Goal: Task Accomplishment & Management: Manage account settings

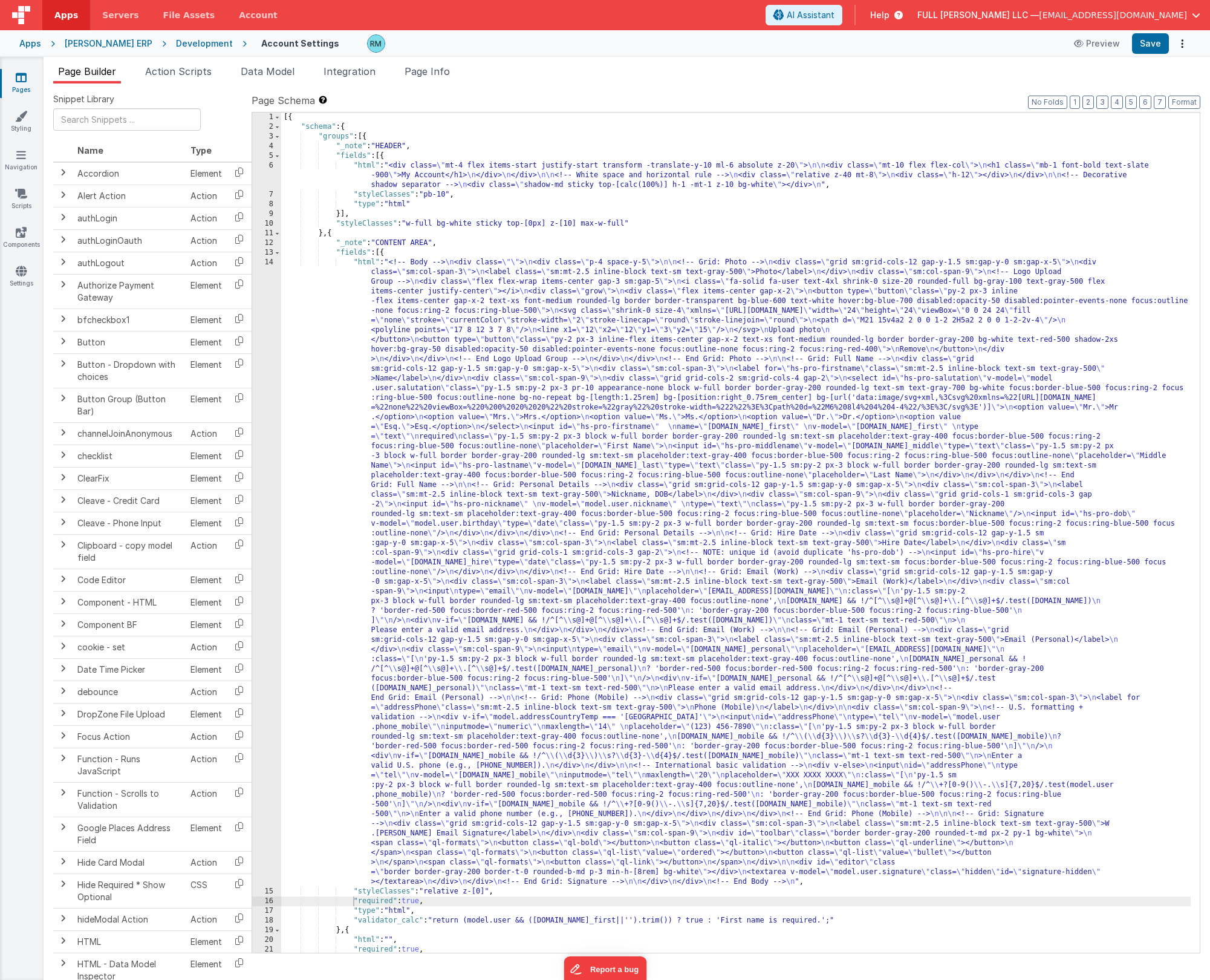
click at [365, 263] on div "[{ "schema" : { "groups" : [{ "_note" : "HEADER" , "fields" : [{ "html" : "<div…" at bounding box center [736, 542] width 910 height 859
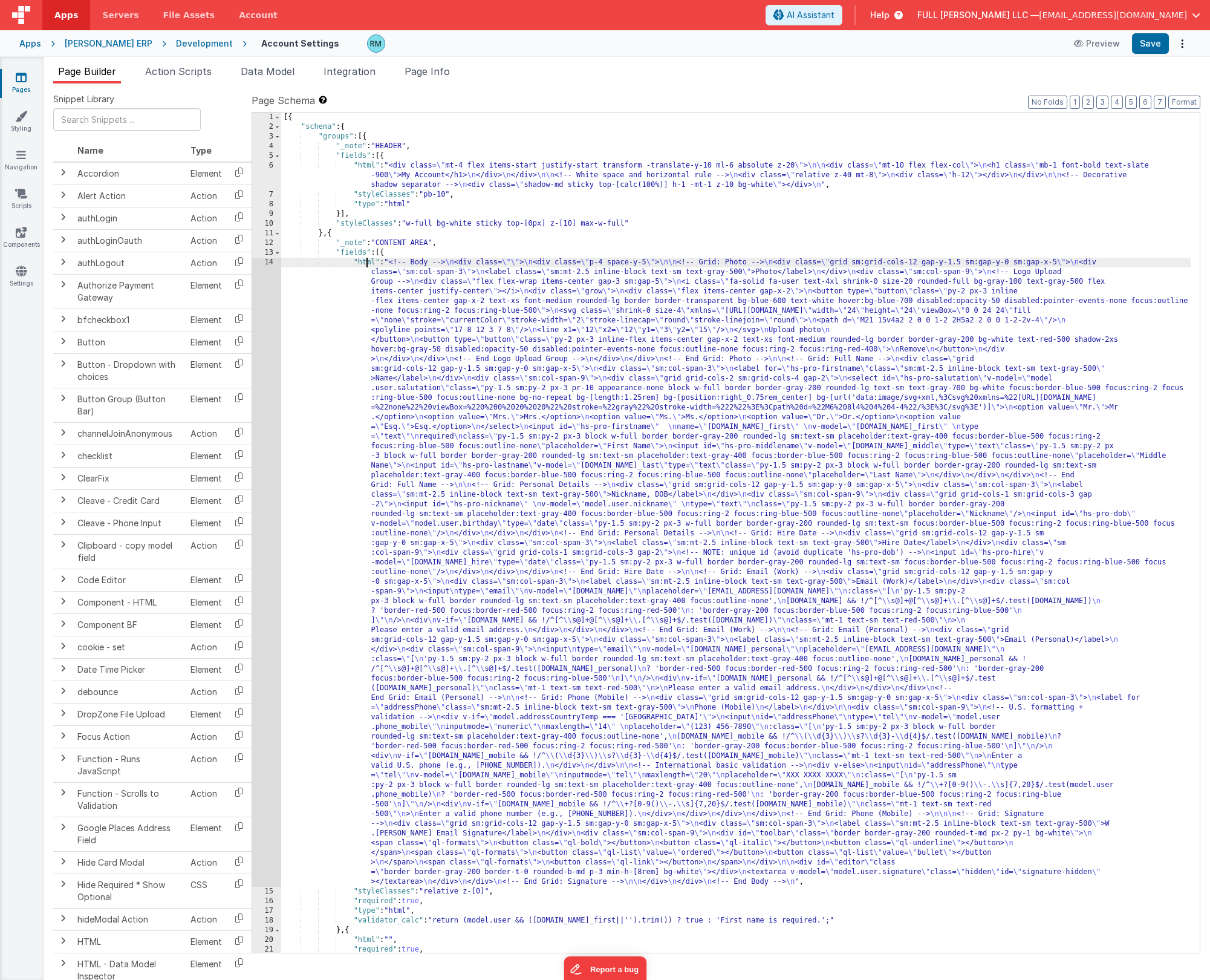
click at [273, 264] on div "14" at bounding box center [266, 572] width 29 height 629
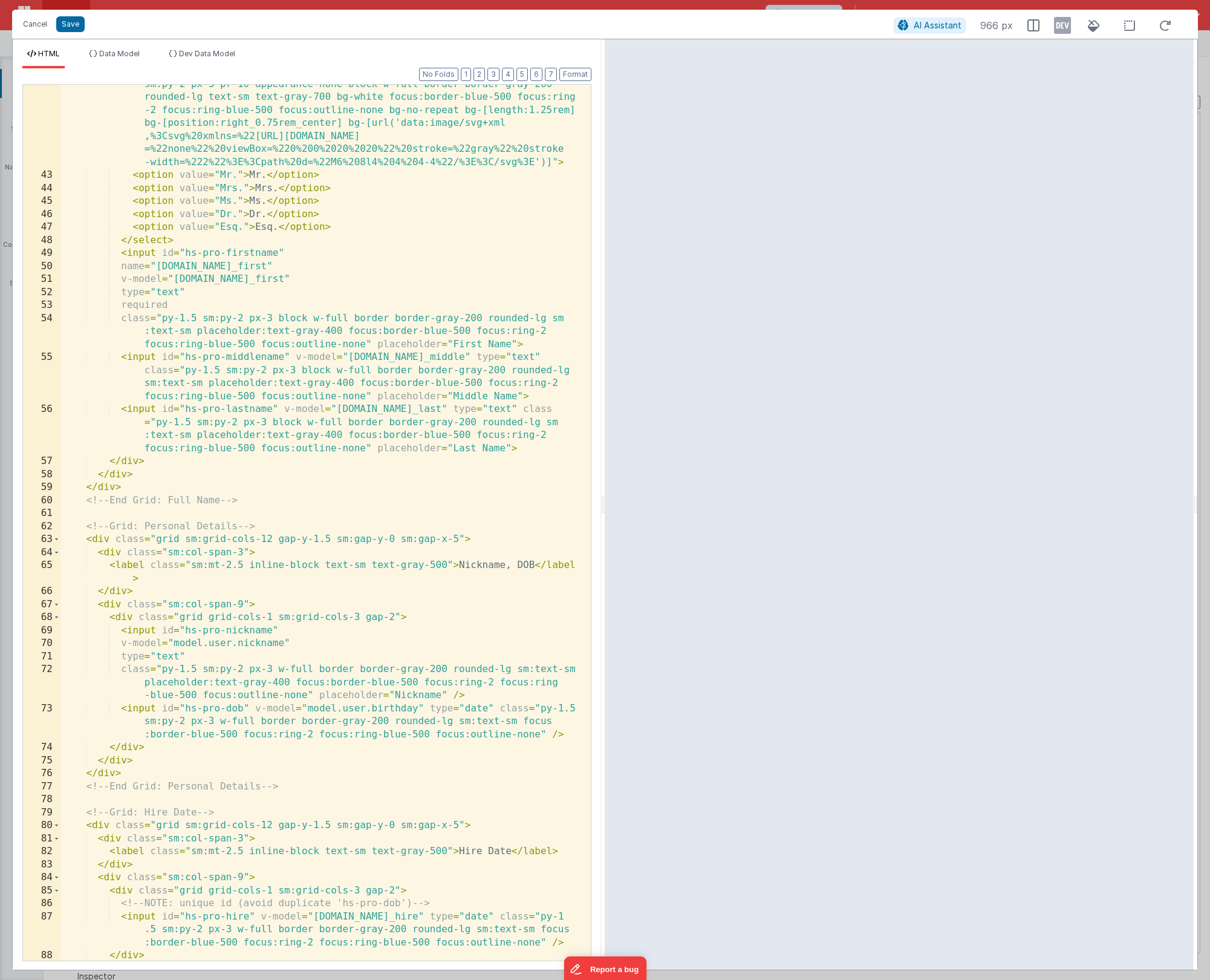
scroll to position [709, 0]
click at [119, 306] on div "< select id = "hs-pro-salutation" v-model = "model.user.salutation" class = "py…" at bounding box center [321, 561] width 521 height 993
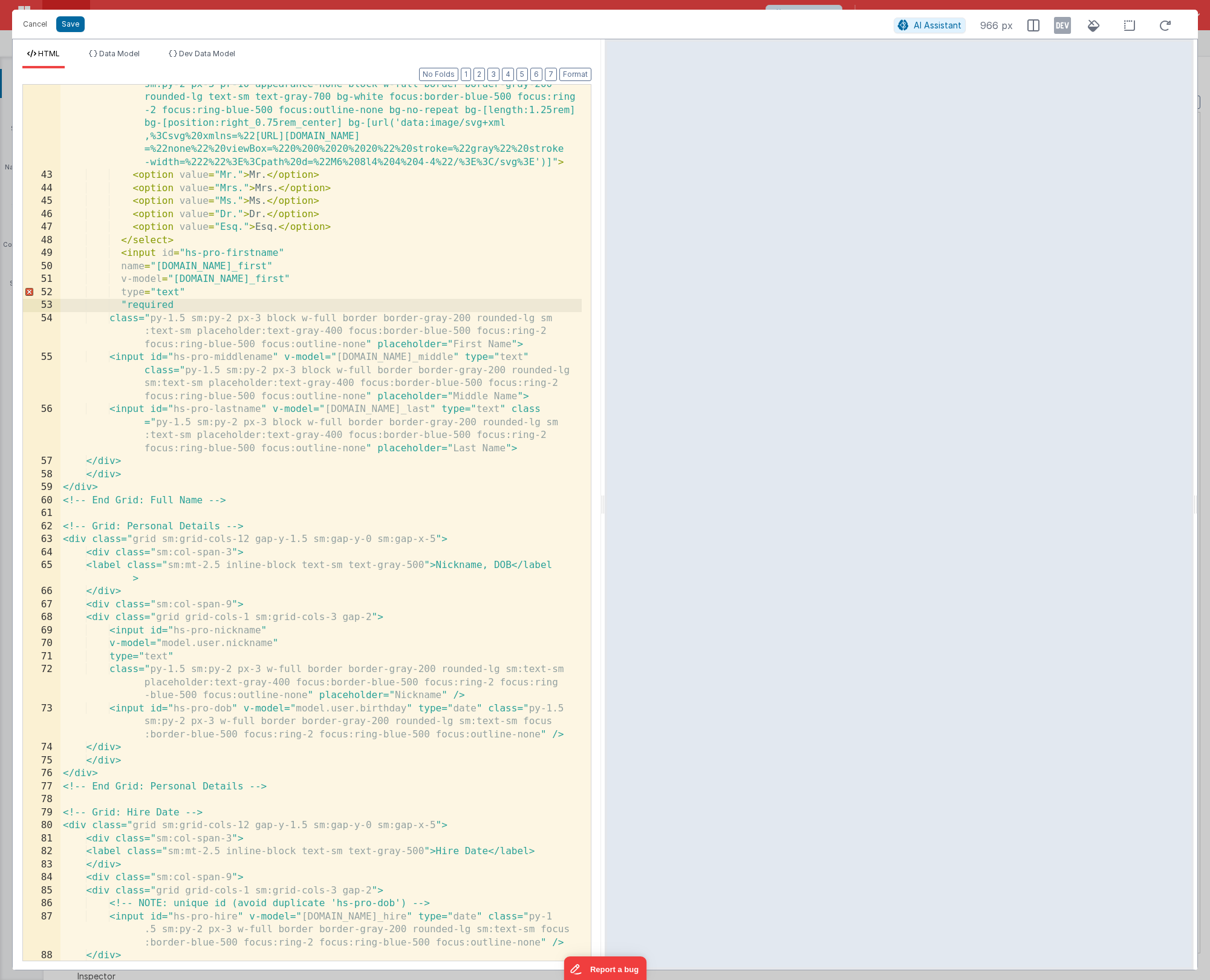
click at [181, 303] on div "< select id = "hs-pro-salutation" v-model = "model.user.salutation" class = "py…" at bounding box center [321, 561] width 521 height 993
click at [127, 304] on div "< select id = "hs-pro-salutation" v-model = "model.user.salutation" class = "py…" at bounding box center [321, 561] width 521 height 993
click at [172, 306] on div "< select id = "hs-pro-salutation" v-model = "model.user.salutation" class = "py…" at bounding box center [321, 561] width 521 height 993
click at [129, 306] on div "< select id = "hs-pro-salutation" v-model = "model.user.salutation" class = "py…" at bounding box center [321, 561] width 521 height 993
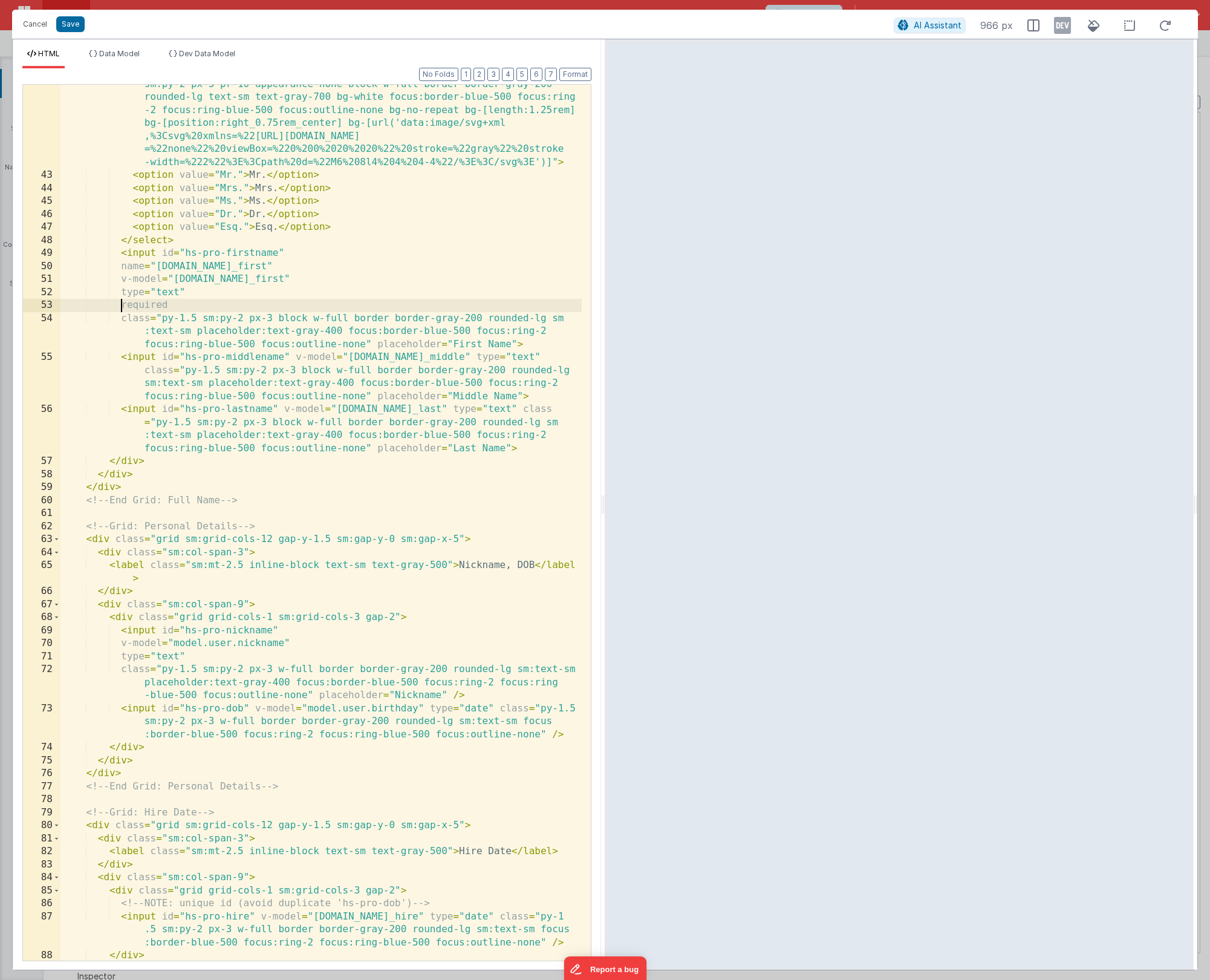
click at [175, 301] on div "< select id = "hs-pro-salutation" v-model = "model.user.salutation" class = "py…" at bounding box center [321, 561] width 521 height 993
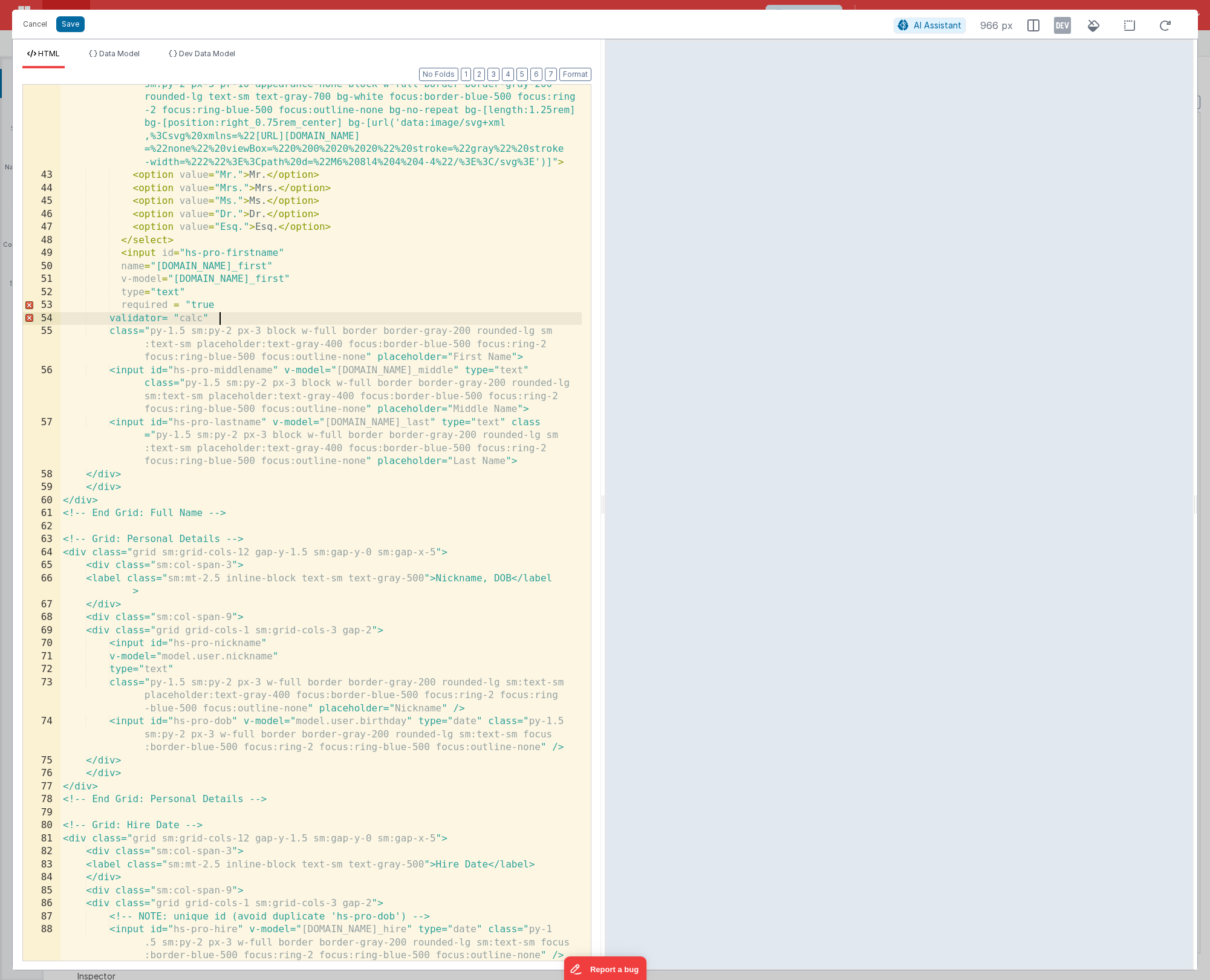
click at [226, 306] on div "< select id = "hs-pro-salutation" v-model = "model.user.salutation" class = "py…" at bounding box center [321, 561] width 521 height 993
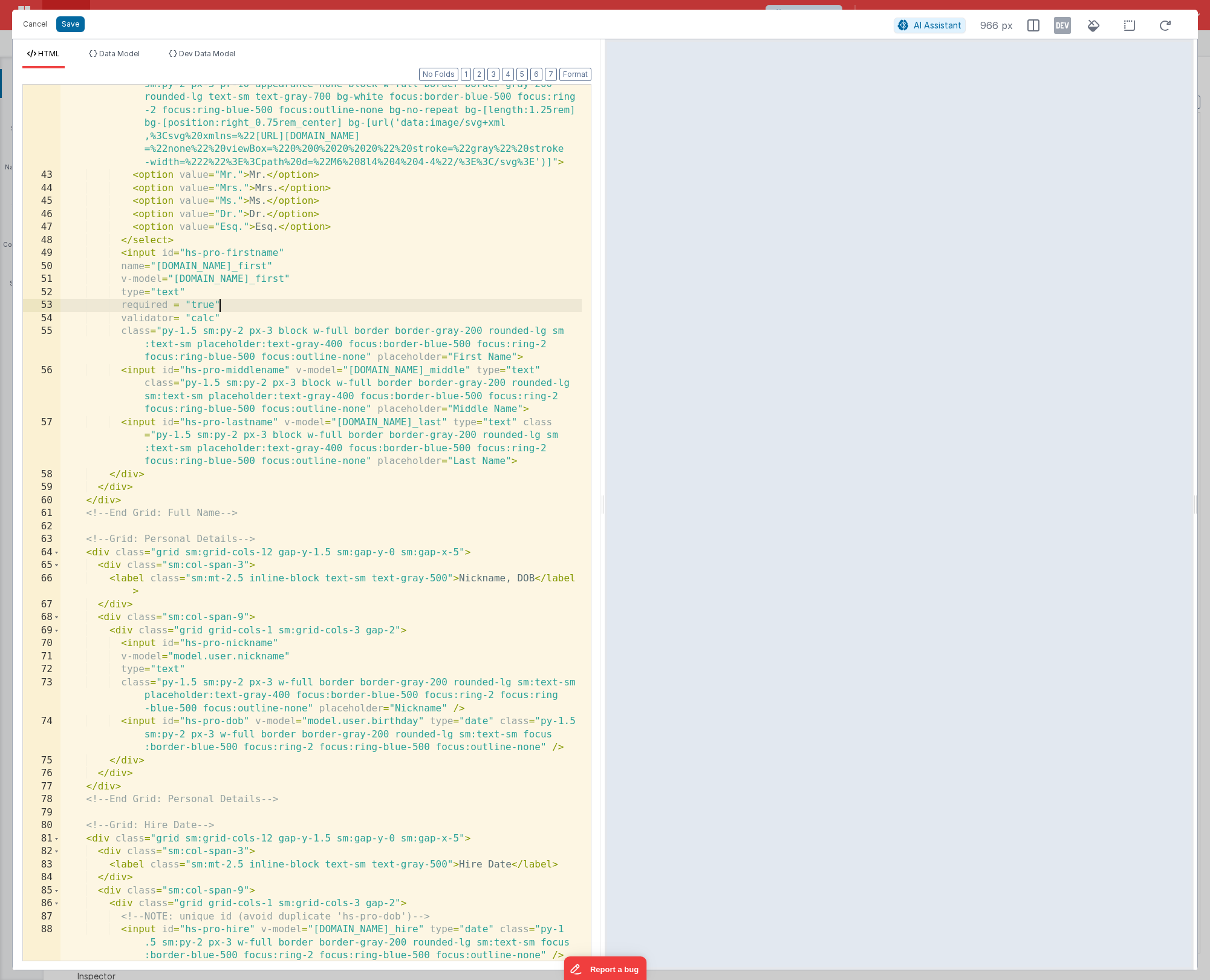
click at [185, 308] on div "< select id = "hs-pro-salutation" v-model = "model.user.salutation" class = "py…" at bounding box center [321, 561] width 521 height 993
click at [187, 319] on div "< select id = "hs-pro-salutation" v-model = "model.user.salutation" class = "py…" at bounding box center [321, 561] width 521 height 993
click at [243, 319] on div "< select id = "hs-pro-salutation" v-model = "model.user.salutation" class = "py…" at bounding box center [321, 561] width 521 height 993
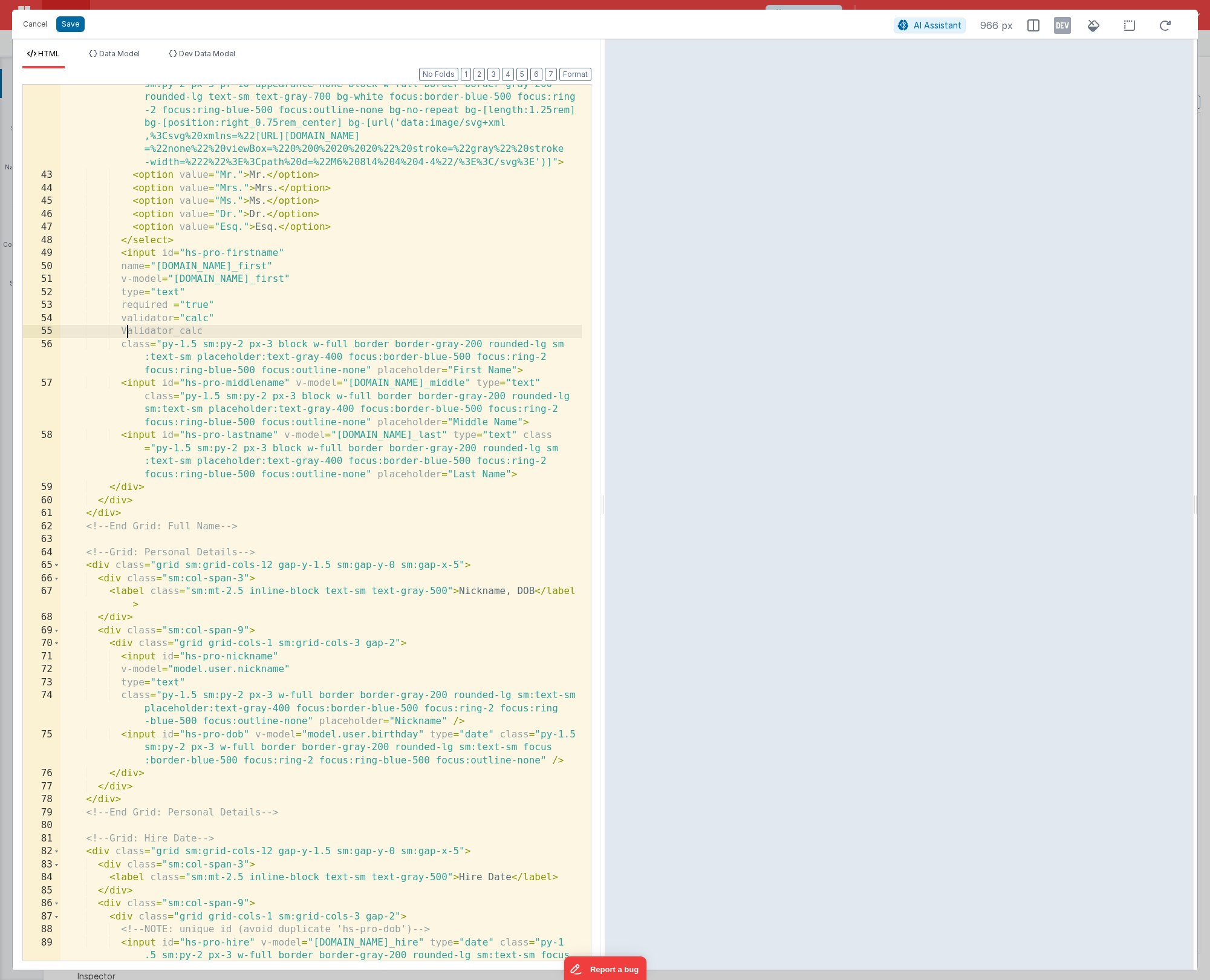
click at [127, 332] on div "< select id = "hs-pro-salutation" v-model = "model.user.salutation" class = "py…" at bounding box center [321, 574] width 521 height 1019
click at [218, 329] on div "< select id = "hs-pro-salutation" v-model = "model.user.salutation" class = "py…" at bounding box center [321, 574] width 521 height 1019
click at [213, 330] on div "< select id = "hs-pro-salutation" v-model = "model.user.salutation" class = "py…" at bounding box center [321, 574] width 521 height 1019
click at [75, 19] on button "Save" at bounding box center [70, 24] width 28 height 16
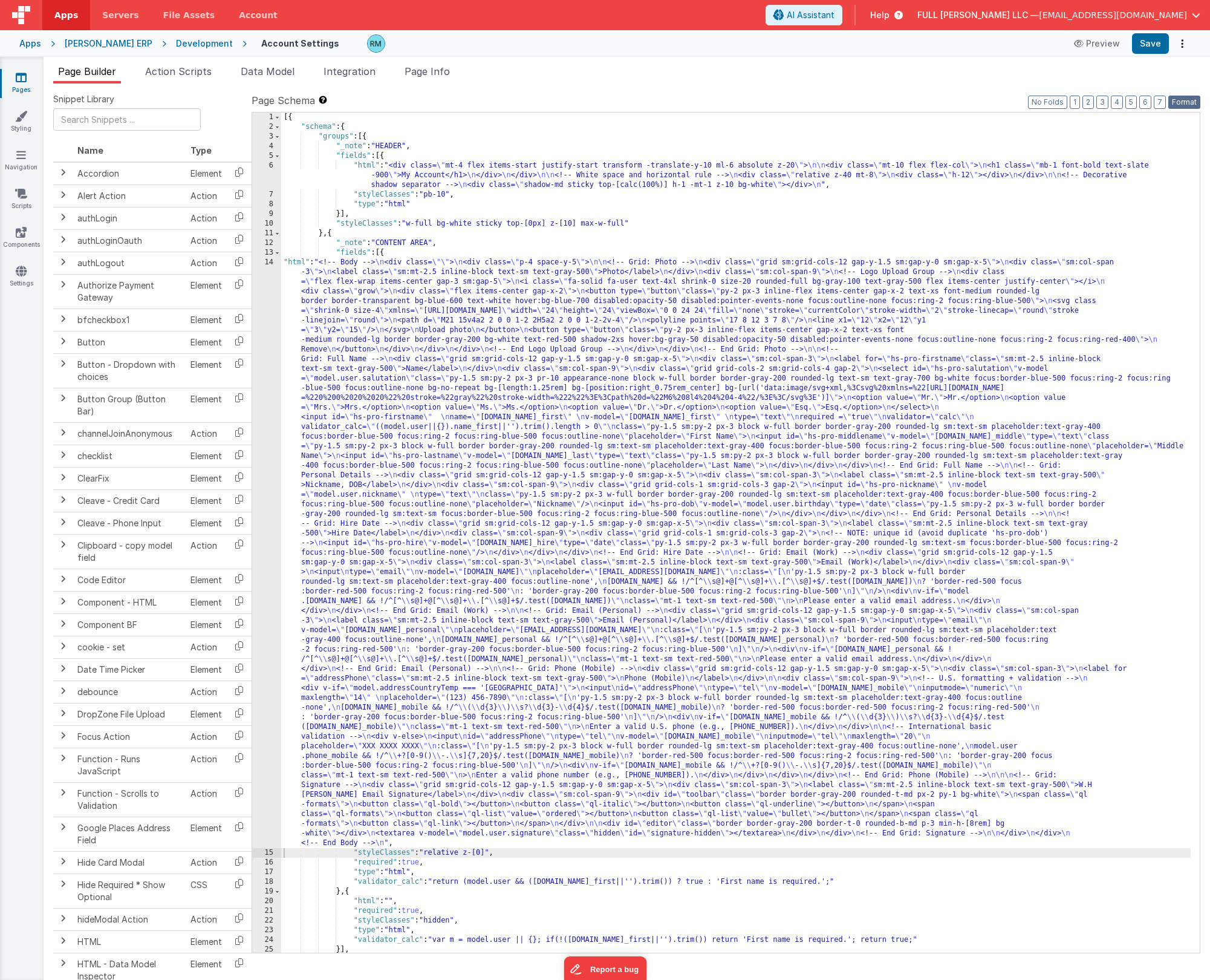
click at [701, 104] on button "Format" at bounding box center [1184, 102] width 32 height 13
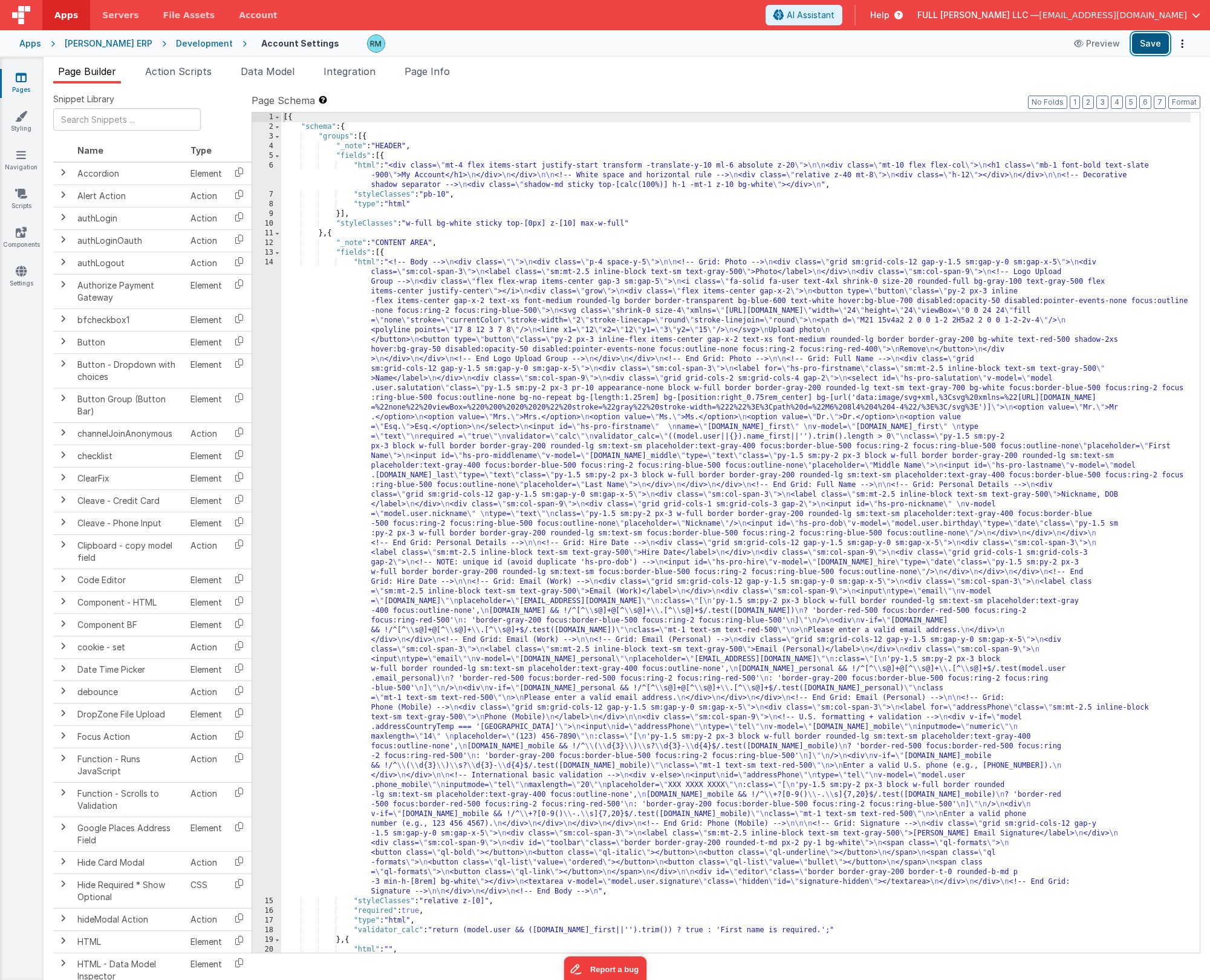
click at [701, 40] on button "Save" at bounding box center [1151, 44] width 37 height 21
click at [363, 261] on div "[{ "schema" : { "groups" : [{ "_note" : "HEADER" , "fields" : [{ "html" : "<div…" at bounding box center [736, 542] width 910 height 859
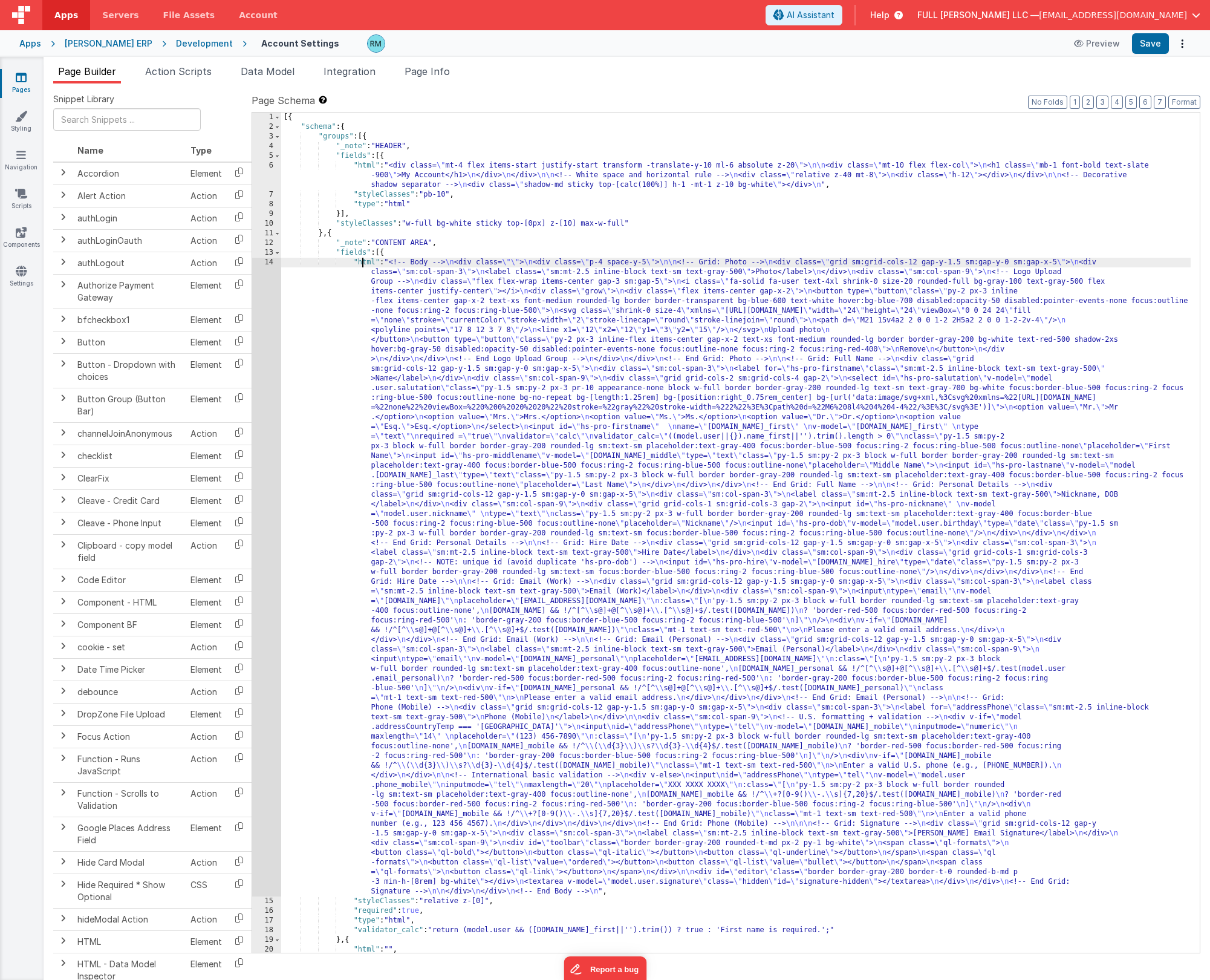
click at [266, 262] on div "14" at bounding box center [266, 577] width 29 height 639
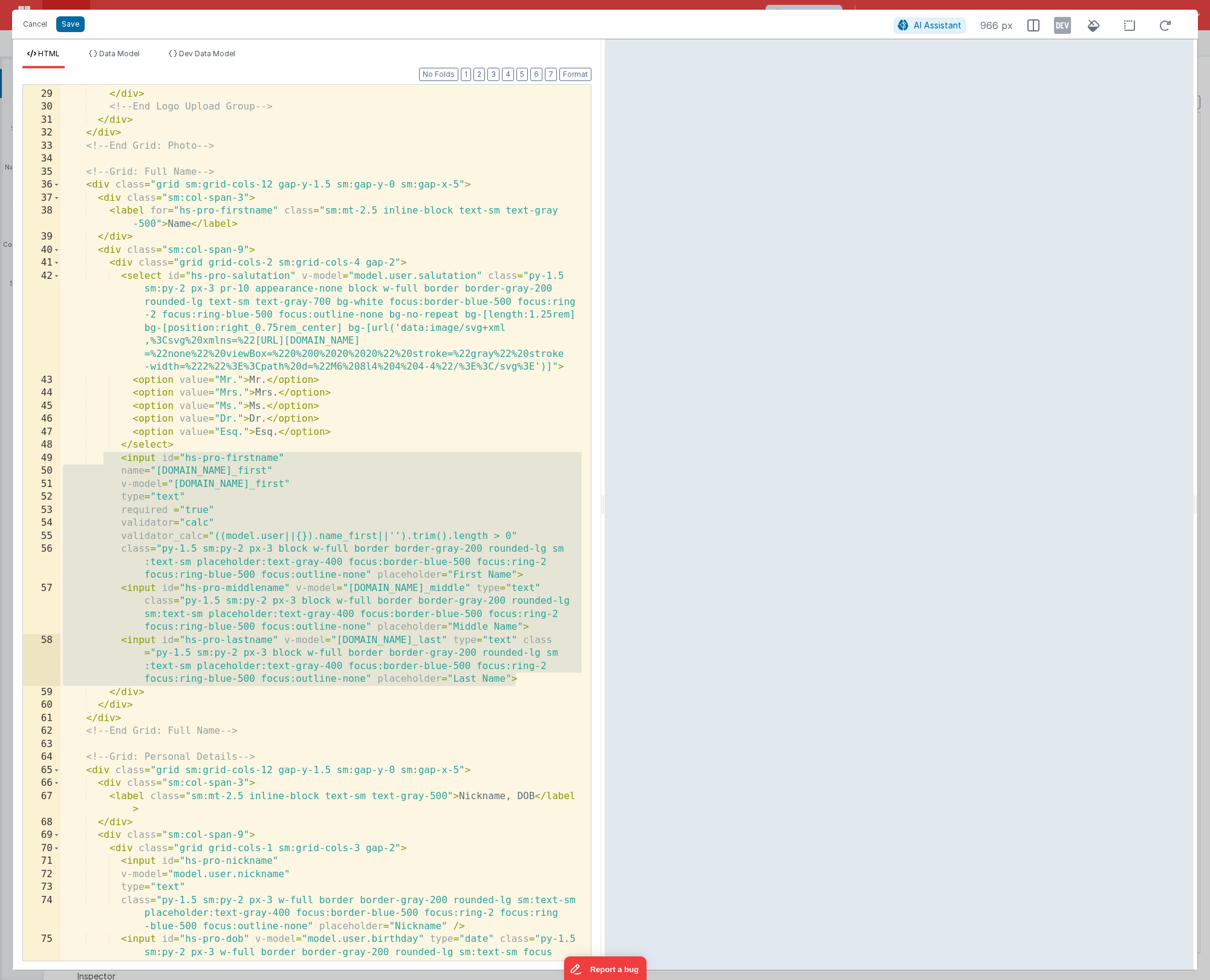
drag, startPoint x: 104, startPoint y: 457, endPoint x: 539, endPoint y: 678, distance: 487.9
click at [539, 528] on div "</ div > </ div > <!-- End Logo Upload Group --> </ div > </ div > <!-- End Gri…" at bounding box center [321, 539] width 521 height 928
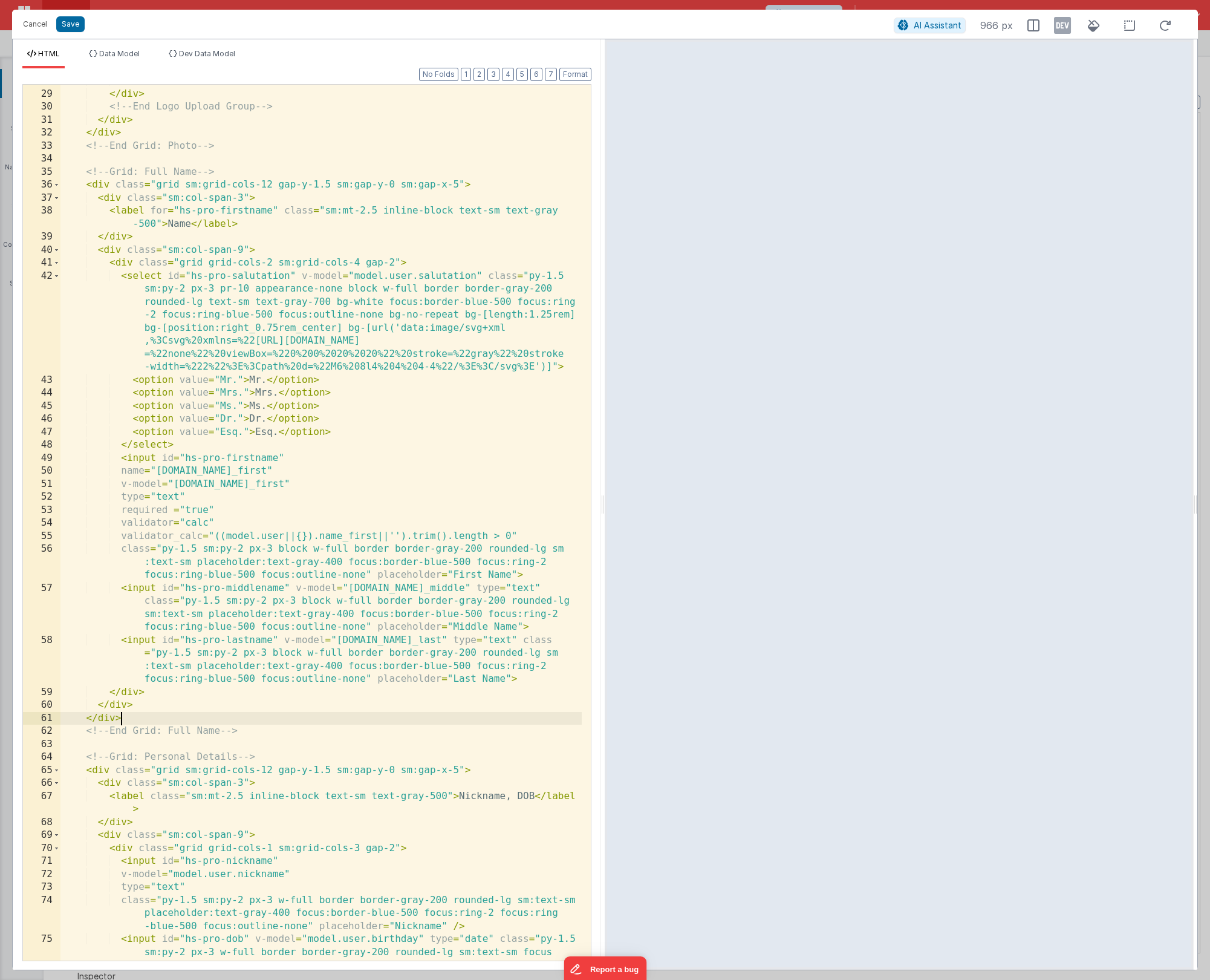
click at [232, 528] on div "</ div > </ div > <!-- End Logo Upload Group --> </ div > </ div > <!-- End Gri…" at bounding box center [321, 539] width 521 height 928
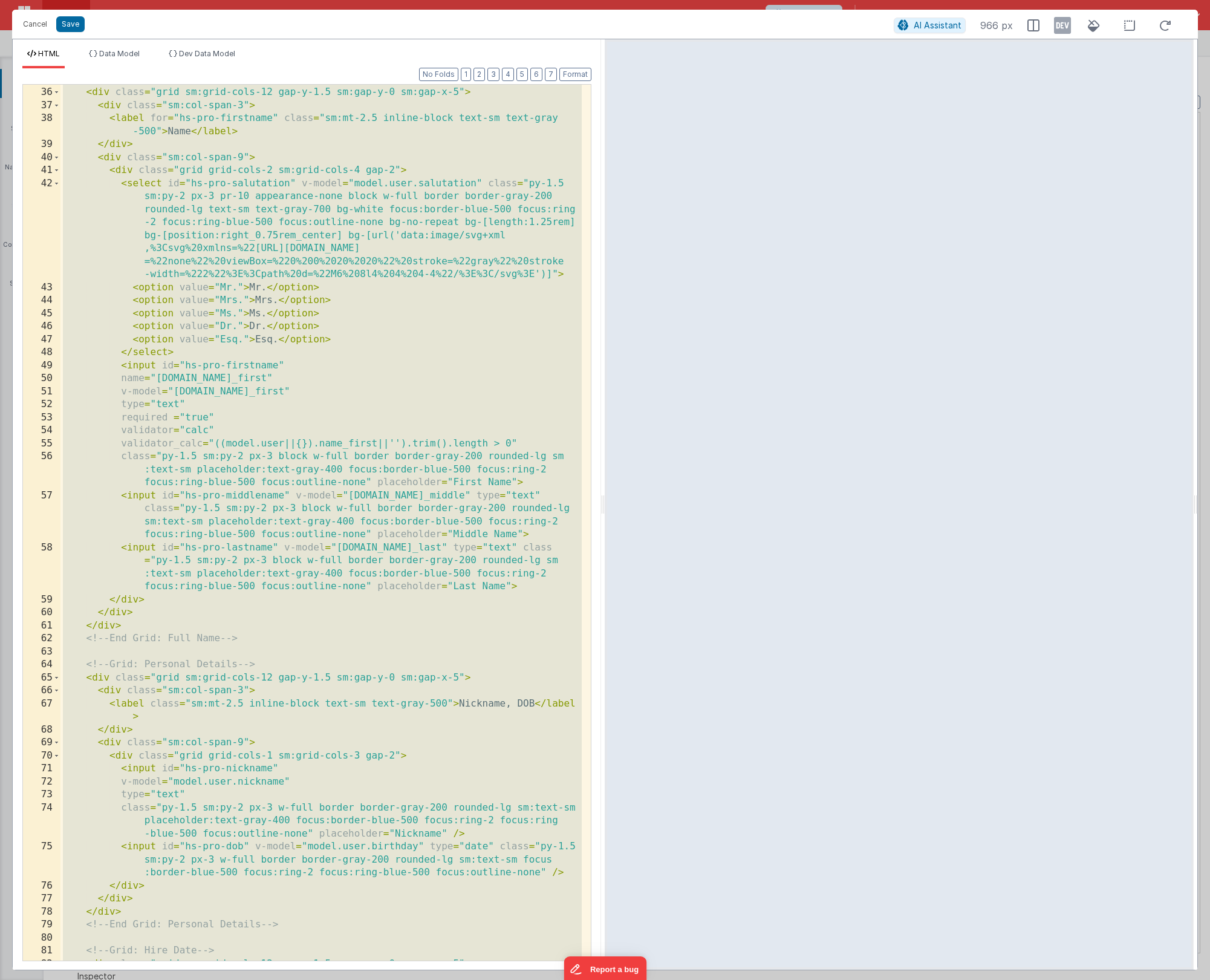
scroll to position [597, 0]
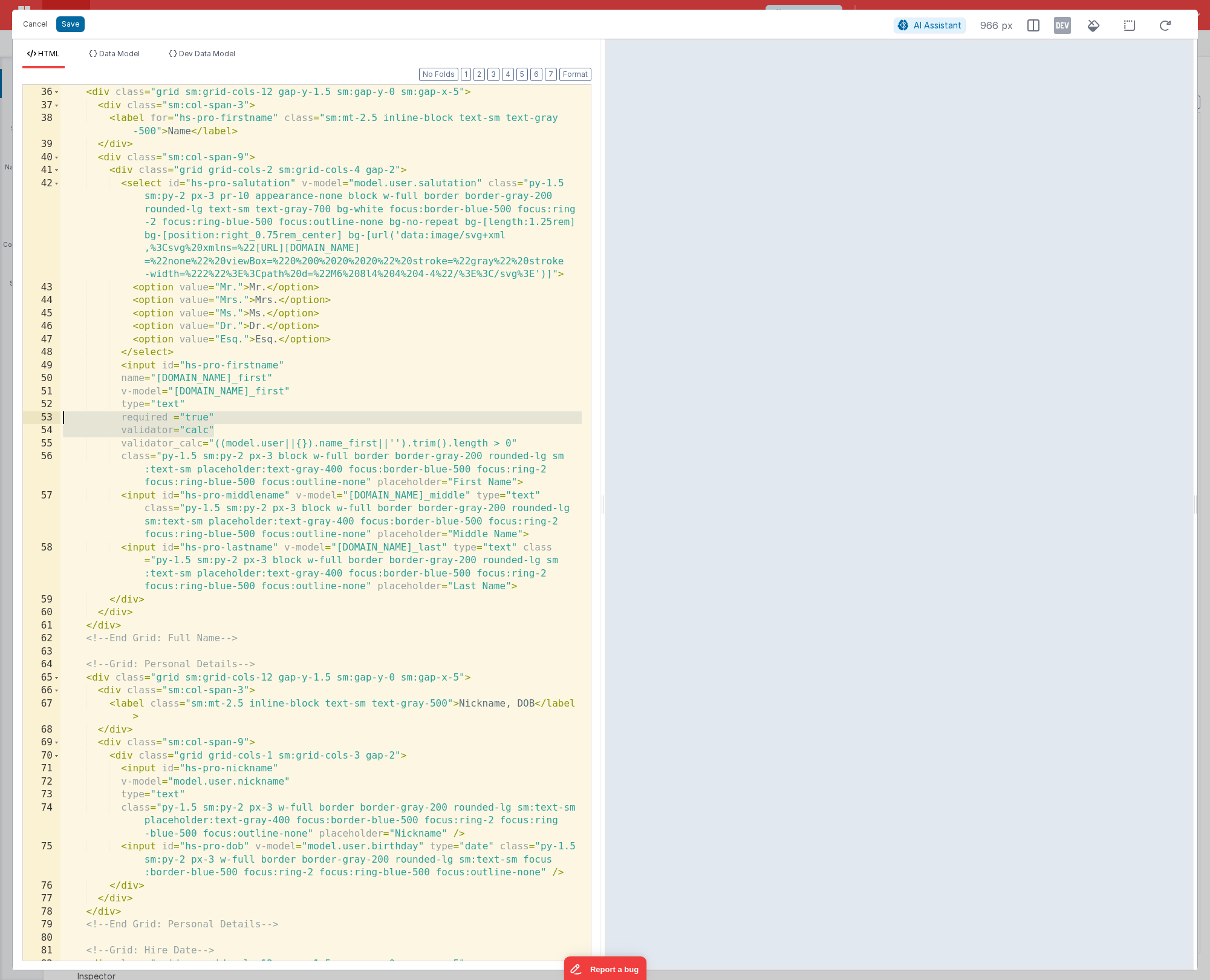
drag, startPoint x: 237, startPoint y: 432, endPoint x: 59, endPoint y: 415, distance: 178.8
click at [59, 415] on div "35 36 37 38 39 40 41 42 43 44 45 46 47 48 49 50 51 52 53 54 55 56 57 58 59 60 6…" at bounding box center [306, 523] width 569 height 877
click at [243, 418] on div "<!-- Grid: Full Name --> < div class = "grid sm:grid-cols-12 gap-y-1.5 sm:gap-y…" at bounding box center [321, 524] width 521 height 902
drag, startPoint x: 247, startPoint y: 424, endPoint x: 21, endPoint y: 417, distance: 226.1
click at [21, 417] on div "Format 7 6 5 4 3 2 1 No Folds 35 36 37 38 39 40 41 42 43 44 45 46 47 48 49 50 5…" at bounding box center [306, 519] width 588 height 902
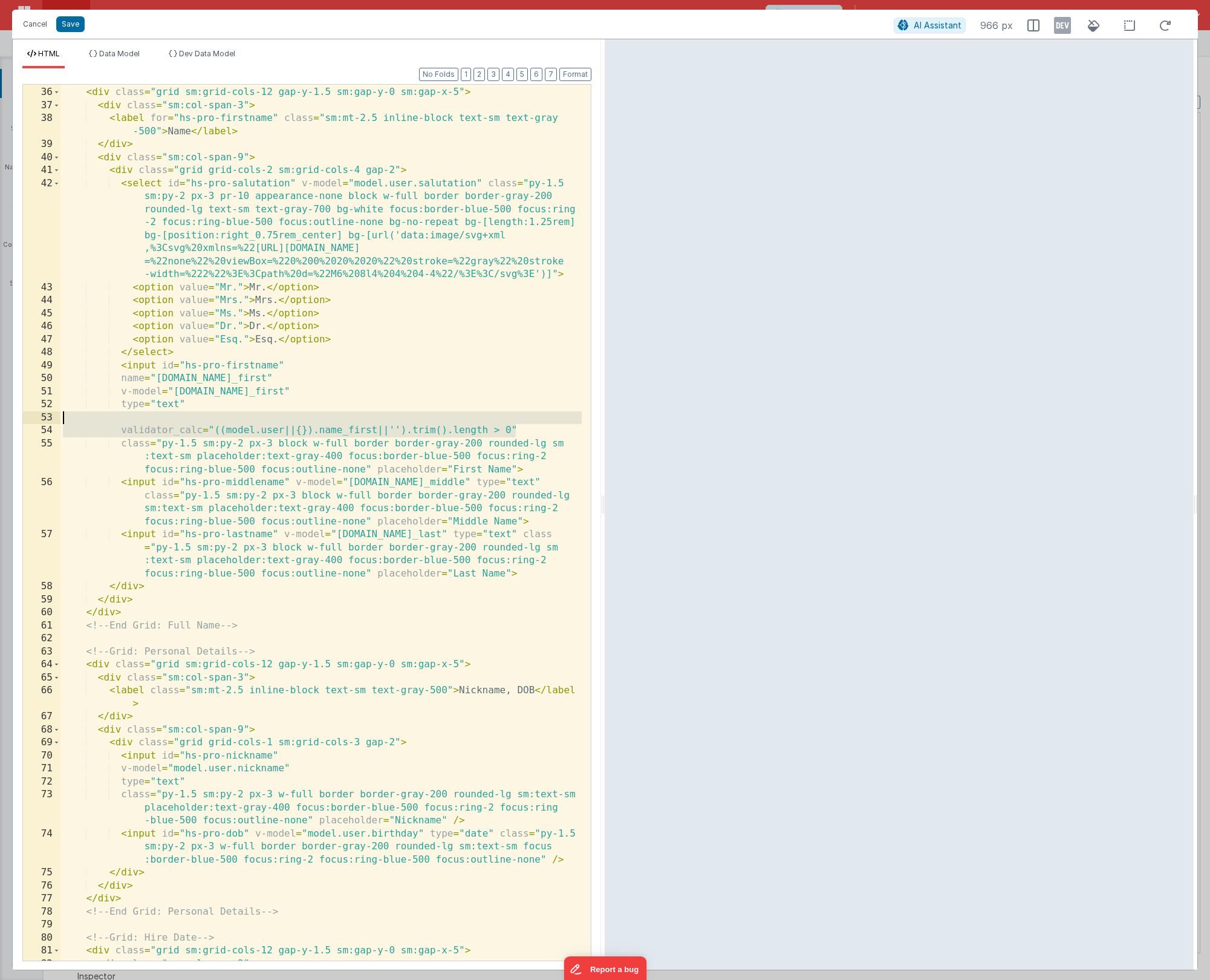
drag, startPoint x: 514, startPoint y: 432, endPoint x: 39, endPoint y: 416, distance: 475.3
click at [39, 416] on div "35 36 37 38 39 40 41 42 43 44 45 46 47 48 49 50 51 52 53 54 55 56 57 58 59 60 6…" at bounding box center [306, 523] width 569 height 877
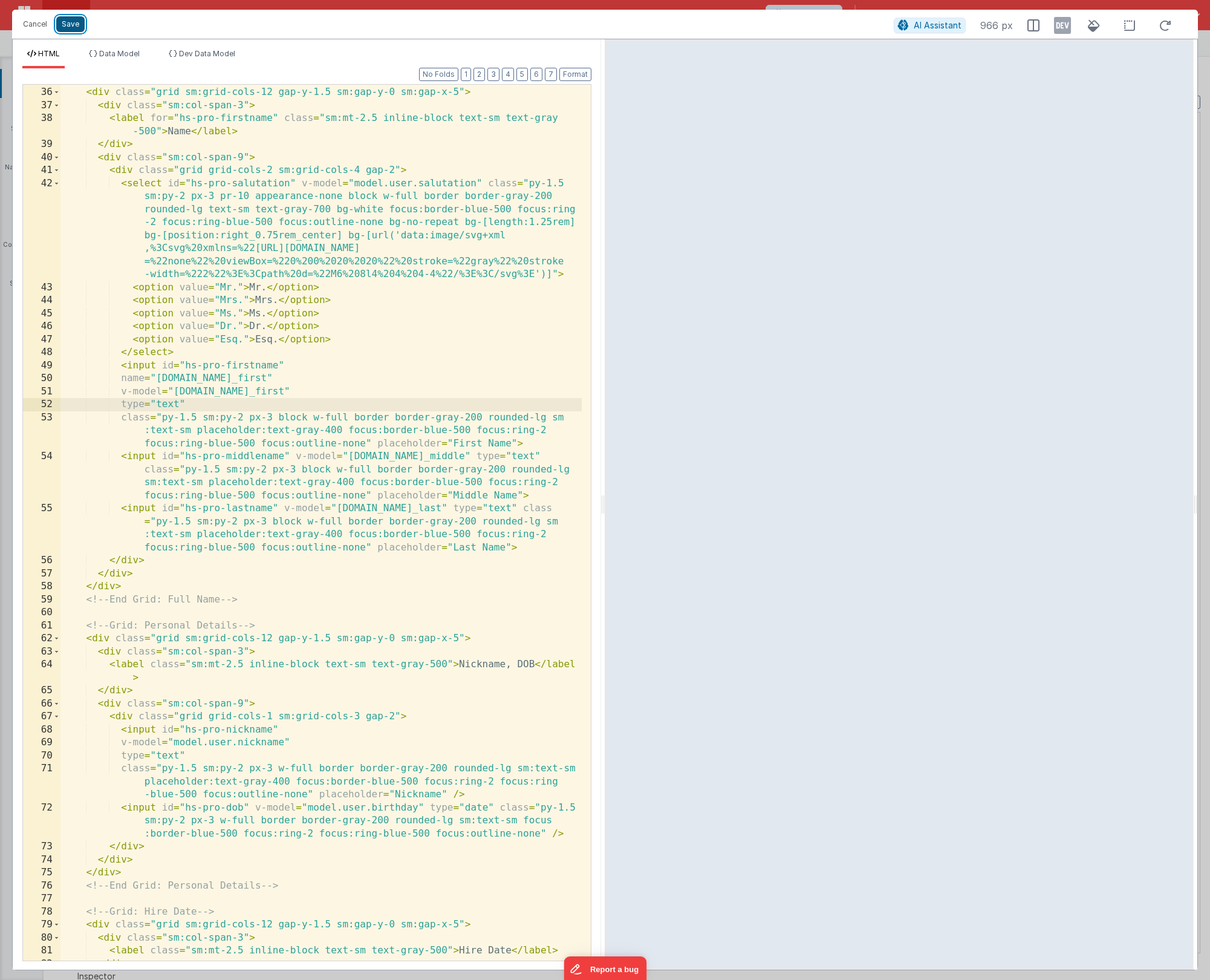
click at [75, 24] on button "Save" at bounding box center [70, 24] width 28 height 16
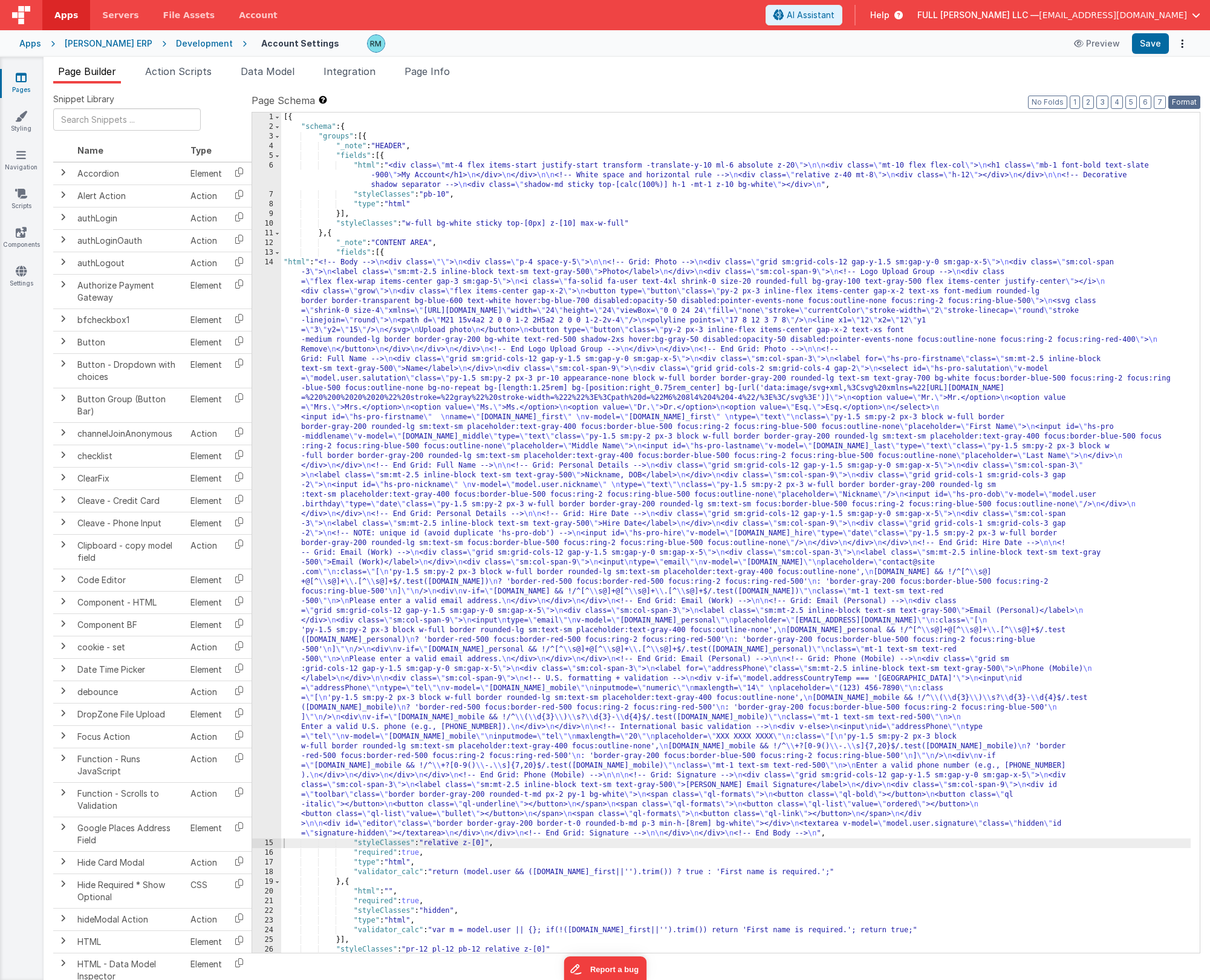
click at [701, 103] on button "Format" at bounding box center [1184, 102] width 32 height 13
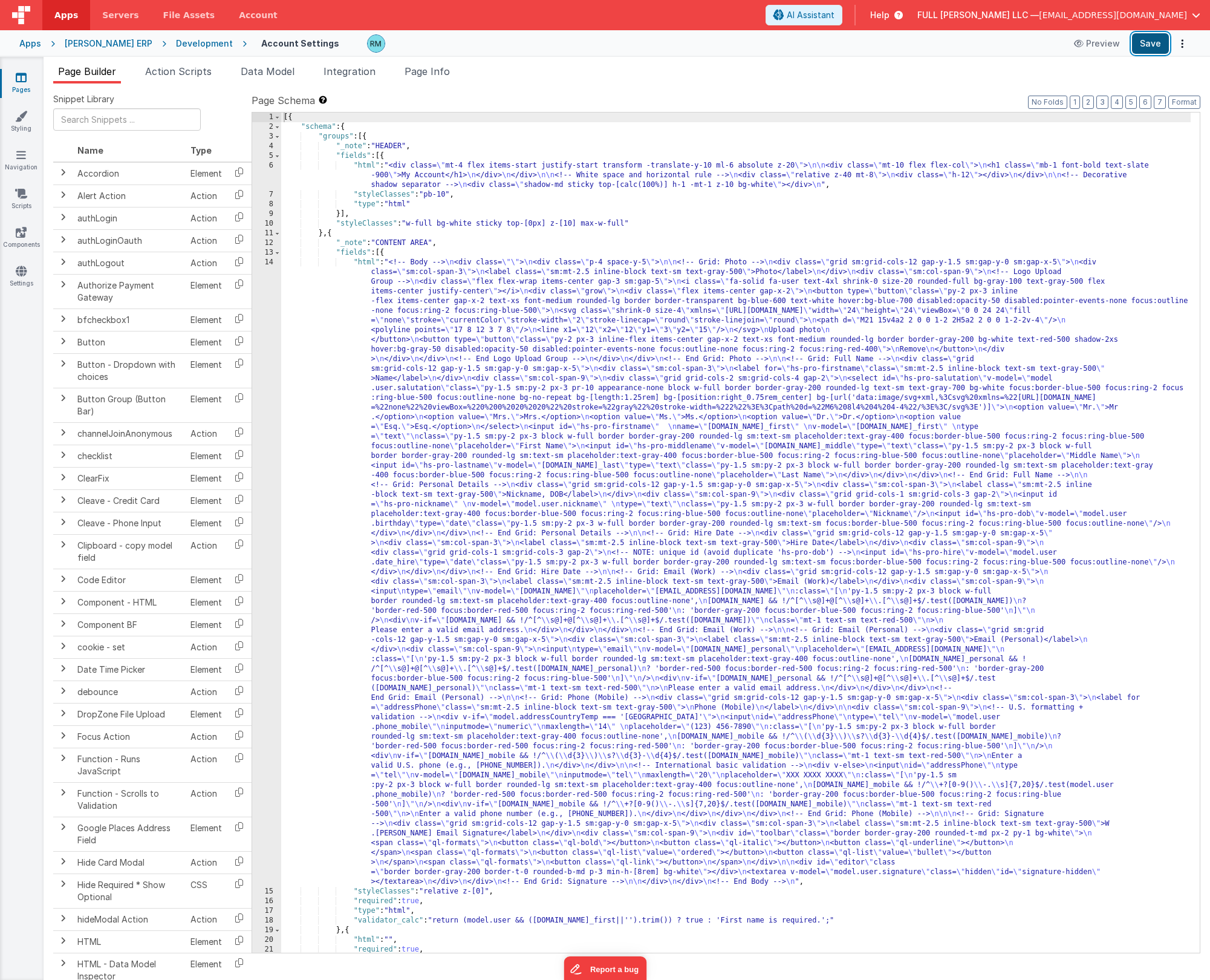
click at [701, 39] on button "Save" at bounding box center [1151, 44] width 37 height 21
click at [414, 255] on div "[{ "schema" : { "groups" : [{ "_note" : "HEADER" , "fields" : [{ "html" : "<div…" at bounding box center [736, 542] width 910 height 859
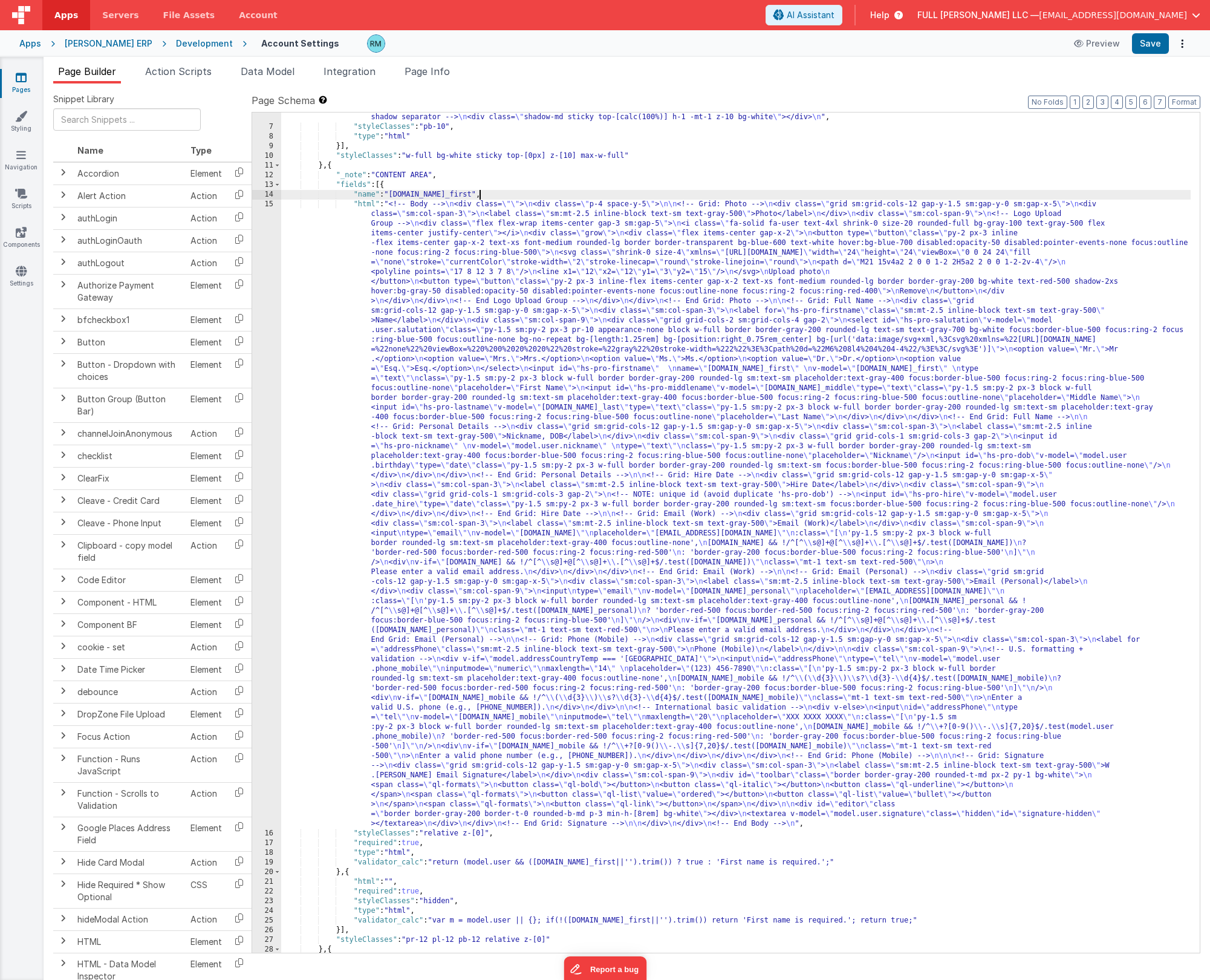
scroll to position [240, 0]
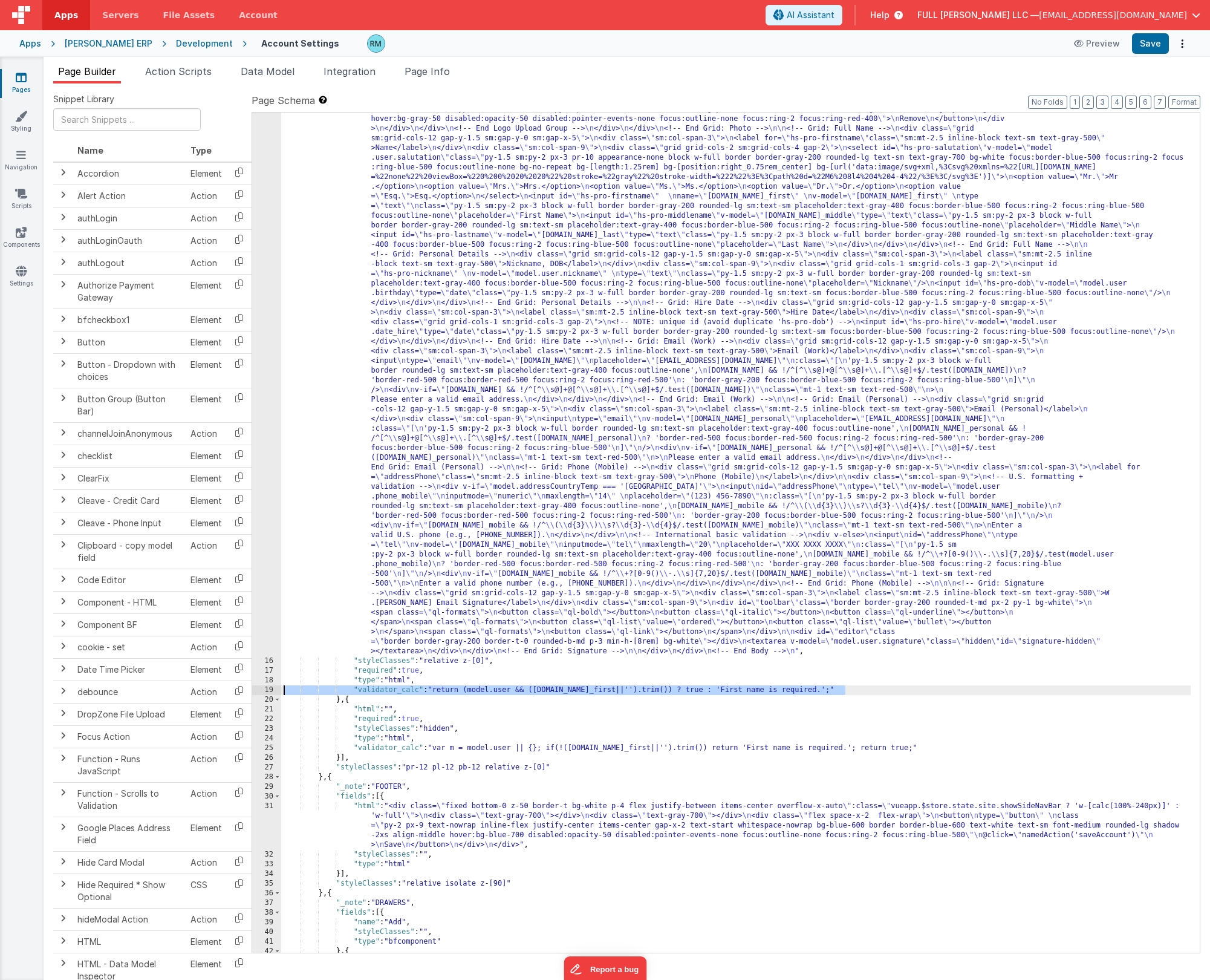
drag, startPoint x: 849, startPoint y: 687, endPoint x: 225, endPoint y: 688, distance: 624.0
click at [226, 528] on div "Snippet Library Name Type Accordion Element Alert Action Action authLogin Actio…" at bounding box center [627, 541] width 1147 height 896
drag, startPoint x: 799, startPoint y: 691, endPoint x: 243, endPoint y: 687, distance: 556.0
click at [243, 528] on div "Snippet Library Name Type Accordion Element Alert Action Action authLogin Actio…" at bounding box center [627, 541] width 1147 height 896
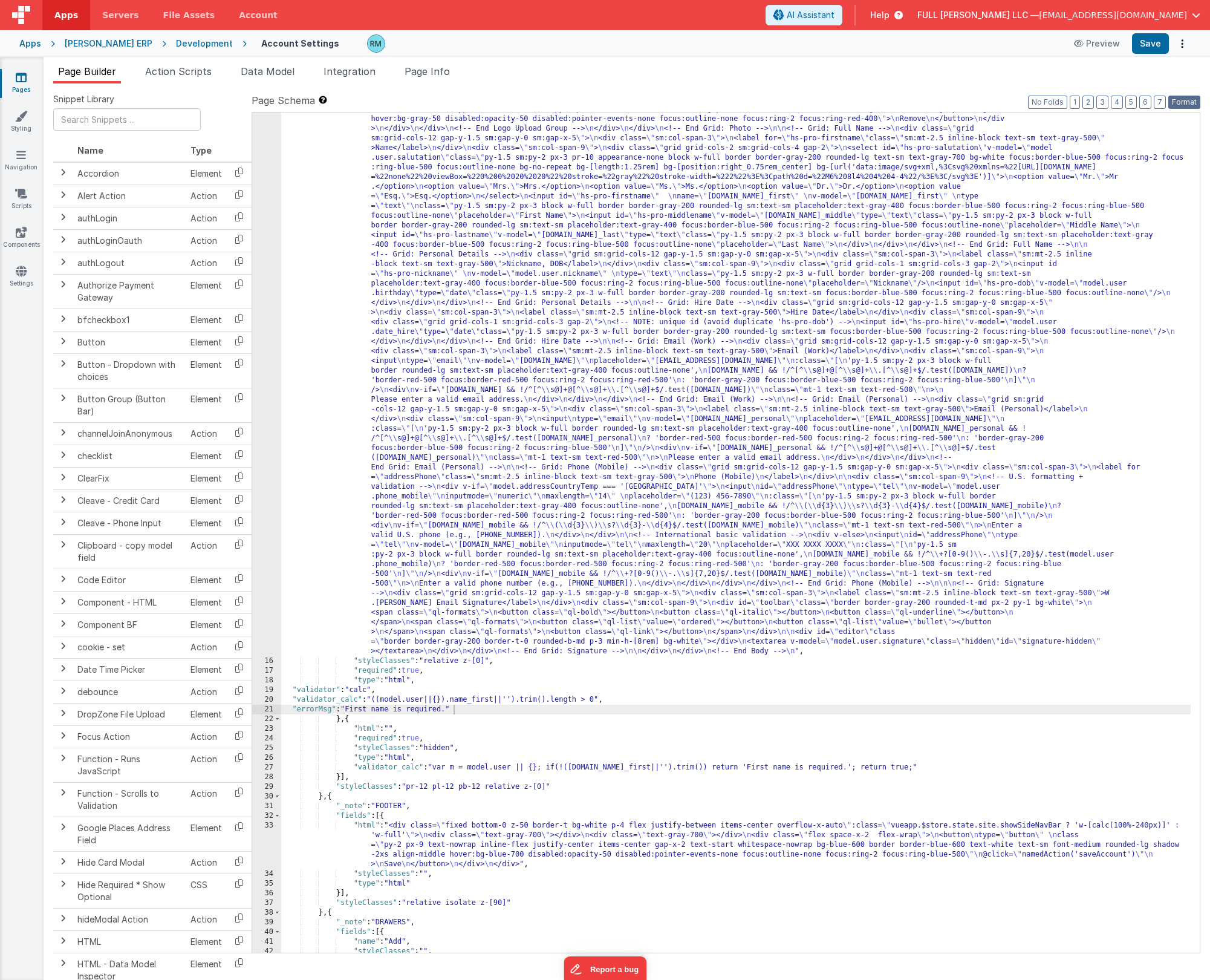
click at [701, 105] on button "Format" at bounding box center [1184, 102] width 32 height 13
click at [701, 51] on button "Save" at bounding box center [1151, 44] width 37 height 21
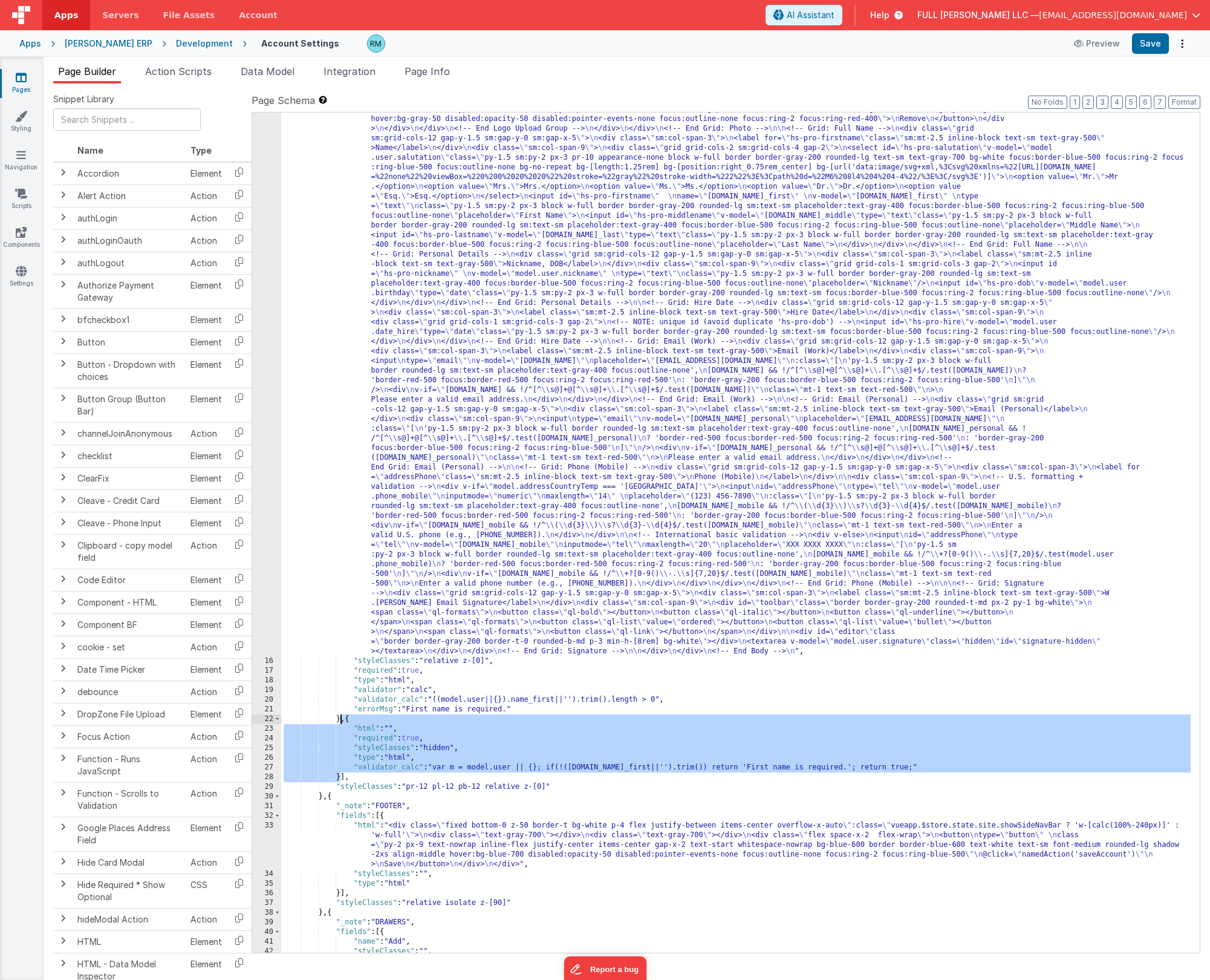
drag, startPoint x: 341, startPoint y: 777, endPoint x: 340, endPoint y: 715, distance: 62.0
click at [340, 528] on div ""html" : "<!-- Body --> \n <div class= \"\" > \n <div class= \" p-4 space-y-5 \…" at bounding box center [736, 767] width 910 height 1479
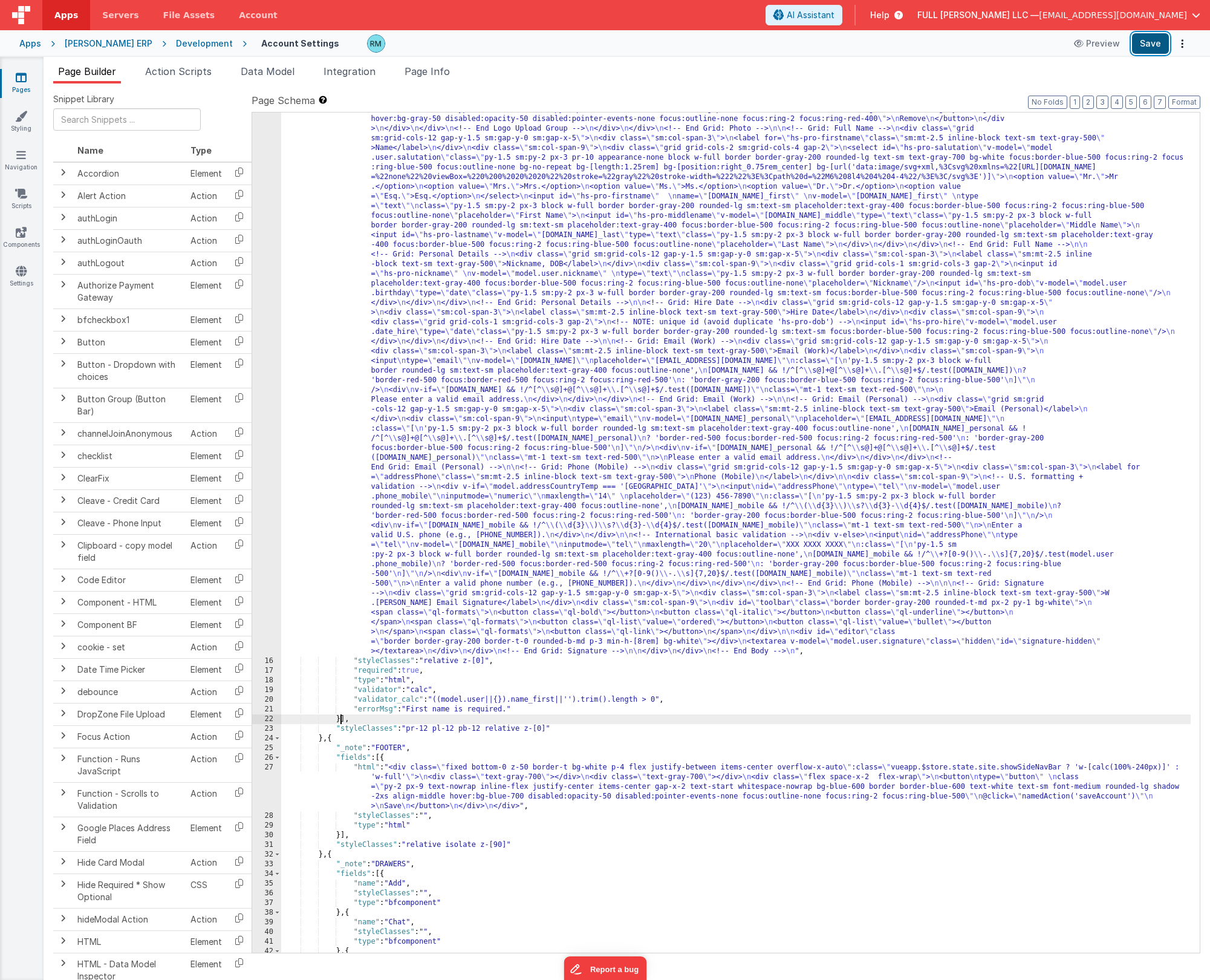
click at [701, 48] on button "Save" at bounding box center [1151, 44] width 37 height 21
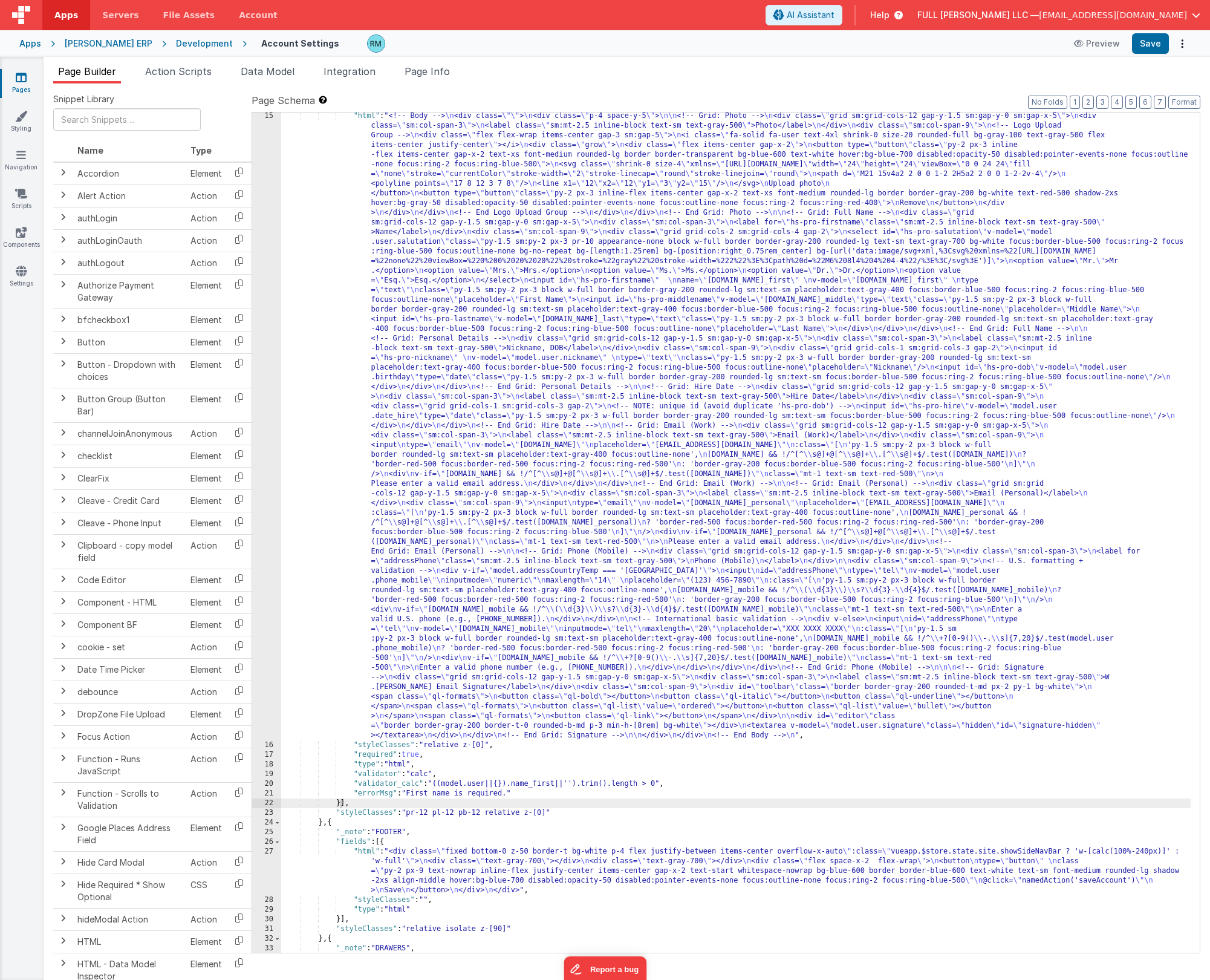
scroll to position [0, 0]
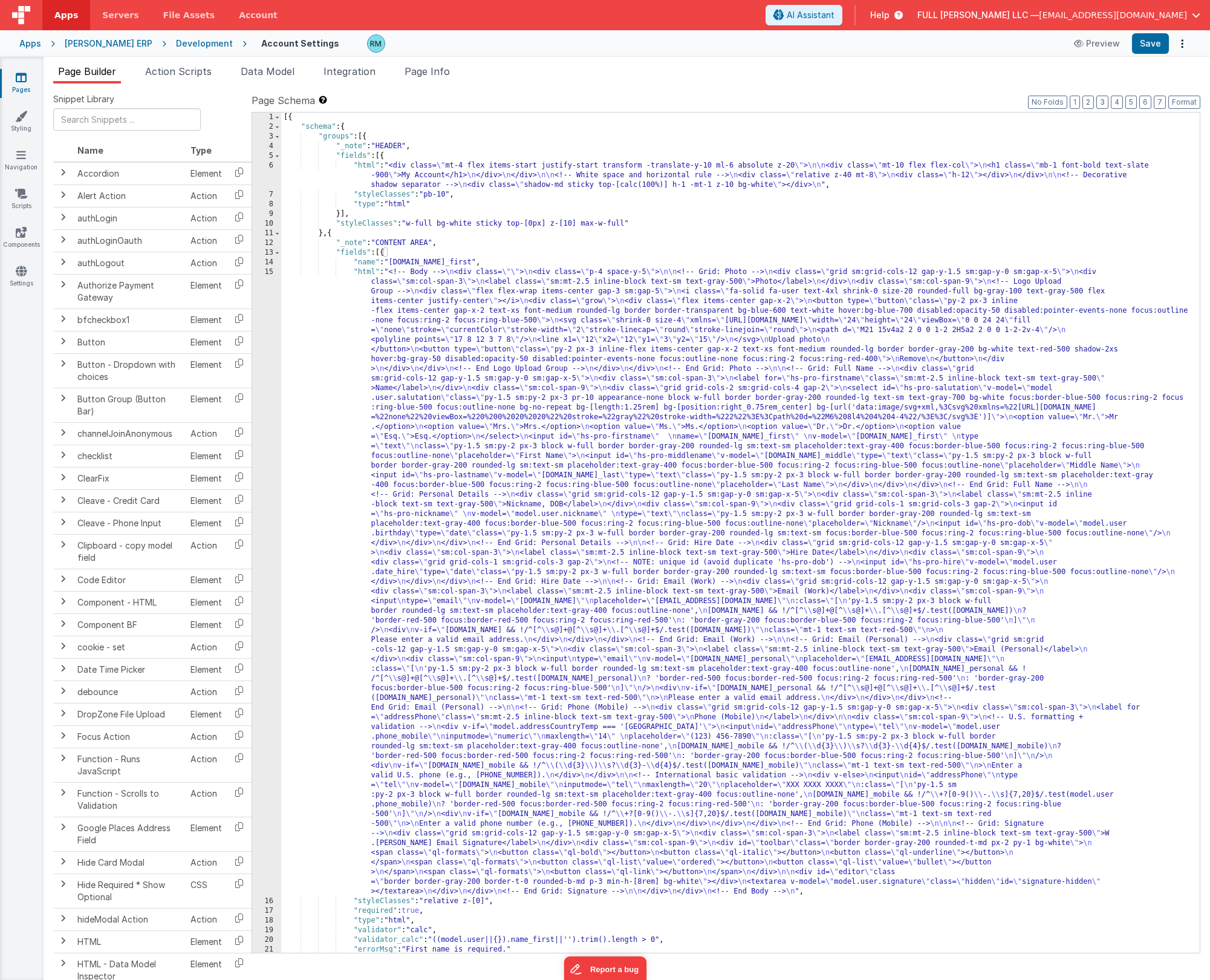
click at [373, 274] on div "[{ "schema" : { "groups" : [{ "_note" : "HEADER" , "fields" : [{ "html" : "<div…" at bounding box center [736, 542] width 910 height 859
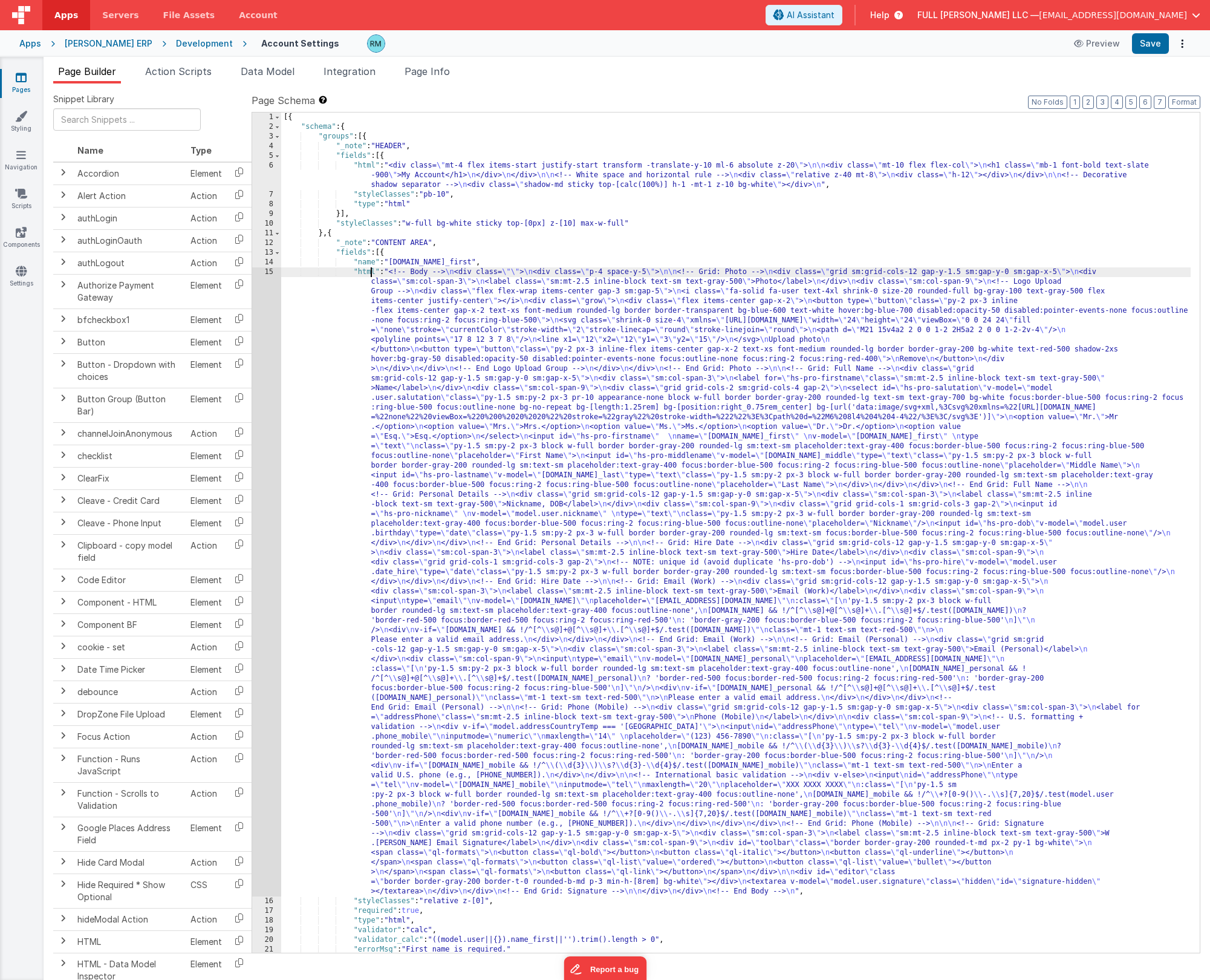
click at [369, 273] on div "[{ "schema" : { "groups" : [{ "_note" : "HEADER" , "fields" : [{ "html" : "<div…" at bounding box center [736, 542] width 910 height 859
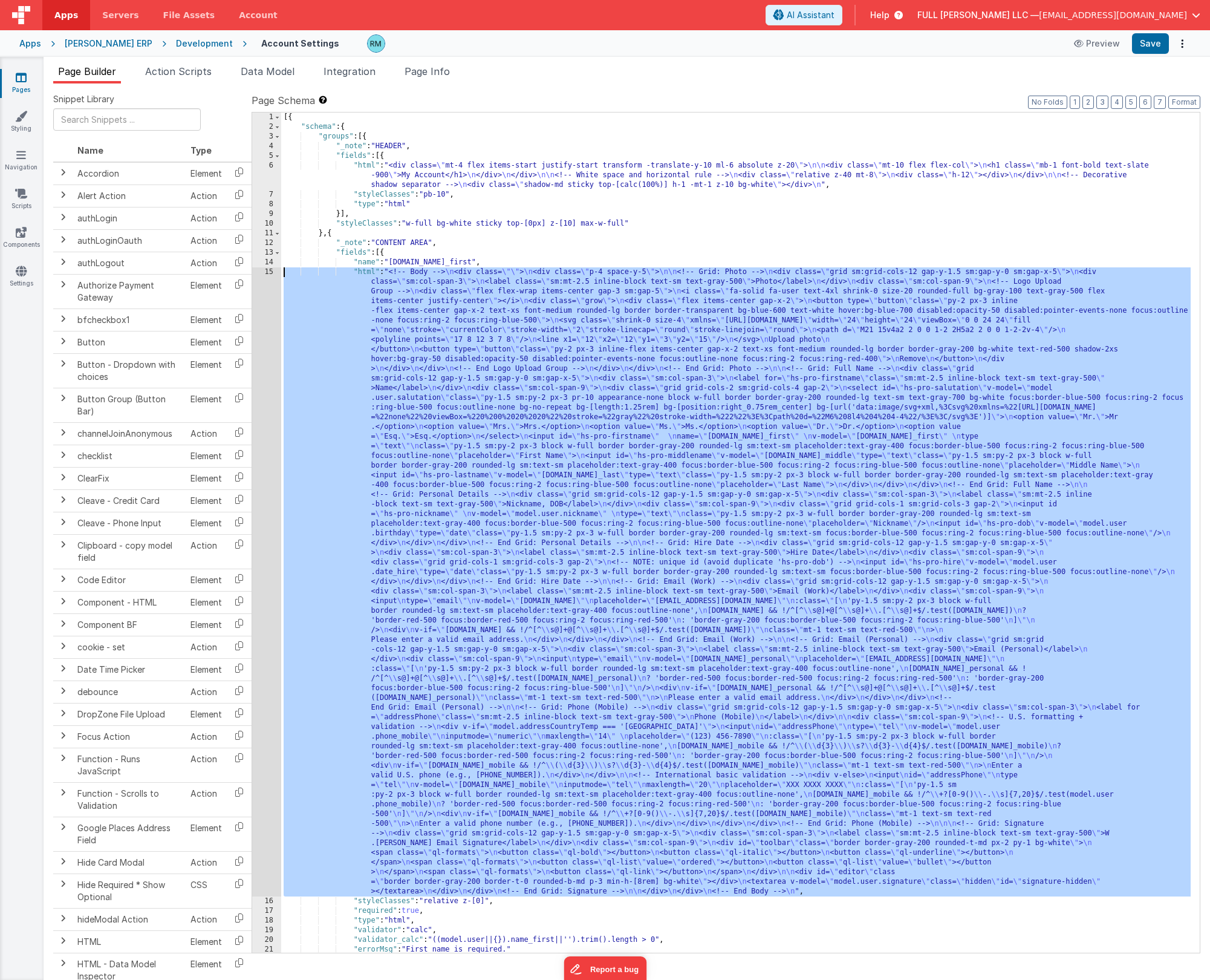
click at [269, 273] on div "15" at bounding box center [266, 582] width 29 height 629
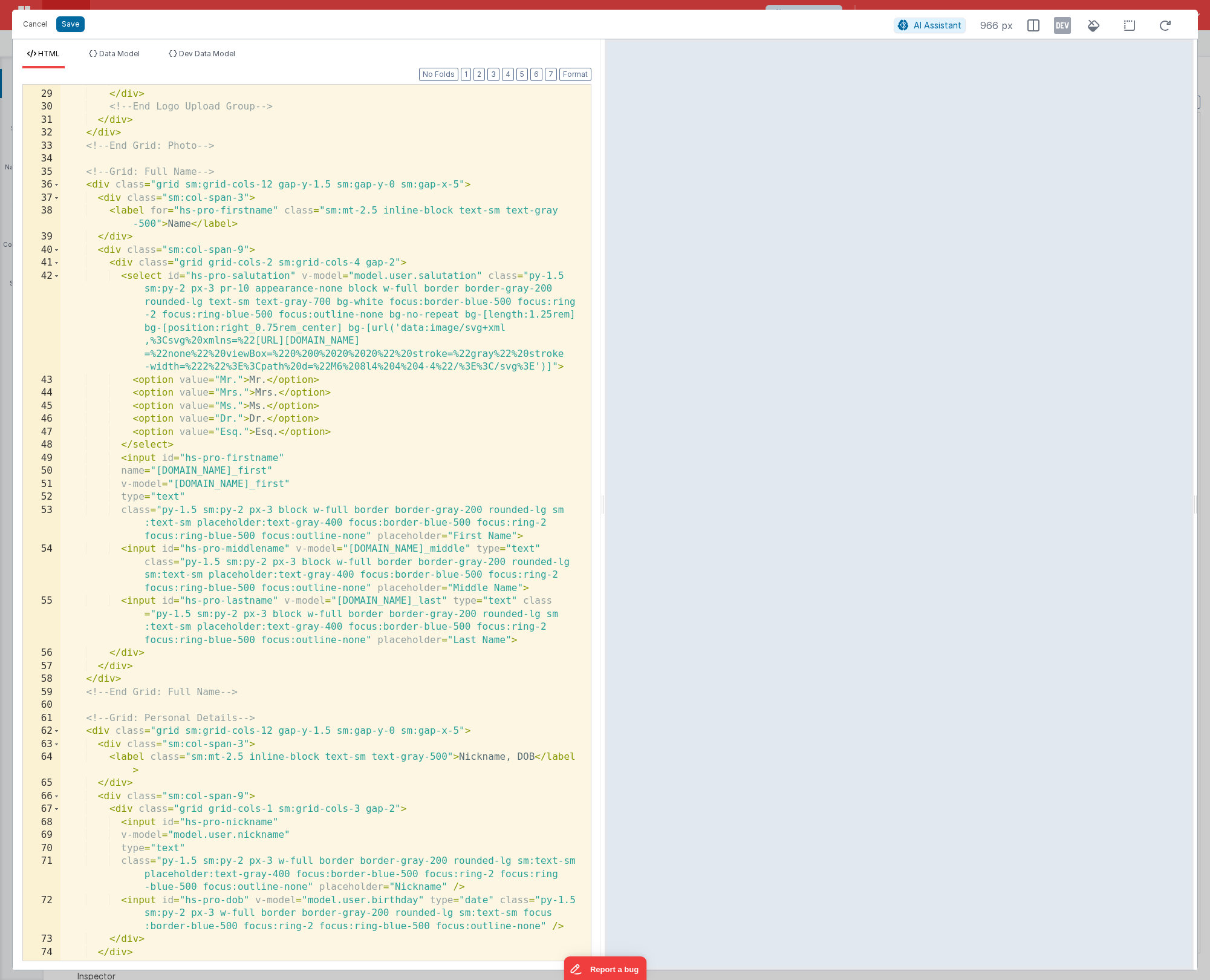
scroll to position [505, 0]
click at [530, 528] on div "</ div > </ div > <!-- End Logo Upload Group --> </ div > </ div > <!-- End Gri…" at bounding box center [321, 526] width 521 height 902
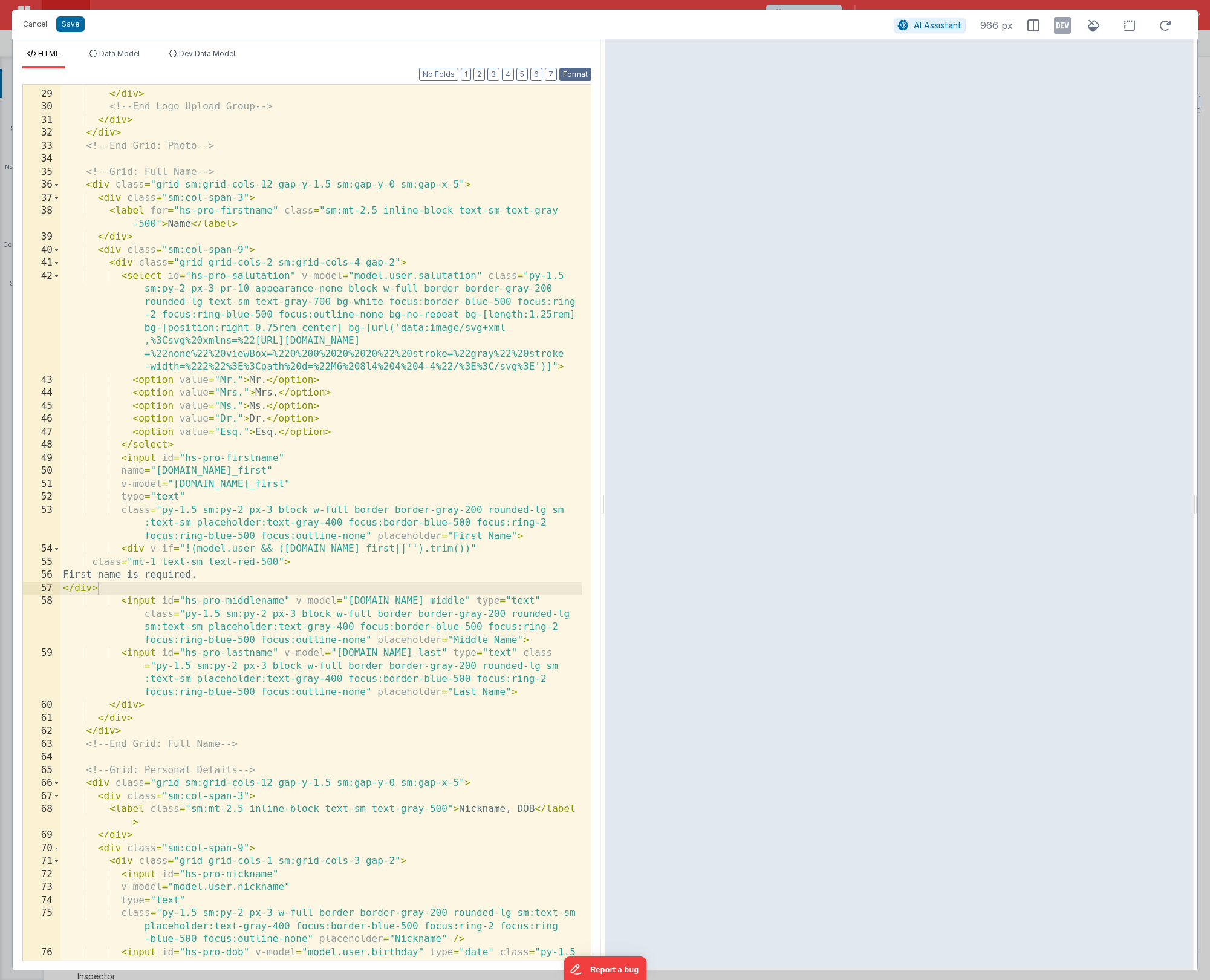
click at [571, 72] on button "Format" at bounding box center [575, 75] width 32 height 13
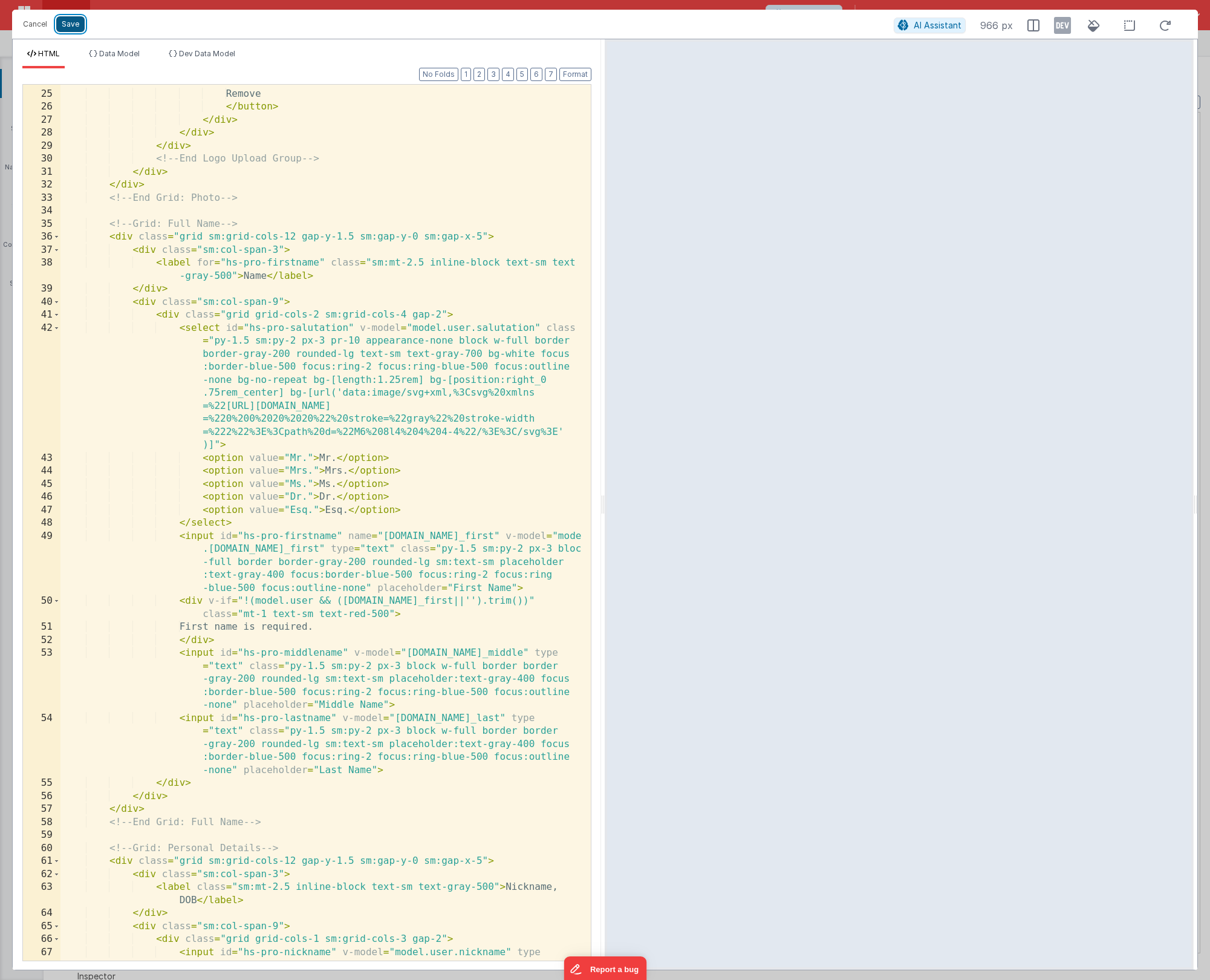
click at [73, 27] on button "Save" at bounding box center [70, 24] width 28 height 16
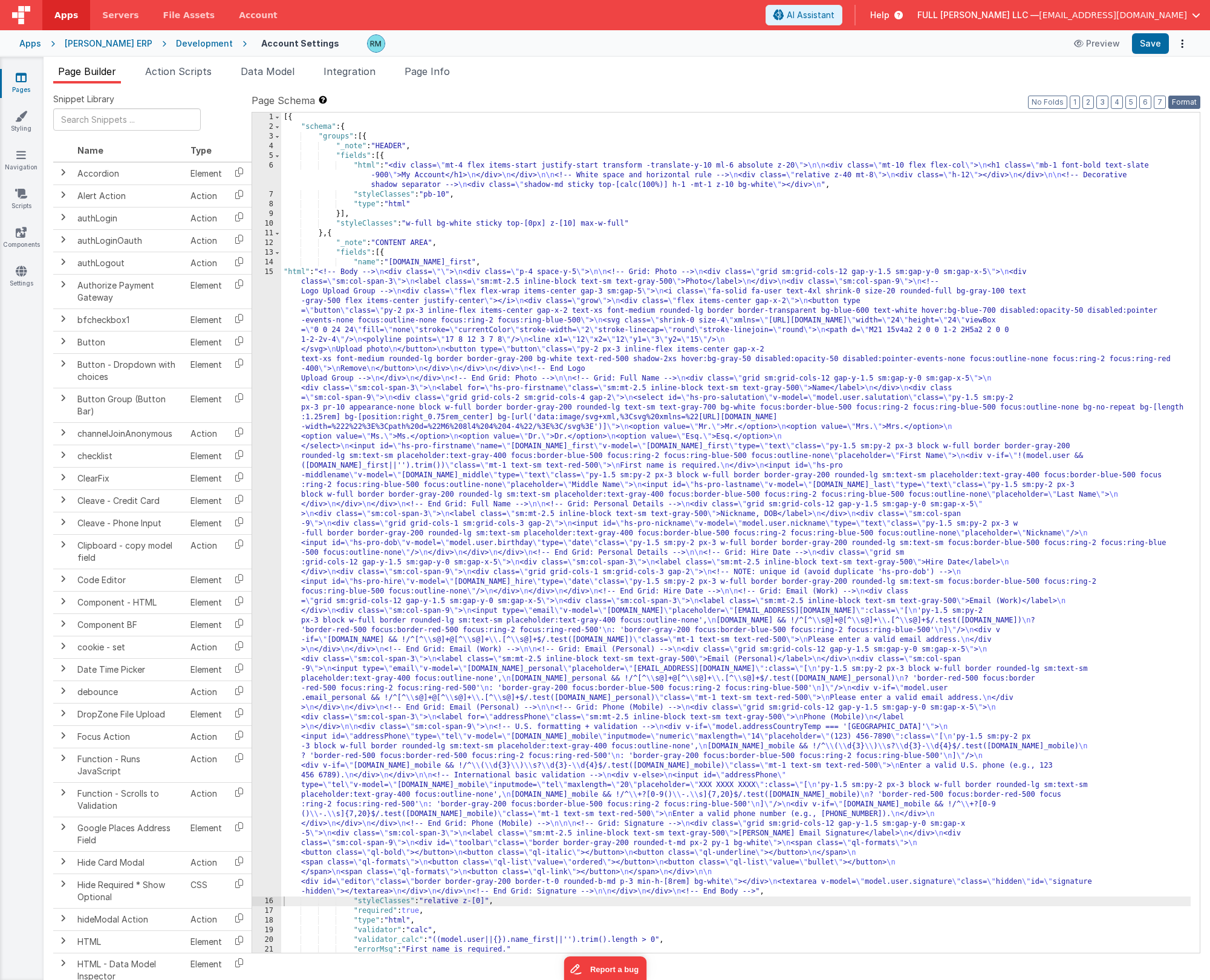
click at [701, 102] on button "Format" at bounding box center [1184, 102] width 32 height 13
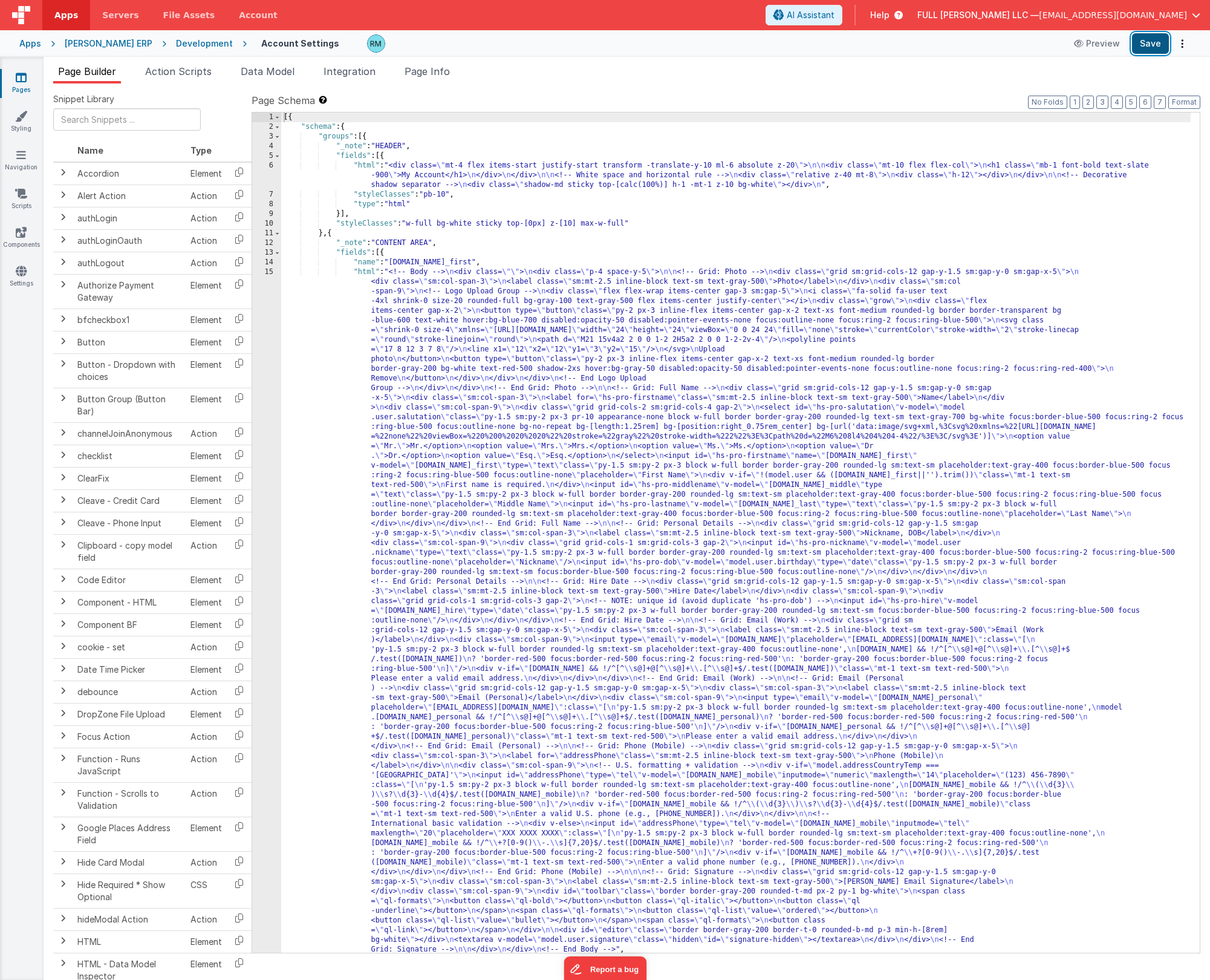
click at [701, 48] on button "Save" at bounding box center [1151, 44] width 37 height 21
click at [363, 274] on div "[{ "schema" : { "groups" : [{ "_note" : "HEADER" , "fields" : [{ "html" : "<div…" at bounding box center [736, 542] width 910 height 859
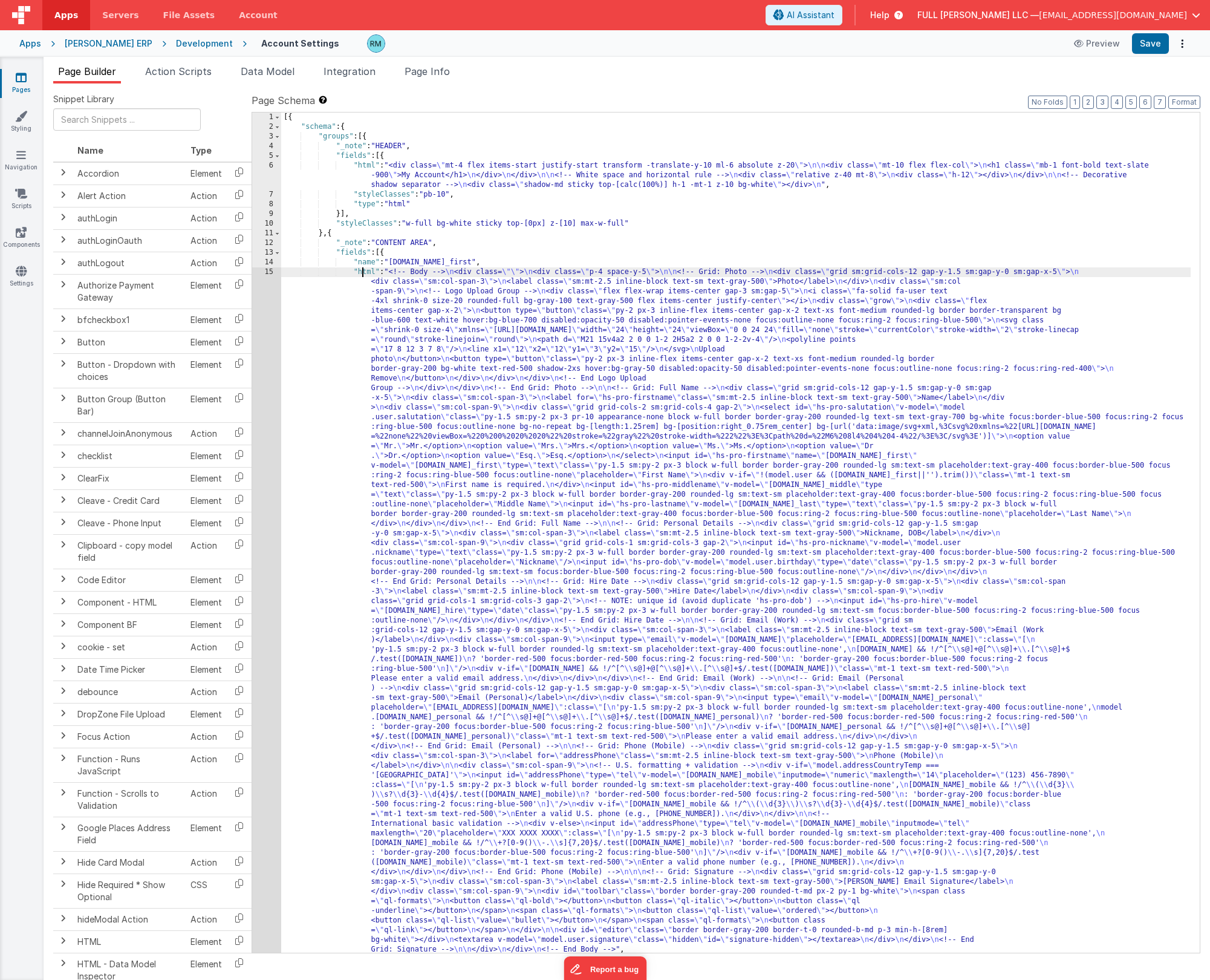
click at [271, 269] on div "15" at bounding box center [266, 611] width 29 height 687
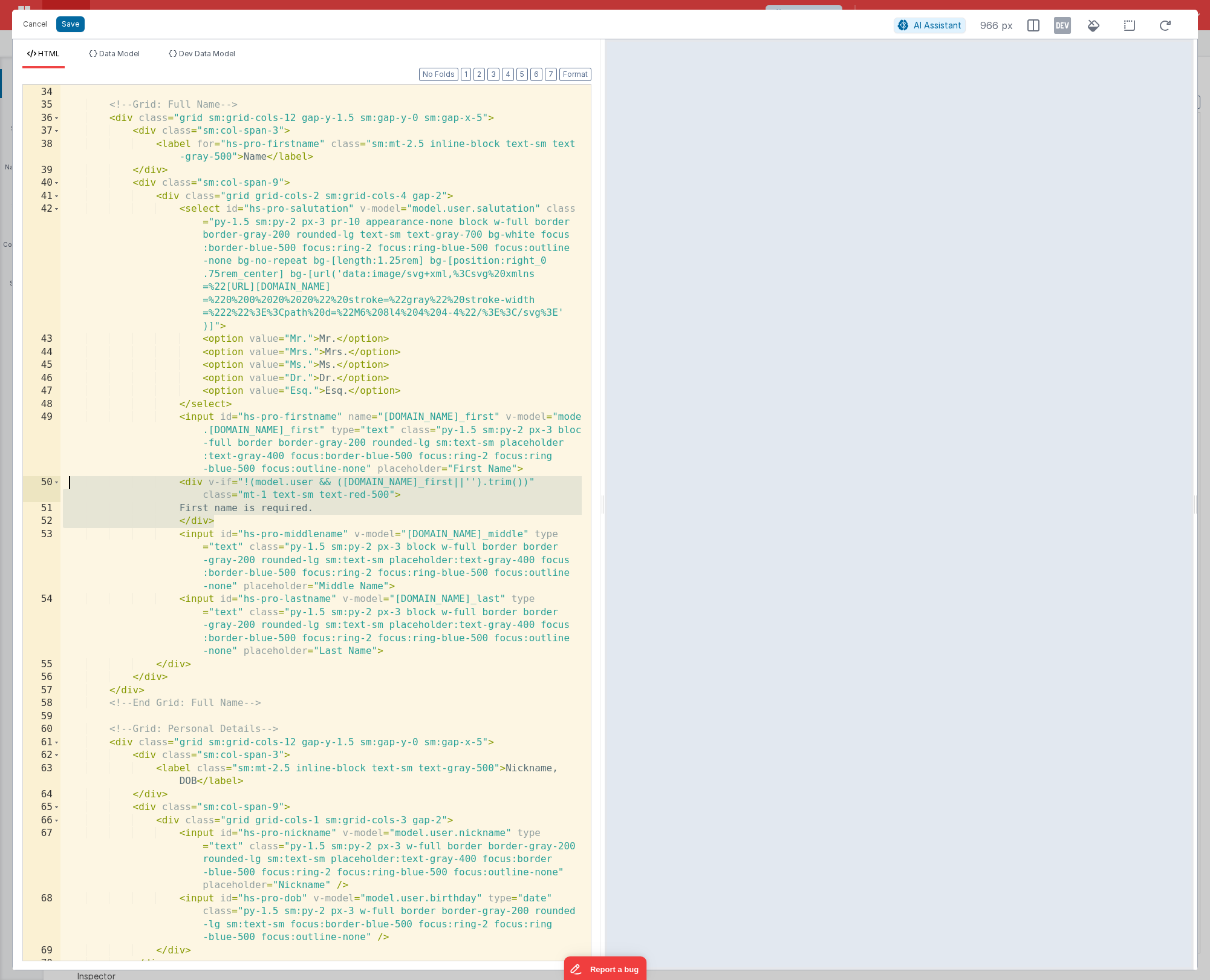
drag, startPoint x: 245, startPoint y: 517, endPoint x: 67, endPoint y: 485, distance: 180.9
click at [67, 485] on div "<!-- End Grid: Photo --> <!-- Grid: Full Name --> < div class = "grid sm:grid-c…" at bounding box center [321, 523] width 521 height 902
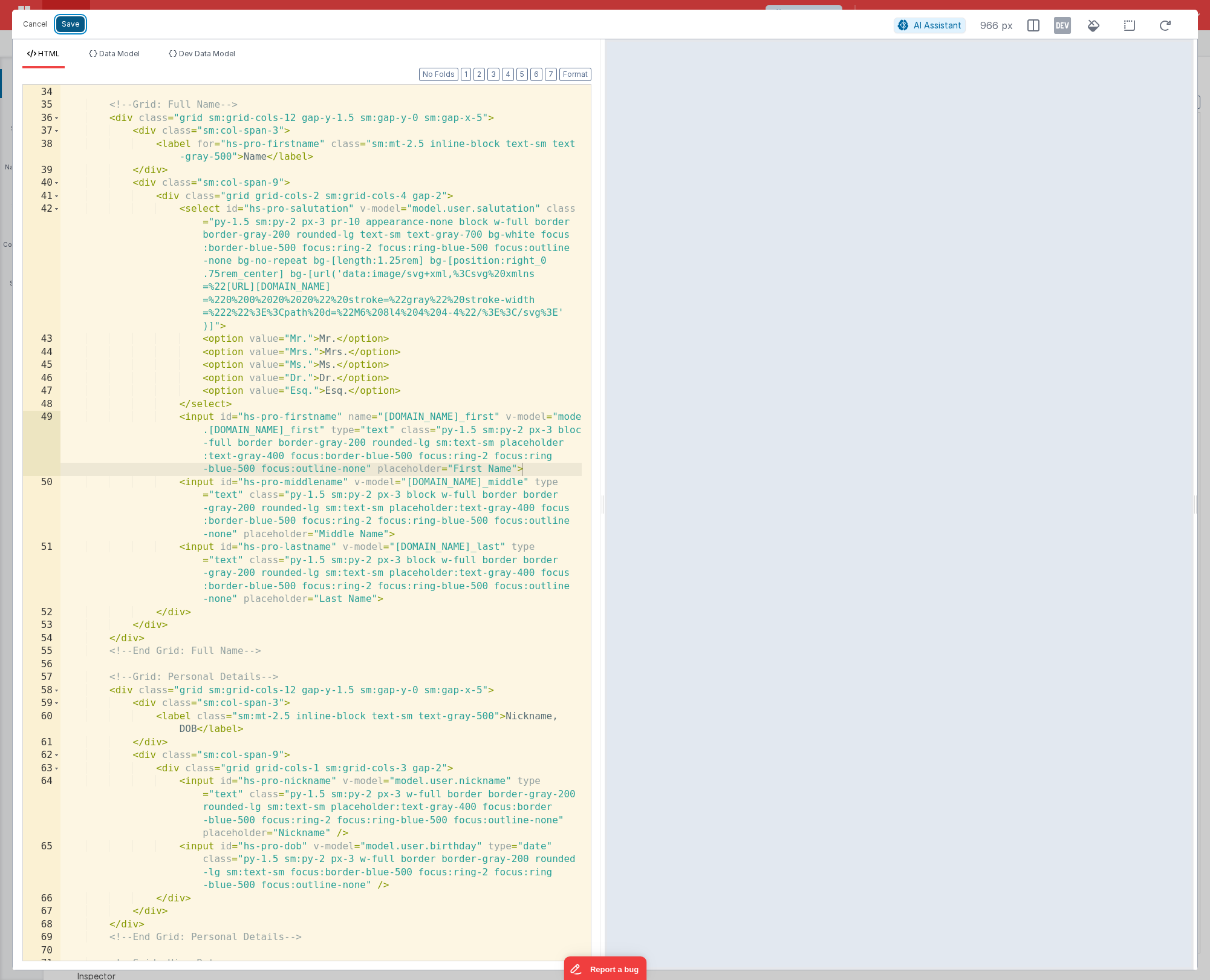
click at [73, 25] on button "Save" at bounding box center [70, 24] width 28 height 16
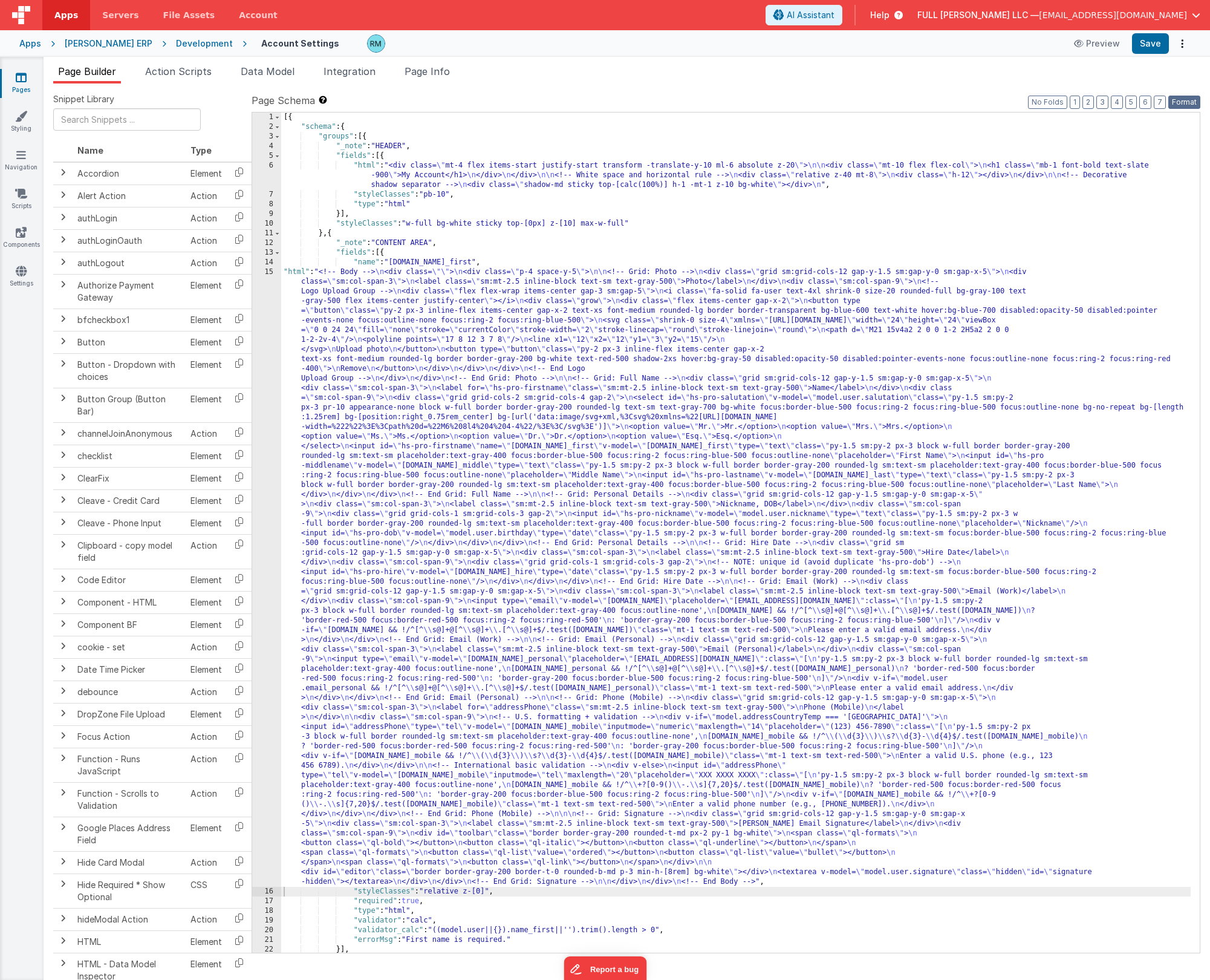
click at [701, 102] on button "Format" at bounding box center [1184, 102] width 32 height 13
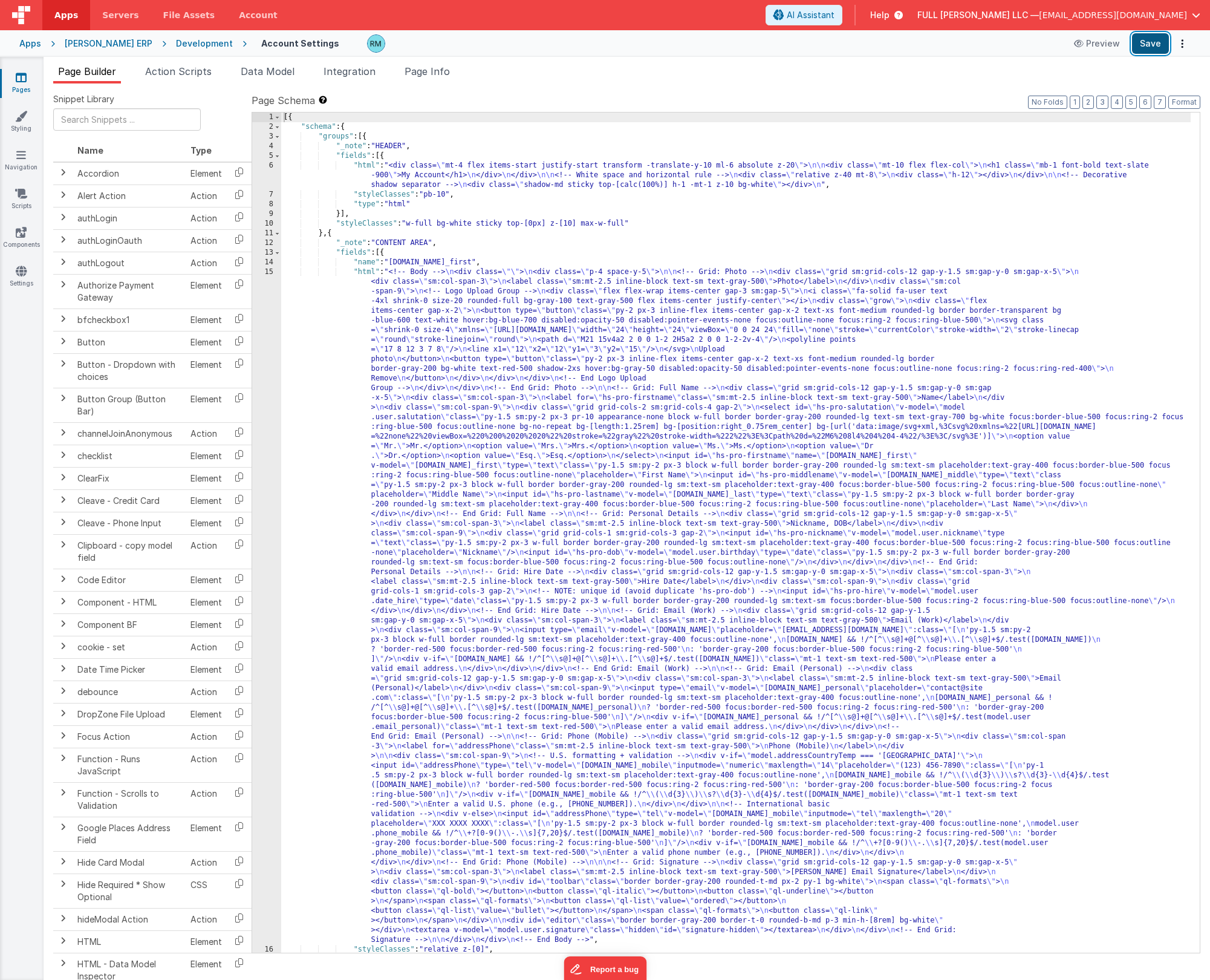
click at [701, 44] on button "Save" at bounding box center [1151, 44] width 37 height 21
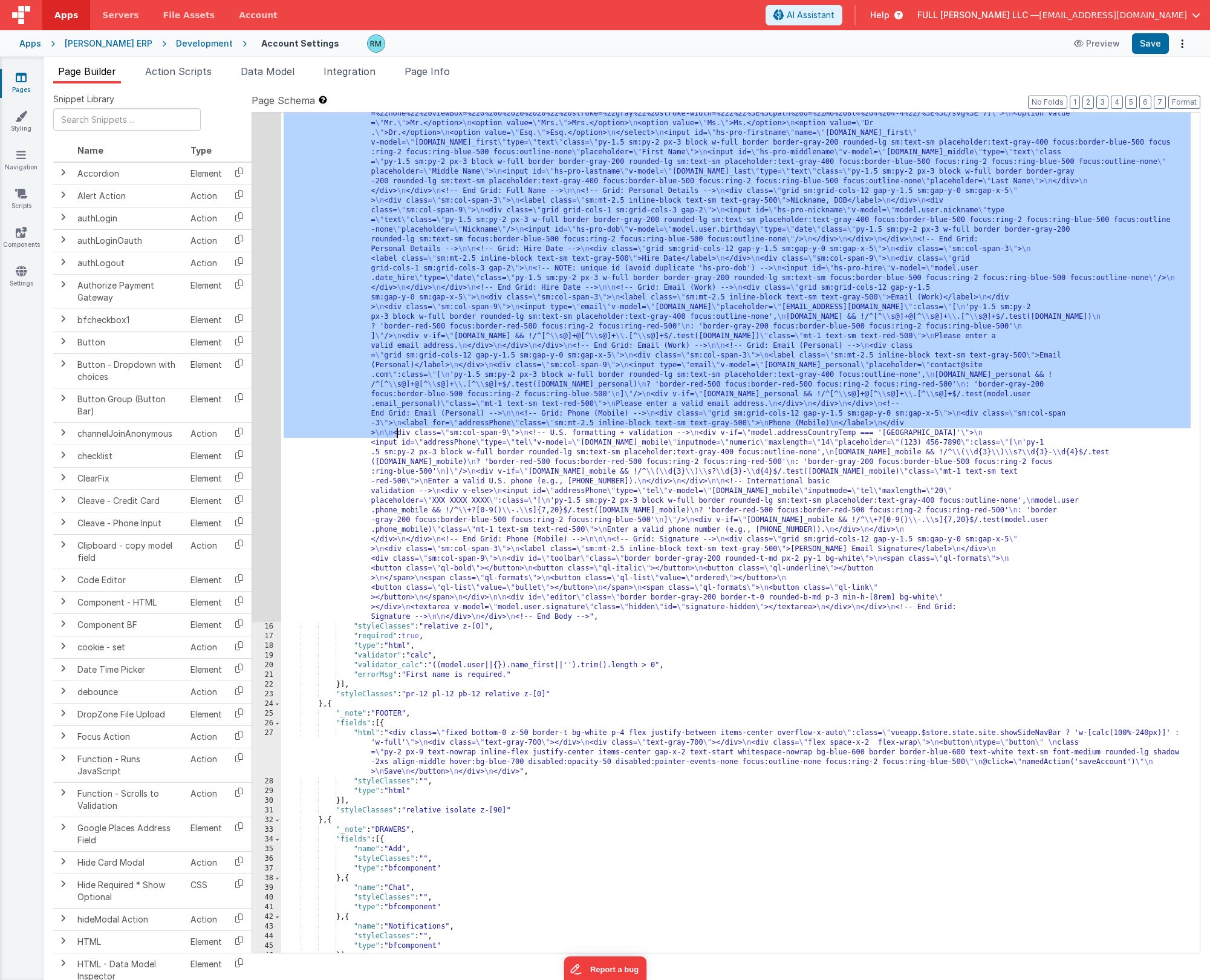
scroll to position [323, 0]
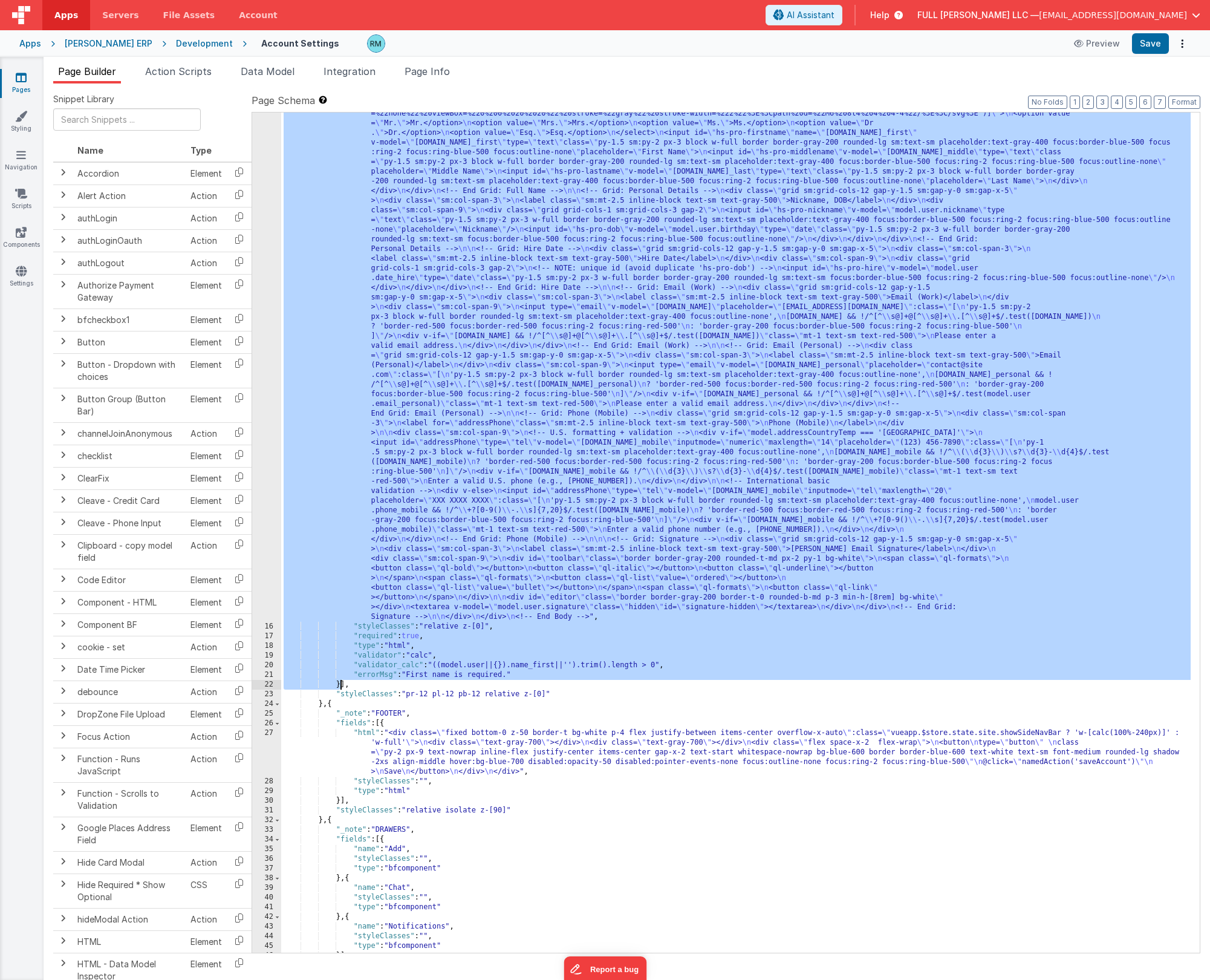
drag, startPoint x: 385, startPoint y: 253, endPoint x: 340, endPoint y: 683, distance: 432.3
click at [340, 528] on div ""html" : "<!-- Body --> \n <div class= \"\" > \n <div class= \" p-4 space-y-5 \…" at bounding box center [736, 708] width 910 height 1527
click at [340, 528] on div ""html" : "<!-- Body --> \n <div class= \"\" > \n <div class= \" p-4 space-y-5 \…" at bounding box center [736, 708] width 910 height 1527
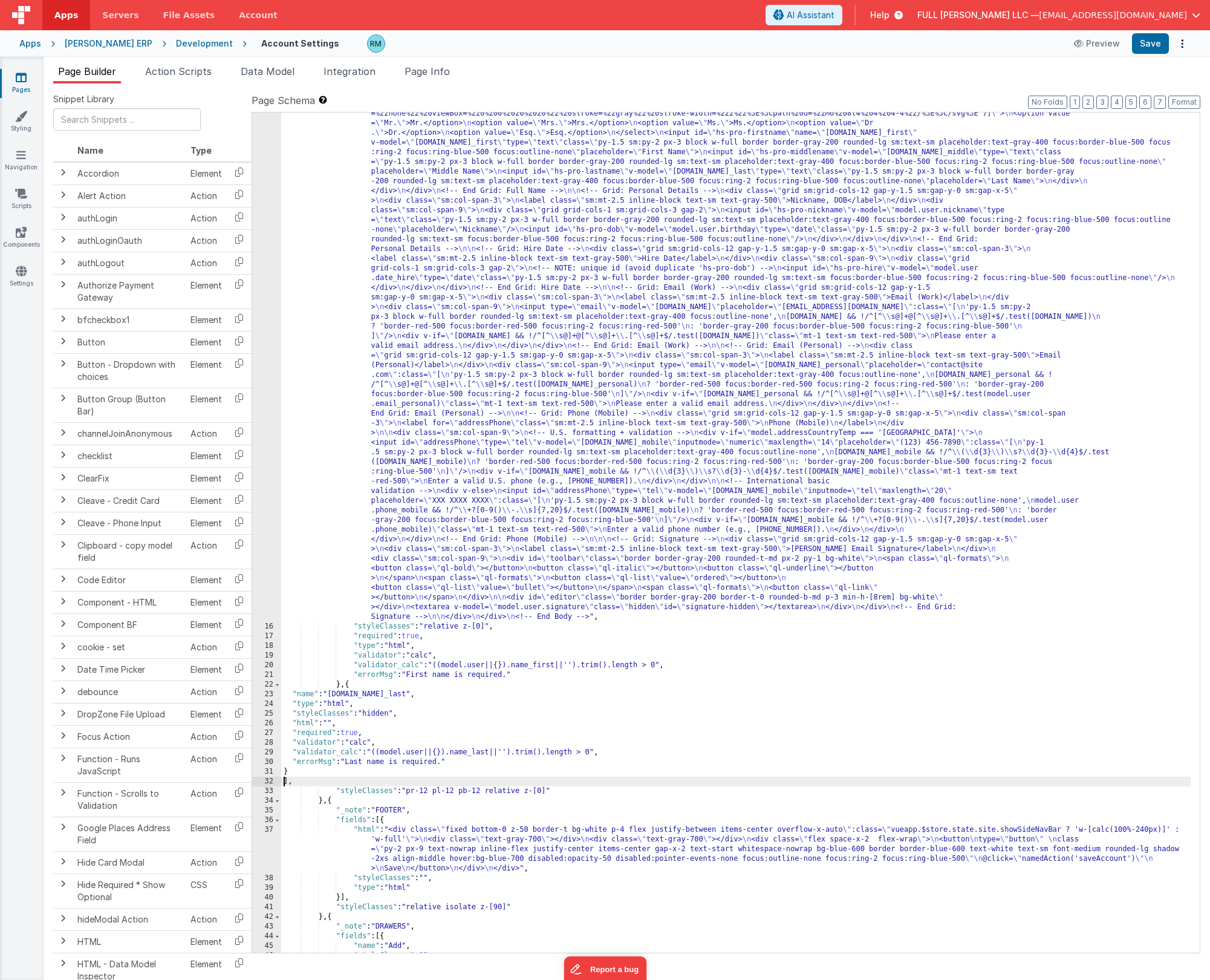
click at [290, 528] on div ""html" : "<!-- Body --> \n <div class= \"\" > \n <div class= \" p-4 space-y-5 \…" at bounding box center [736, 708] width 910 height 1527
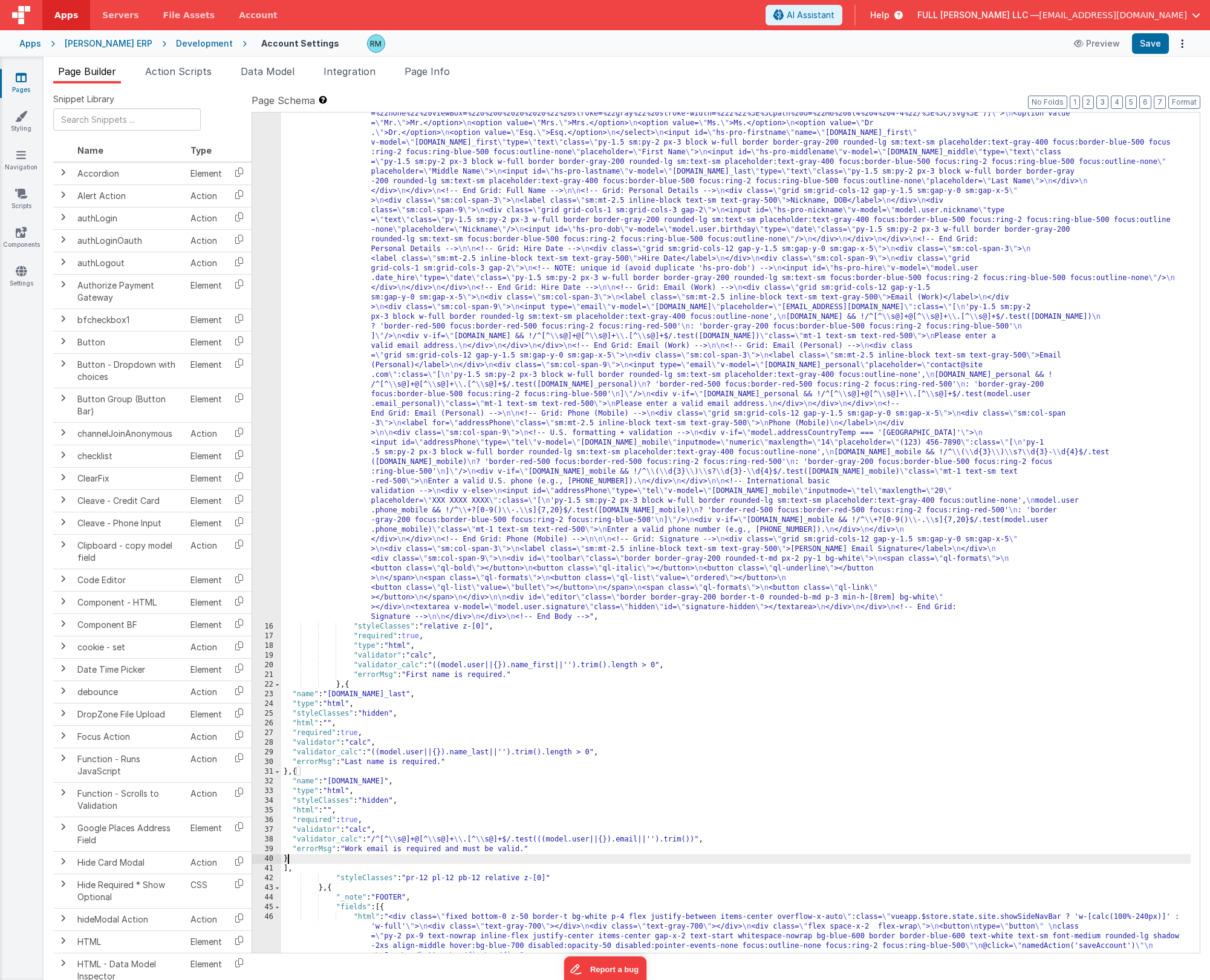
click at [701, 112] on div "15 16 17 18 19 20 21 22 23 24 25 26 27 28 29 30 31 32 33 34 35 36 37 38 39 40 4…" at bounding box center [726, 532] width 949 height 842
click at [701, 104] on button "Format" at bounding box center [1184, 102] width 32 height 13
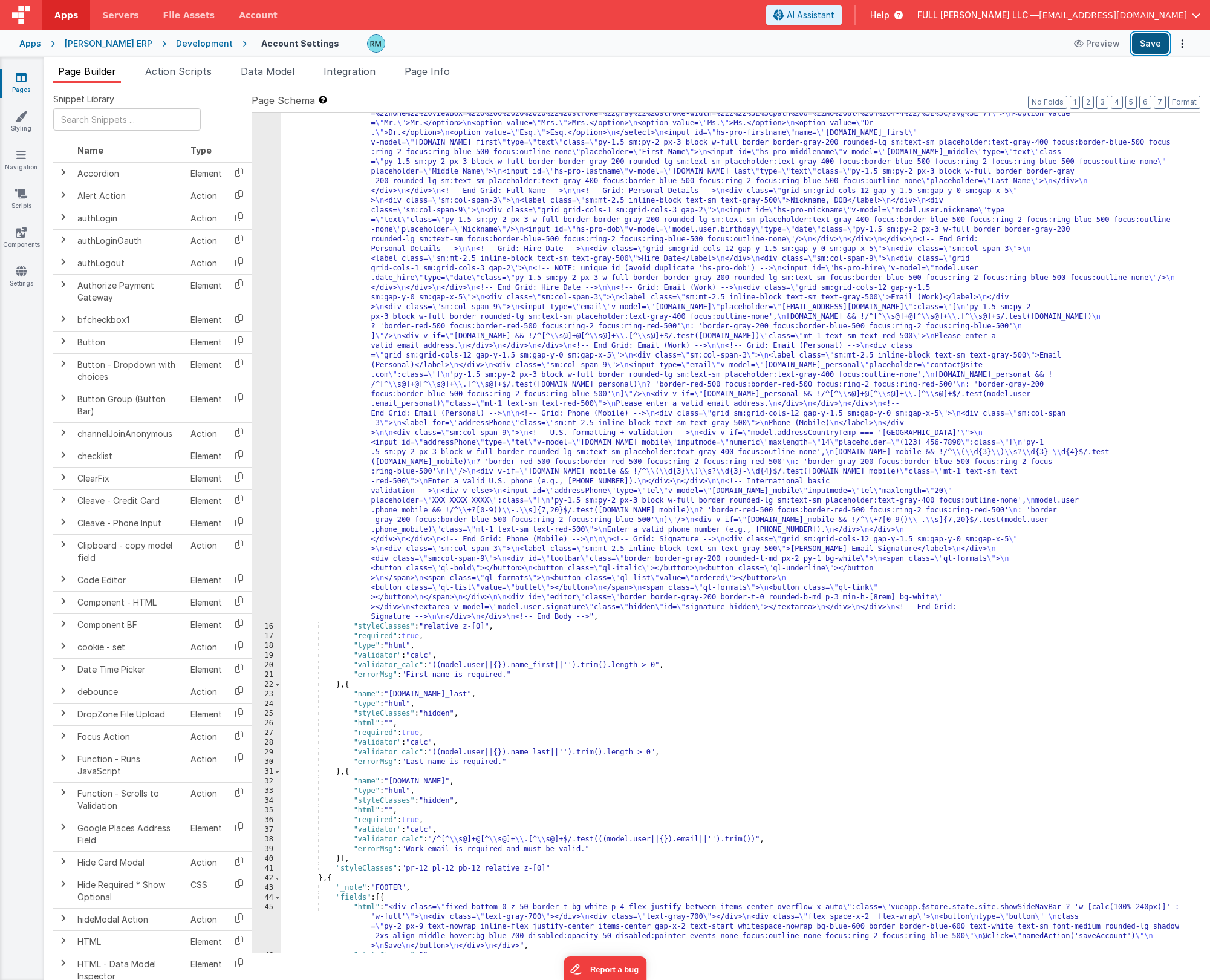
click at [701, 47] on button "Save" at bounding box center [1151, 44] width 37 height 21
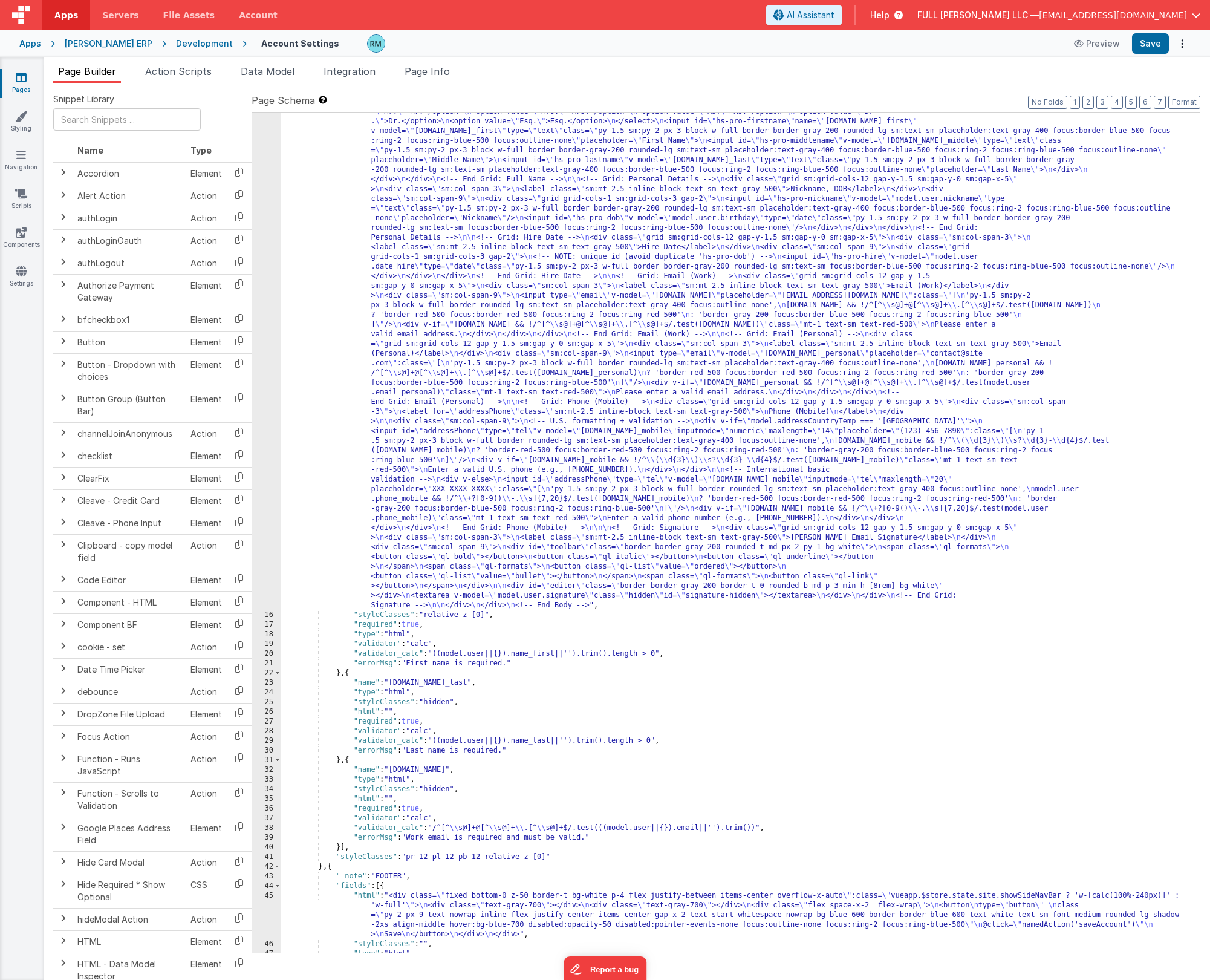
scroll to position [541, 0]
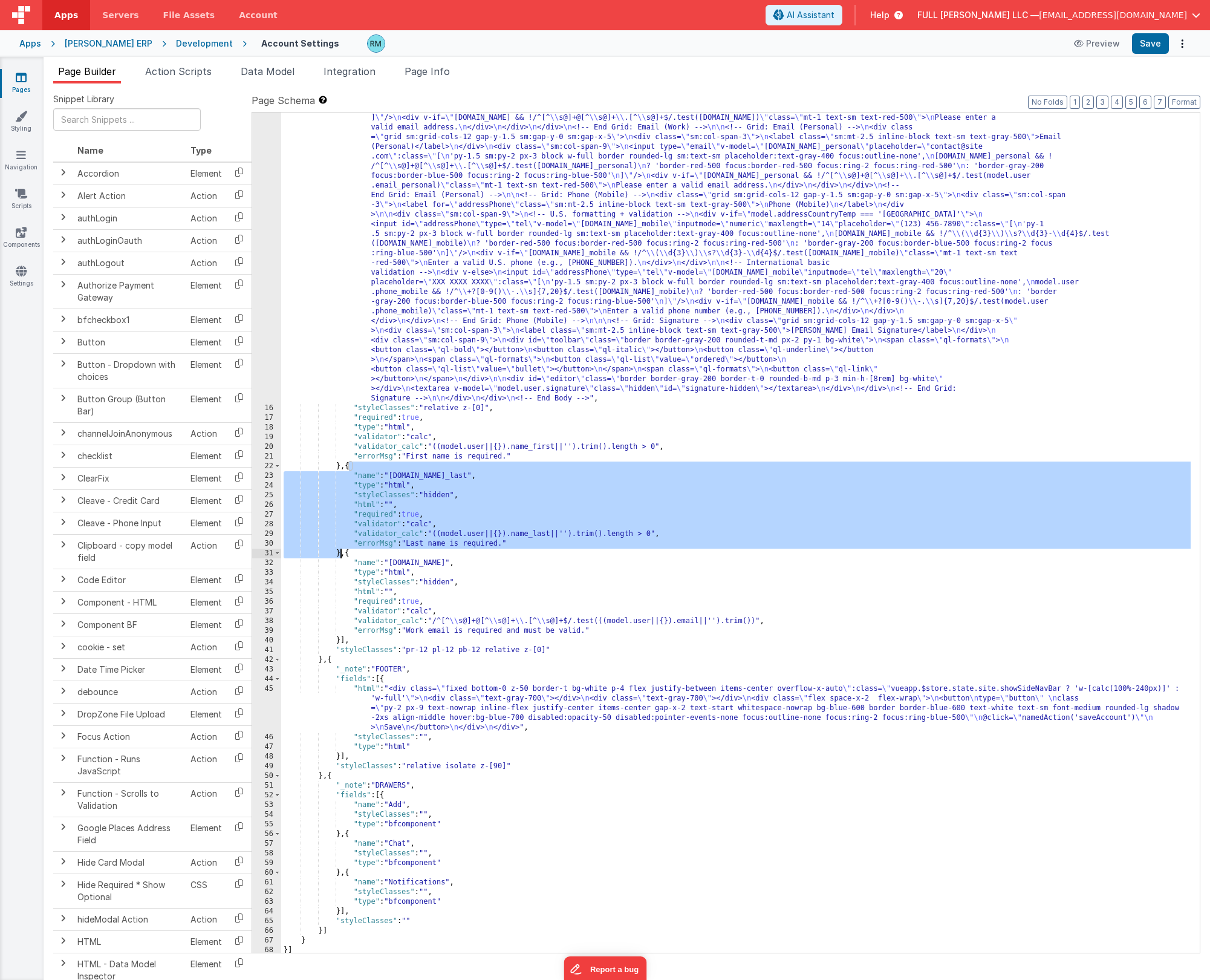
drag, startPoint x: 347, startPoint y: 467, endPoint x: 343, endPoint y: 553, distance: 86.1
click at [343, 528] on div ""html" : "<!-- Body --> \n <div class= \"\" > \n <div class= \" p-4 space-y-5 \…" at bounding box center [736, 489] width 910 height 1527
click at [349, 465] on div ""html" : "<!-- Body --> \n <div class= \"\" > \n <div class= \" p-4 space-y-5 \…" at bounding box center [736, 489] width 910 height 1527
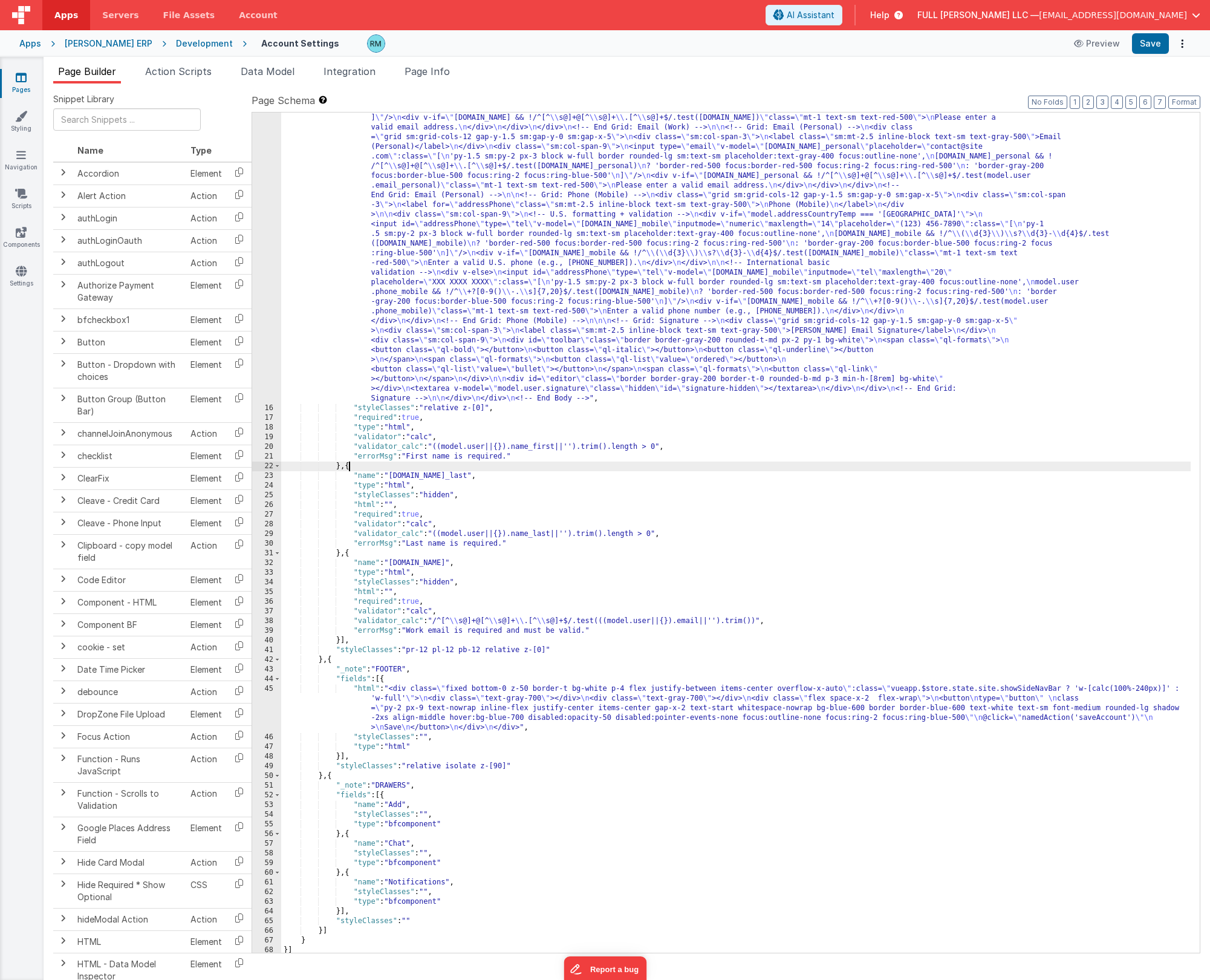
paste textarea
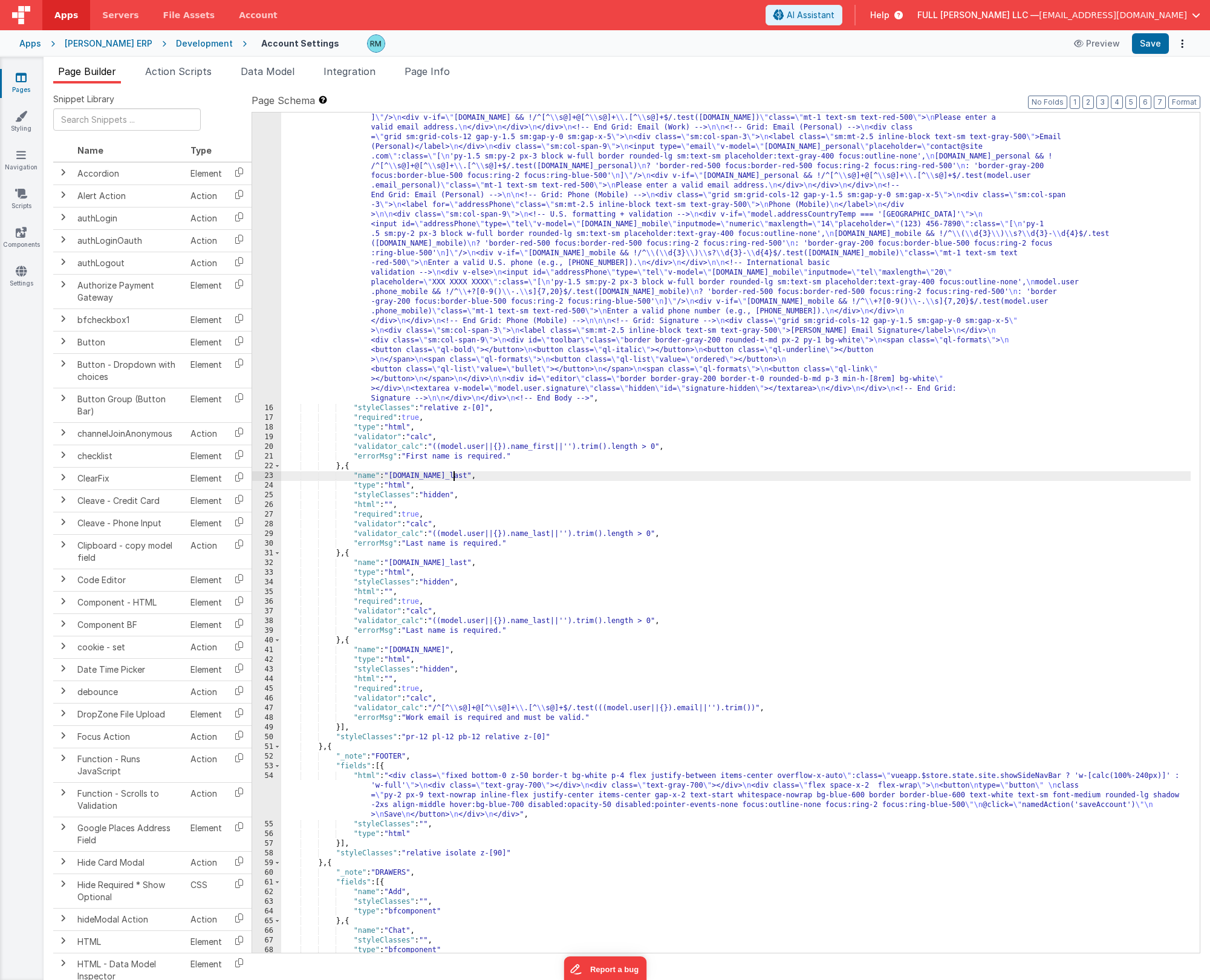
click at [452, 477] on div ""html" : "<!-- Body --> \n <div class= \"\" > \n <div class= \" p-4 space-y-5 \…" at bounding box center [736, 489] width 910 height 1527
click at [552, 528] on div ""html" : "<!-- Body --> \n <div class= \"\" > \n <div class= \" p-4 space-y-5 \…" at bounding box center [736, 489] width 910 height 1527
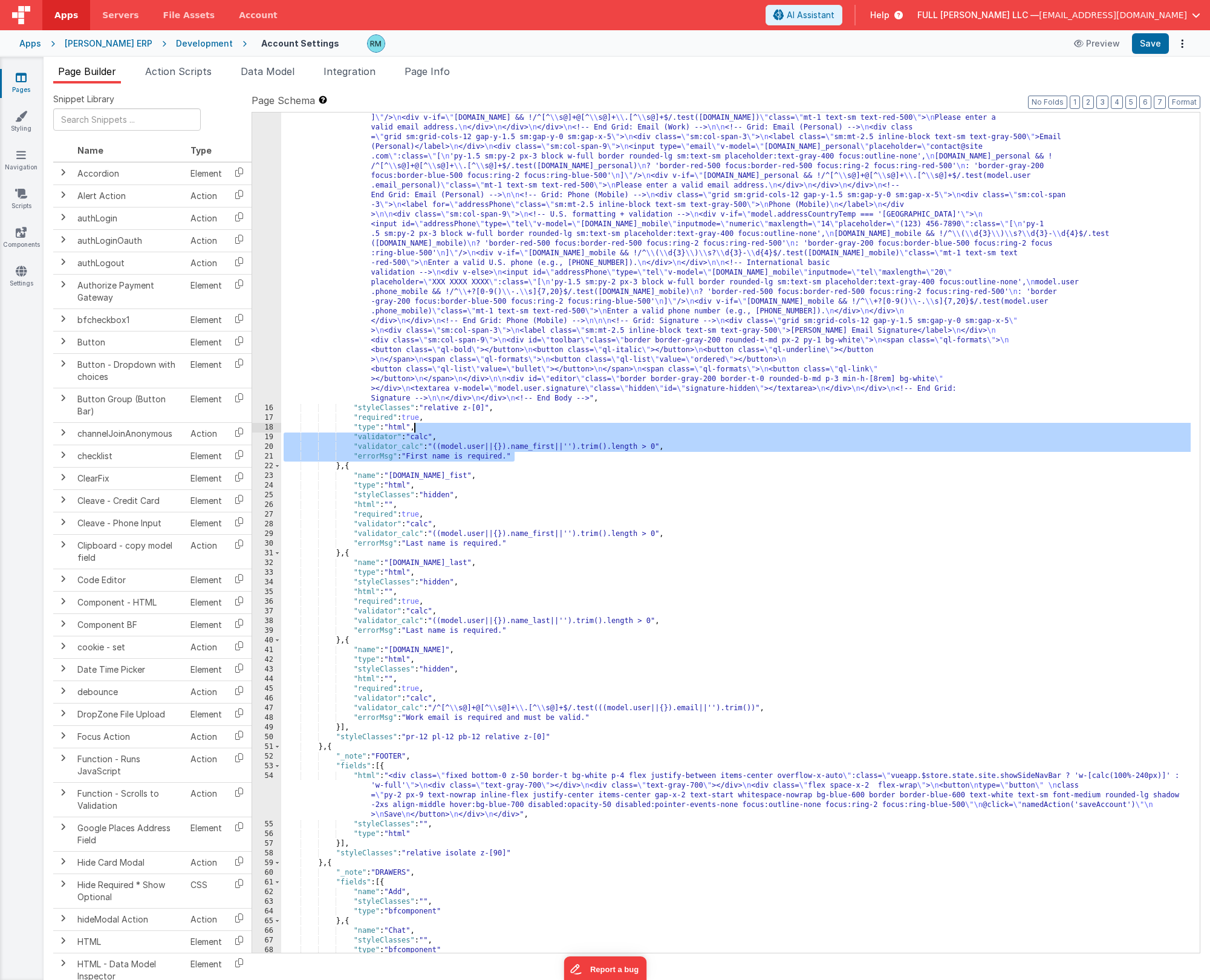
drag, startPoint x: 514, startPoint y: 455, endPoint x: 414, endPoint y: 429, distance: 103.3
click at [414, 429] on div ""html" : "<!-- Body --> \n <div class= \"\" > \n <div class= \" p-4 space-y-5 \…" at bounding box center [736, 489] width 910 height 1527
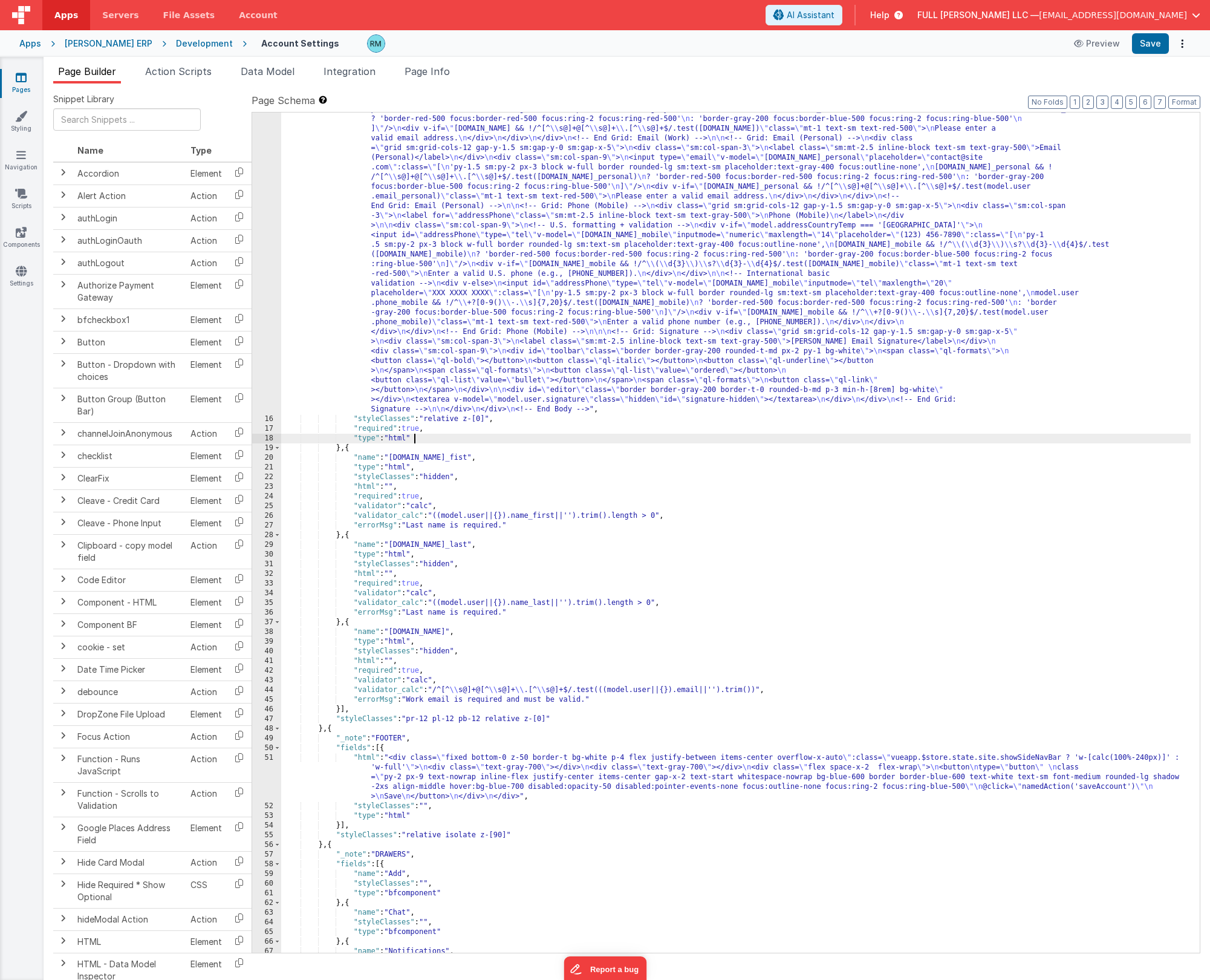
scroll to position [0, 0]
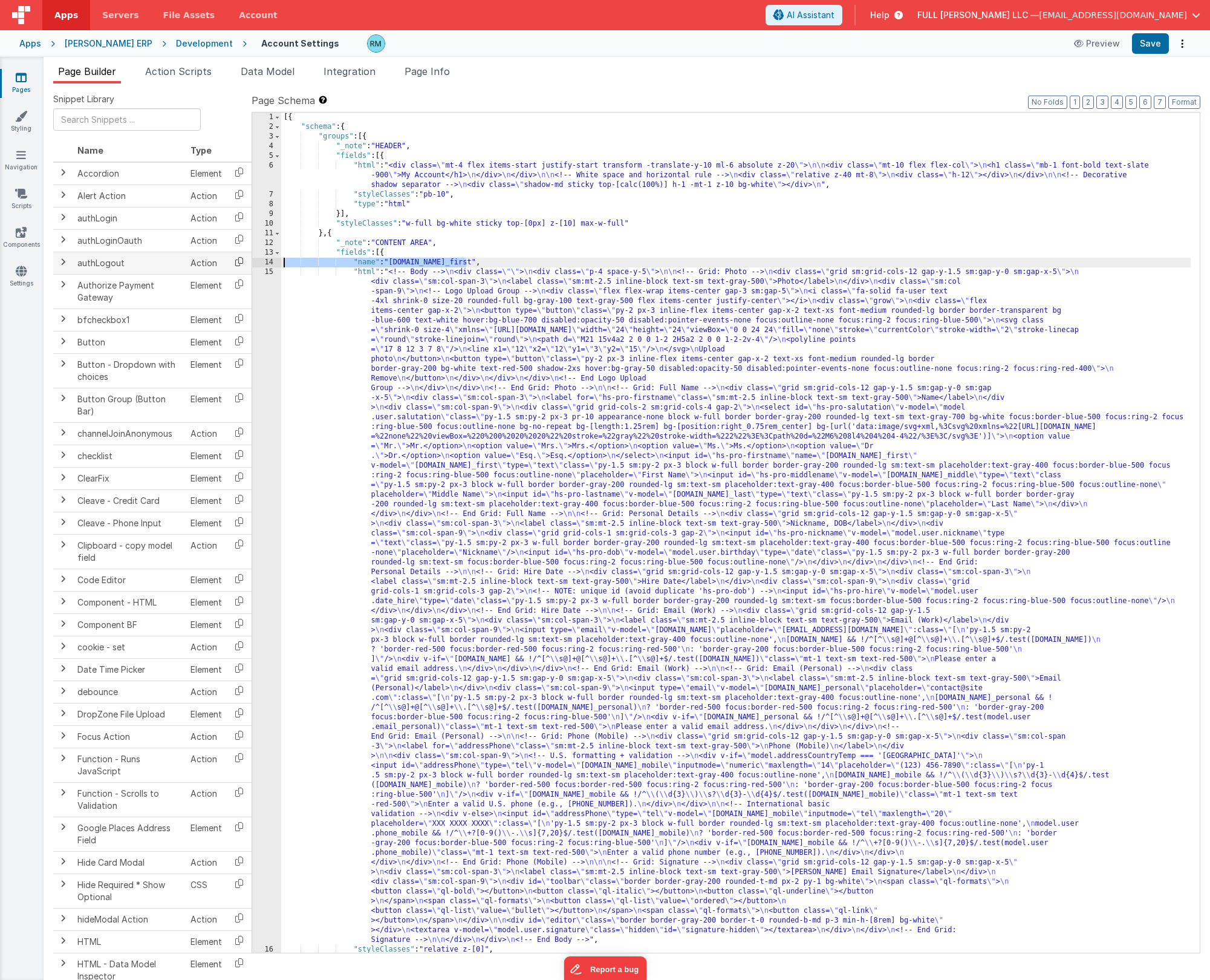
drag, startPoint x: 468, startPoint y: 260, endPoint x: 238, endPoint y: 263, distance: 230.0
click at [238, 263] on div "Snippet Library Name Type Accordion Element Alert Action Action authLogin Actio…" at bounding box center [627, 541] width 1147 height 896
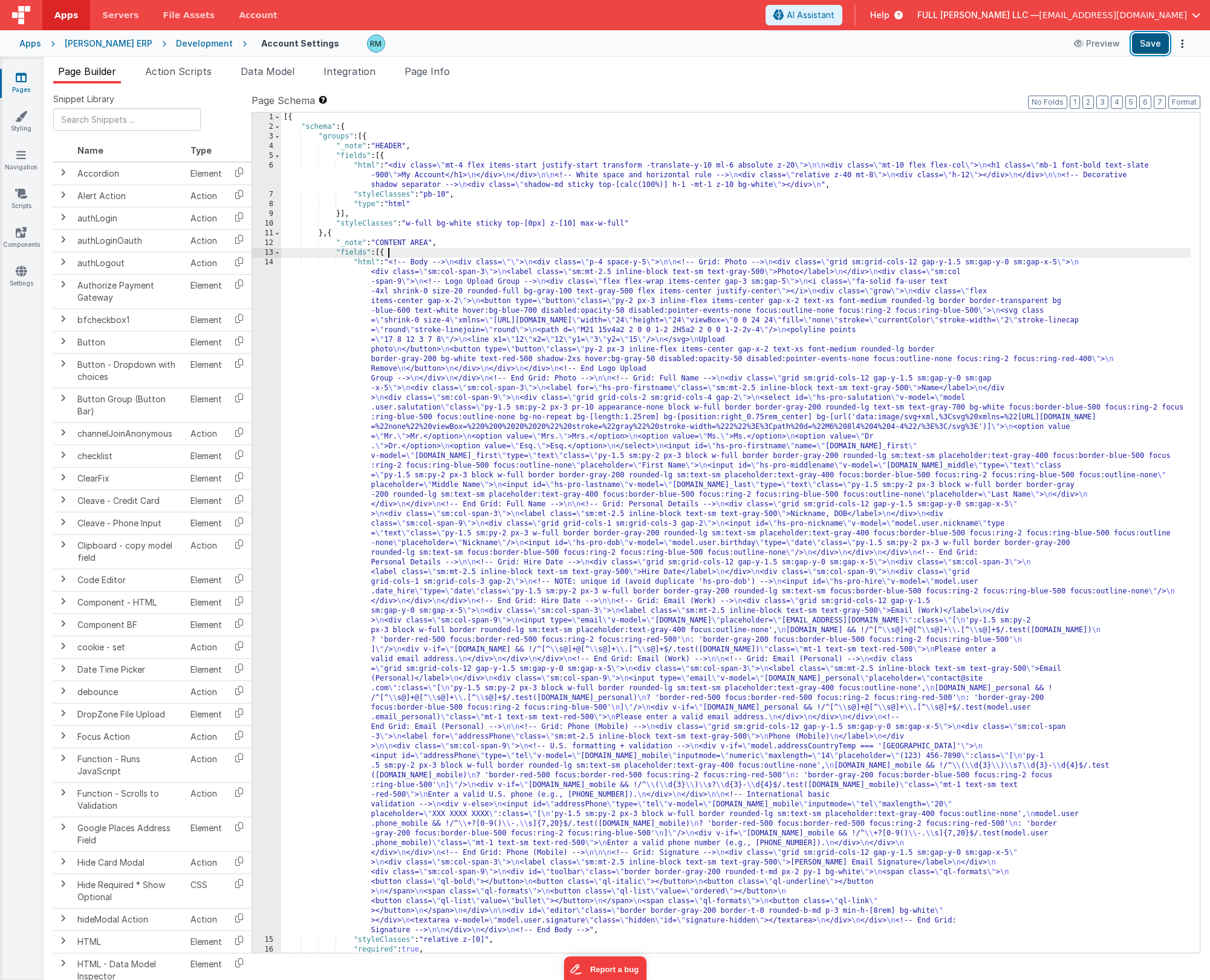
click at [701, 47] on button "Save" at bounding box center [1151, 44] width 37 height 21
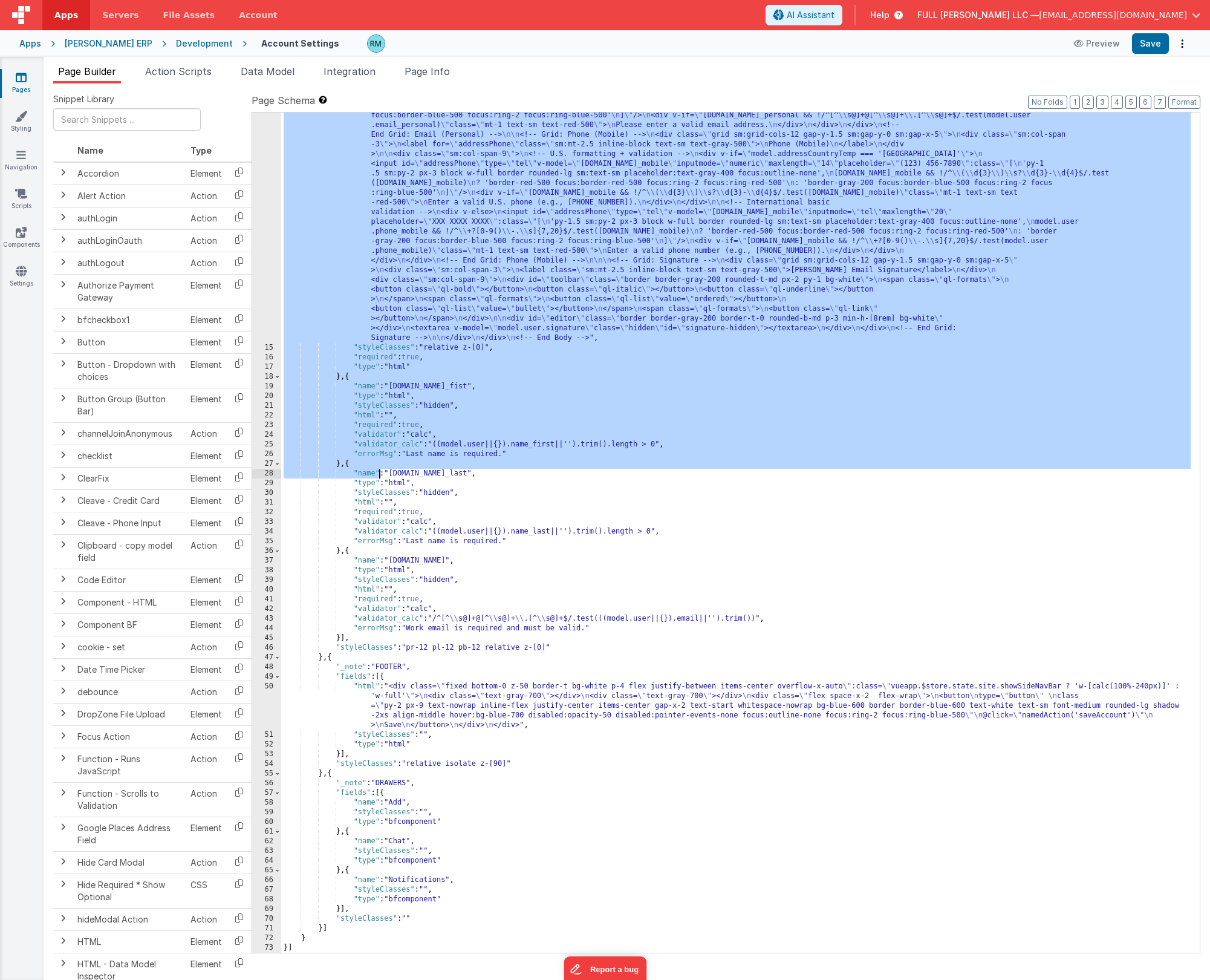
scroll to position [592, 0]
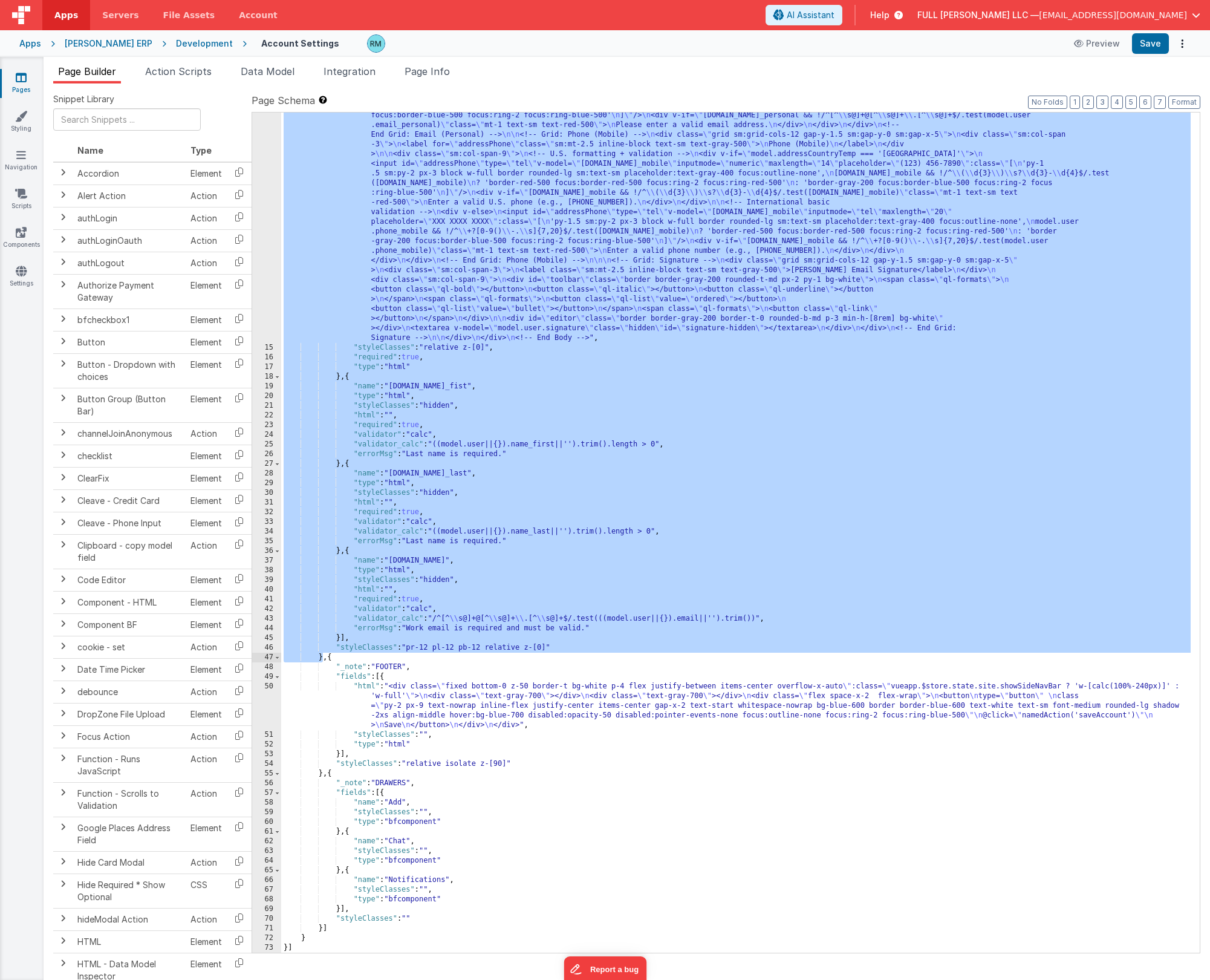
drag, startPoint x: 383, startPoint y: 255, endPoint x: 321, endPoint y: 655, distance: 404.8
click at [321, 528] on div ""html" : "<!-- Body --> \n <div class= \"\" > \n <div class= \" p-4 space-y-5 \…" at bounding box center [736, 429] width 910 height 1527
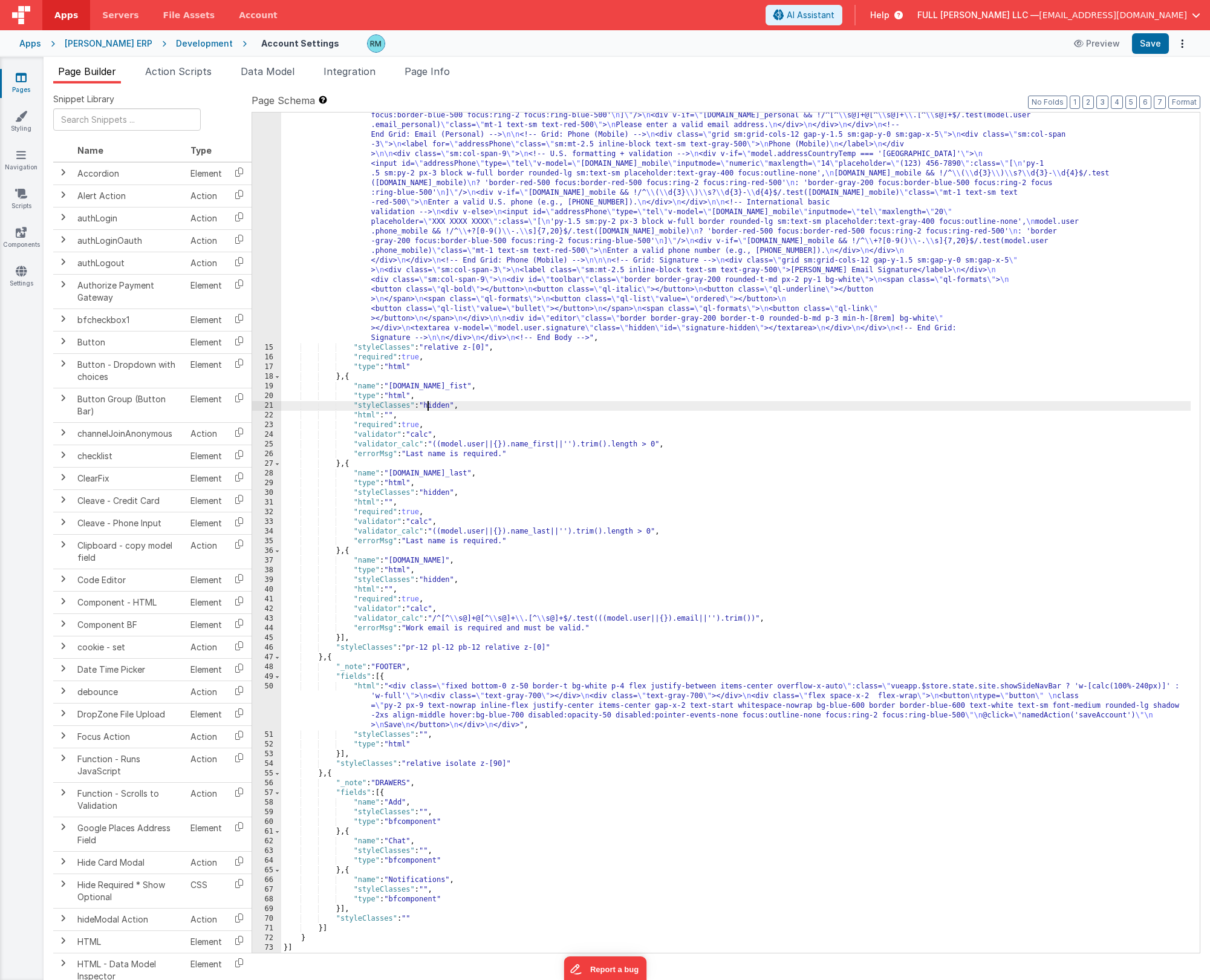
click at [451, 407] on div ""html" : "<!-- Body --> \n <div class= \"\" > \n <div class= \" p-4 space-y-5 \…" at bounding box center [736, 429] width 910 height 1527
click at [452, 491] on div ""html" : "<!-- Body --> \n <div class= \"\" > \n <div class= \" p-4 space-y-5 \…" at bounding box center [736, 429] width 910 height 1527
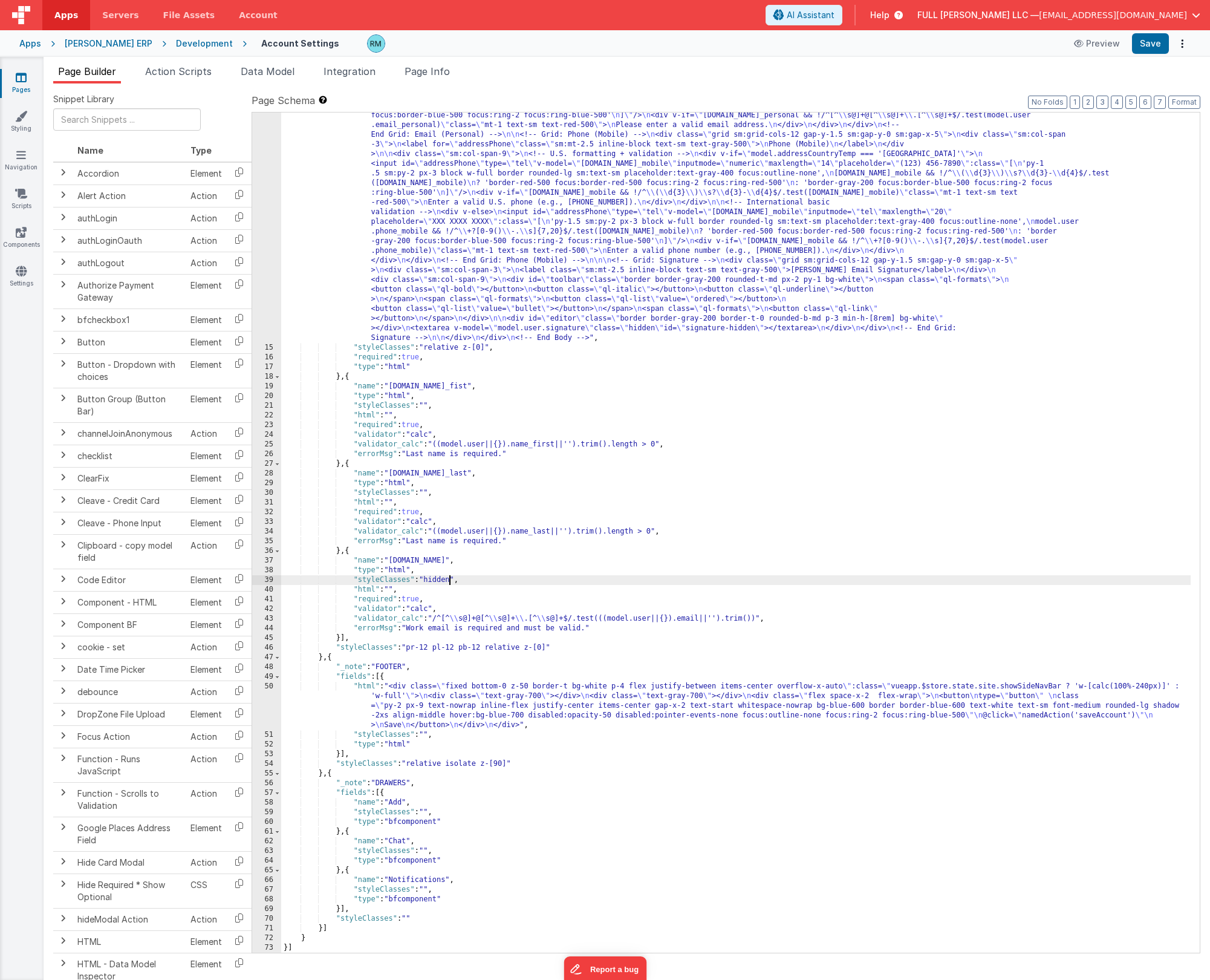
click at [451, 528] on div ""html" : "<!-- Body --> \n <div class= \"\" > \n <div class= \" p-4 space-y-5 \…" at bounding box center [736, 429] width 910 height 1527
click at [453, 528] on div ""html" : "<!-- Body --> \n <div class= \"\" > \n <div class= \" p-4 space-y-5 \…" at bounding box center [736, 429] width 910 height 1527
click at [701, 47] on button "Save" at bounding box center [1151, 44] width 37 height 21
click at [425, 455] on div ""html" : "<!-- Body --> \n <div class= \"\" > \n <div class= \" p-4 space-y-5 \…" at bounding box center [736, 429] width 910 height 1527
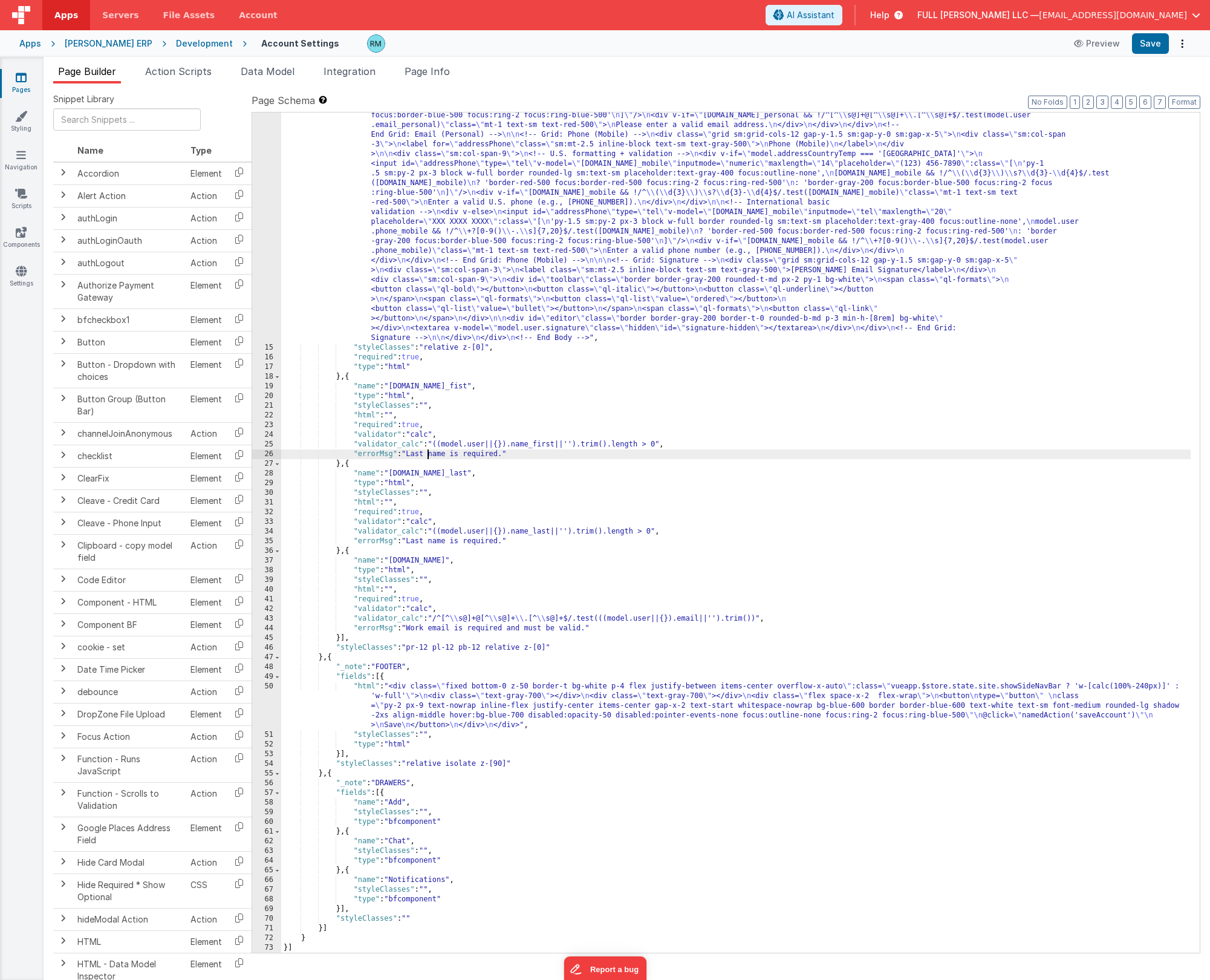
click at [428, 456] on div ""html" : "<!-- Body --> \n <div class= \"\" > \n <div class= \" p-4 space-y-5 \…" at bounding box center [736, 429] width 910 height 1527
click at [701, 42] on button "Save" at bounding box center [1151, 44] width 37 height 21
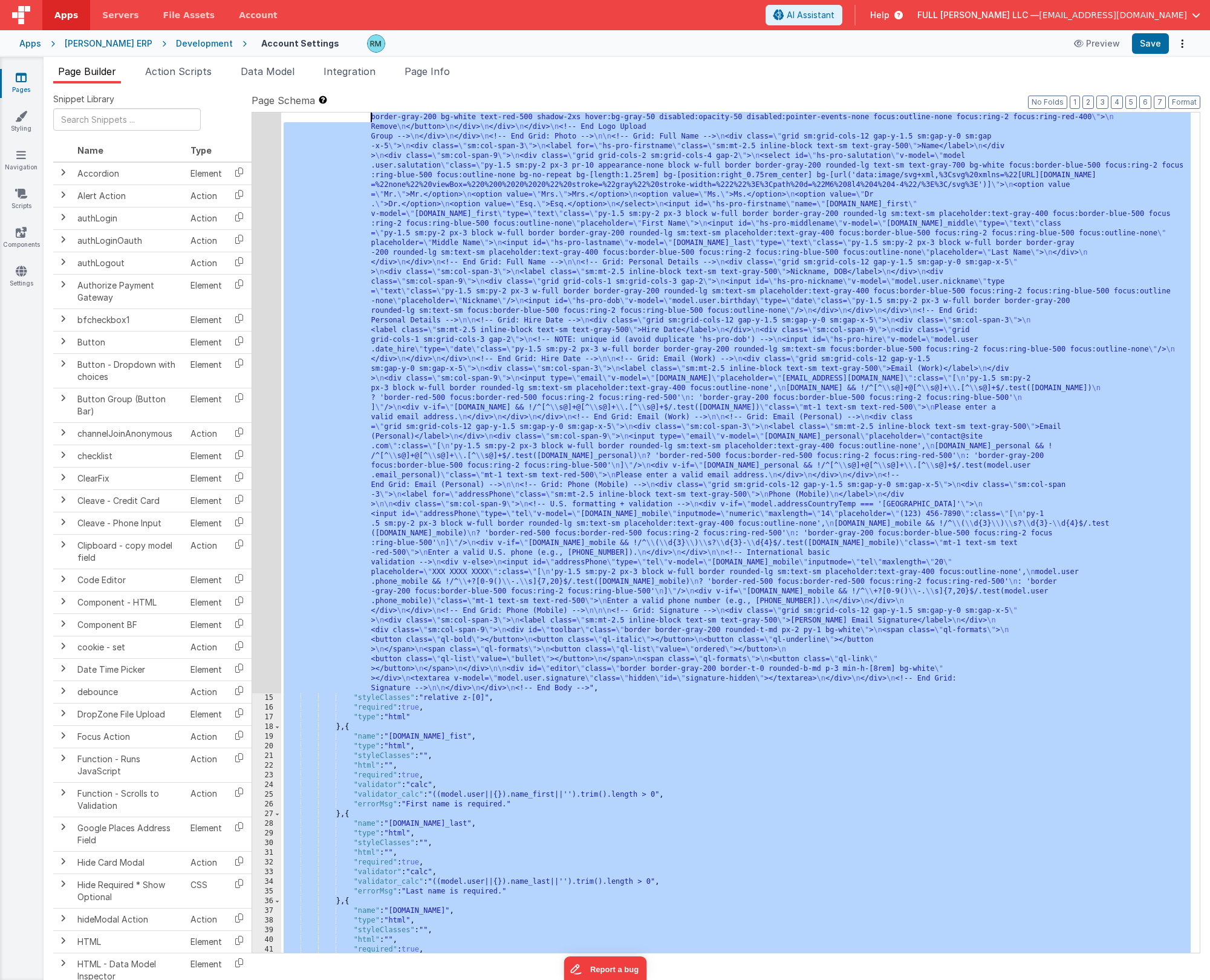
scroll to position [0, 0]
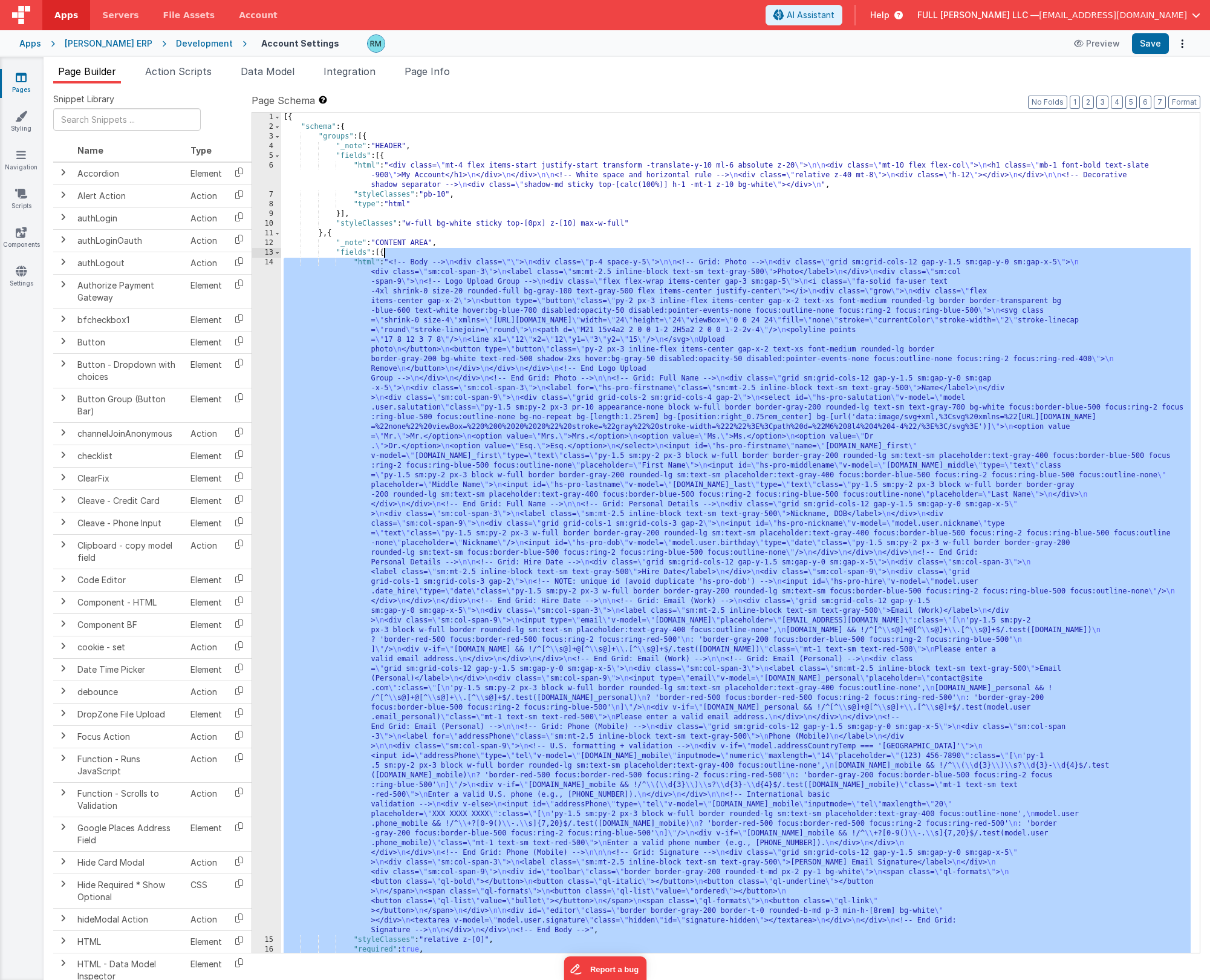
drag, startPoint x: 327, startPoint y: 660, endPoint x: 383, endPoint y: 249, distance: 414.8
click at [383, 249] on div "[{ "schema" : { "groups" : [{ "_note" : "HEADER" , "fields" : [{ "html" : "<div…" at bounding box center [736, 542] width 910 height 859
click at [366, 263] on div "[{ "schema" : { "groups" : [{ "_note" : "HEADER" , "fields" : [{ "html" : "<div…" at bounding box center [736, 542] width 910 height 859
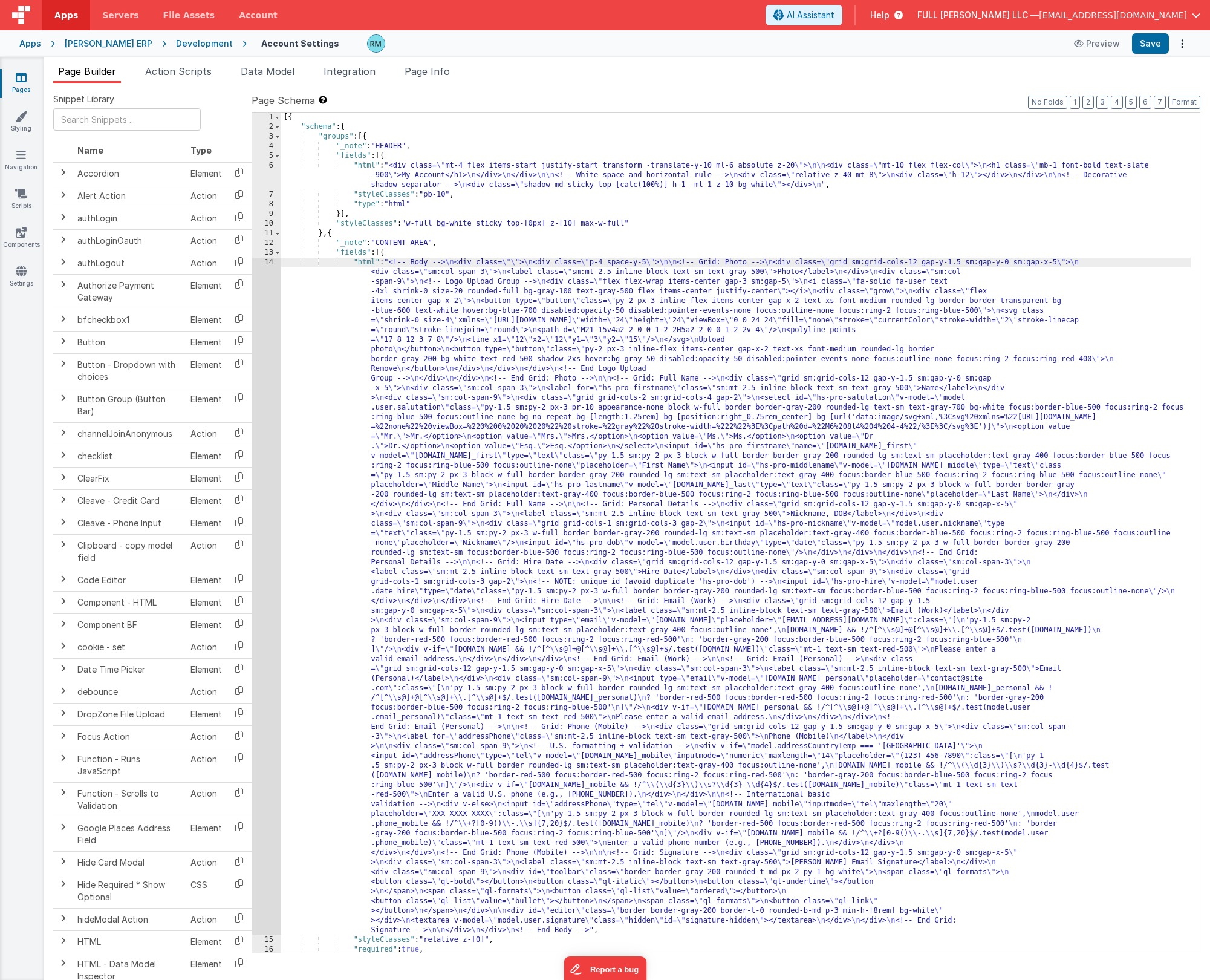
click at [267, 260] on div "14" at bounding box center [266, 596] width 29 height 677
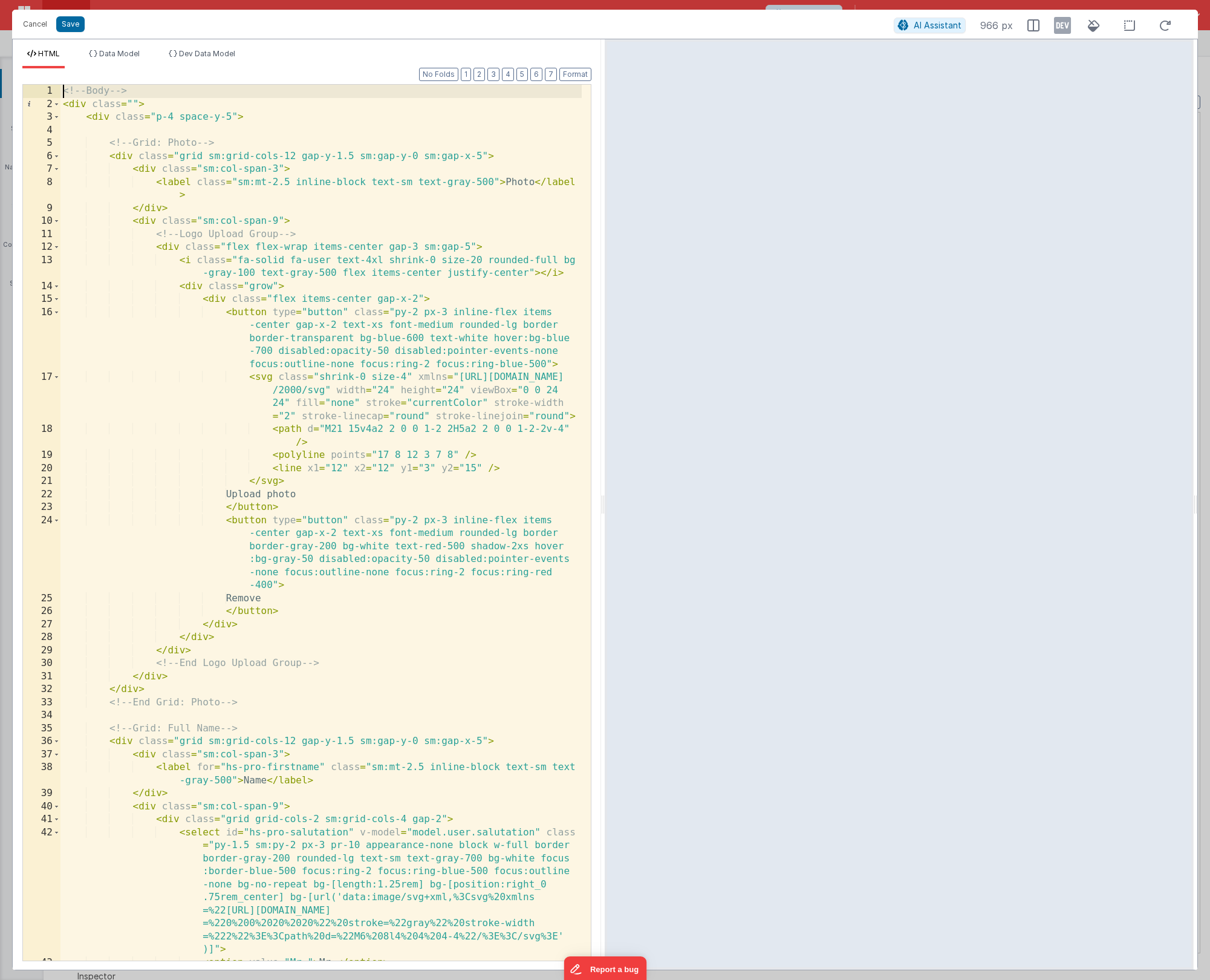
click at [64, 94] on div "<!-- Body --> < div class = "" > < div class = "p-4 space-y-5" > <!-- Grid: Pho…" at bounding box center [321, 535] width 521 height 902
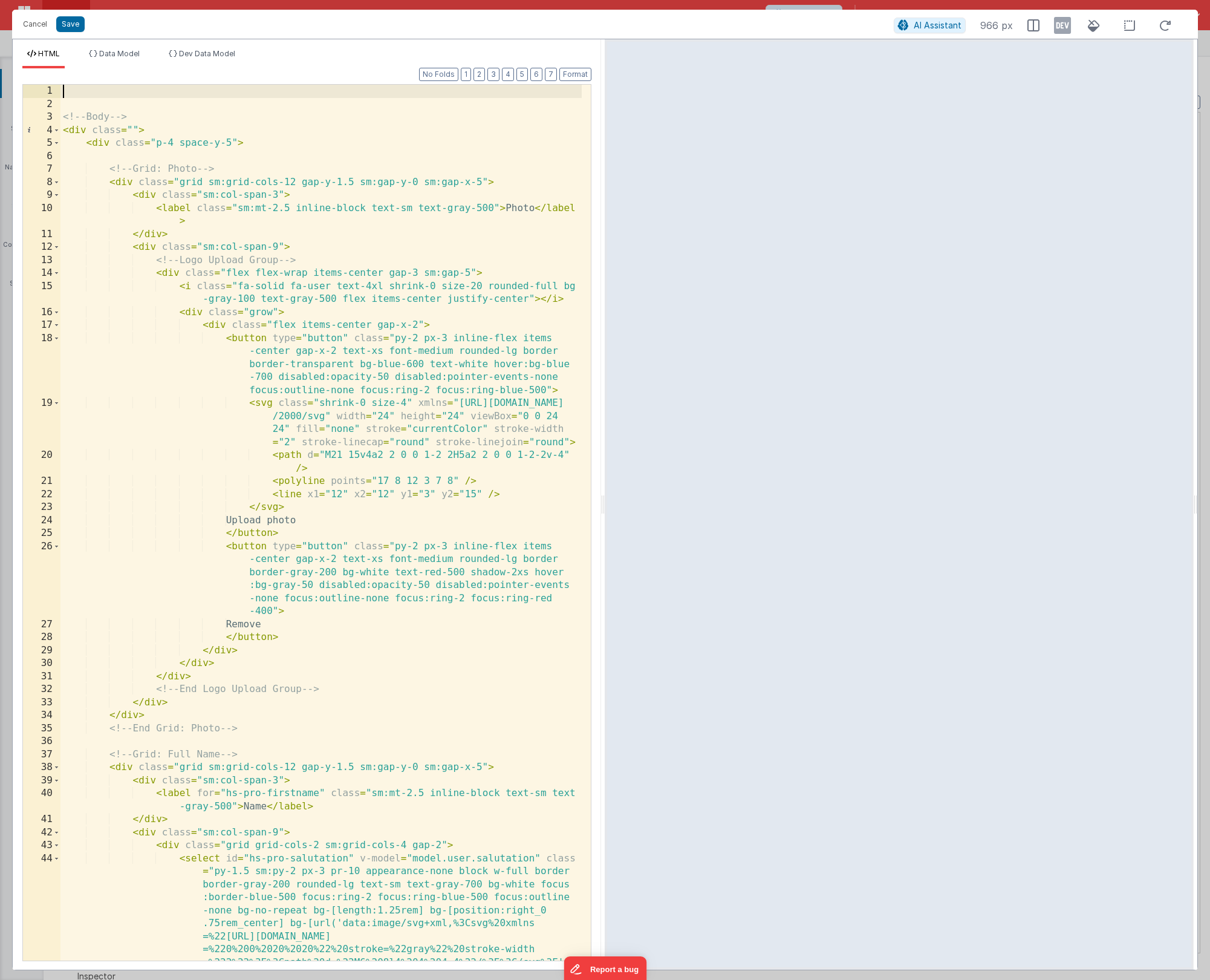
click at [63, 93] on div "<!-- Body --> < div class = "" > < div class = "p-4 space-y-5" > <!-- Grid: Pho…" at bounding box center [321, 594] width 521 height 1019
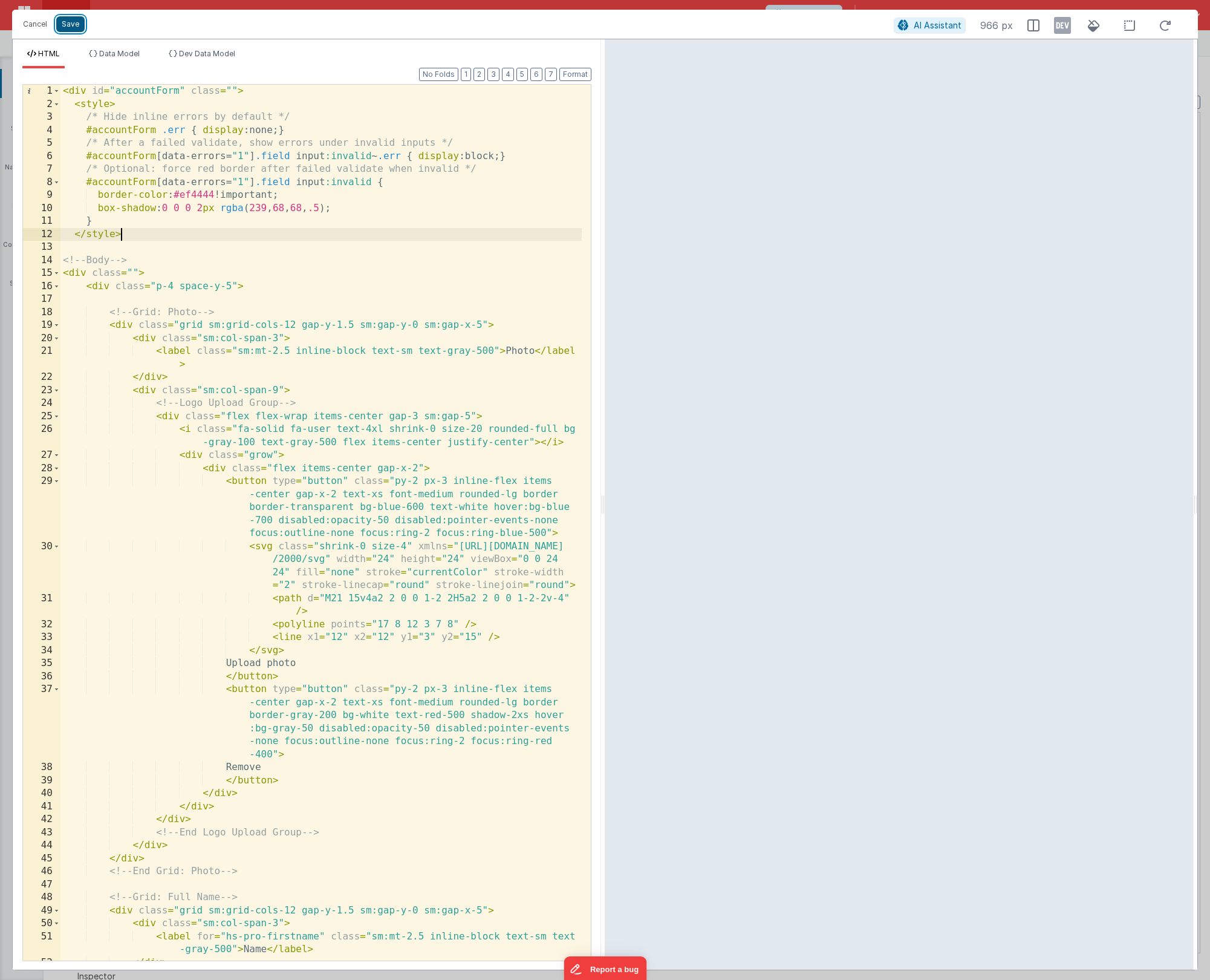
click at [72, 26] on button "Save" at bounding box center [70, 24] width 28 height 16
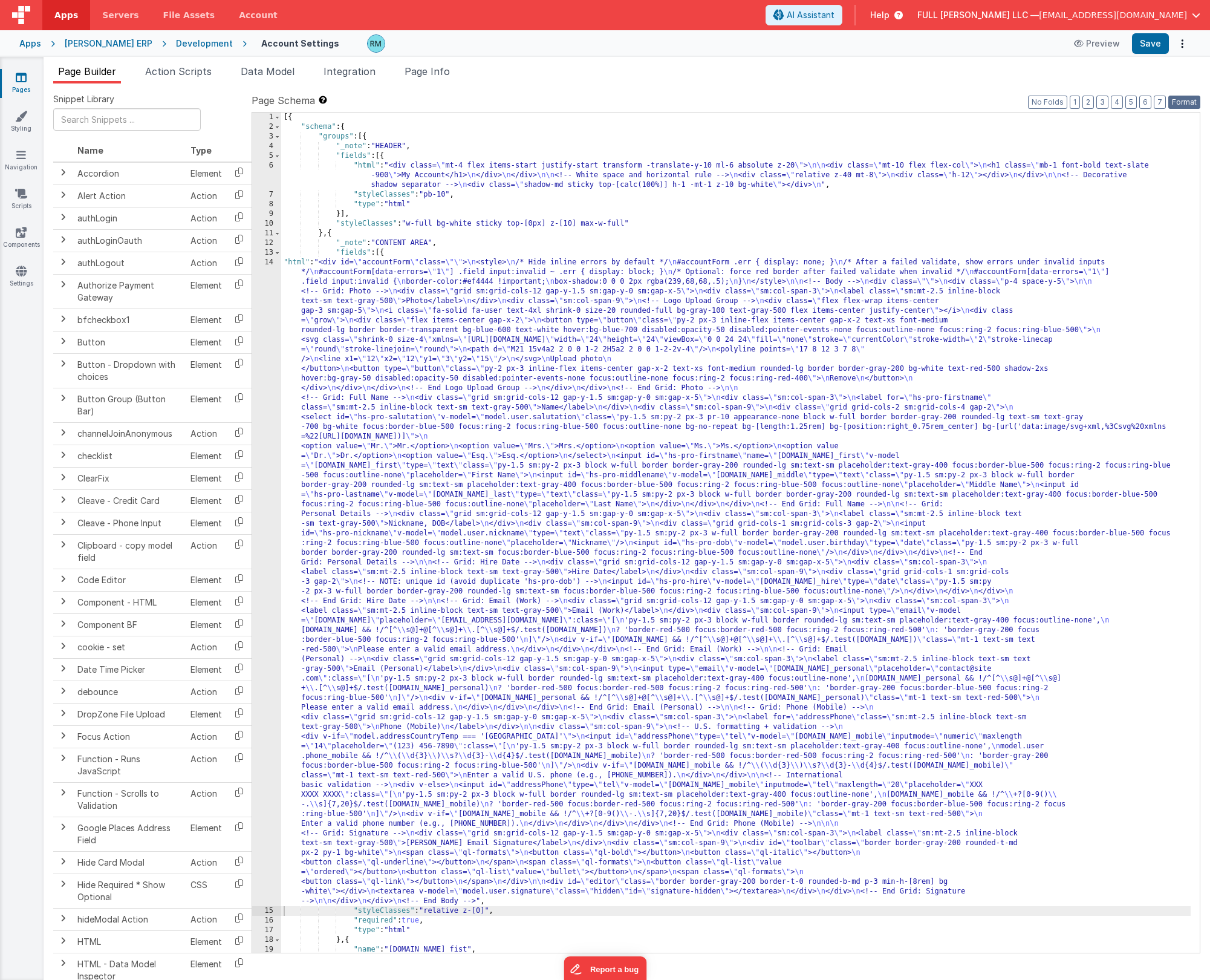
click at [701, 100] on button "Format" at bounding box center [1184, 102] width 32 height 13
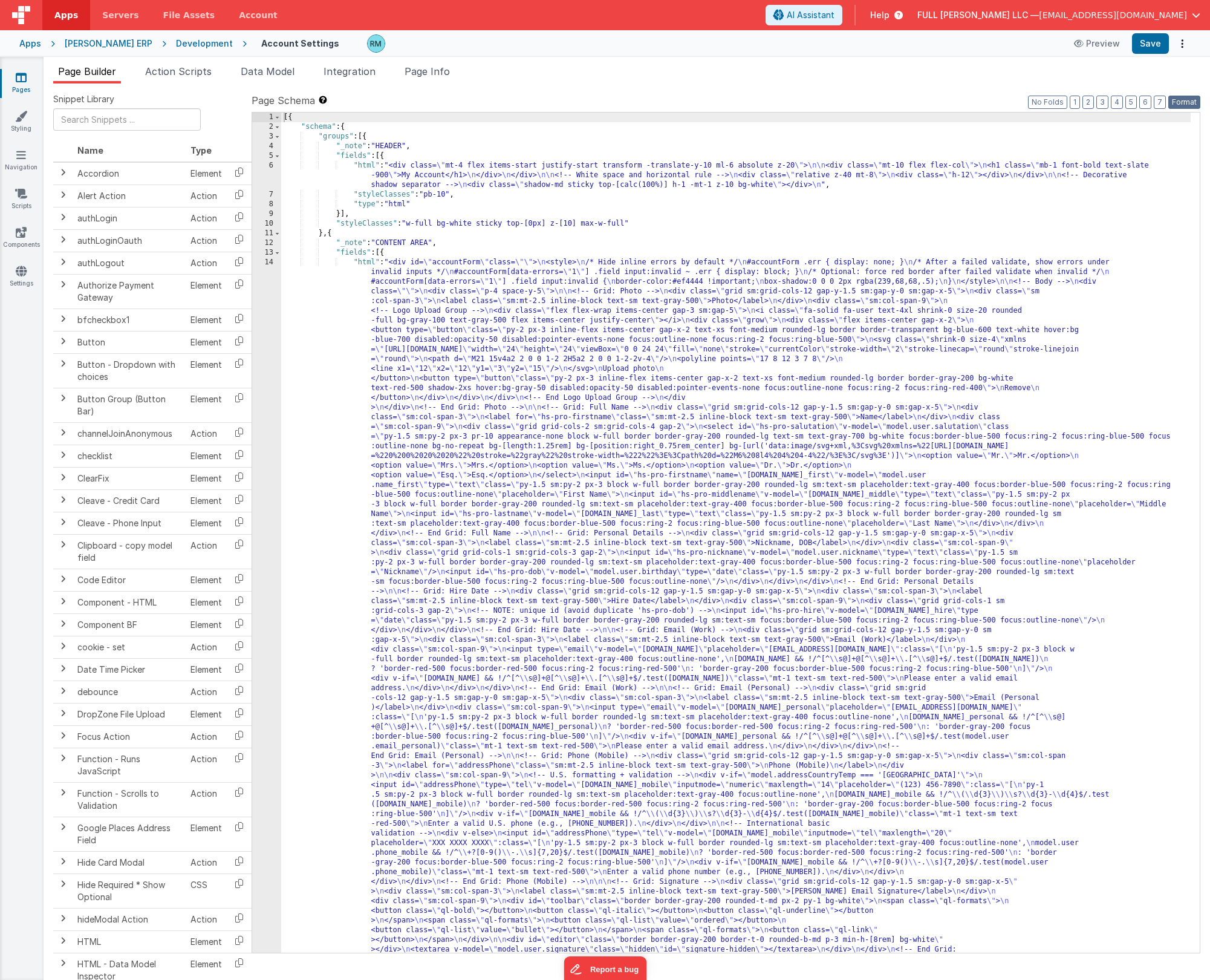
click at [701, 100] on button "Format" at bounding box center [1184, 102] width 32 height 13
click at [701, 45] on button "Save" at bounding box center [1151, 44] width 37 height 21
click at [369, 263] on div "[{ "schema" : { "groups" : [{ "_note" : "HEADER" , "fields" : [{ "html" : "<div…" at bounding box center [736, 890] width 910 height 1557
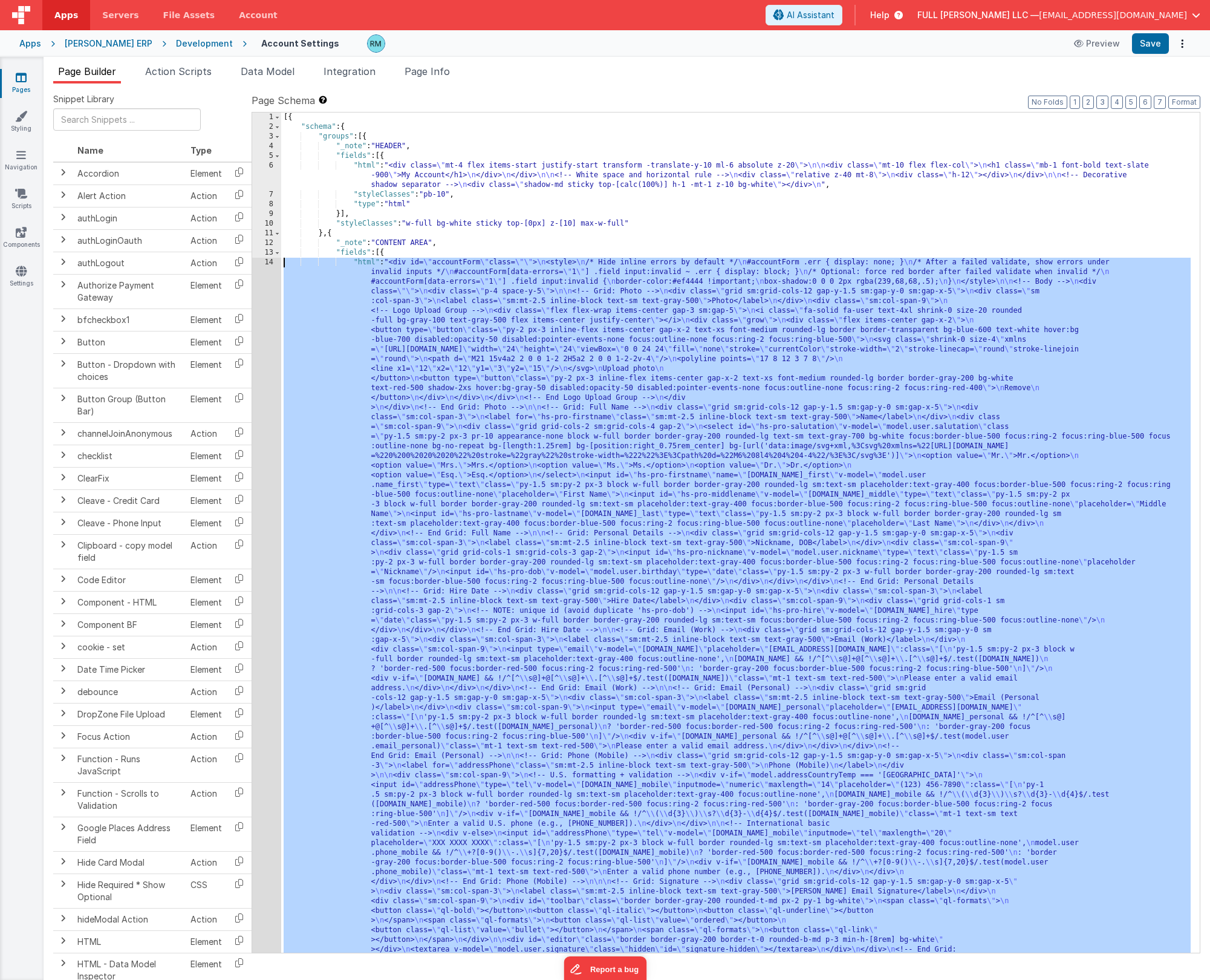
click at [267, 261] on div "14" at bounding box center [266, 611] width 29 height 706
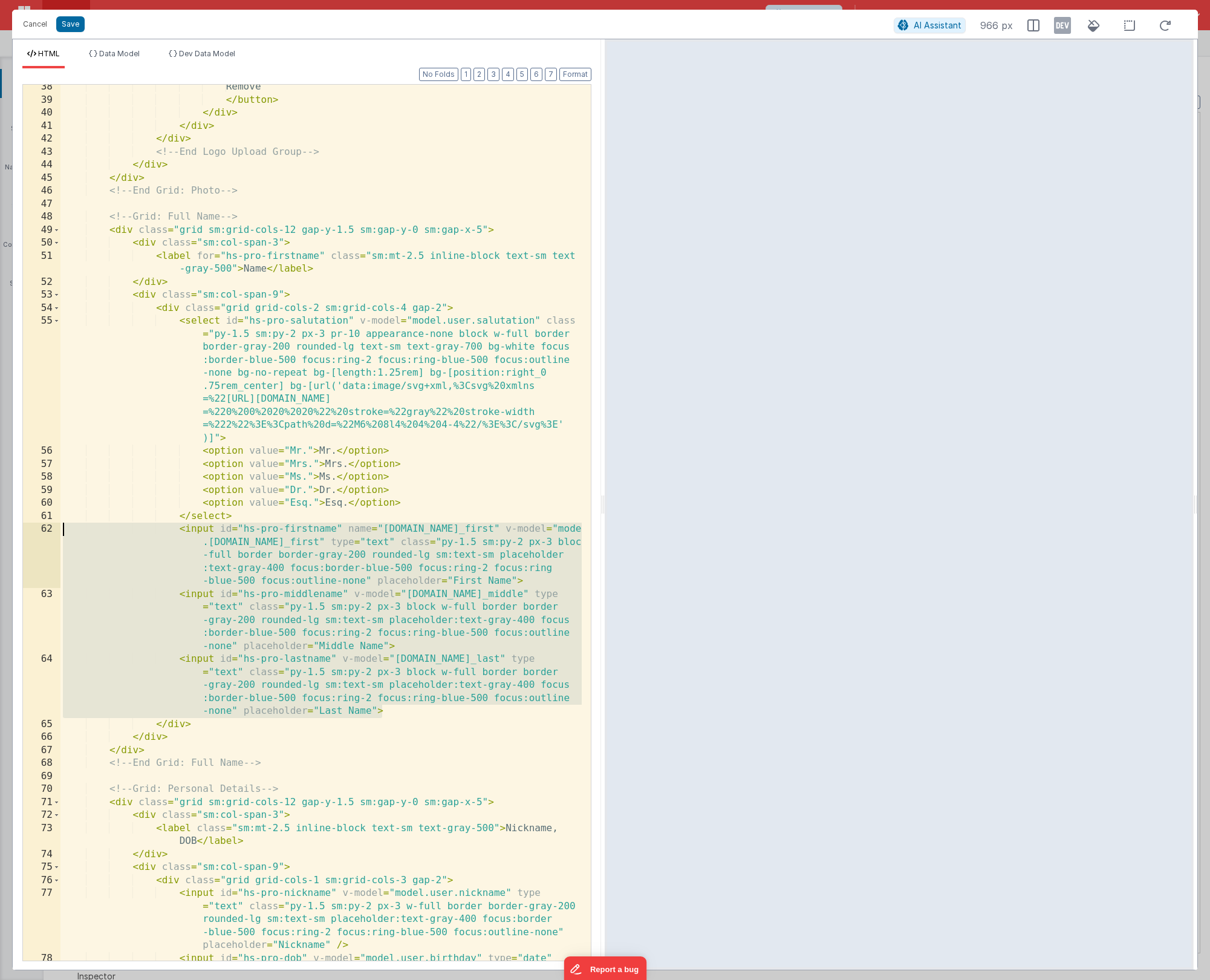
drag, startPoint x: 393, startPoint y: 710, endPoint x: 3, endPoint y: 531, distance: 429.1
click at [3, 528] on div "Cancel Save AI Assistant 966 px HTML Data Model Dev Data Model Format 7 6 5 4 3…" at bounding box center [605, 490] width 1210 height 980
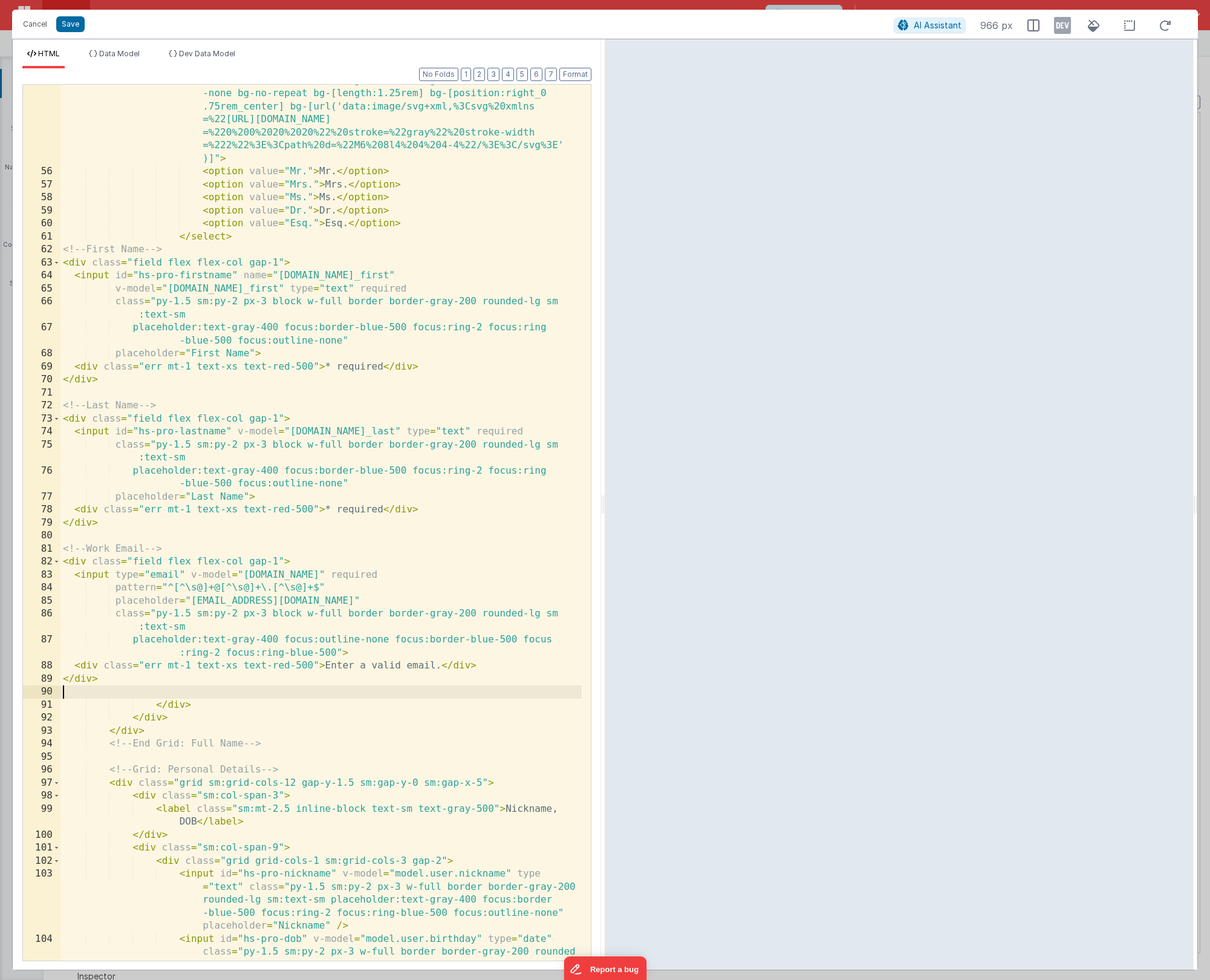
scroll to position [960, 0]
click at [574, 77] on button "Format" at bounding box center [575, 75] width 32 height 13
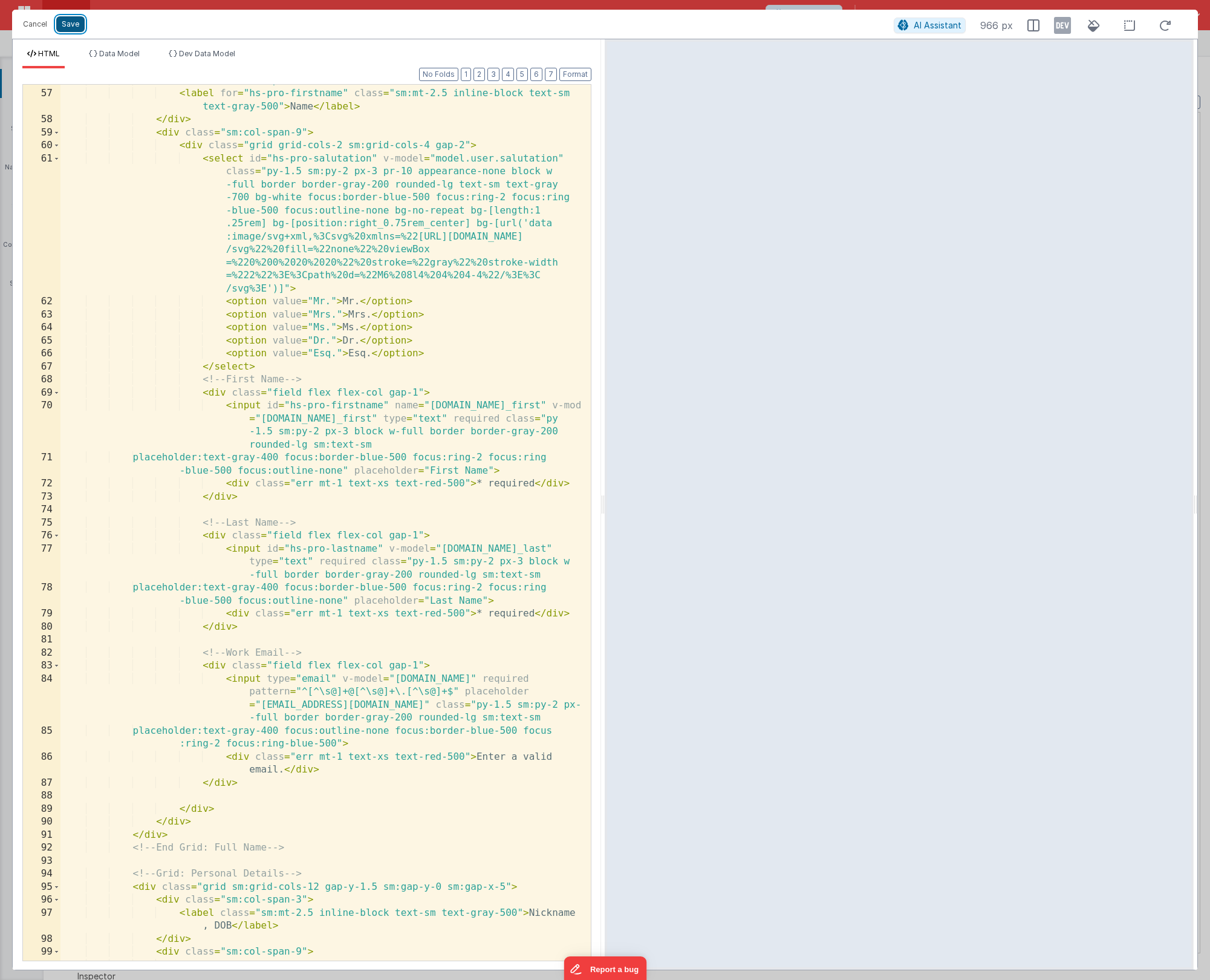
click at [76, 29] on button "Save" at bounding box center [70, 24] width 28 height 16
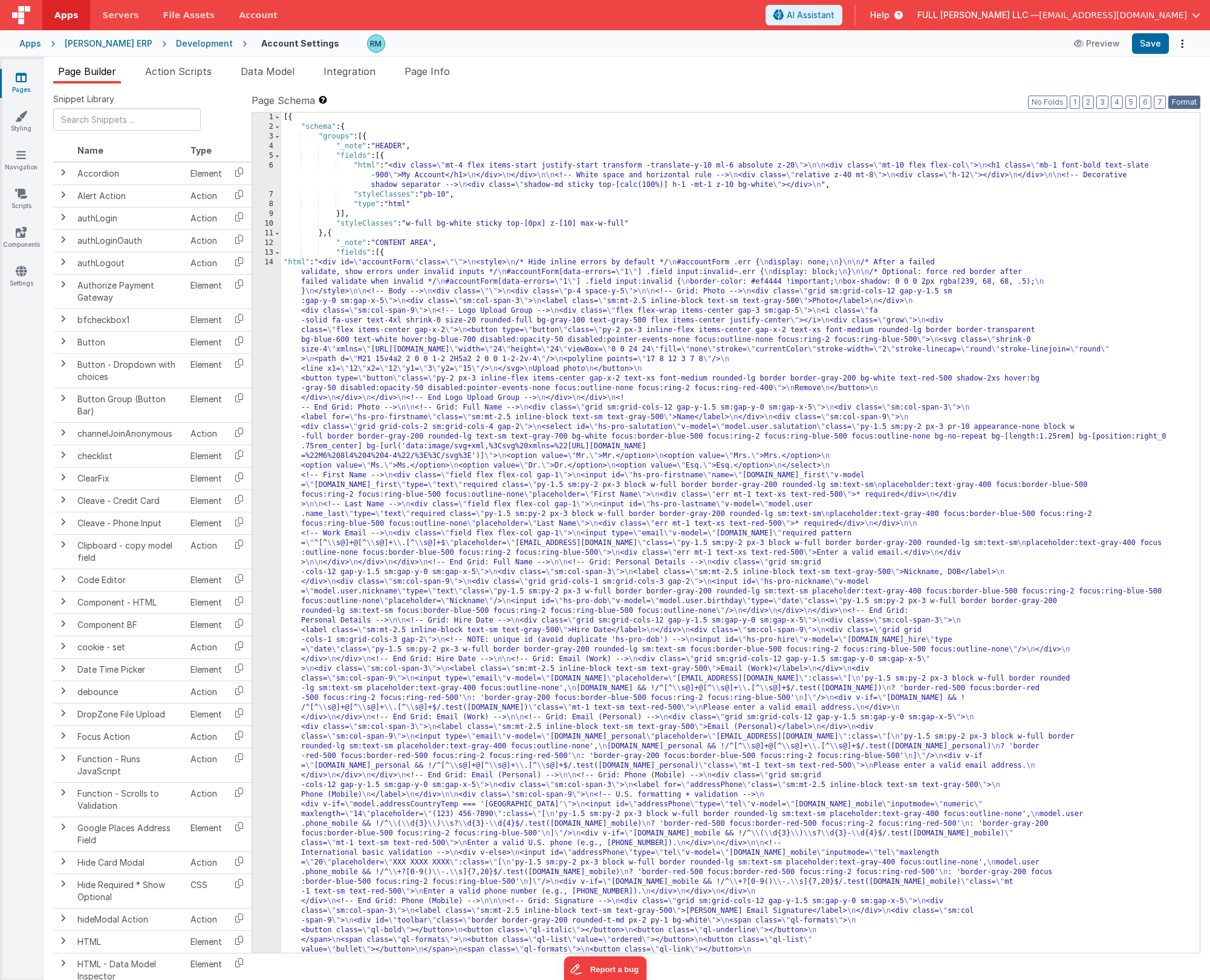
click at [701, 103] on button "Format" at bounding box center [1184, 102] width 32 height 13
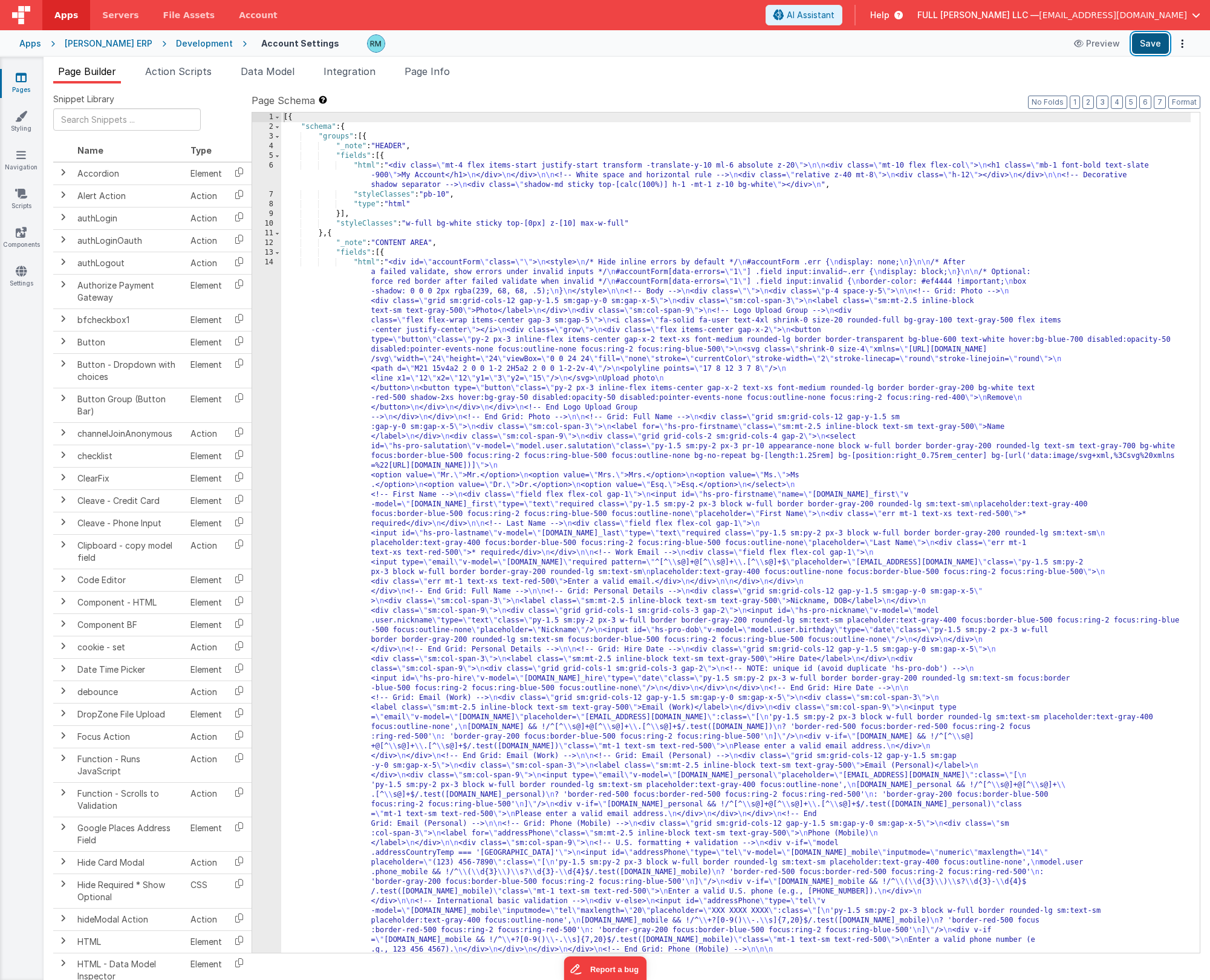
click at [701, 43] on button "Save" at bounding box center [1151, 44] width 37 height 21
click at [83, 121] on input "text" at bounding box center [127, 119] width 147 height 22
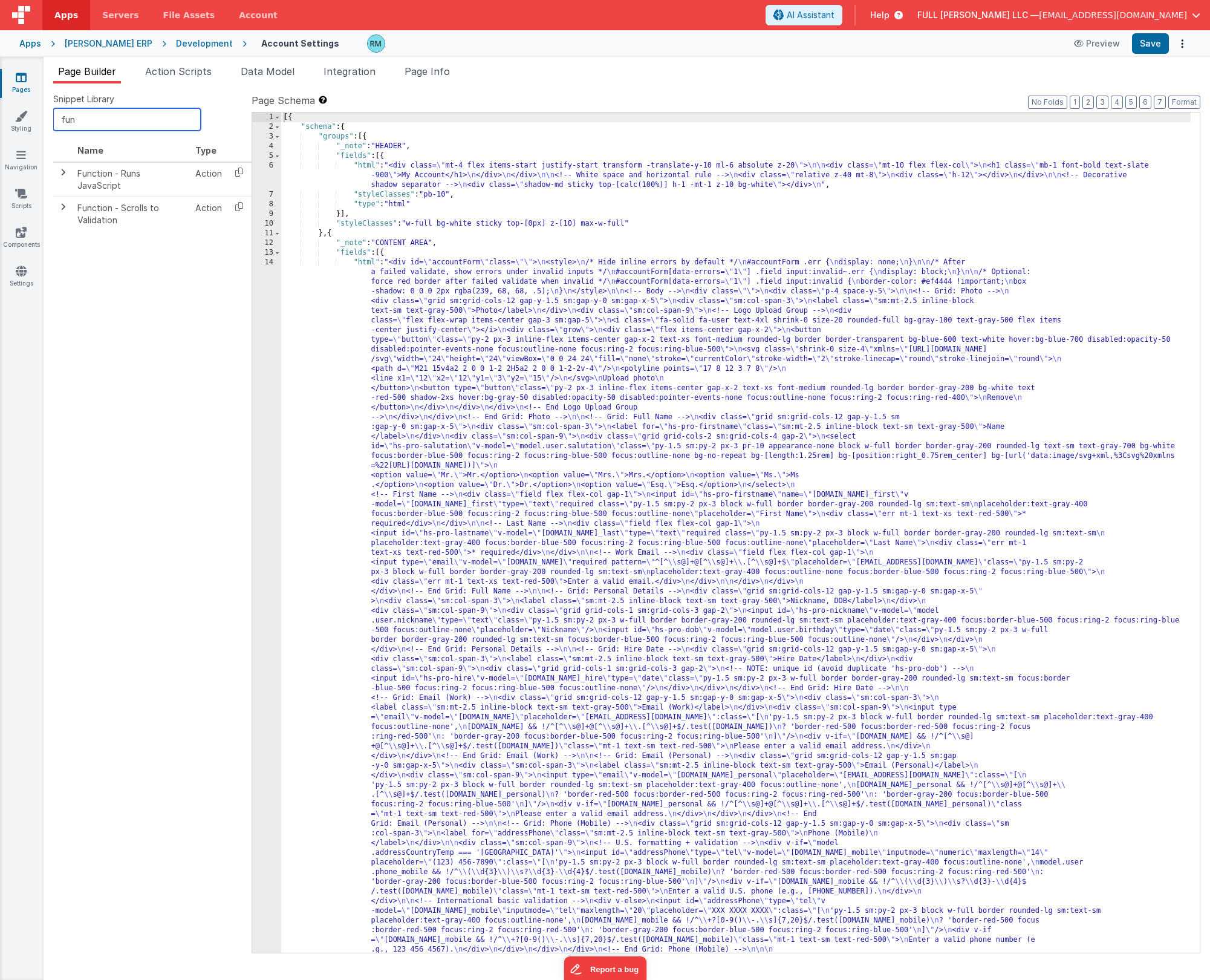
type input "fun"
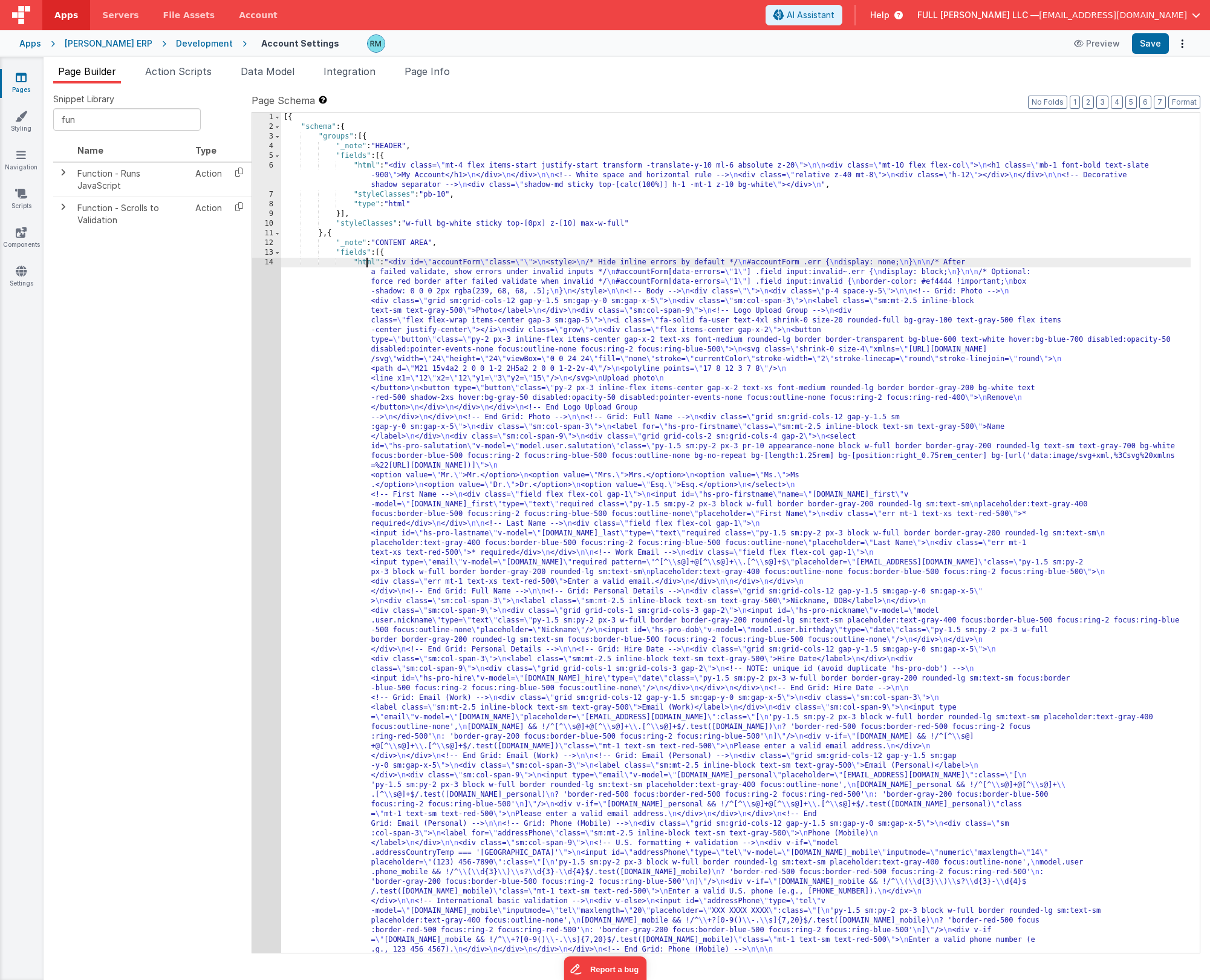
click at [368, 263] on div "[{ "schema" : { "groups" : [{ "_note" : "HEADER" , "fields" : [{ "html" : "<div…" at bounding box center [736, 929] width 910 height 1634
click at [270, 262] on div "14" at bounding box center [266, 649] width 29 height 784
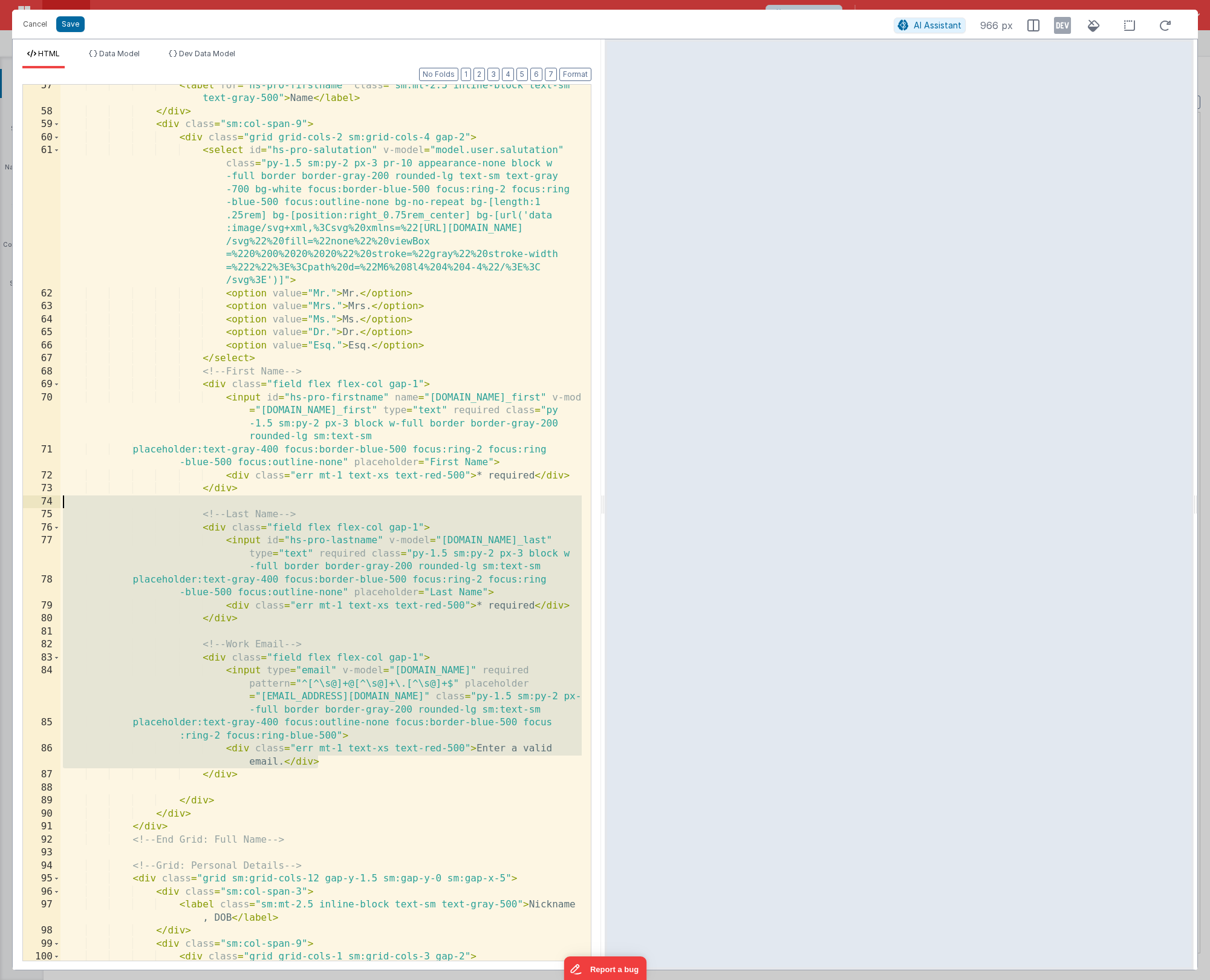
scroll to position [967, 0]
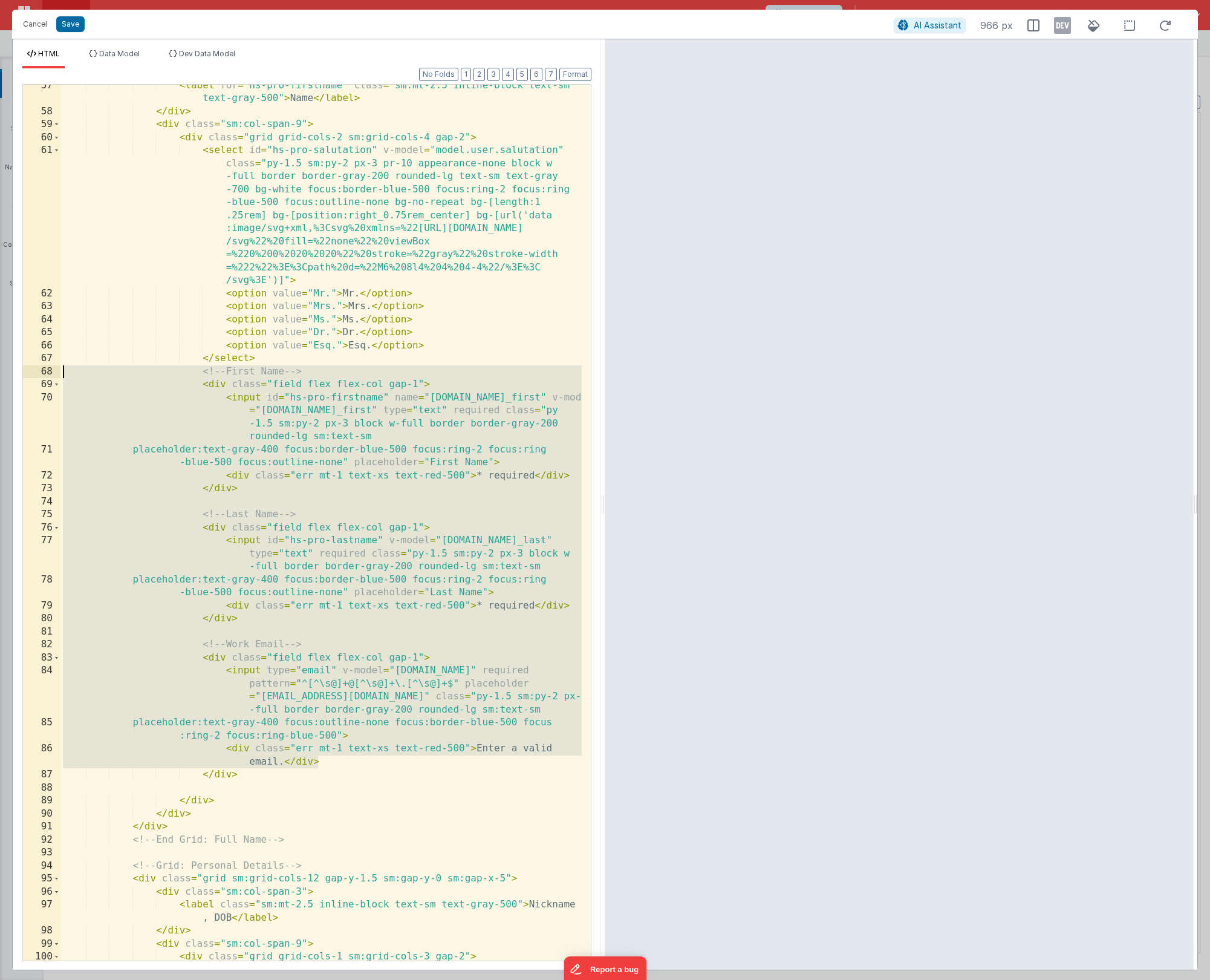
drag, startPoint x: 326, startPoint y: 659, endPoint x: 45, endPoint y: 375, distance: 399.5
click at [45, 375] on div "57 58 59 60 61 62 63 64 65 66 67 68 69 70 71 72 73 74 75 76 77 78 79 80 81 82 8…" at bounding box center [306, 523] width 569 height 877
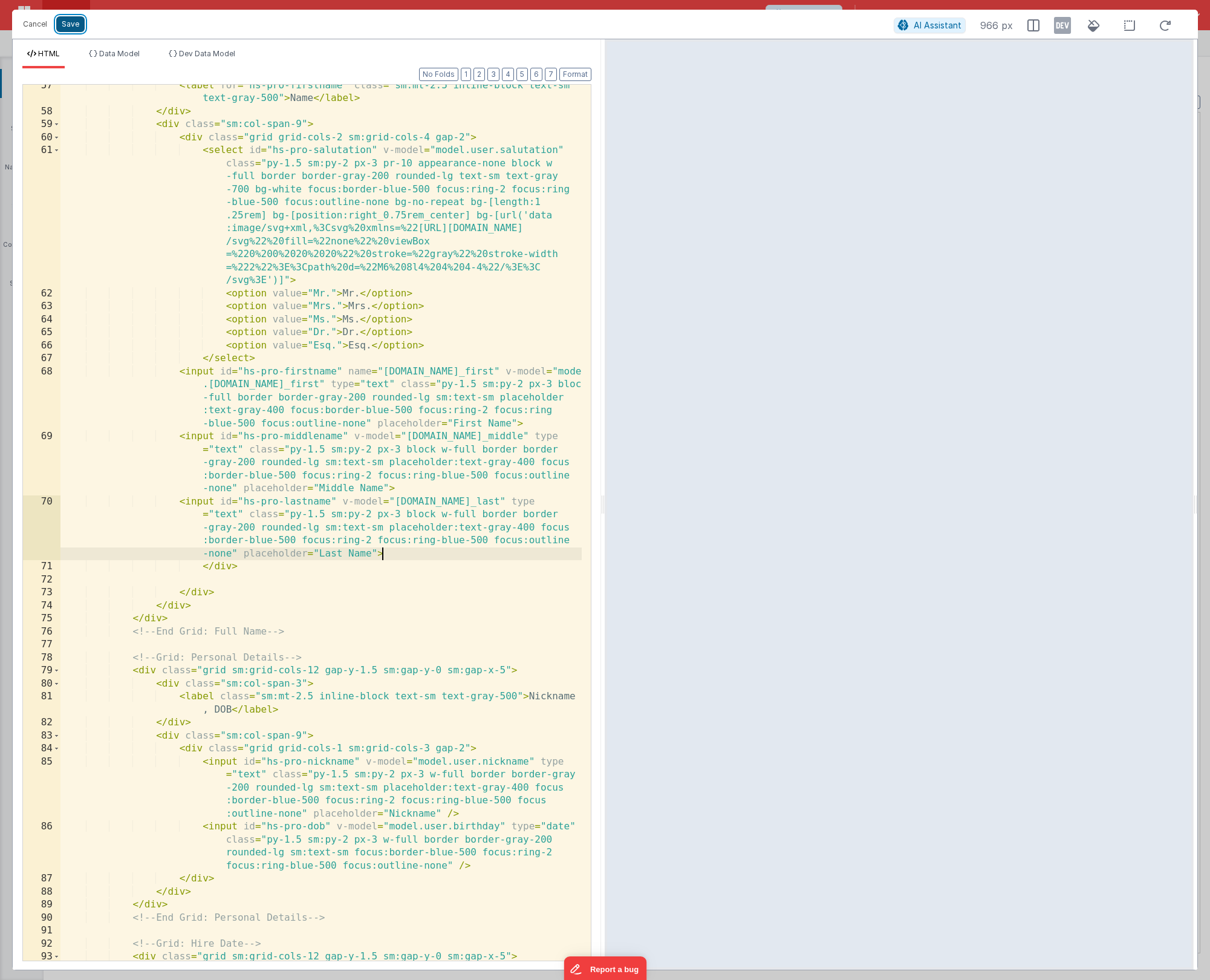
click at [75, 27] on button "Save" at bounding box center [70, 24] width 28 height 16
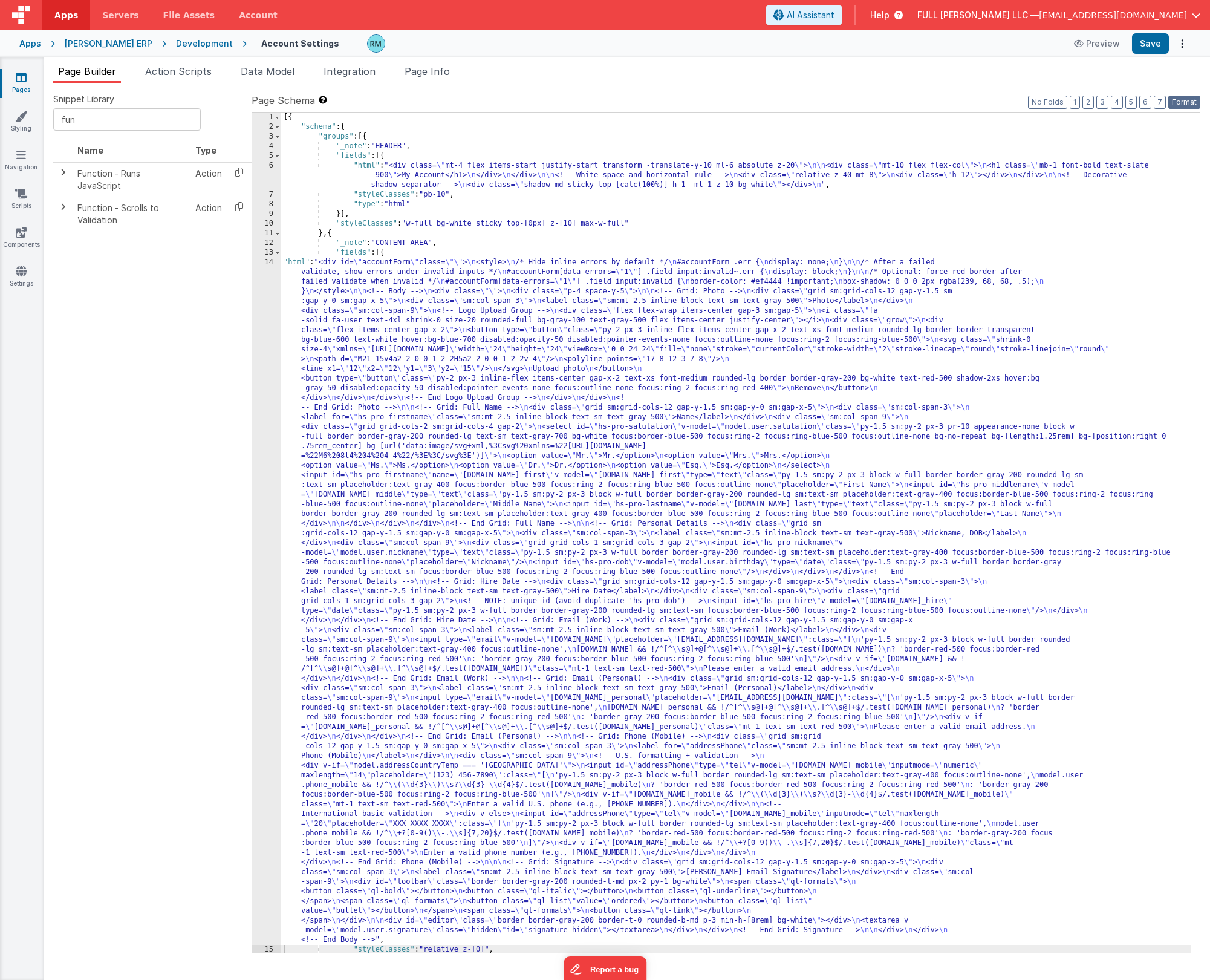
click at [701, 107] on button "Format" at bounding box center [1184, 102] width 32 height 13
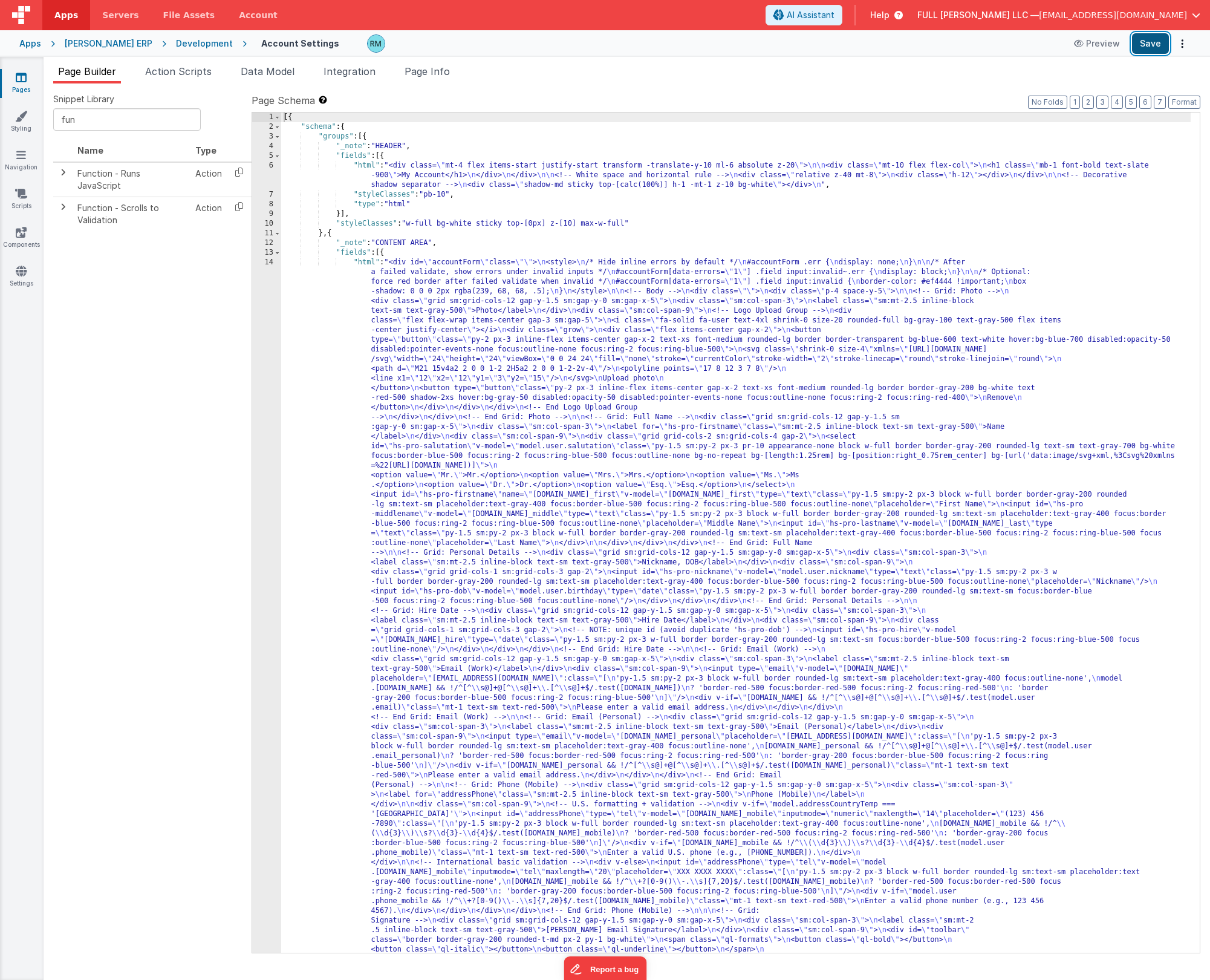
click at [701, 48] on button "Save" at bounding box center [1151, 44] width 37 height 21
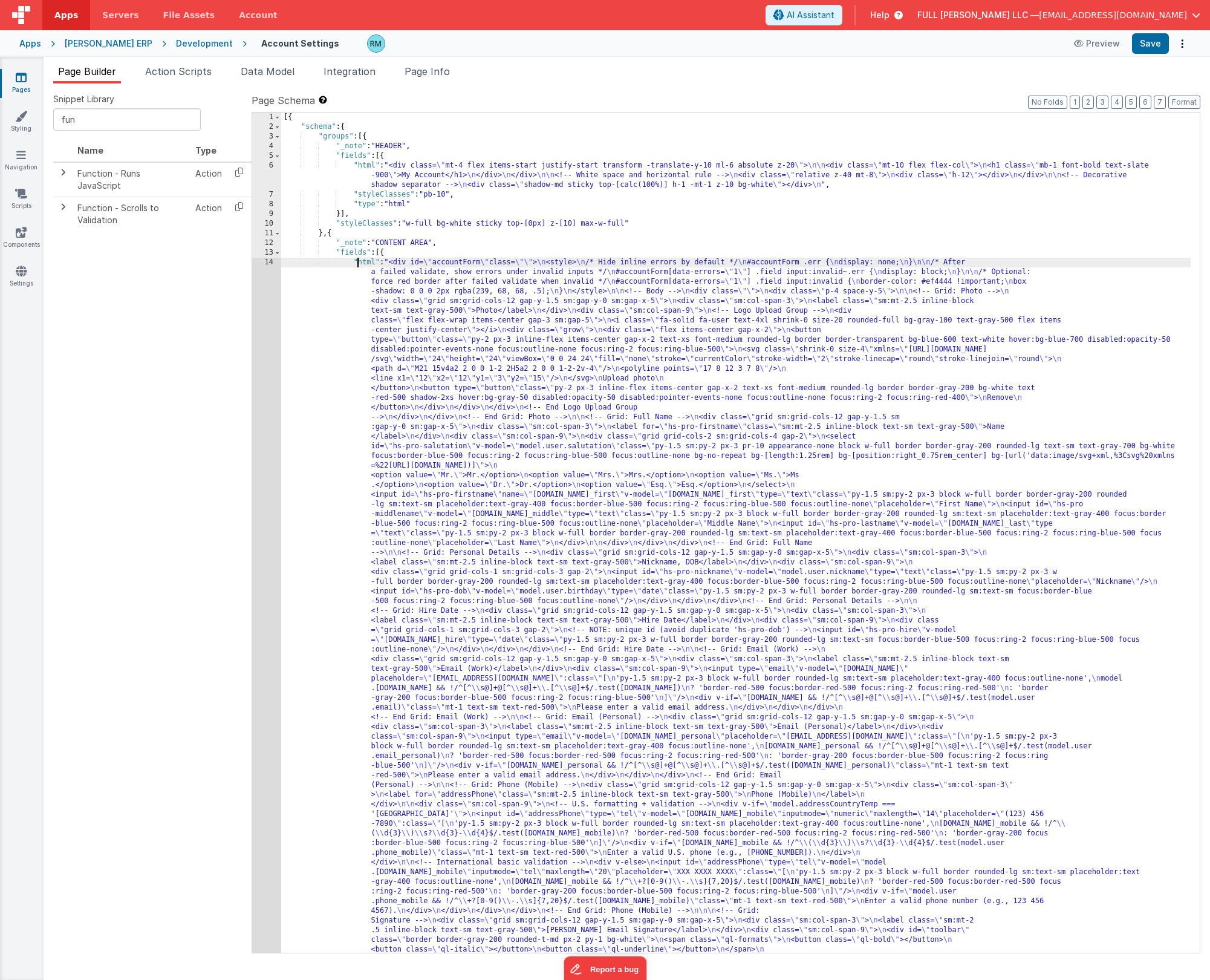
click at [356, 258] on div "[{ "schema" : { "groups" : [{ "_note" : "HEADER" , "fields" : [{ "html" : "<div…" at bounding box center [736, 910] width 910 height 1595
click at [271, 266] on div "14" at bounding box center [266, 630] width 29 height 745
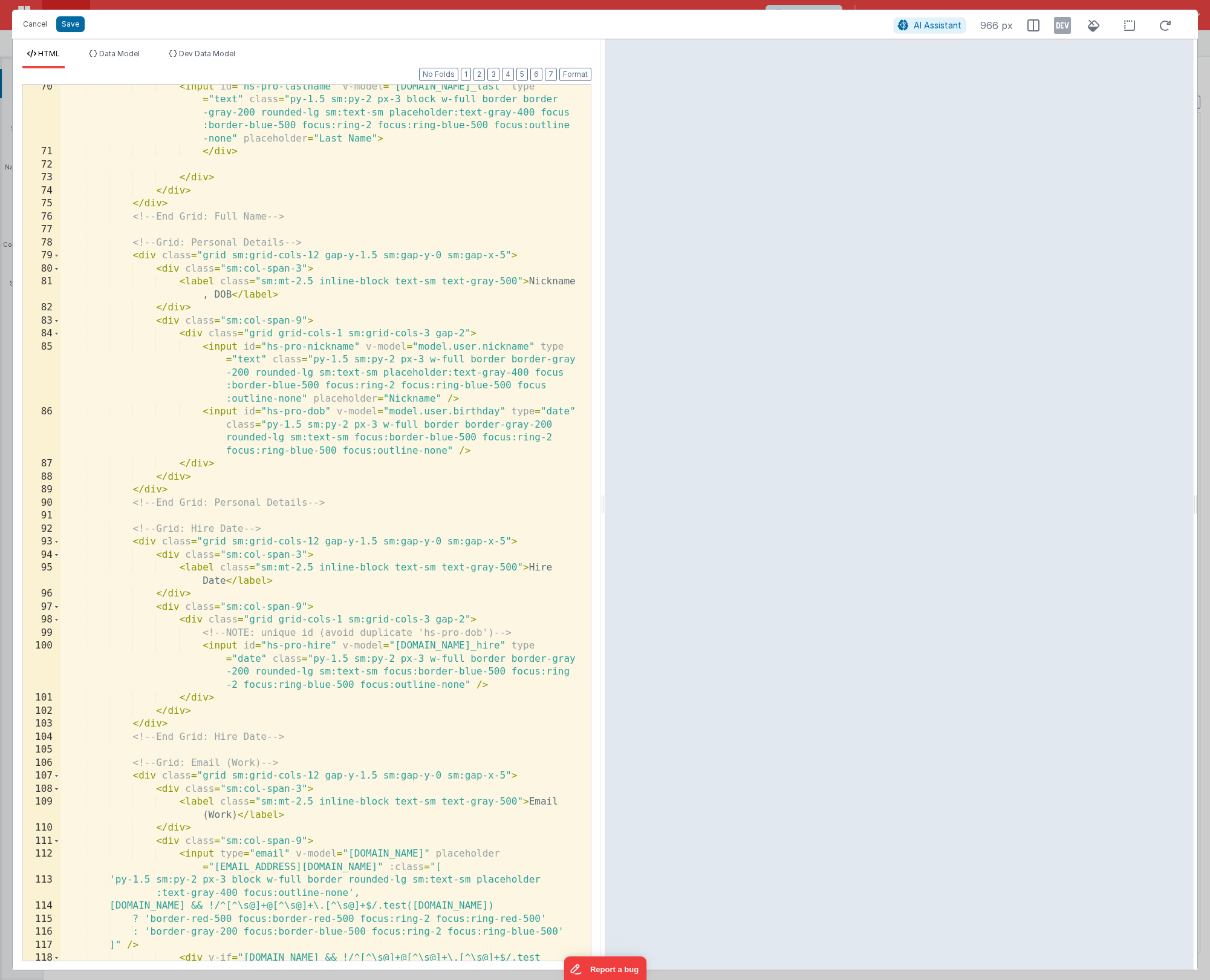
scroll to position [1383, 0]
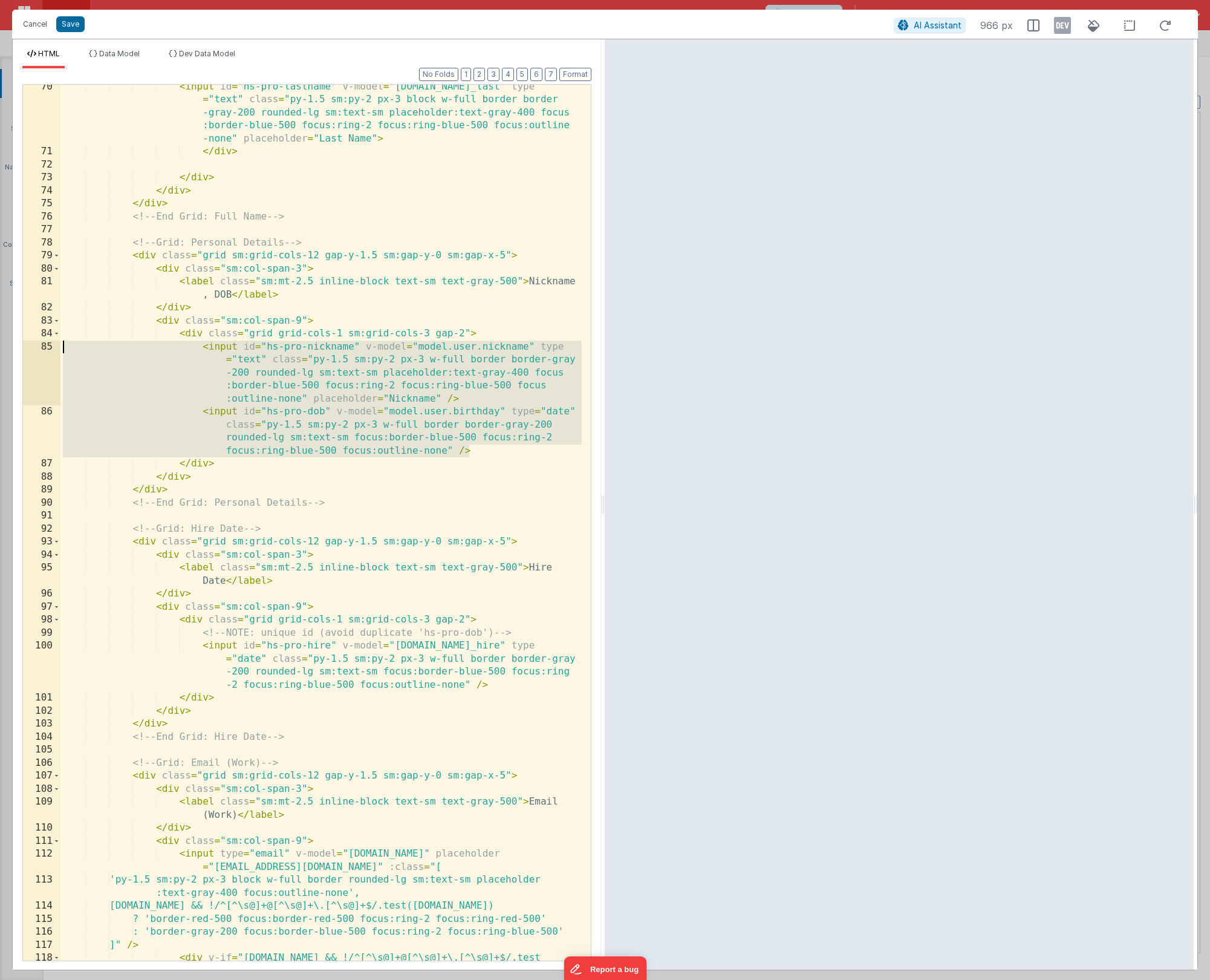
drag, startPoint x: 511, startPoint y: 451, endPoint x: 36, endPoint y: 350, distance: 485.6
click at [36, 350] on div "70 71 72 73 74 75 76 77 78 79 80 81 82 83 84 85 86 87 88 89 90 91 92 93 94 95 9…" at bounding box center [306, 523] width 569 height 877
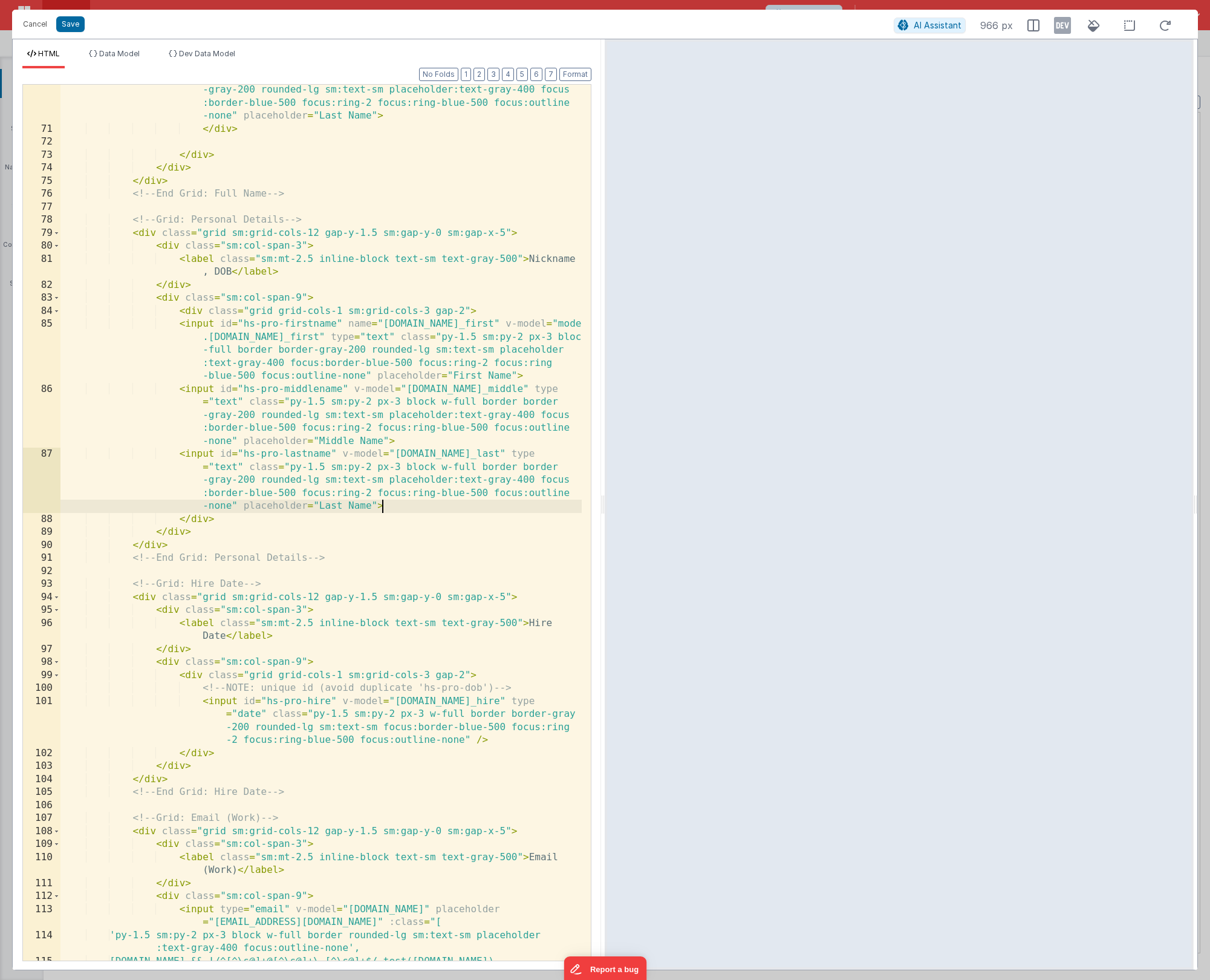
scroll to position [1406, 0]
click at [73, 22] on button "Save" at bounding box center [70, 24] width 28 height 16
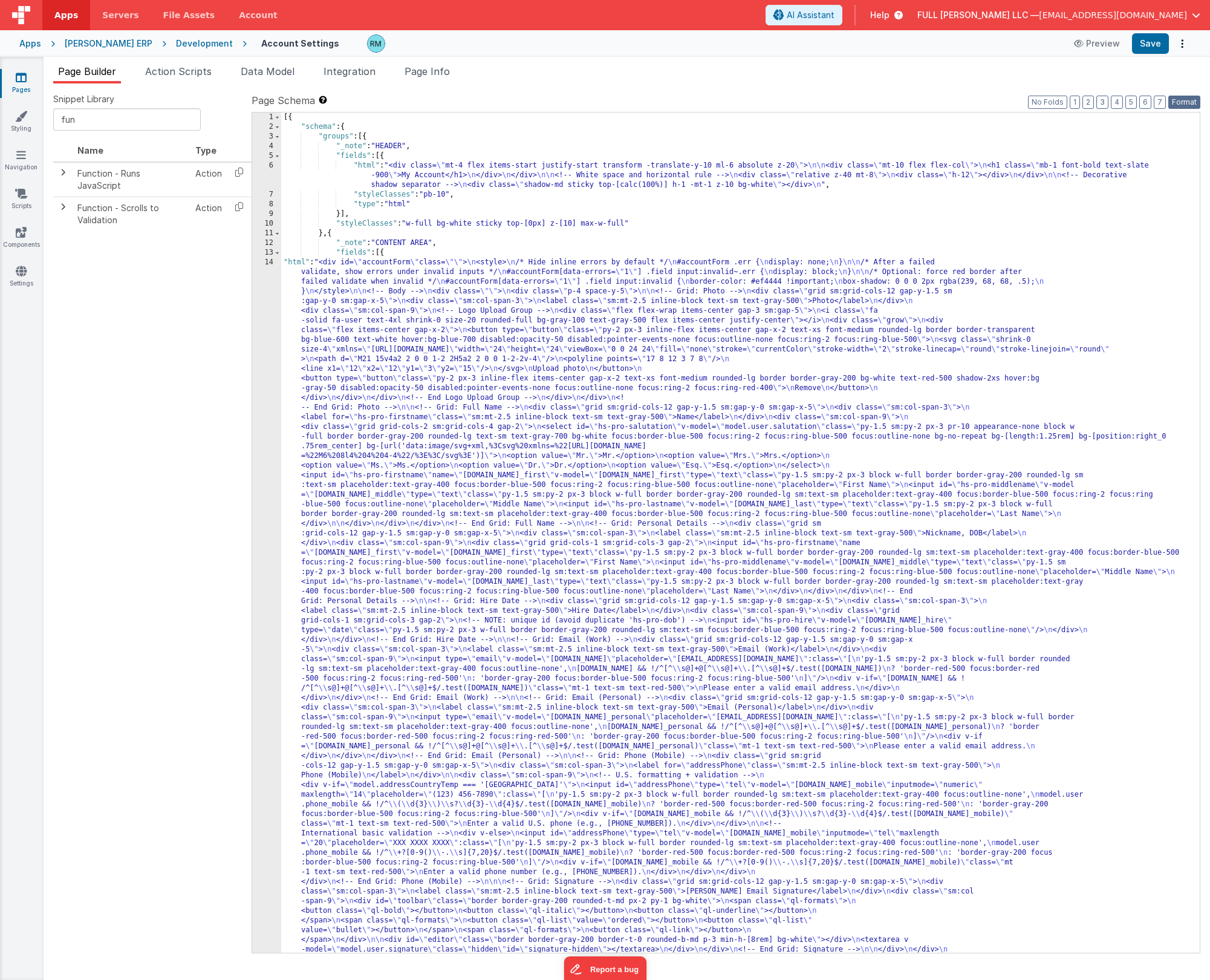
click at [701, 101] on button "Format" at bounding box center [1184, 102] width 32 height 13
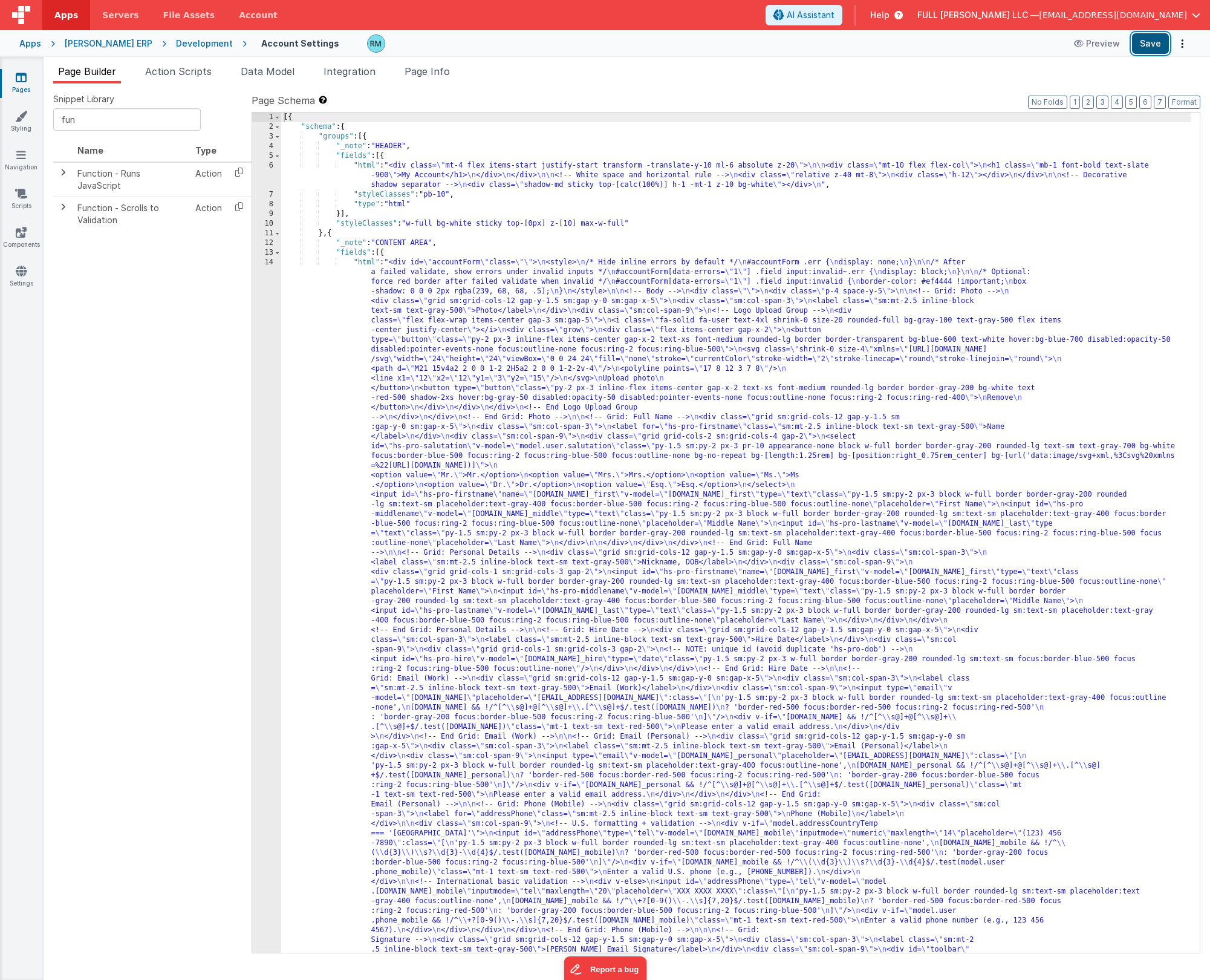
click at [701, 47] on button "Save" at bounding box center [1151, 44] width 37 height 21
click at [360, 263] on div "[{ "schema" : { "groups" : [{ "_note" : "HEADER" , "fields" : [{ "html" : "<div…" at bounding box center [736, 919] width 910 height 1614
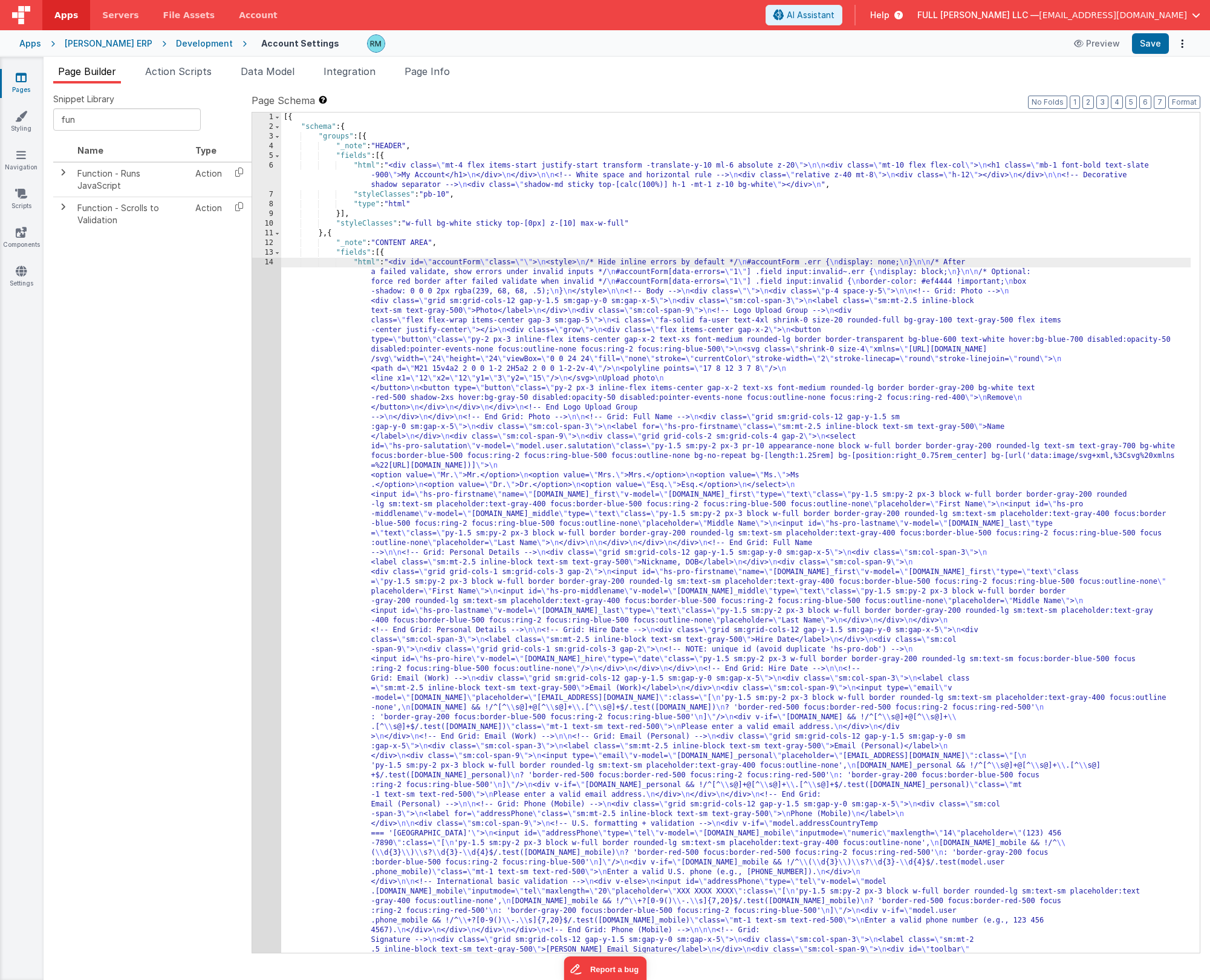
click at [267, 263] on div "14" at bounding box center [266, 640] width 29 height 765
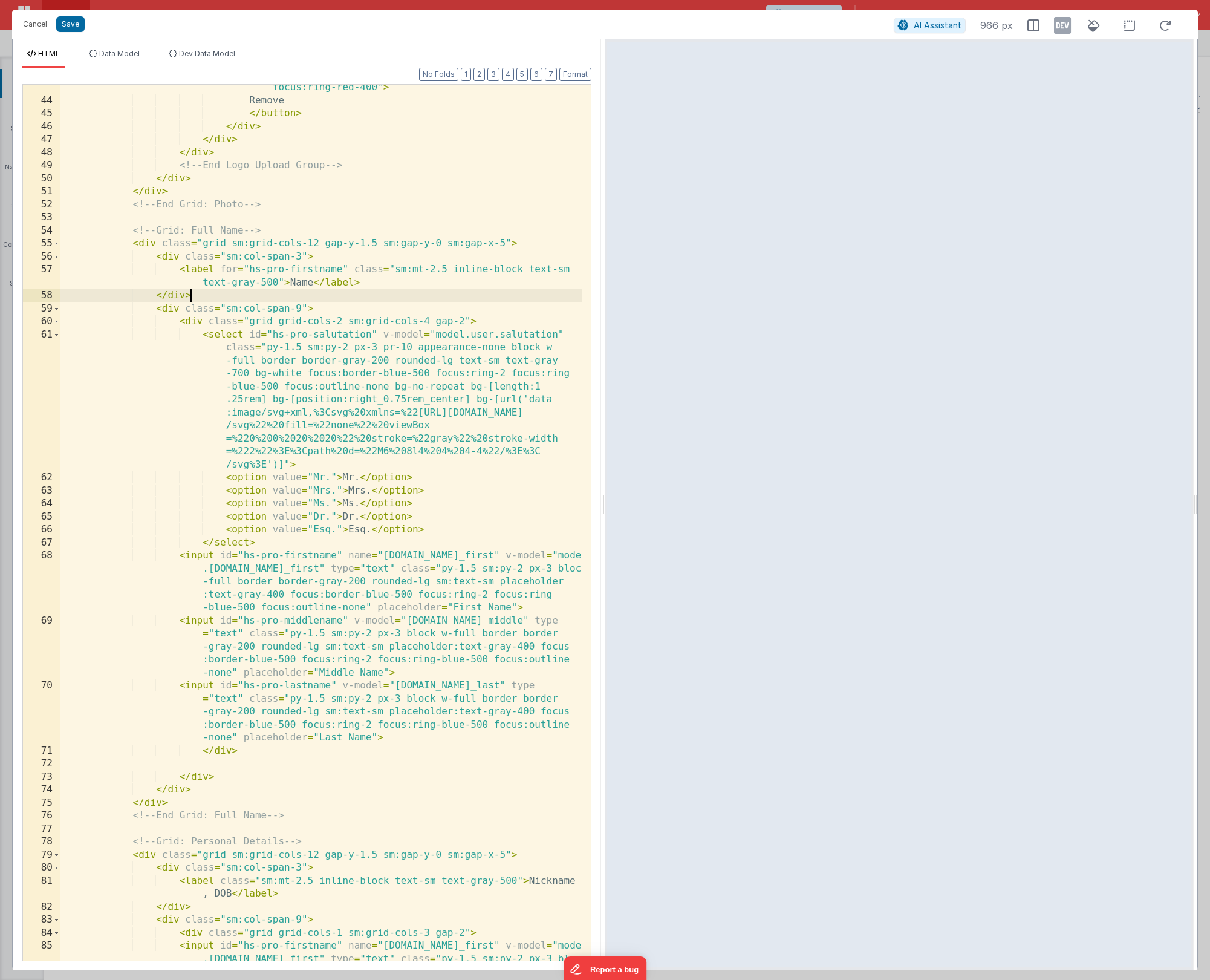
scroll to position [0, 0]
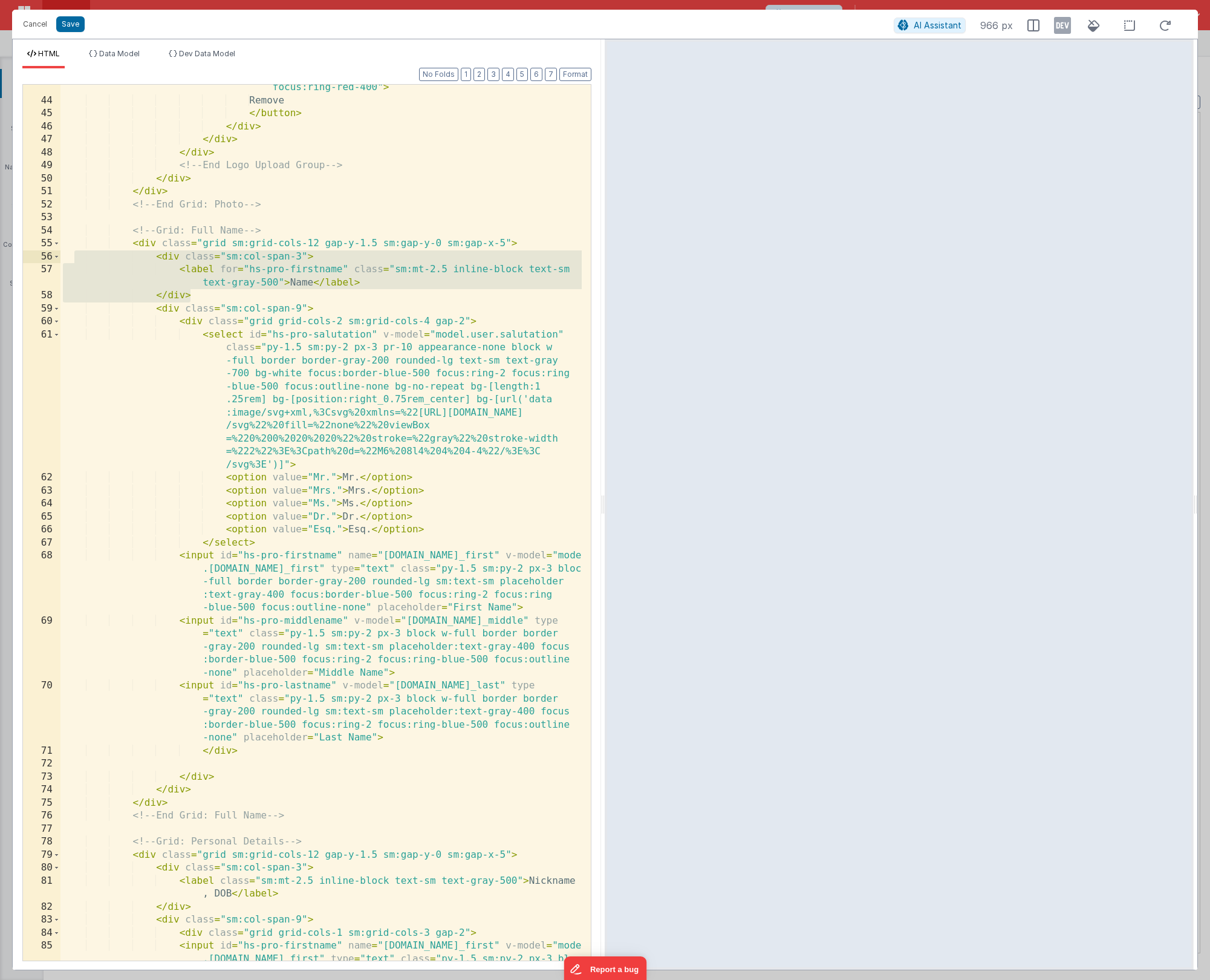
drag, startPoint x: 272, startPoint y: 296, endPoint x: 73, endPoint y: 256, distance: 203.0
click at [73, 256] on div "< button type = "button" class = "py-2 px-3 inline-flex items -center gap-x-2 t…" at bounding box center [321, 526] width 521 height 1019
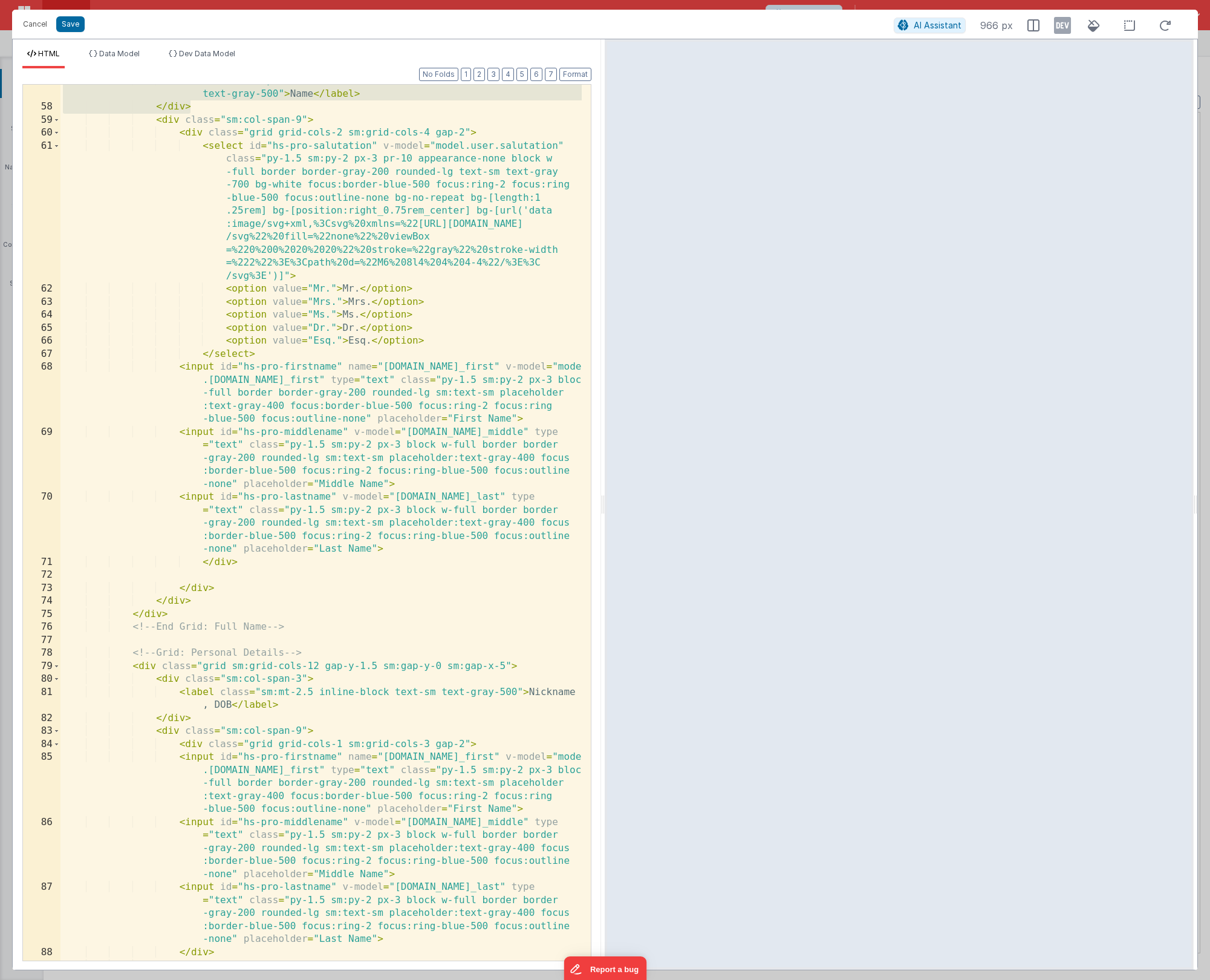
scroll to position [973, 0]
click at [184, 528] on div "< label for = "hs-pro-firstname" class = "sm:mt-2.5 inline-block text-sm text-g…" at bounding box center [321, 532] width 521 height 915
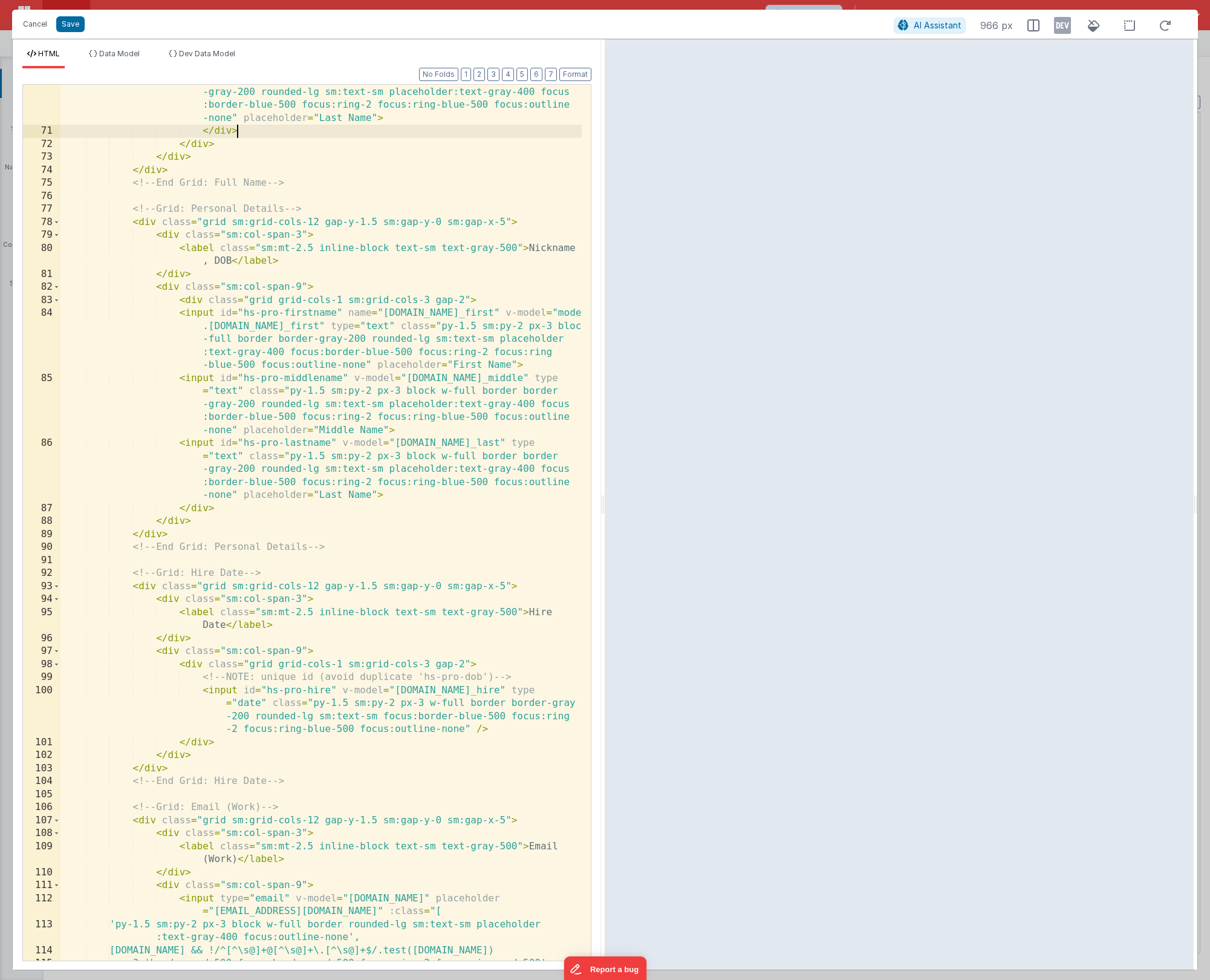
scroll to position [1321, 0]
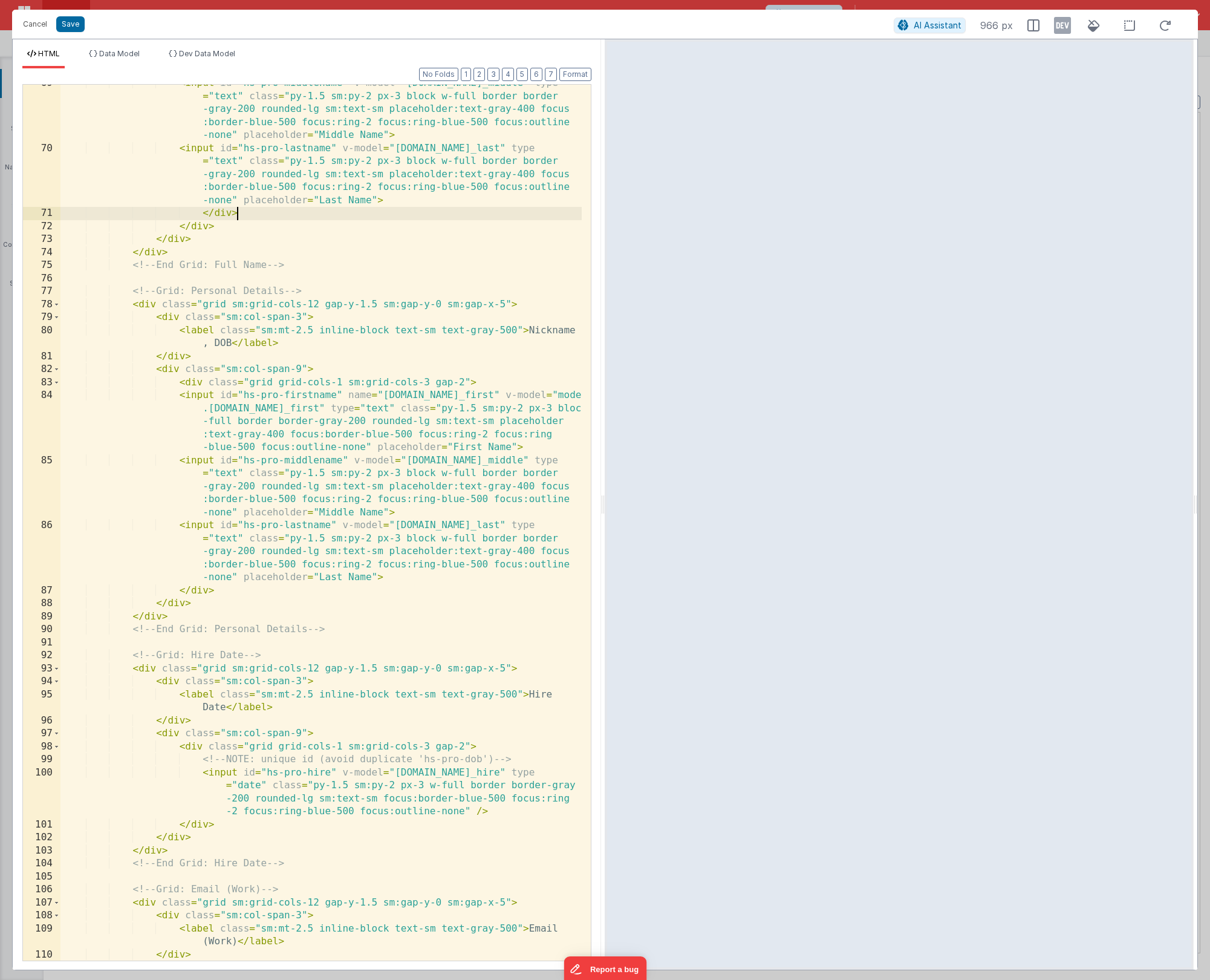
click at [286, 452] on div "< input id = "hs-pro-middlename" v-model = "[DOMAIN_NAME]_middle" type = "text"…" at bounding box center [321, 554] width 521 height 954
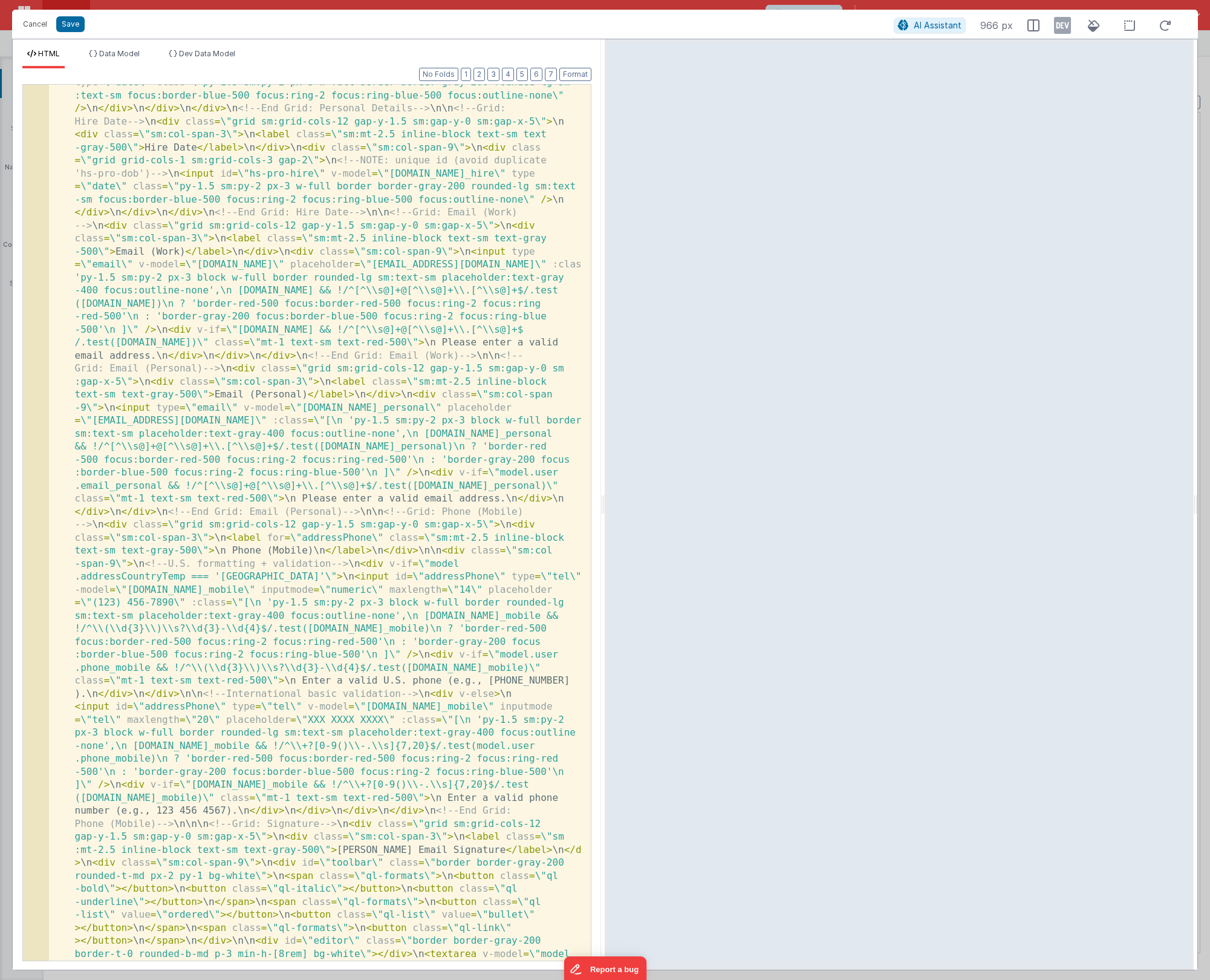
scroll to position [697, 0]
click at [577, 75] on button "Format" at bounding box center [575, 75] width 32 height 13
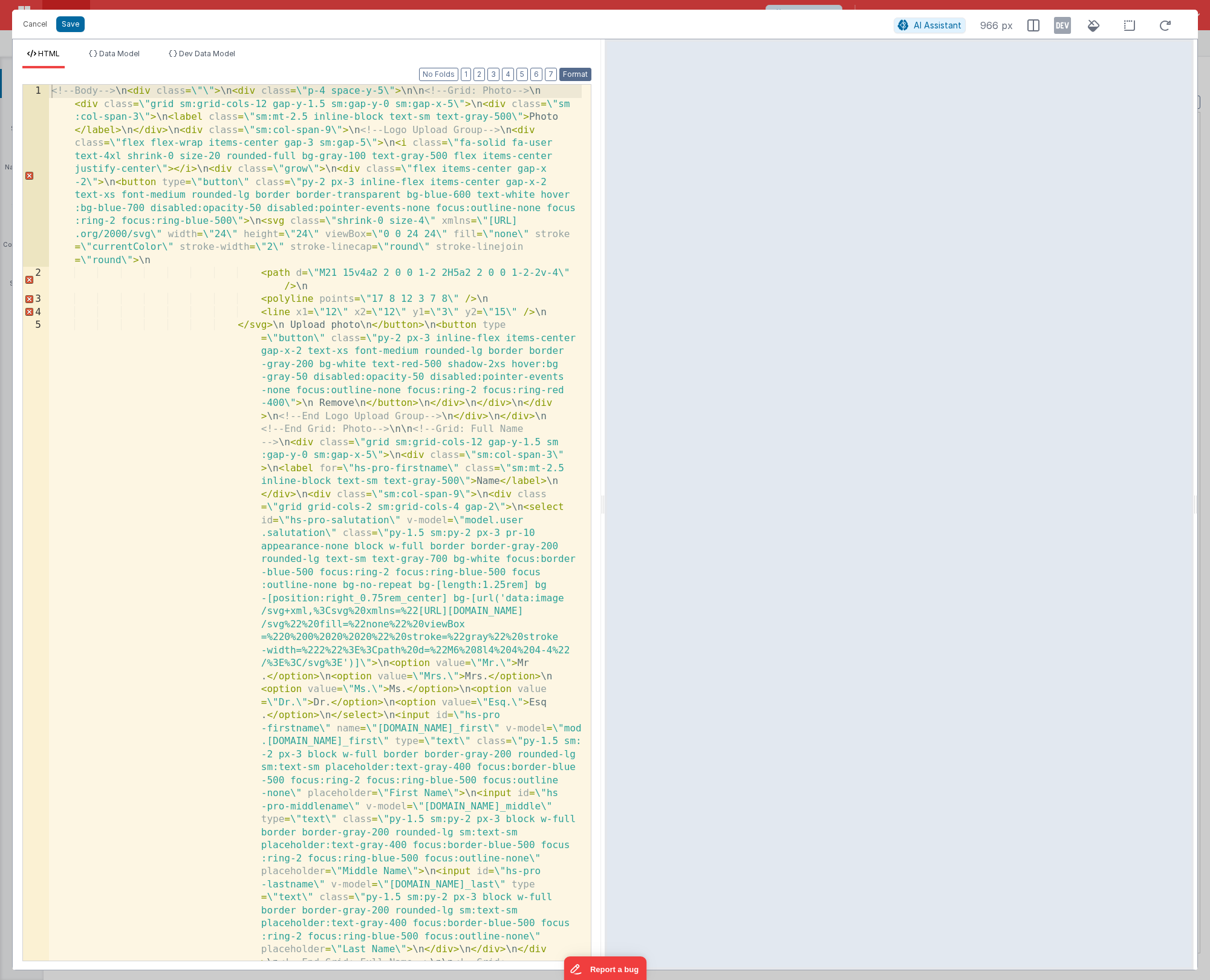
scroll to position [0, 0]
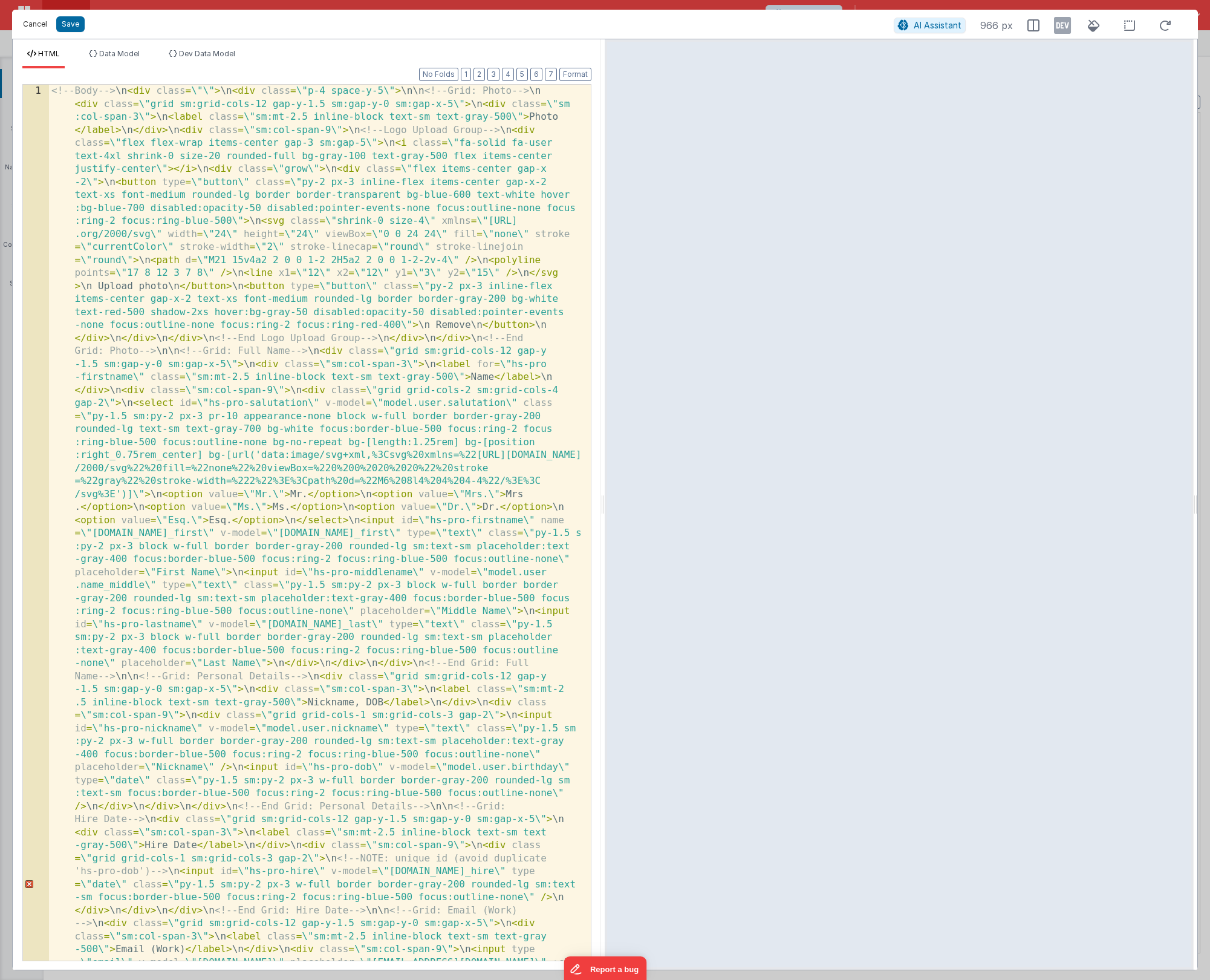
click at [42, 27] on button "Cancel" at bounding box center [35, 24] width 36 height 17
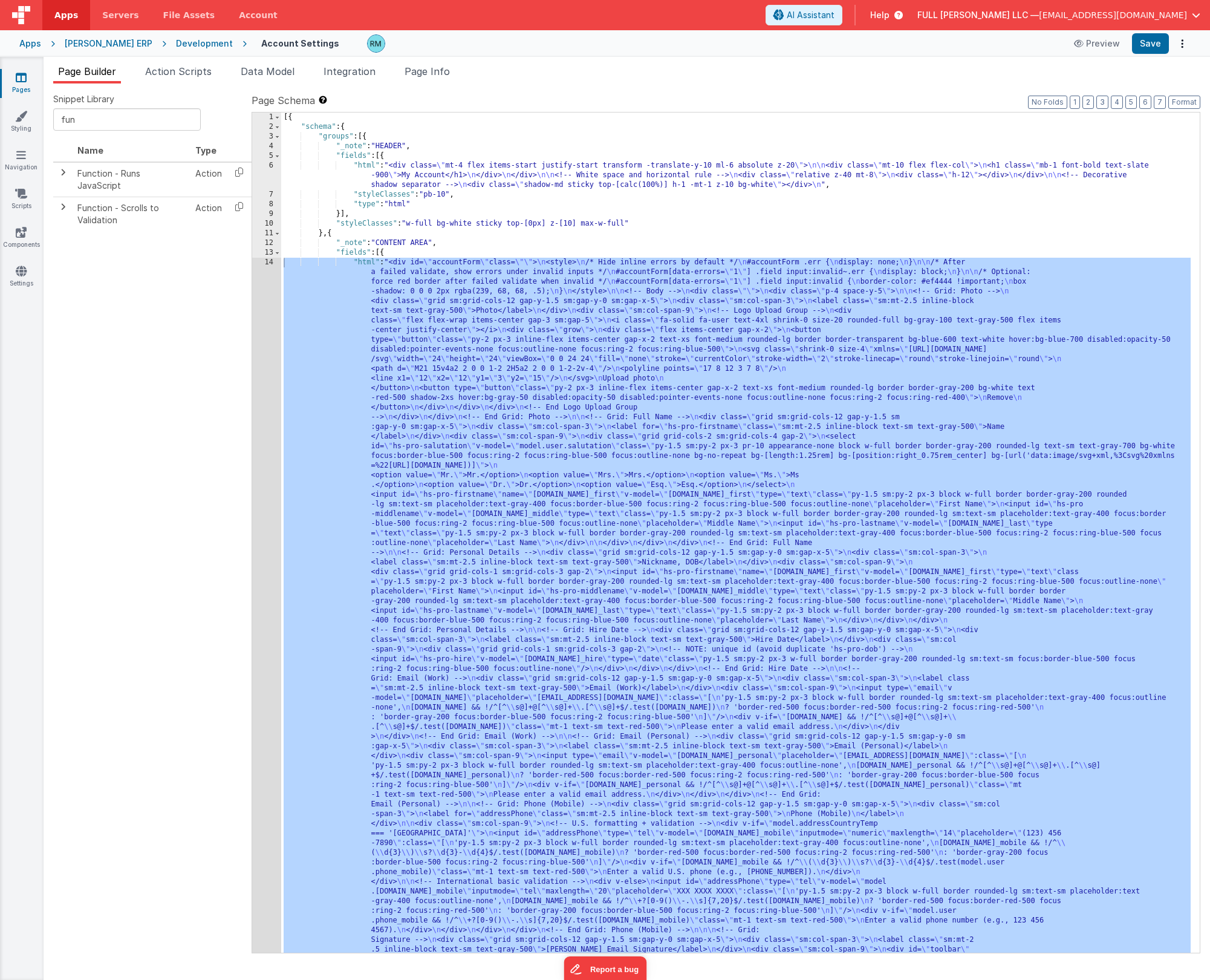
click at [365, 262] on div "[{ "schema" : { "groups" : [{ "_note" : "HEADER" , "fields" : [{ "html" : "<div…" at bounding box center [736, 919] width 910 height 1614
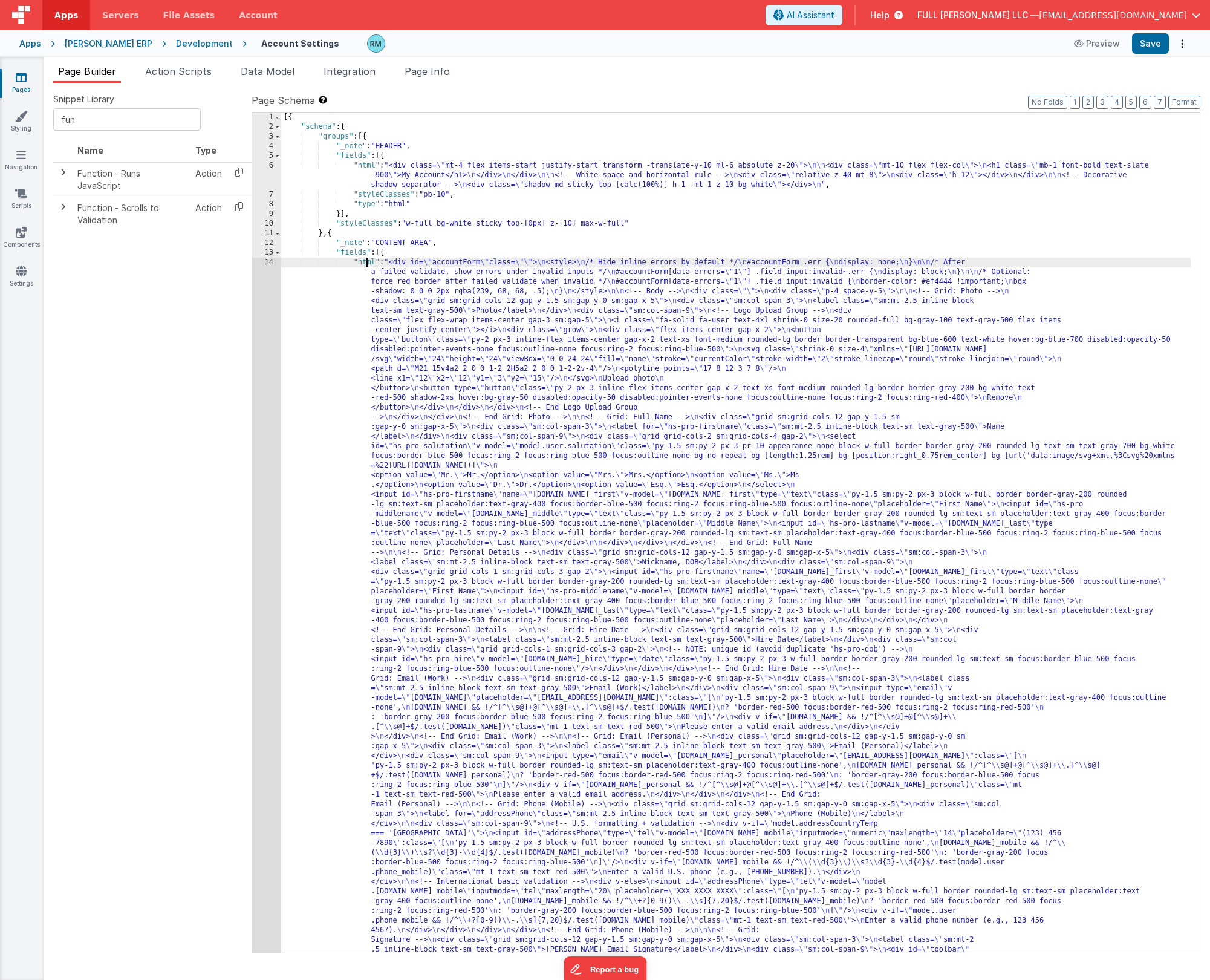
click at [272, 262] on div "14" at bounding box center [266, 640] width 29 height 765
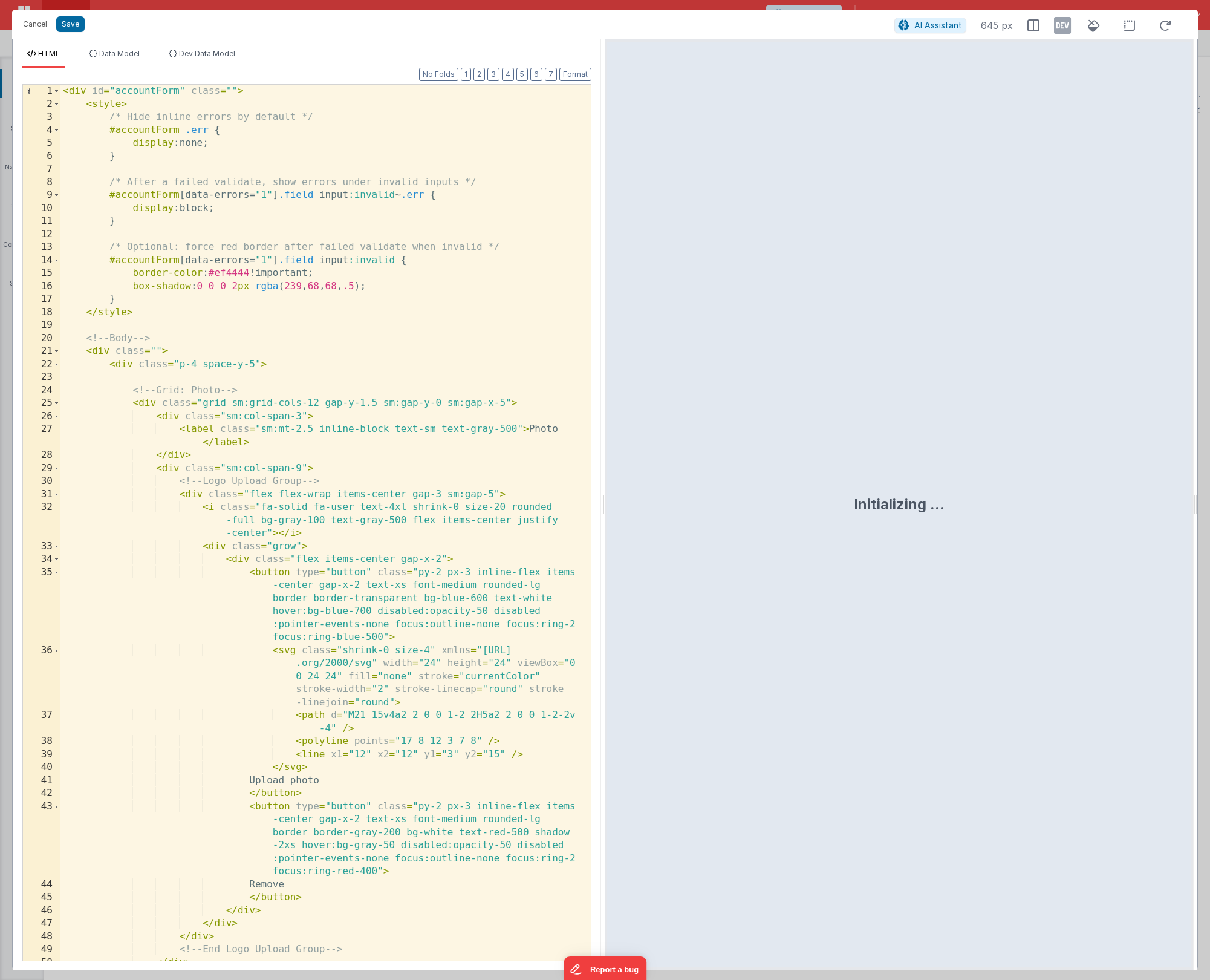
click at [337, 352] on div "< div id = "accountForm" class = "" > < style > /* Hide inline errors by defaul…" at bounding box center [321, 535] width 521 height 902
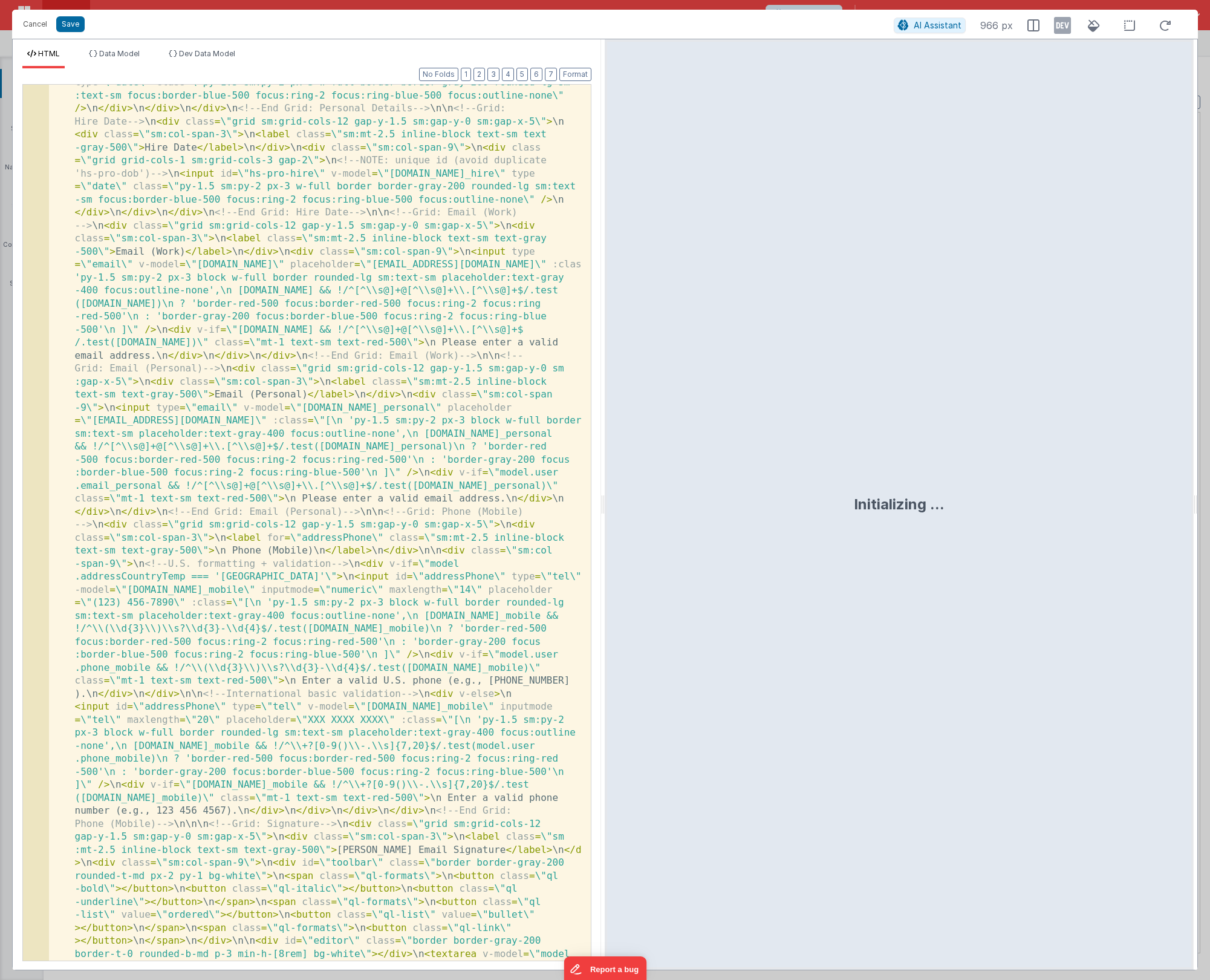
scroll to position [697, 0]
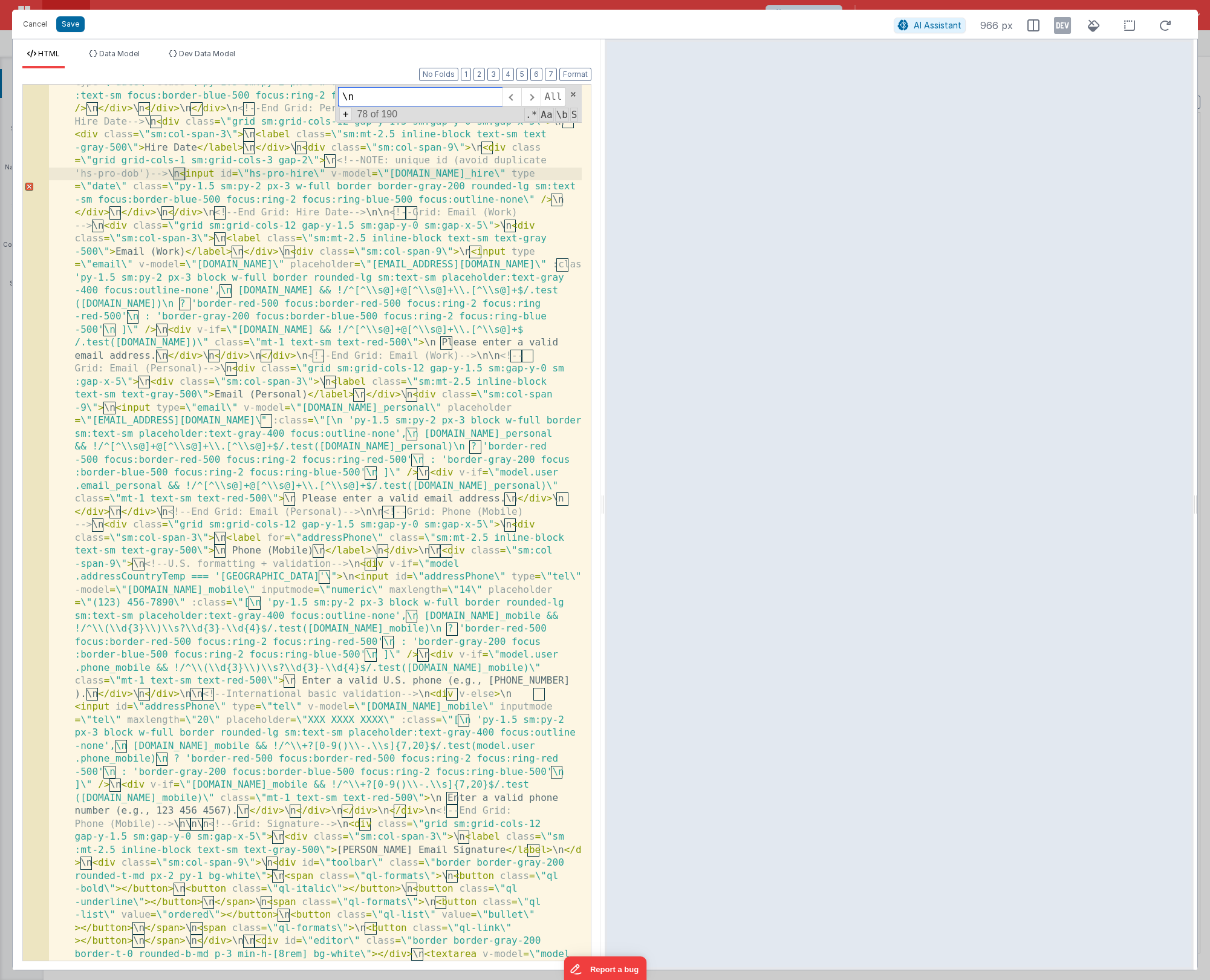
click at [344, 119] on span "+" at bounding box center [346, 113] width 13 height 13
click at [358, 119] on input at bounding box center [420, 118] width 164 height 19
click at [564, 121] on span "All" at bounding box center [563, 118] width 26 height 19
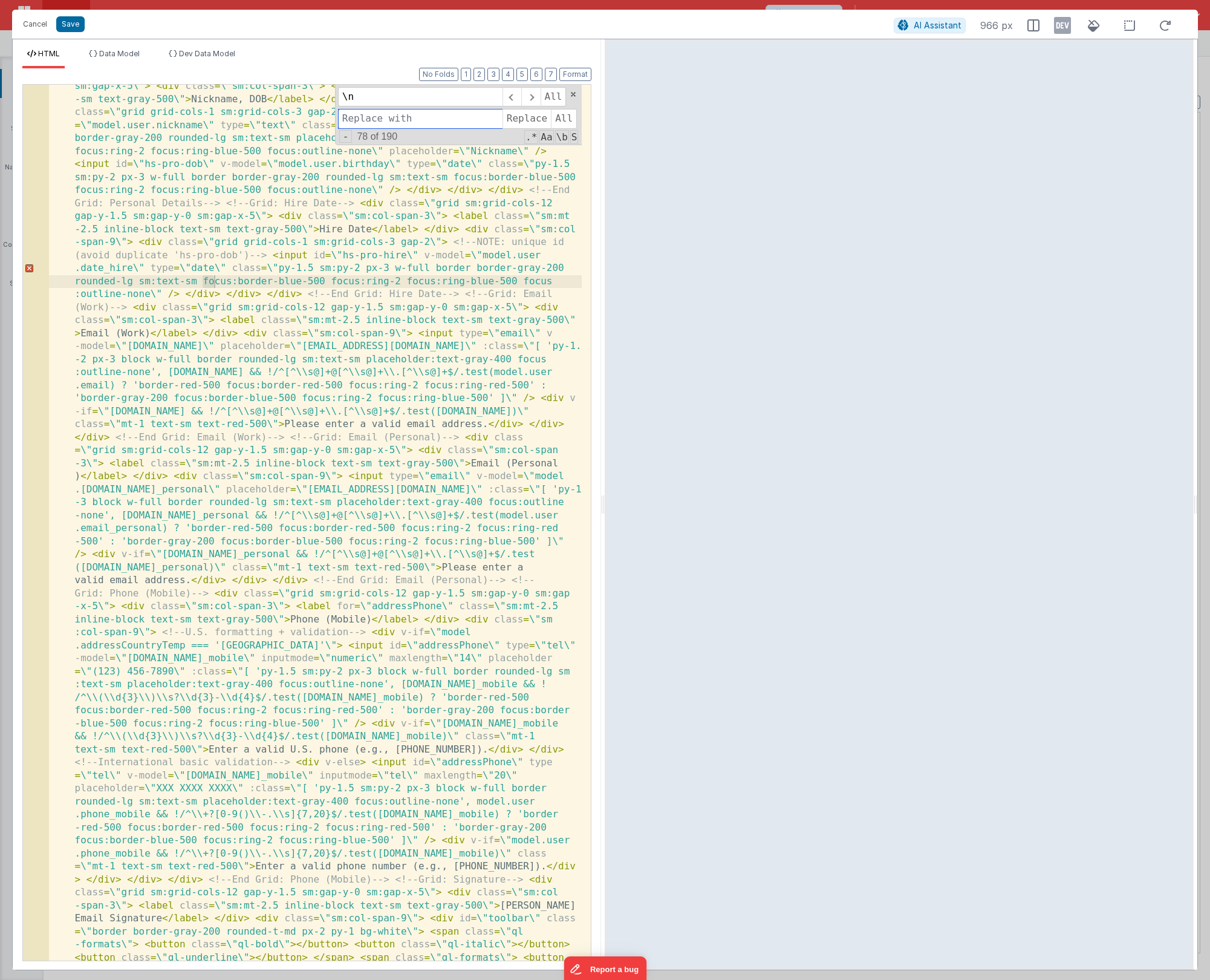
scroll to position [403, 0]
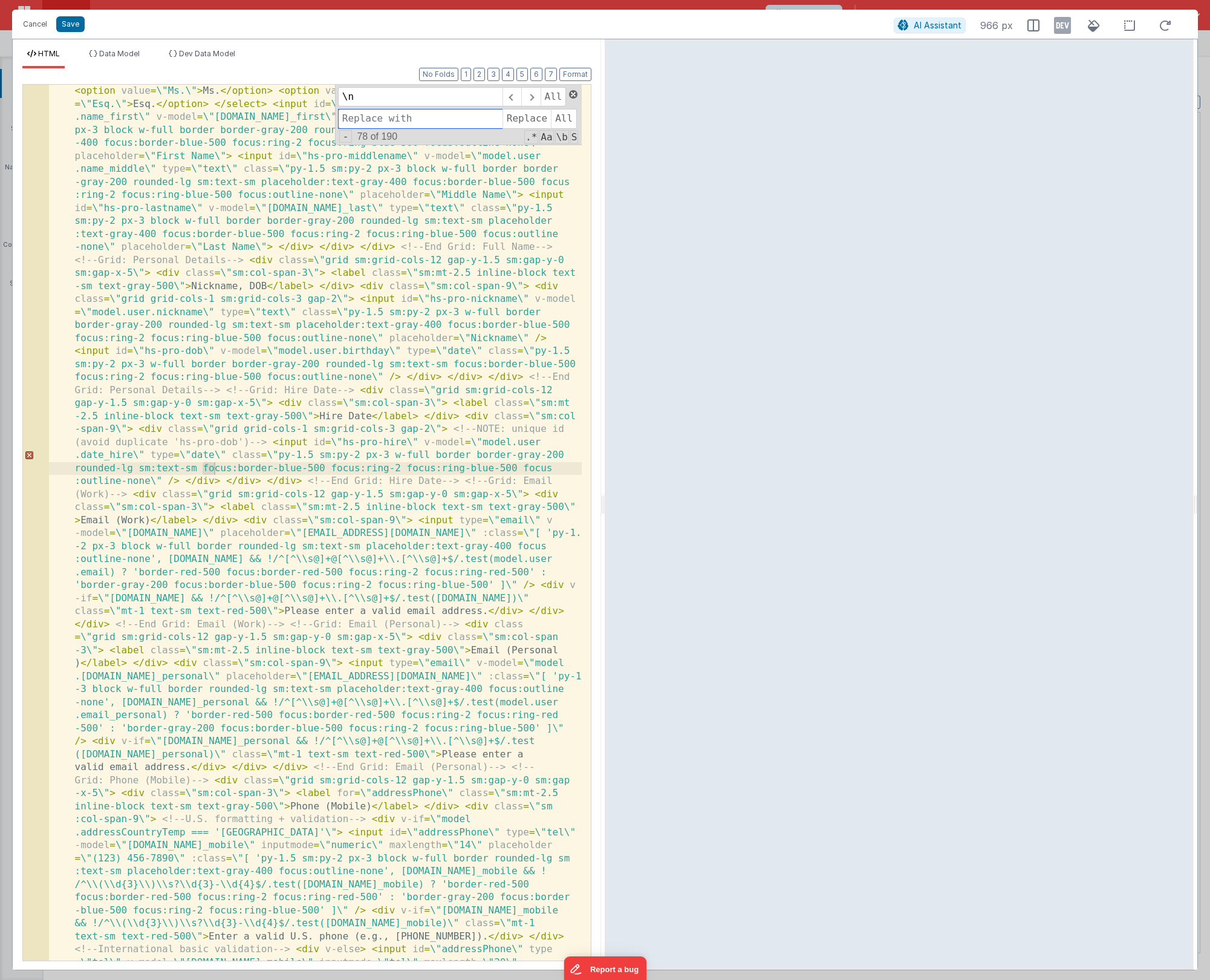
click at [570, 96] on span at bounding box center [573, 94] width 8 height 8
click at [574, 81] on button "Format" at bounding box center [575, 75] width 32 height 13
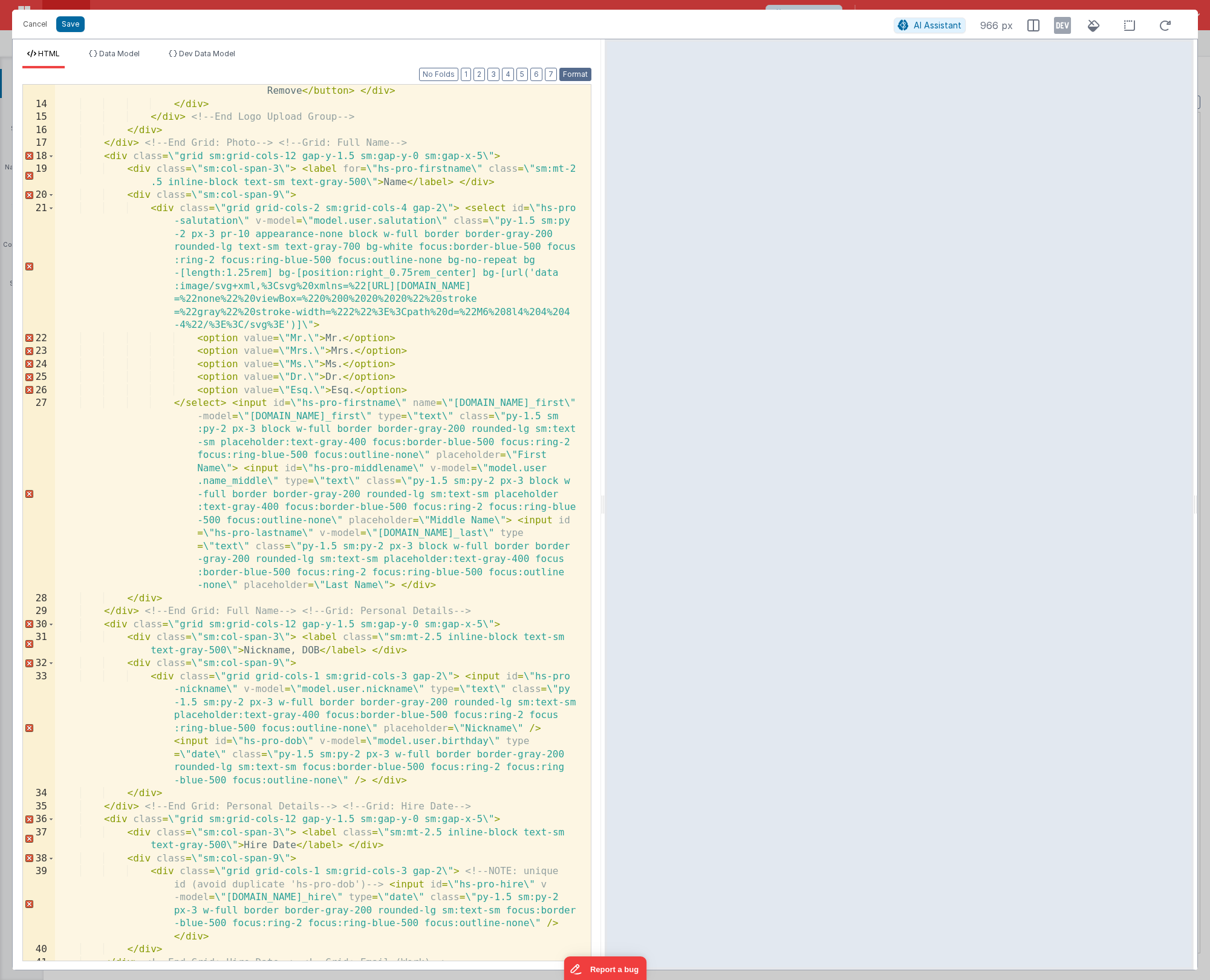
scroll to position [0, 0]
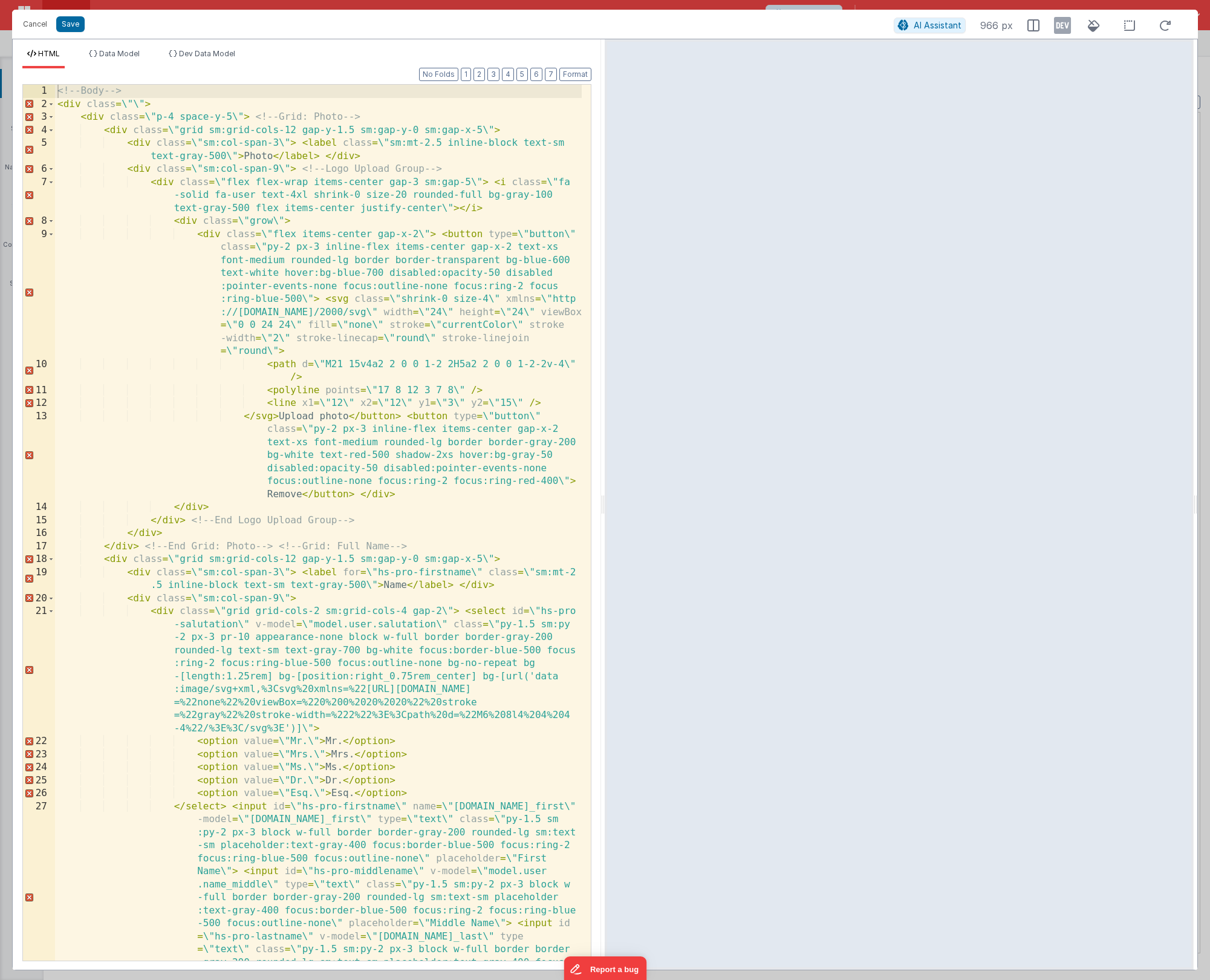
click at [126, 104] on div "<!-- Body --> < div class = \ "\" > < div class = \ "p-4 space-y-5\" > <!-- Gri…" at bounding box center [318, 626] width 527 height 1084
click at [133, 104] on div "<!-- Body --> < div class = "\" > < div class = \ "p-4 space-y-5\" > <!-- Grid:…" at bounding box center [318, 626] width 527 height 1084
click at [151, 117] on div "<!-- Body --> < div class = "" > < div class = \ "p-4 space-y-5\" > <!-- Grid: …" at bounding box center [318, 626] width 527 height 1084
click at [231, 118] on div "<!-- Body --> < div class = "" > < div class = "p-4 space-y-5\" > <!-- Grid: Ph…" at bounding box center [318, 626] width 527 height 1084
click at [431, 95] on div "<!-- Body --> < div class = "" > < div class = "p-4 space-y-5" > <!-- Grid: Pho…" at bounding box center [318, 626] width 527 height 1084
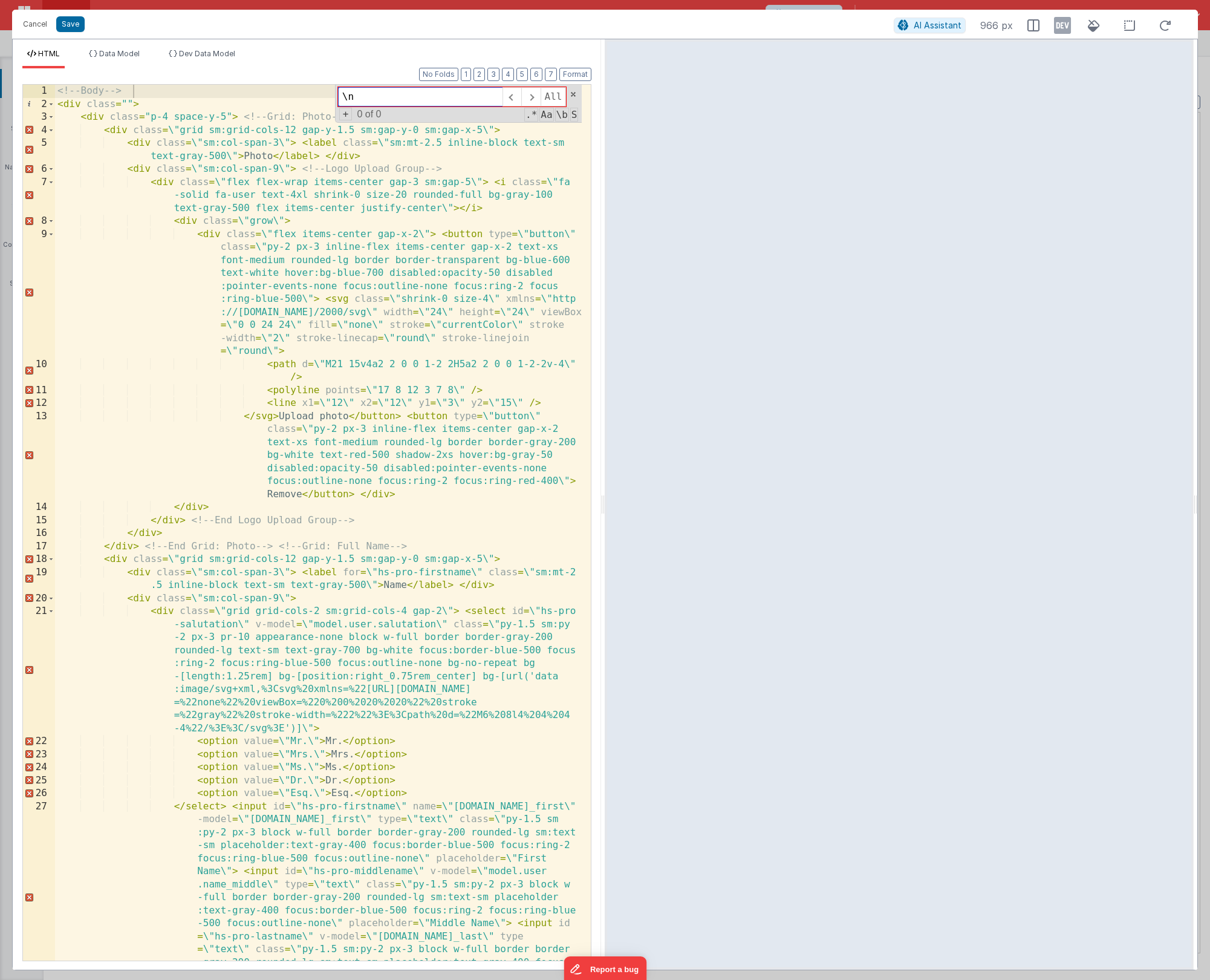
click at [417, 97] on input "\n" at bounding box center [420, 97] width 164 height 19
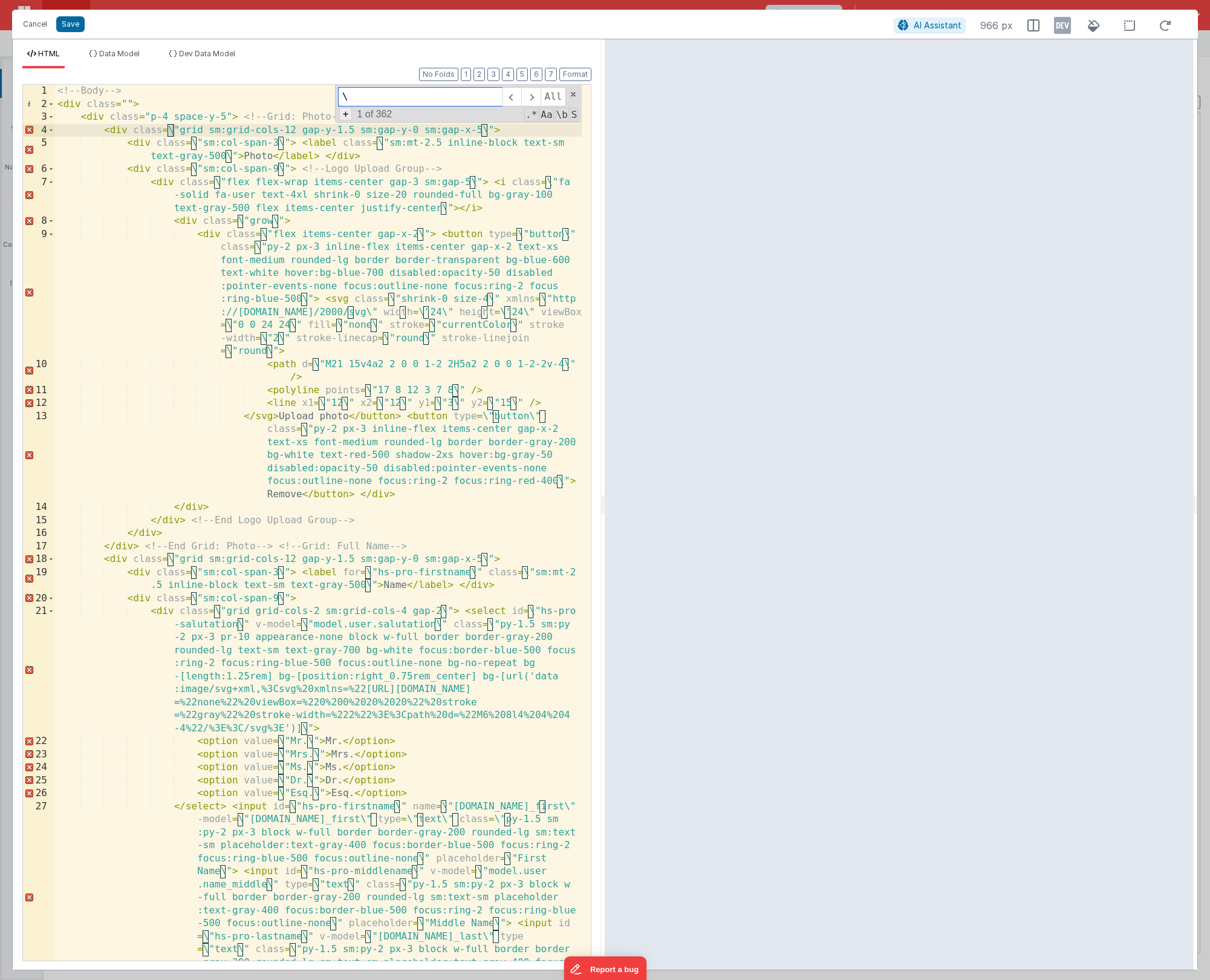
type input "\"
click at [345, 117] on span "+" at bounding box center [346, 113] width 13 height 13
click at [567, 122] on span "All" at bounding box center [563, 118] width 26 height 19
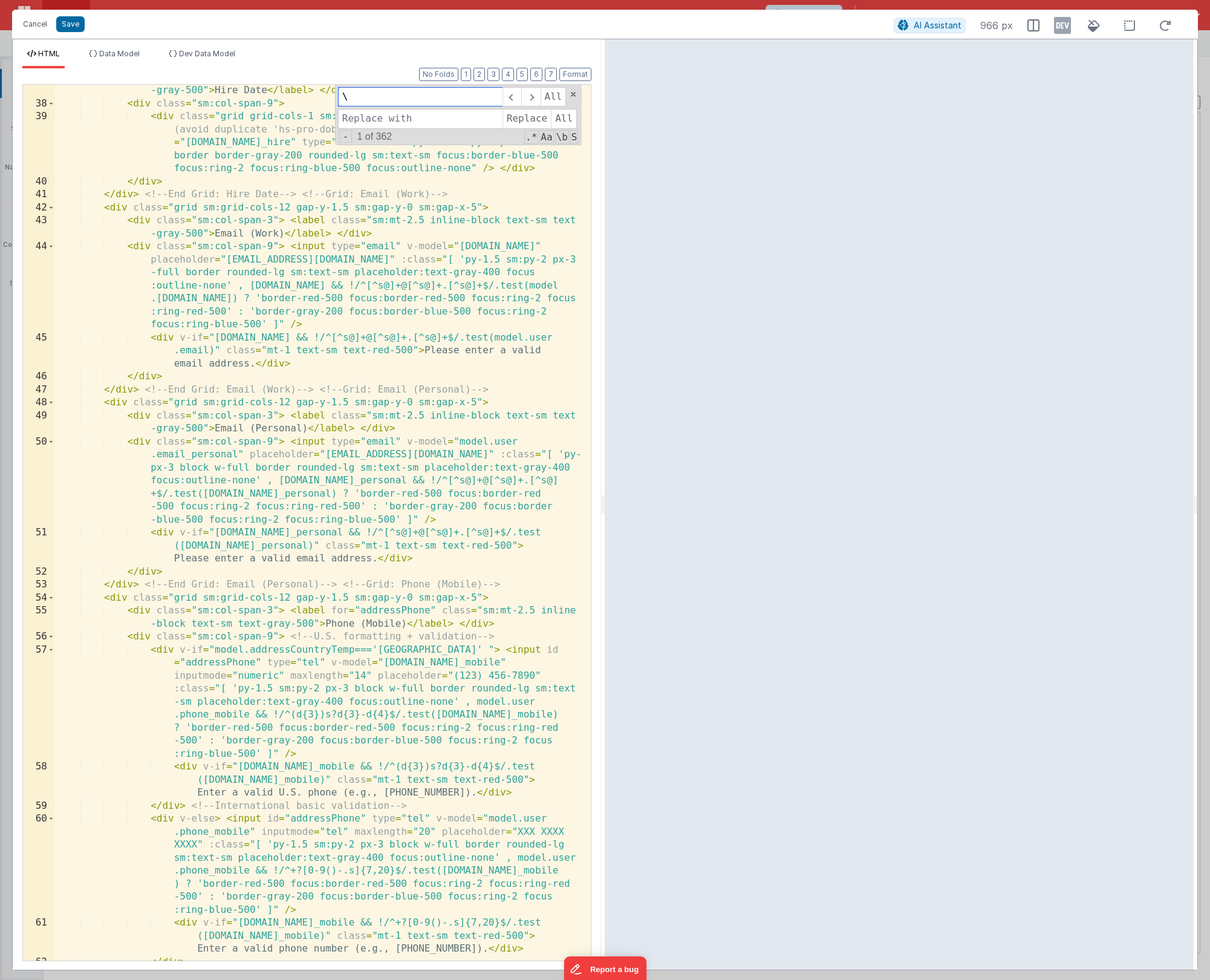
scroll to position [1413, 0]
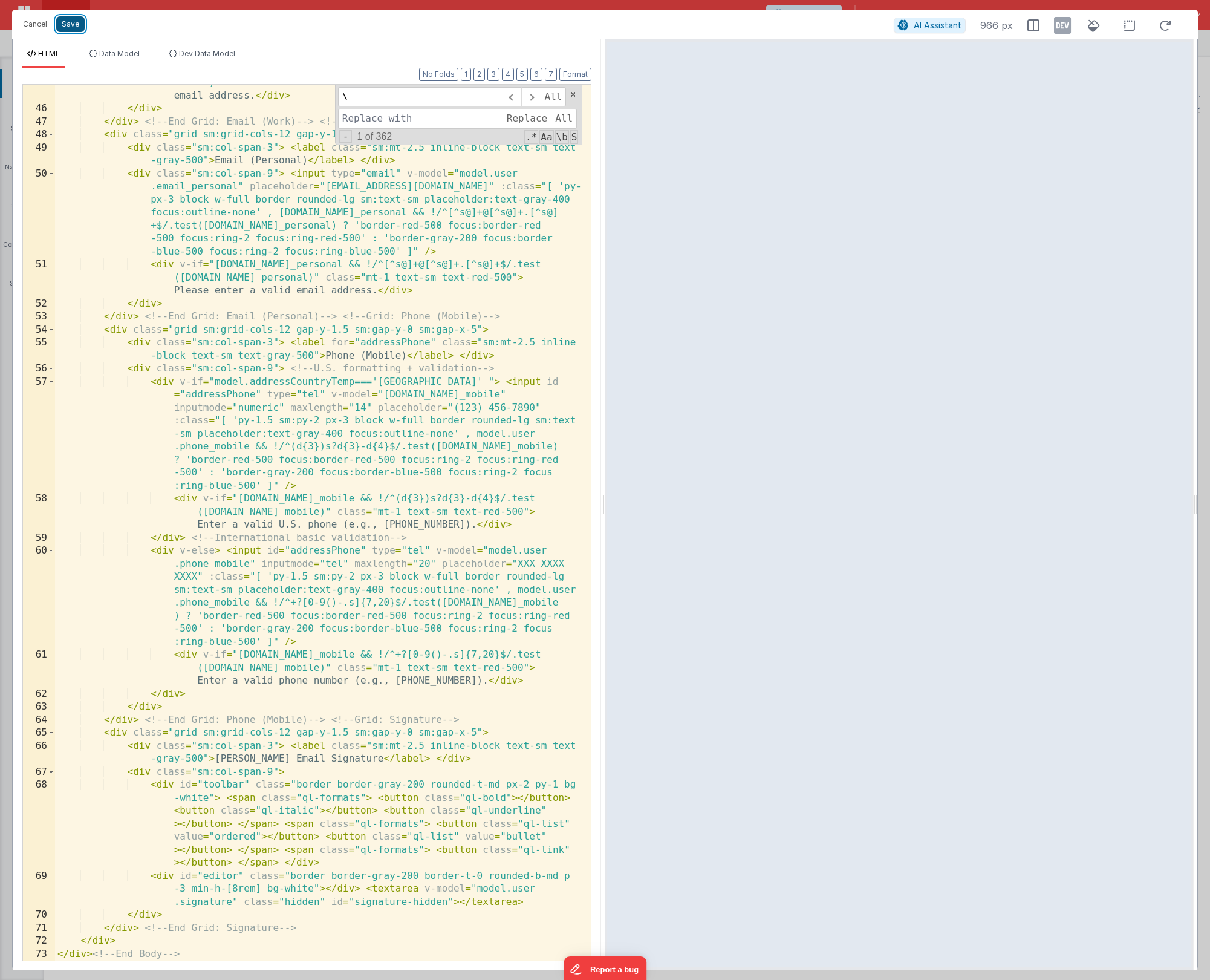
click at [72, 24] on button "Save" at bounding box center [70, 24] width 28 height 16
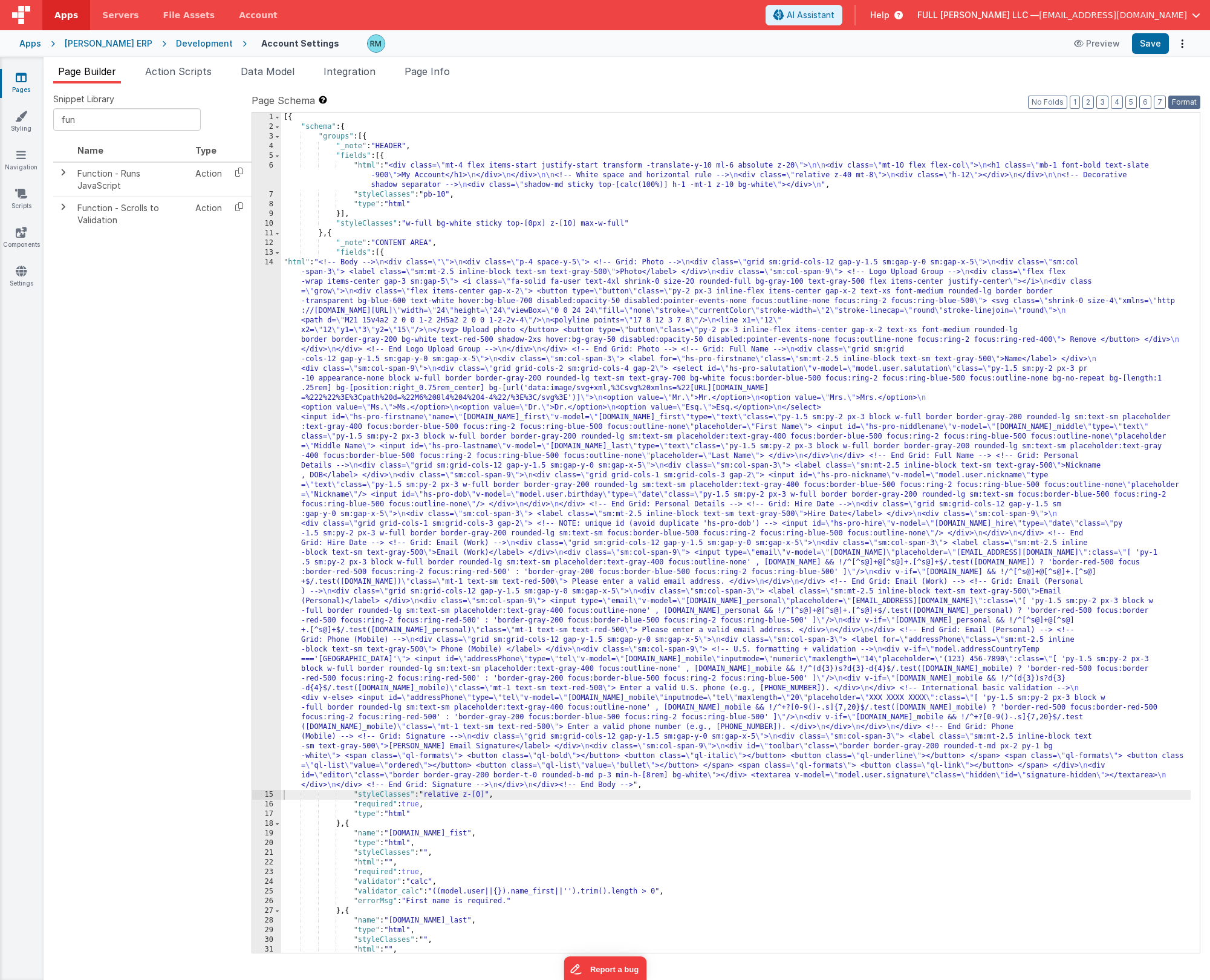
click at [701, 100] on button "Format" at bounding box center [1184, 102] width 32 height 13
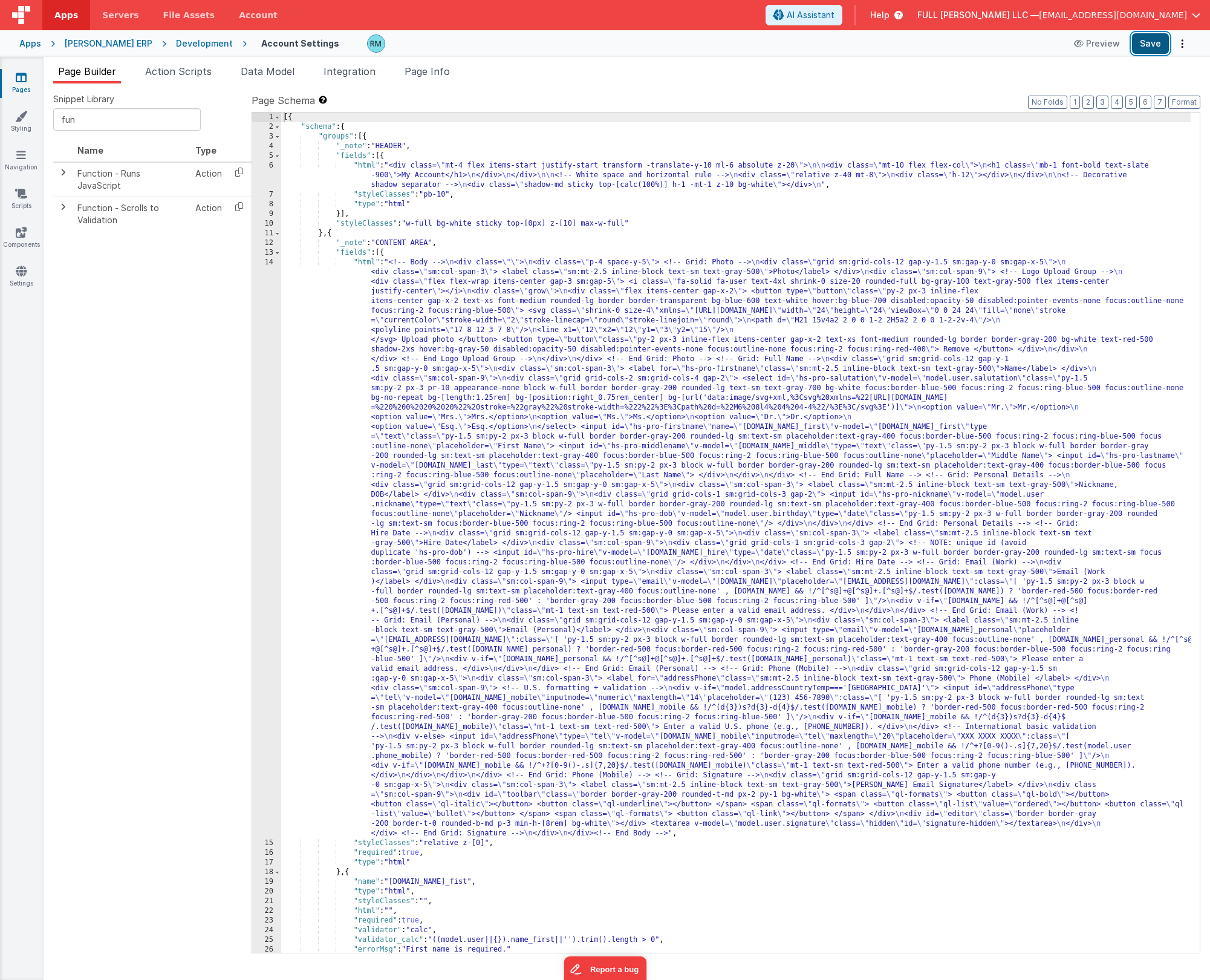
click at [701, 48] on button "Save" at bounding box center [1151, 44] width 37 height 21
click at [363, 264] on div "[{ "schema" : { "groups" : [{ "_note" : "HEADER" , "fields" : [{ "html" : "<div…" at bounding box center [736, 542] width 910 height 859
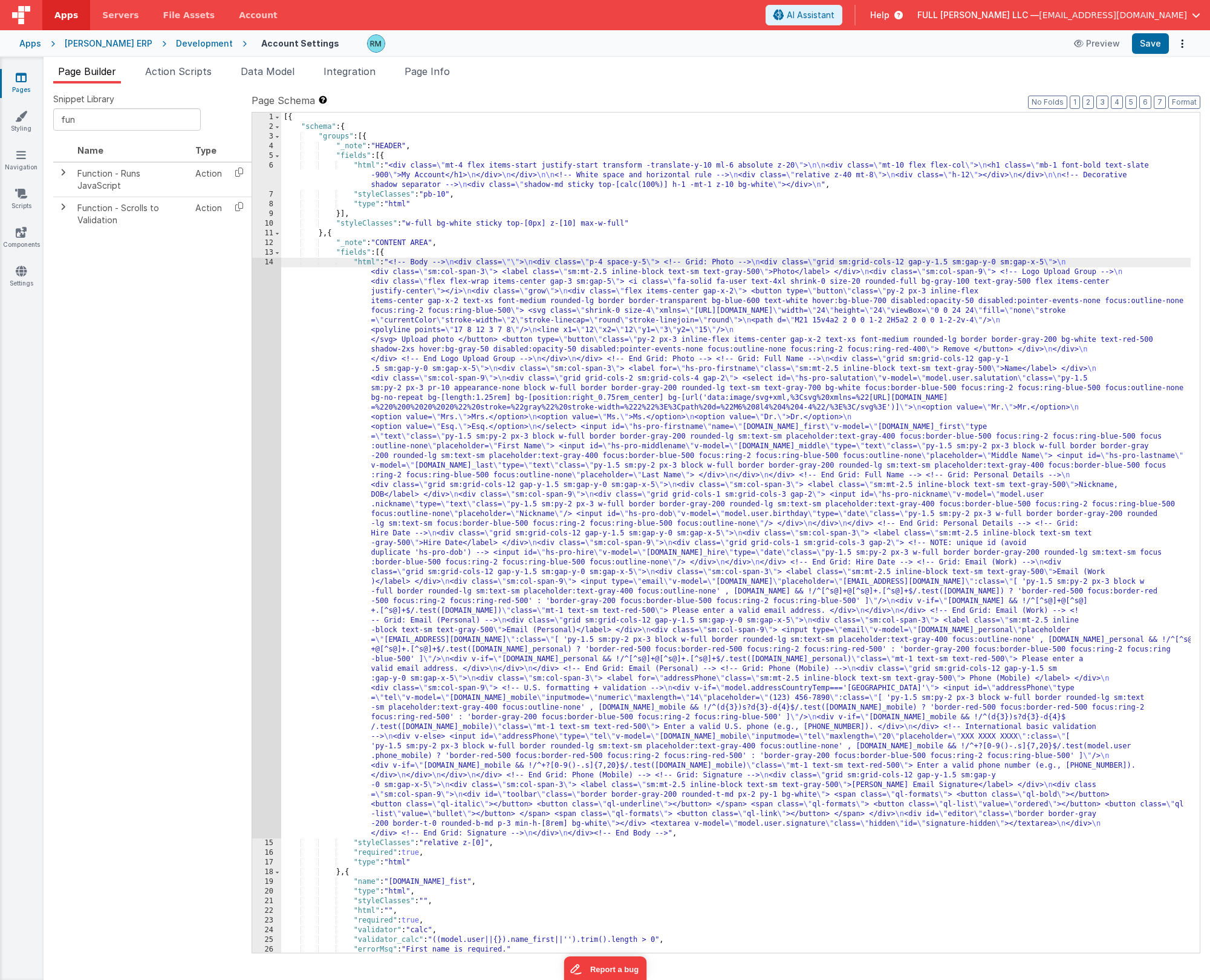
click at [273, 264] on div "14" at bounding box center [266, 548] width 29 height 580
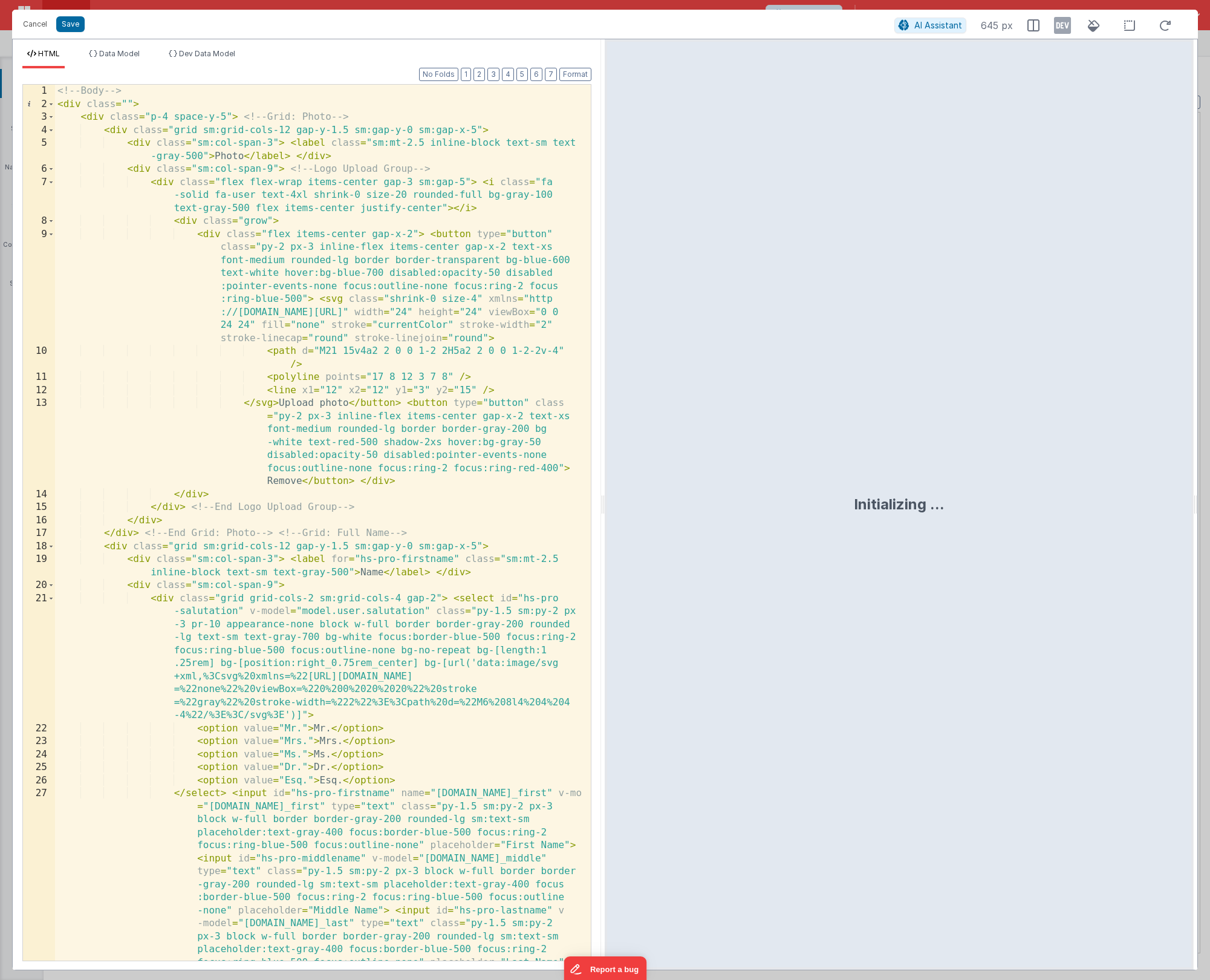
click at [262, 528] on div "<!-- Body --> < div class = "" > < div class = "p-4 space-y-5" > <!-- Grid: Pho…" at bounding box center [318, 626] width 527 height 1084
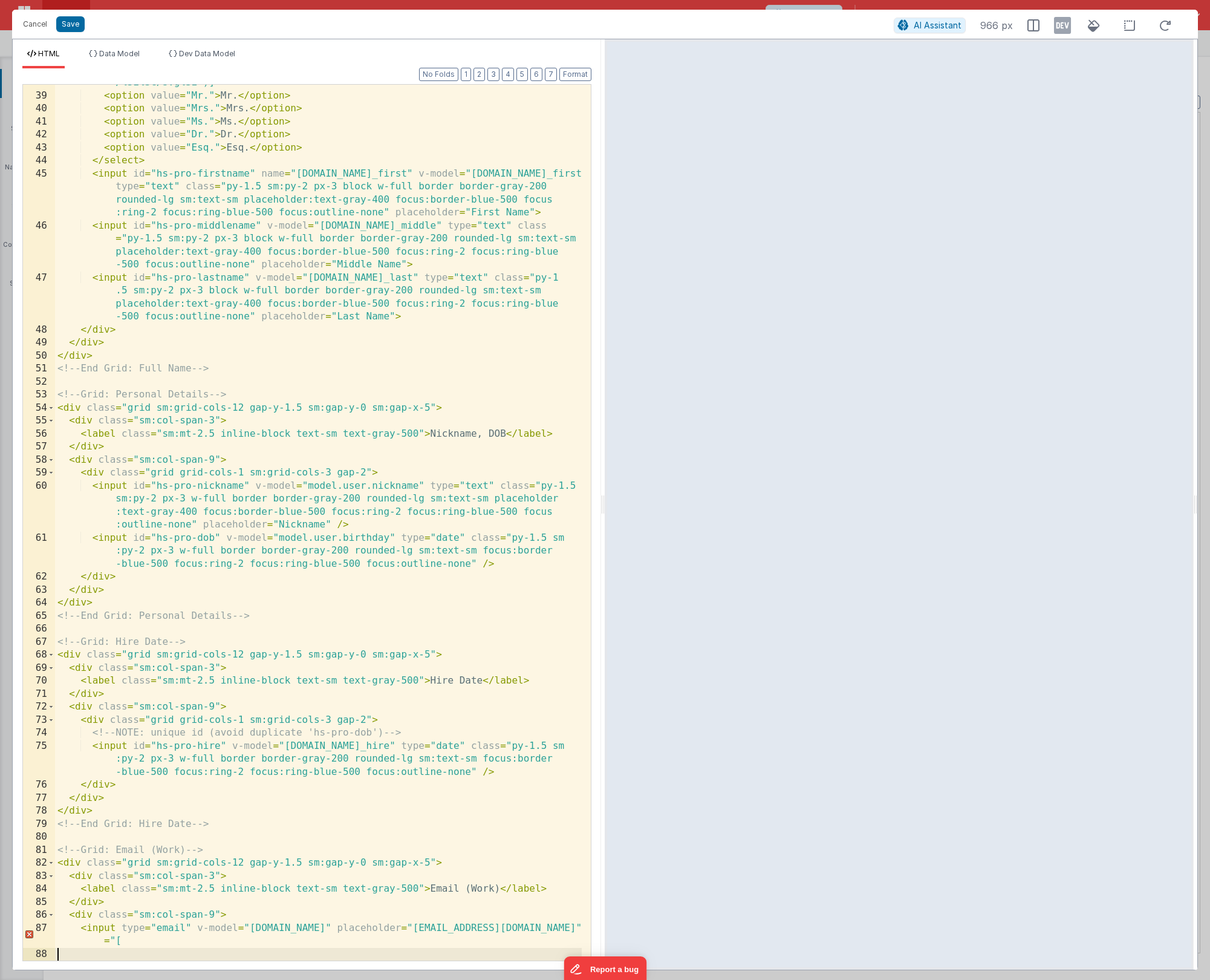
scroll to position [711, 0]
click at [134, 528] on div "< select id = "hs-pro-salutation" v-model = "model.user.salutation" class = "py…" at bounding box center [318, 482] width 527 height 993
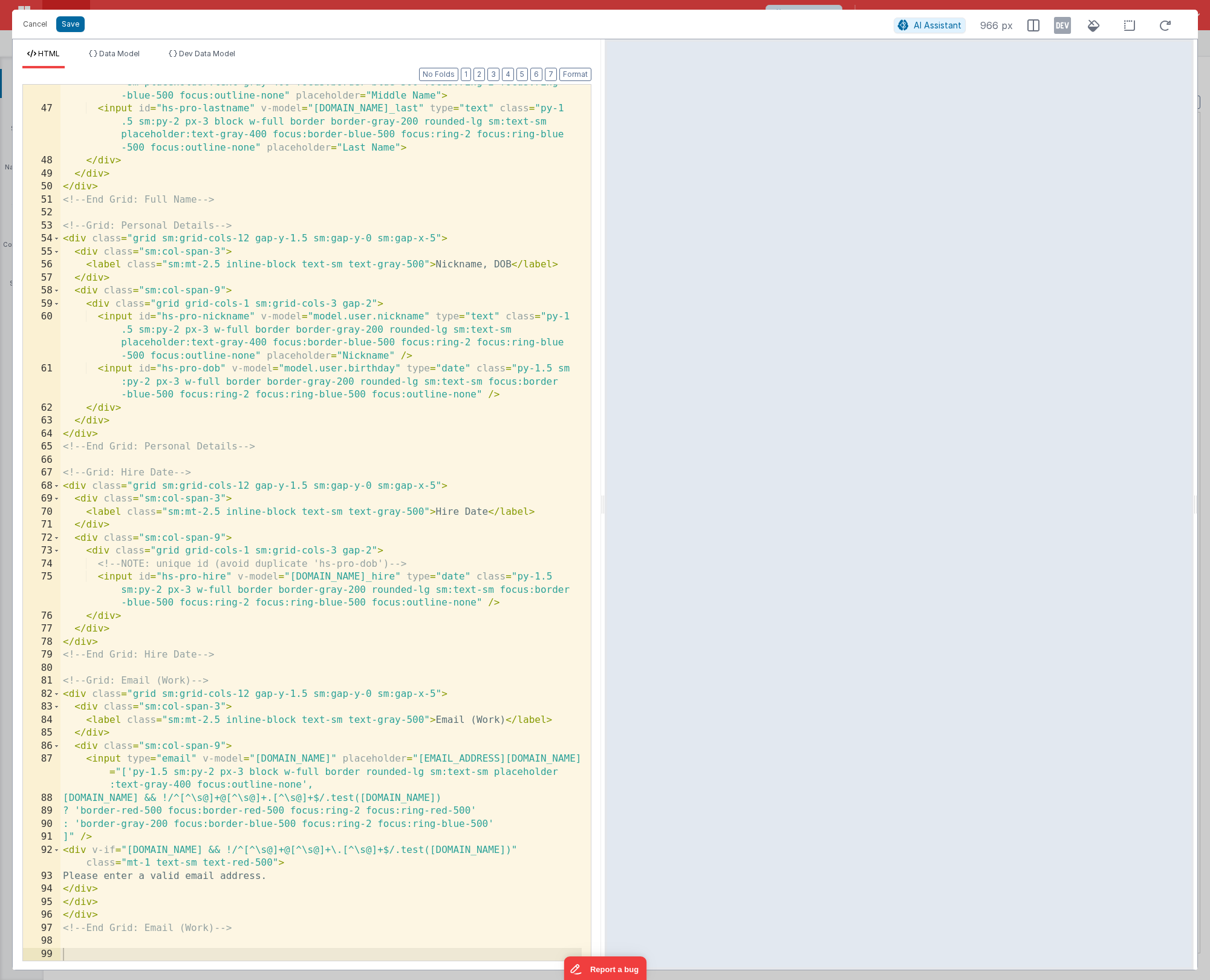
scroll to position [905, 0]
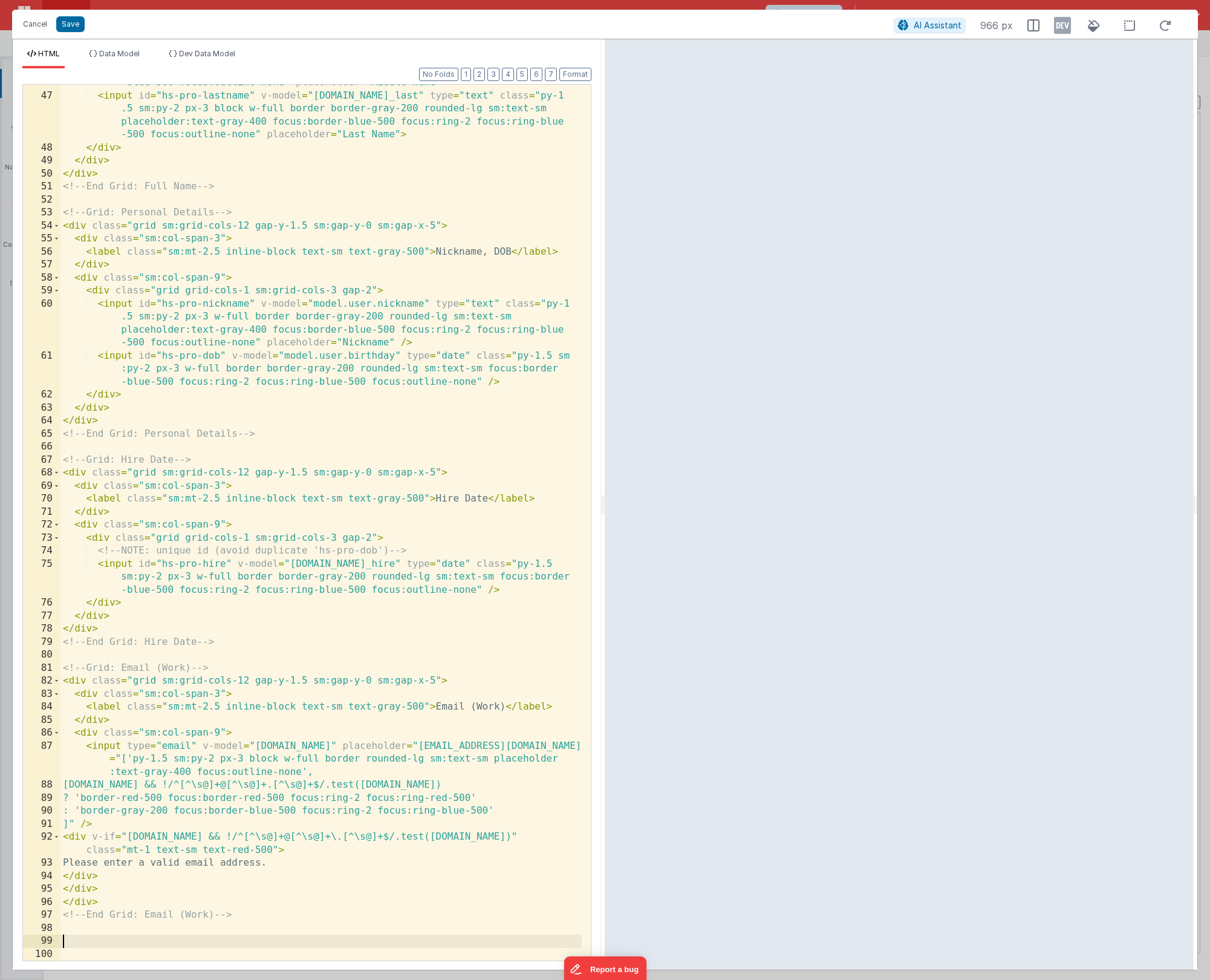
click at [81, 528] on div "< input id = "hs-pro-middlename" v-model = "[DOMAIN_NAME]_middle" type = "text"…" at bounding box center [321, 509] width 521 height 942
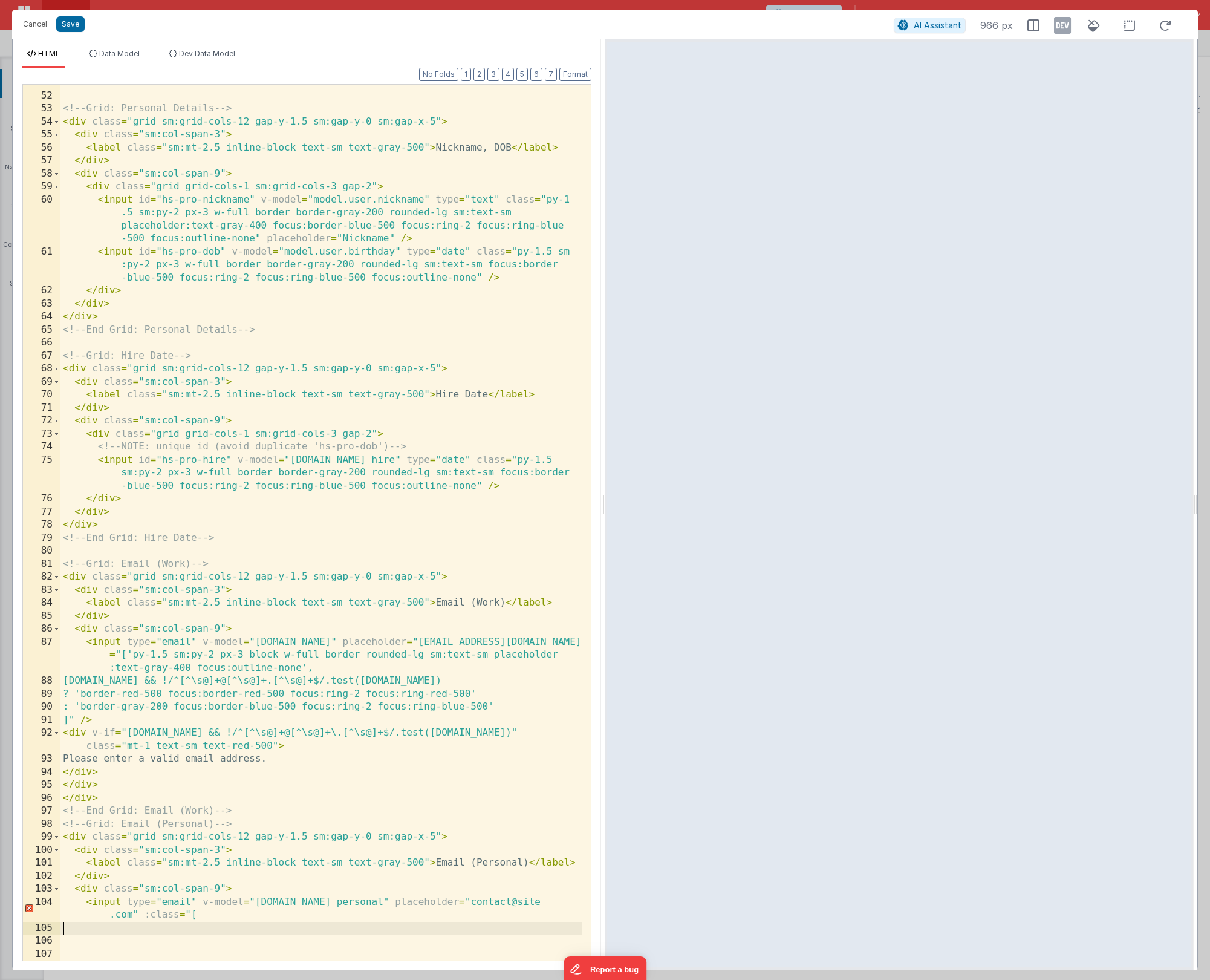
scroll to position [1010, 0]
click at [200, 528] on div "<!-- End Grid: Full Name --> <!-- Grid: Personal Details --> < div class = "gri…" at bounding box center [321, 527] width 521 height 902
paste textarea
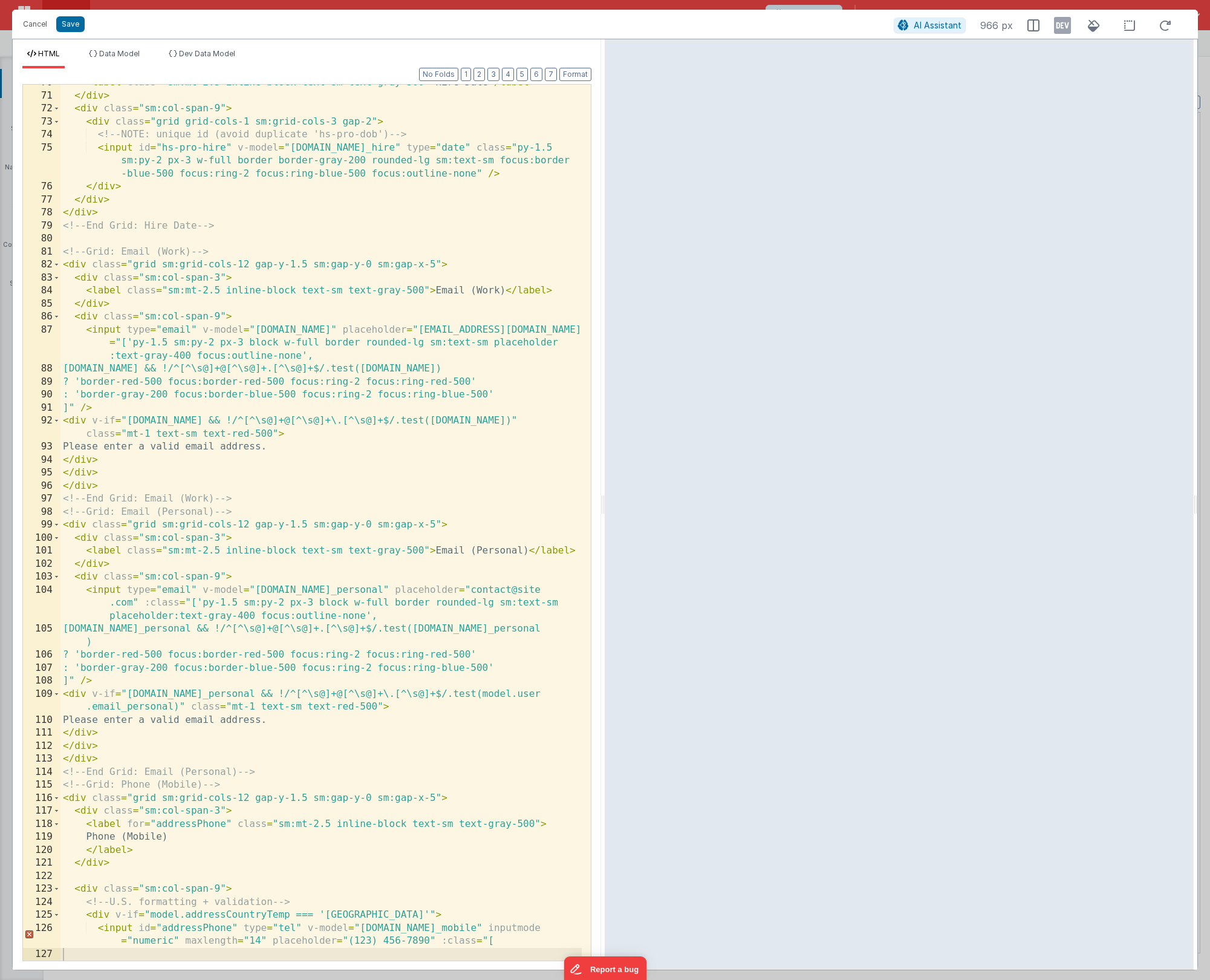
scroll to position [1361, 0]
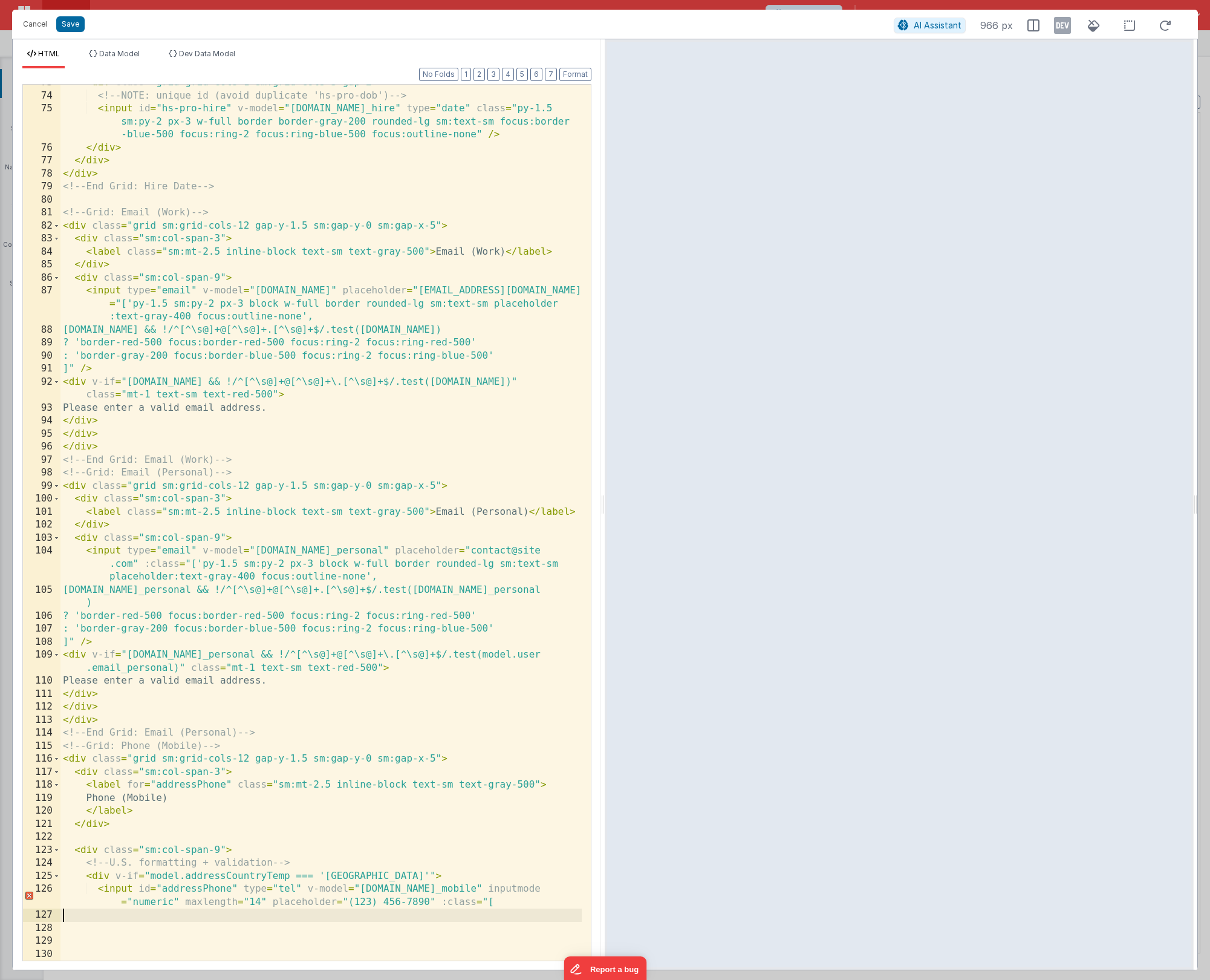
click at [497, 528] on div "< div class = "grid grid-cols-1 sm:grid-cols-3 gap-2" > <!-- NOTE: unique id (a…" at bounding box center [321, 527] width 521 height 902
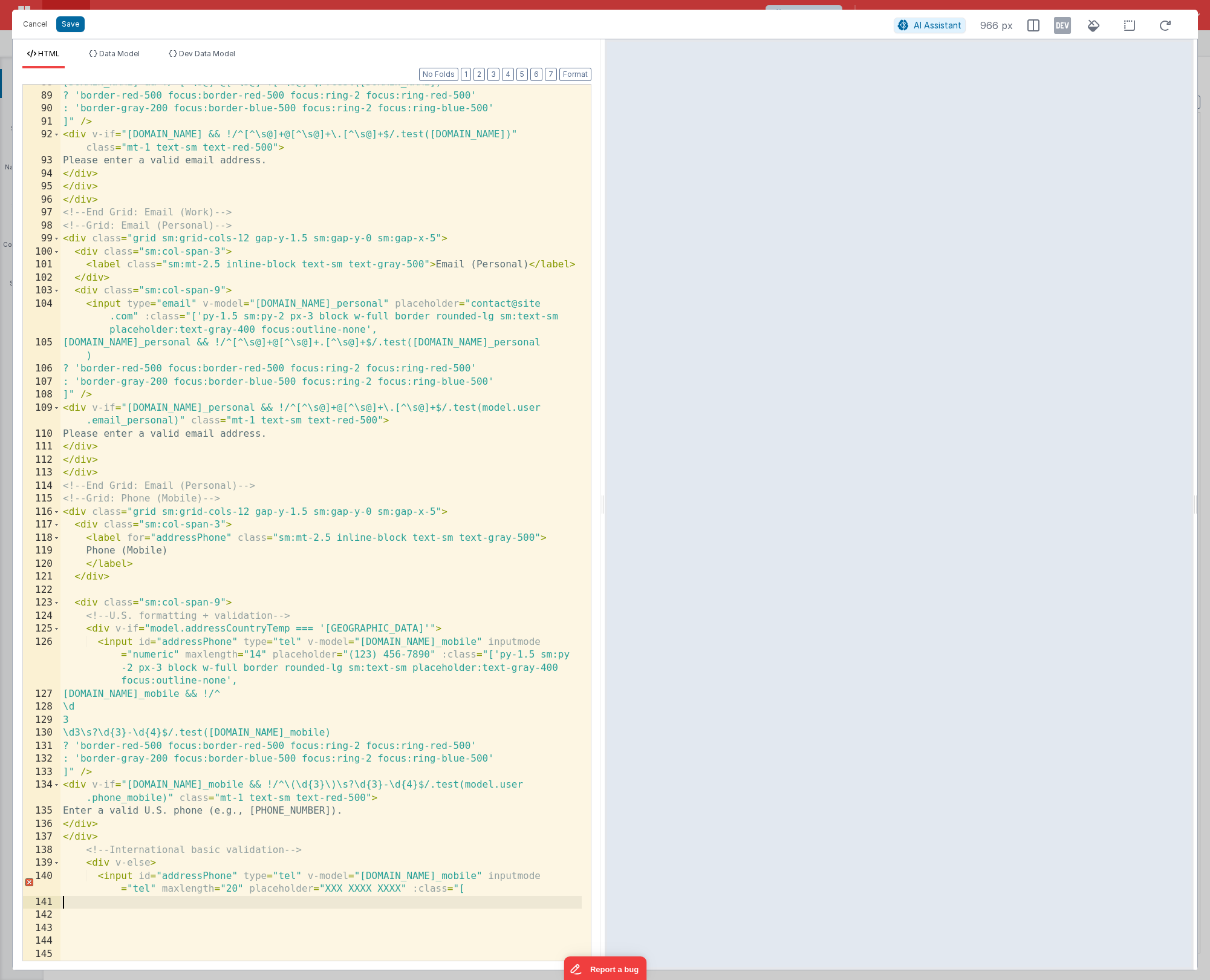
scroll to position [1608, 0]
click at [467, 528] on div "[DOMAIN_NAME] && !/^[^\s@]+@[^\s@]+.[^\s@]+$/.test([DOMAIN_NAME]) ? 'border-red…" at bounding box center [321, 527] width 521 height 902
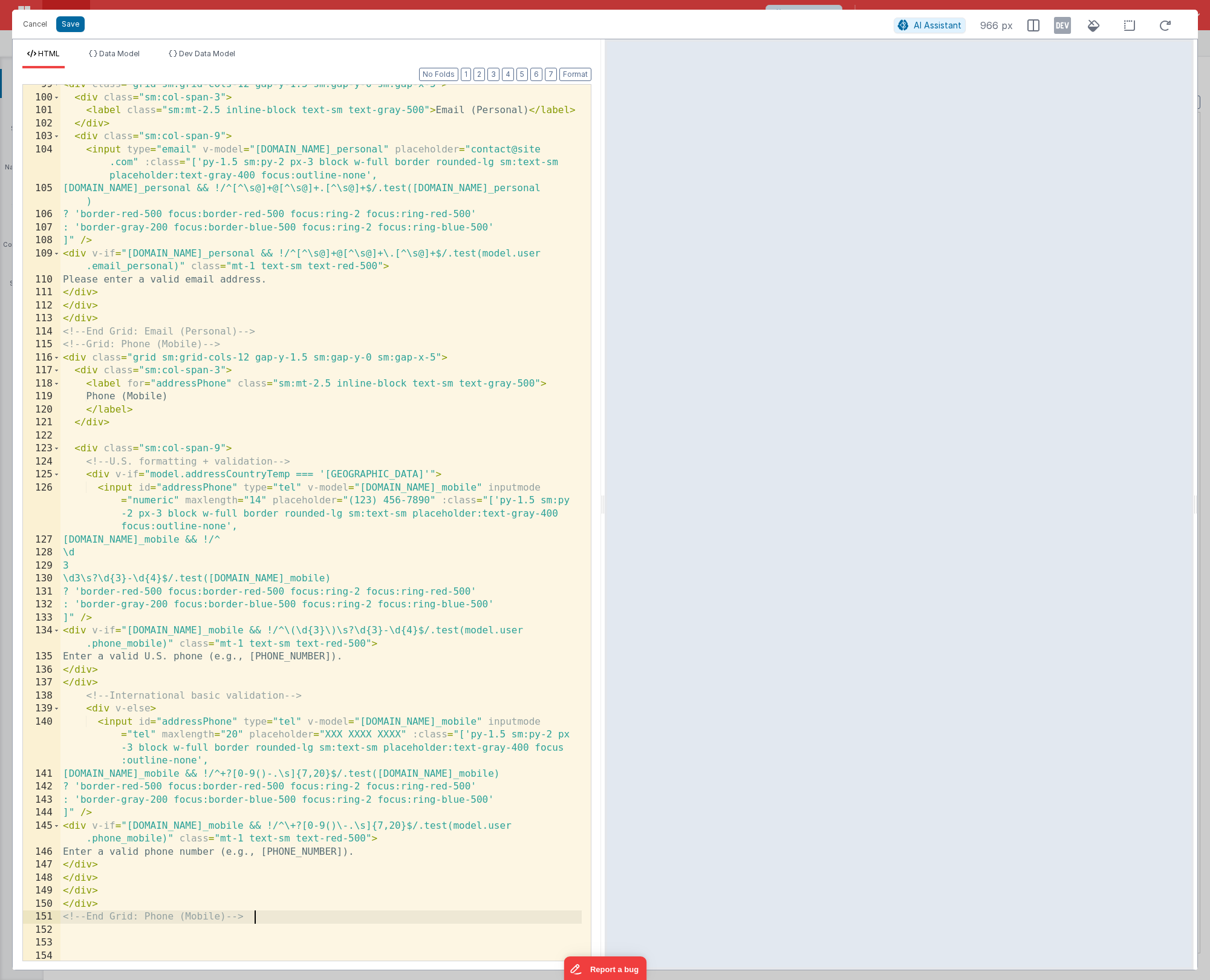
scroll to position [1790, 0]
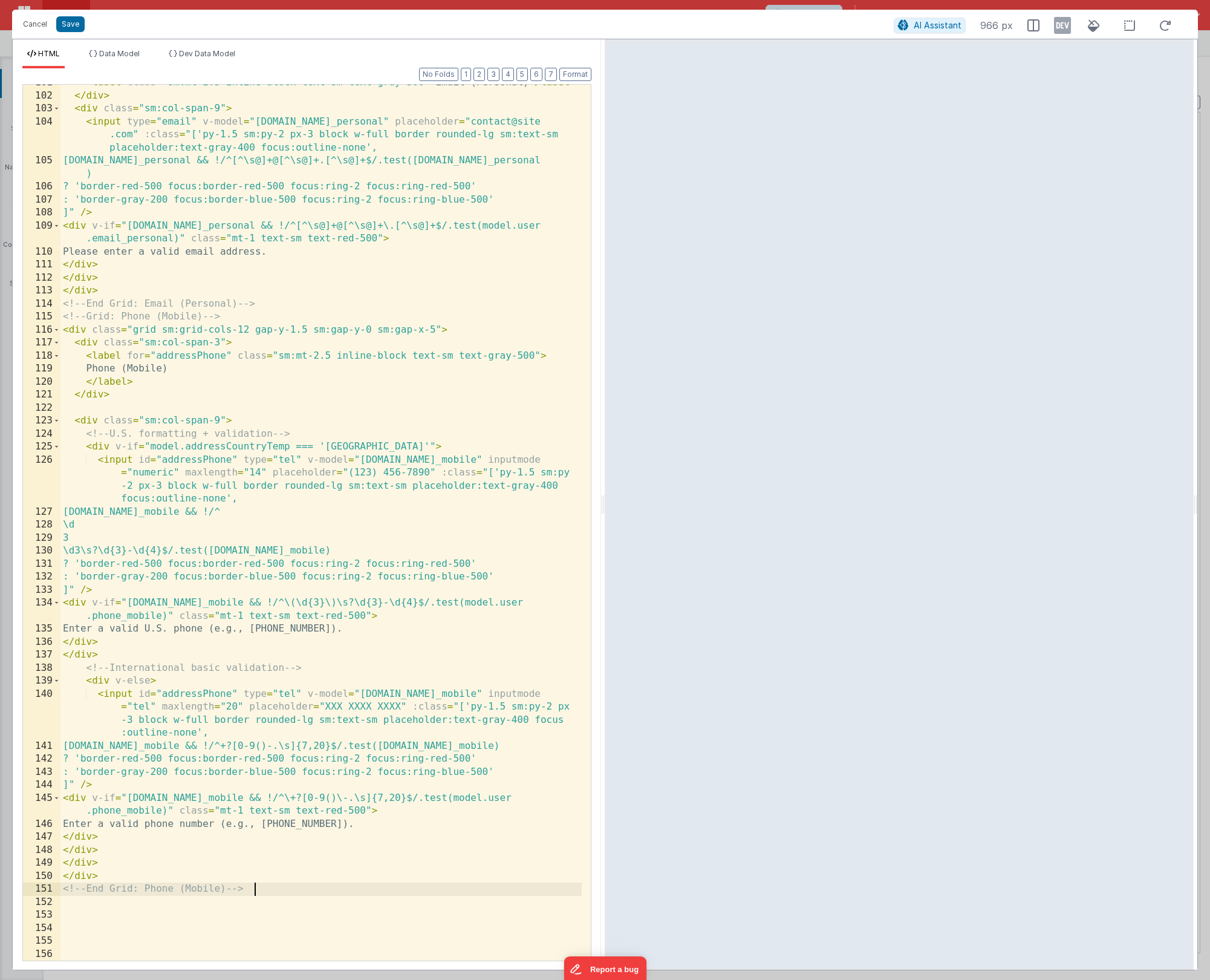
click at [87, 528] on div "< label class = "sm:mt-2.5 inline-block text-sm text-gray-500" > Email (Persona…" at bounding box center [321, 527] width 521 height 902
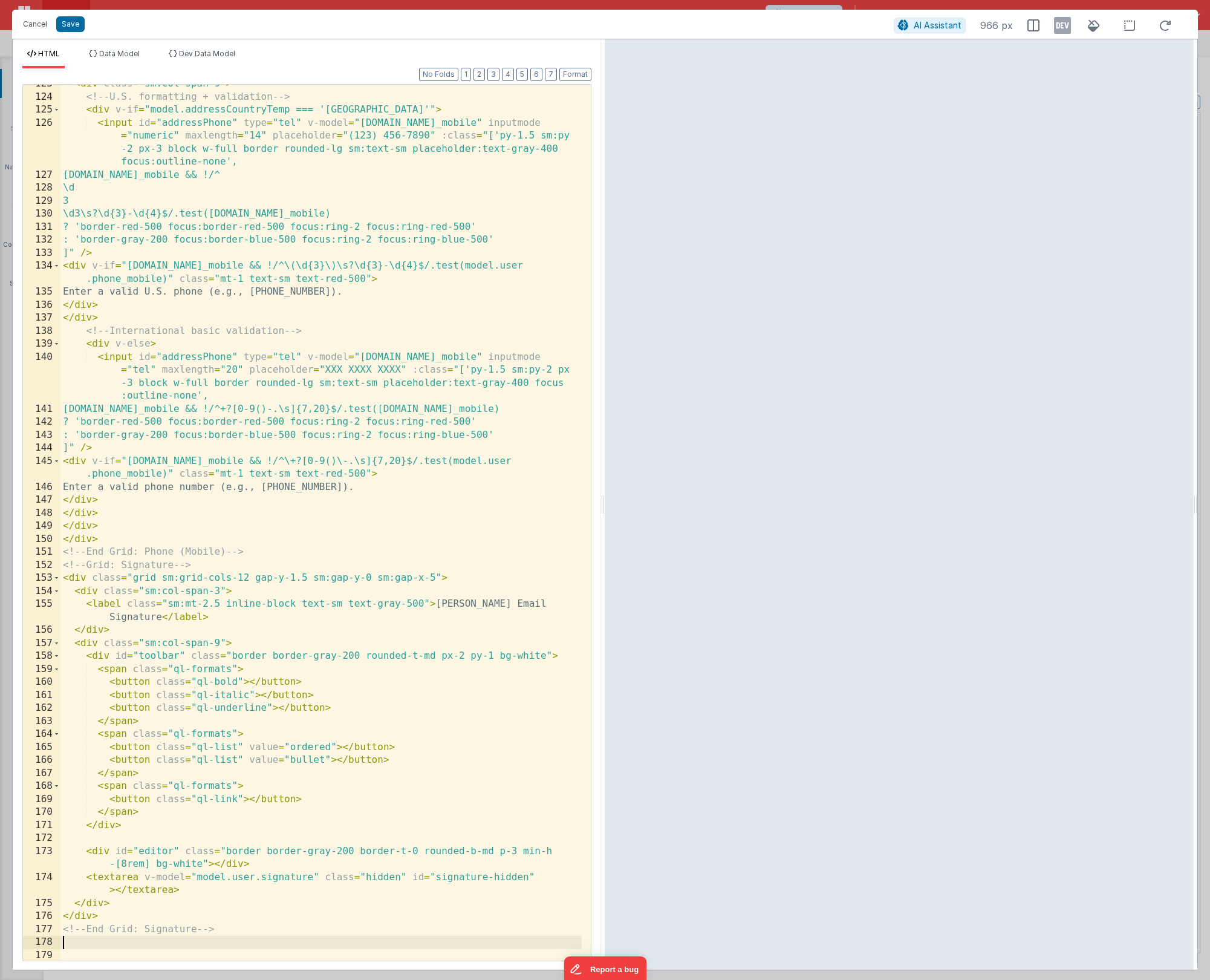
scroll to position [2167, 0]
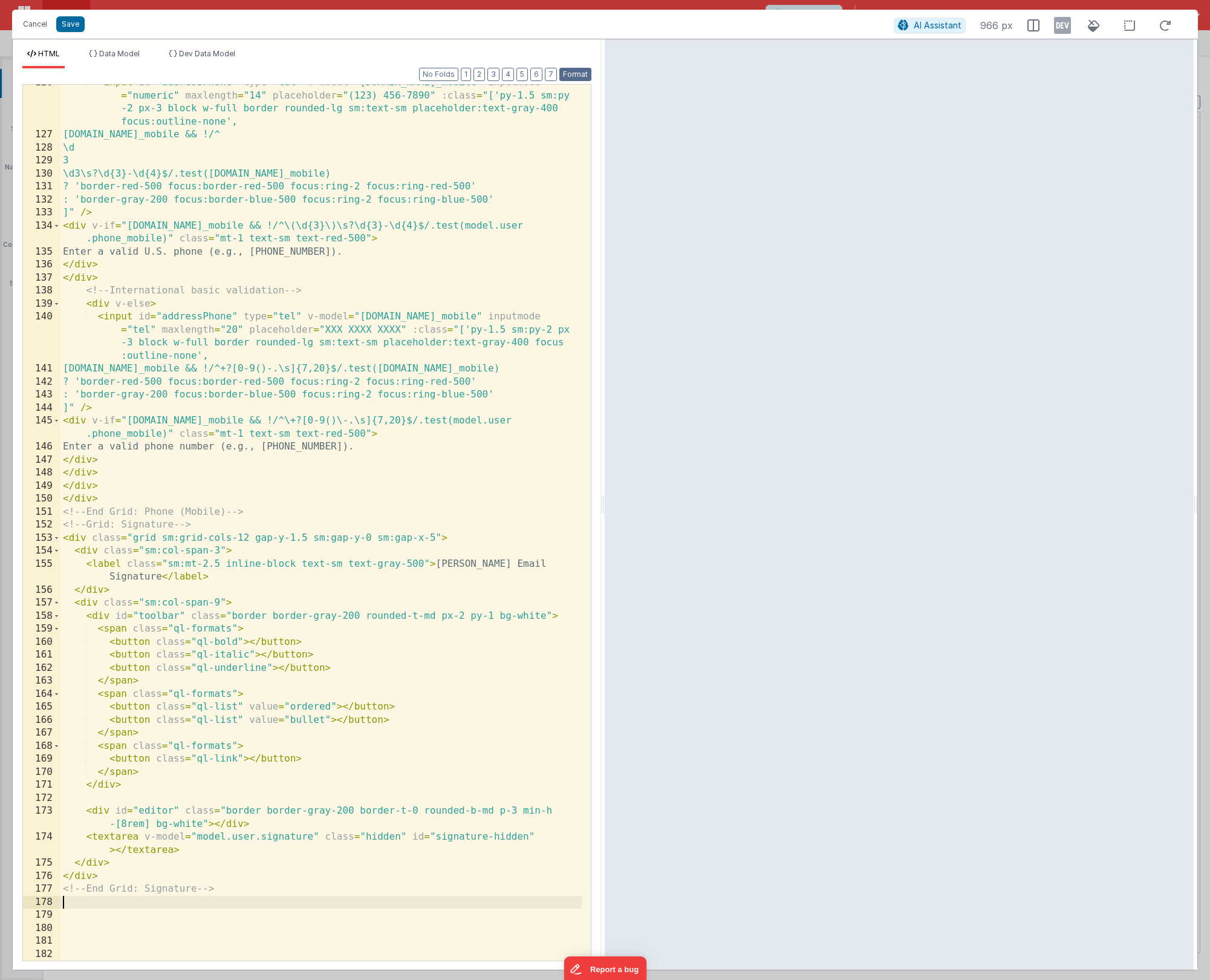
click at [571, 77] on button "Format" at bounding box center [575, 75] width 32 height 13
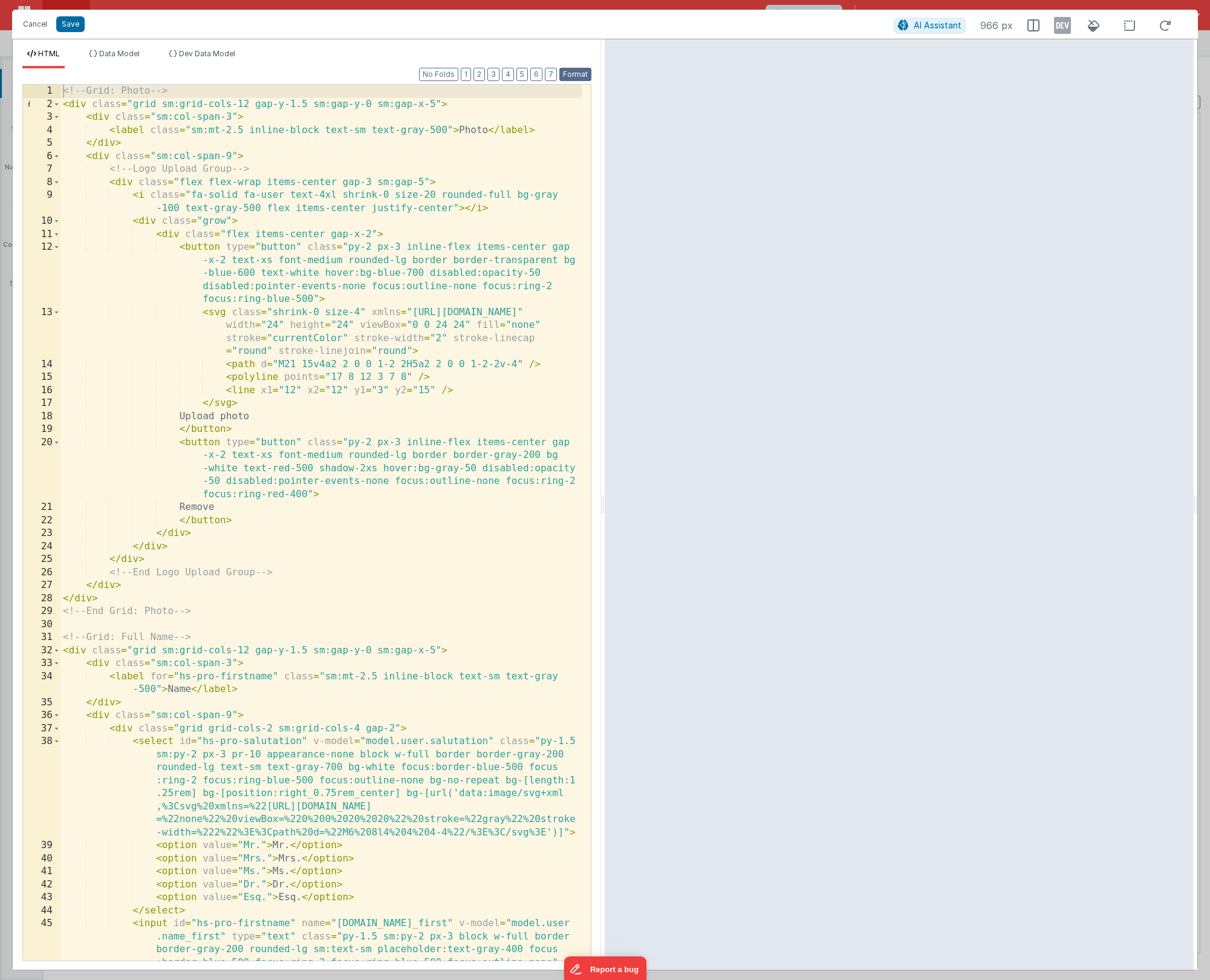
scroll to position [0, 0]
click at [78, 25] on button "Save" at bounding box center [70, 24] width 28 height 16
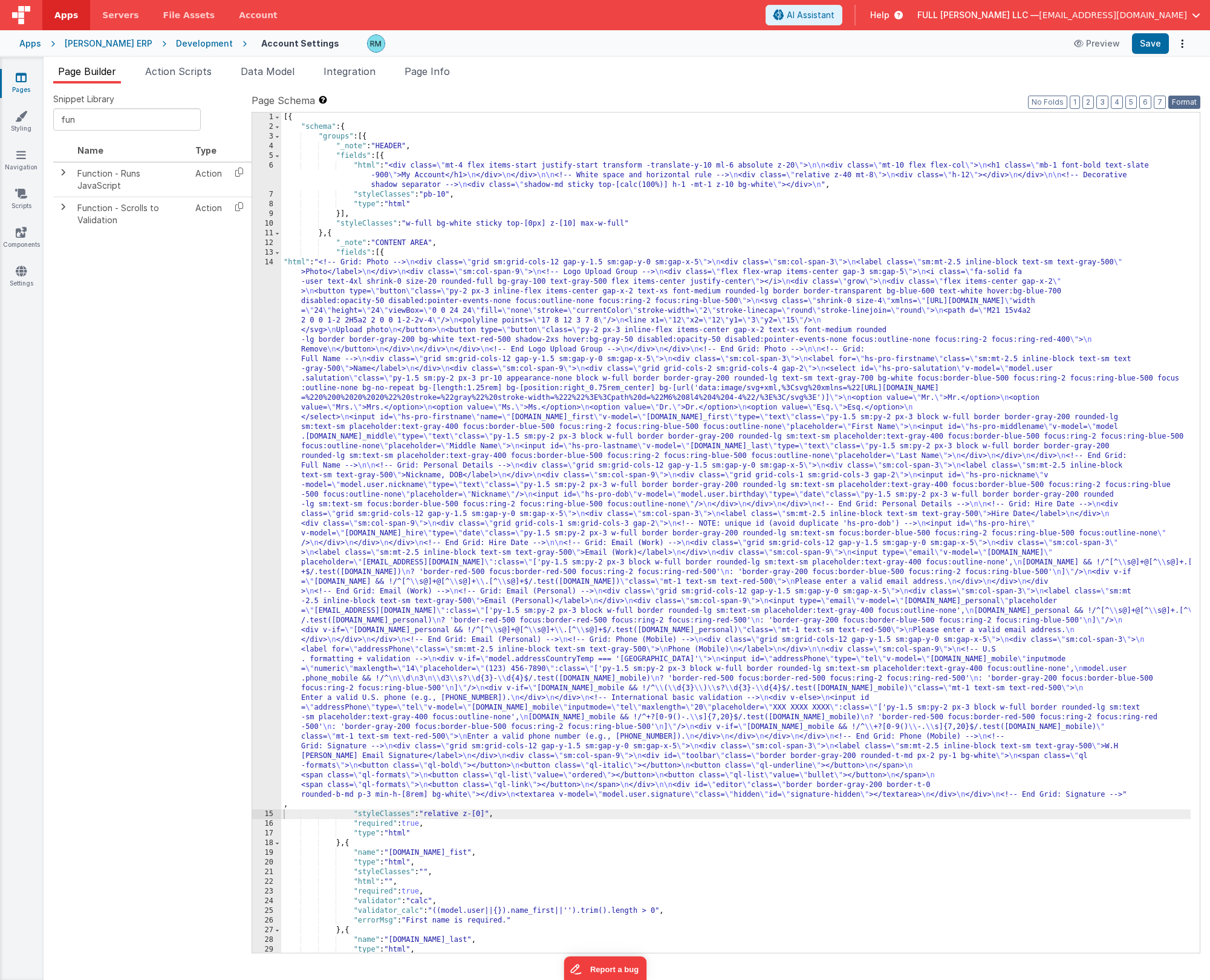
click at [701, 105] on button "Format" at bounding box center [1184, 102] width 32 height 13
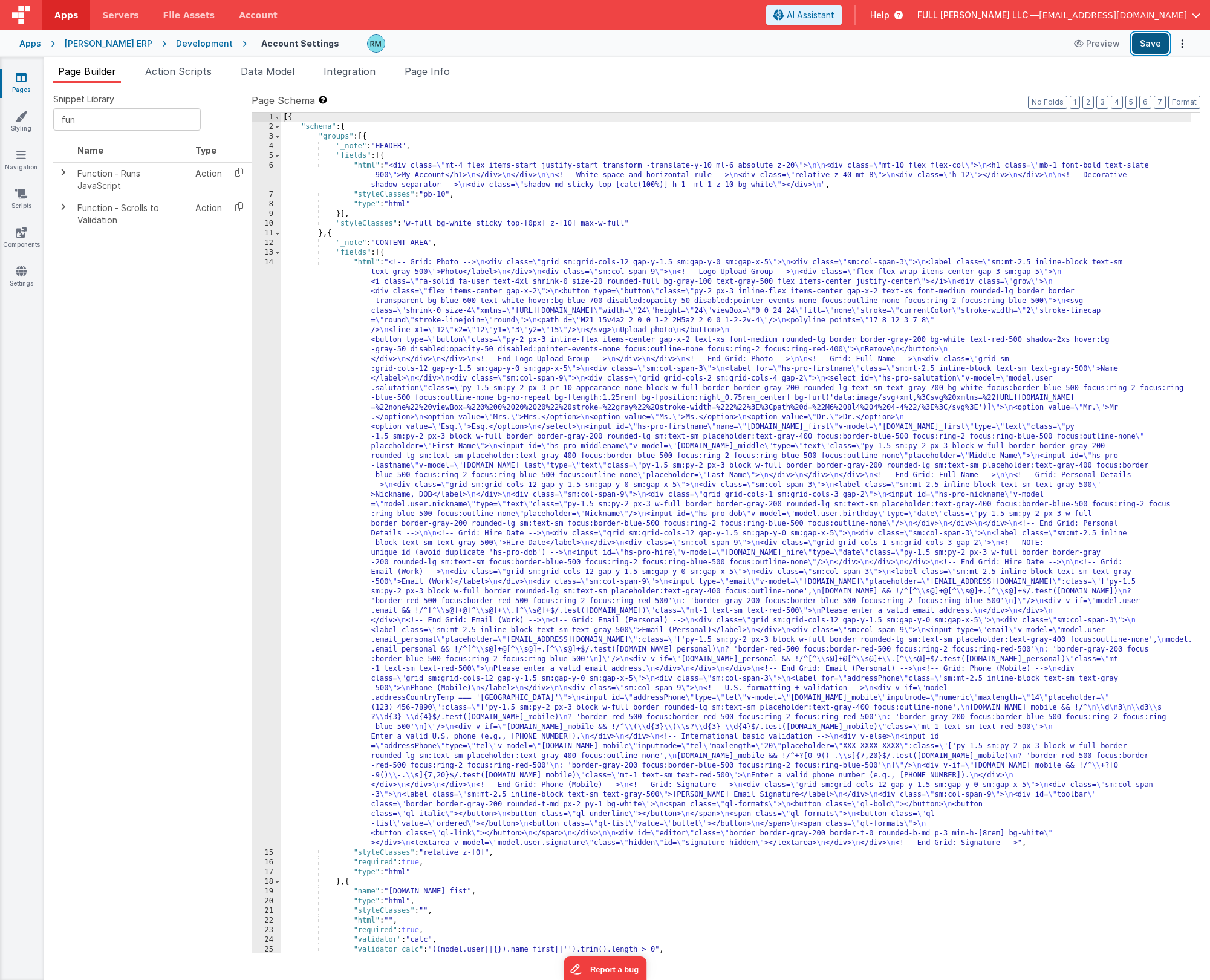
click at [701, 48] on button "Save" at bounding box center [1151, 44] width 37 height 21
click at [701, 45] on button "Options" at bounding box center [1182, 43] width 17 height 17
click at [701, 95] on link "Rollback" at bounding box center [1137, 91] width 107 height 23
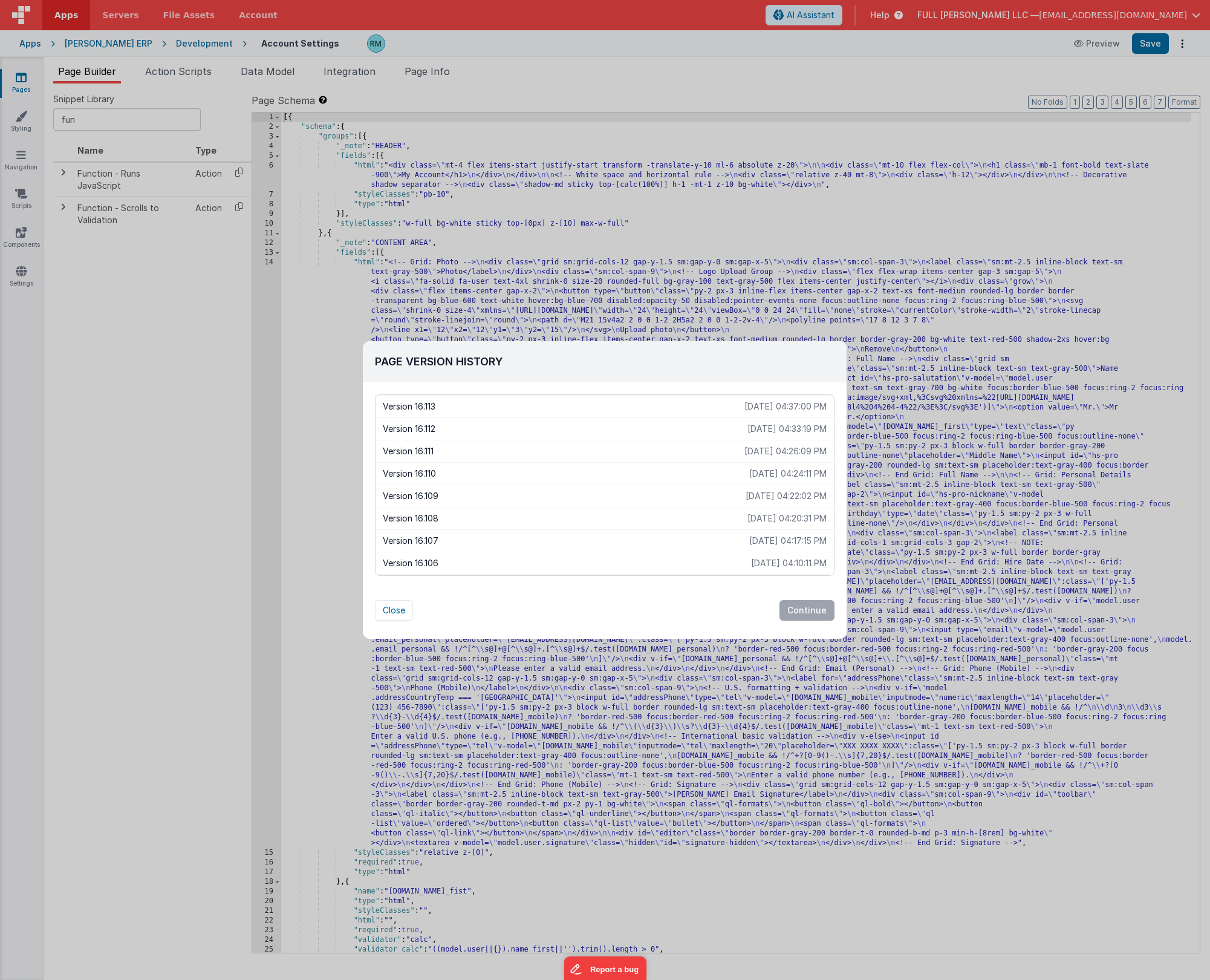
click at [637, 451] on p "Version 16.111" at bounding box center [563, 451] width 362 height 12
click at [701, 454] on p "[DATE] 04:26:09 PM" at bounding box center [785, 451] width 82 height 12
click at [701, 528] on button "Continue" at bounding box center [807, 611] width 55 height 21
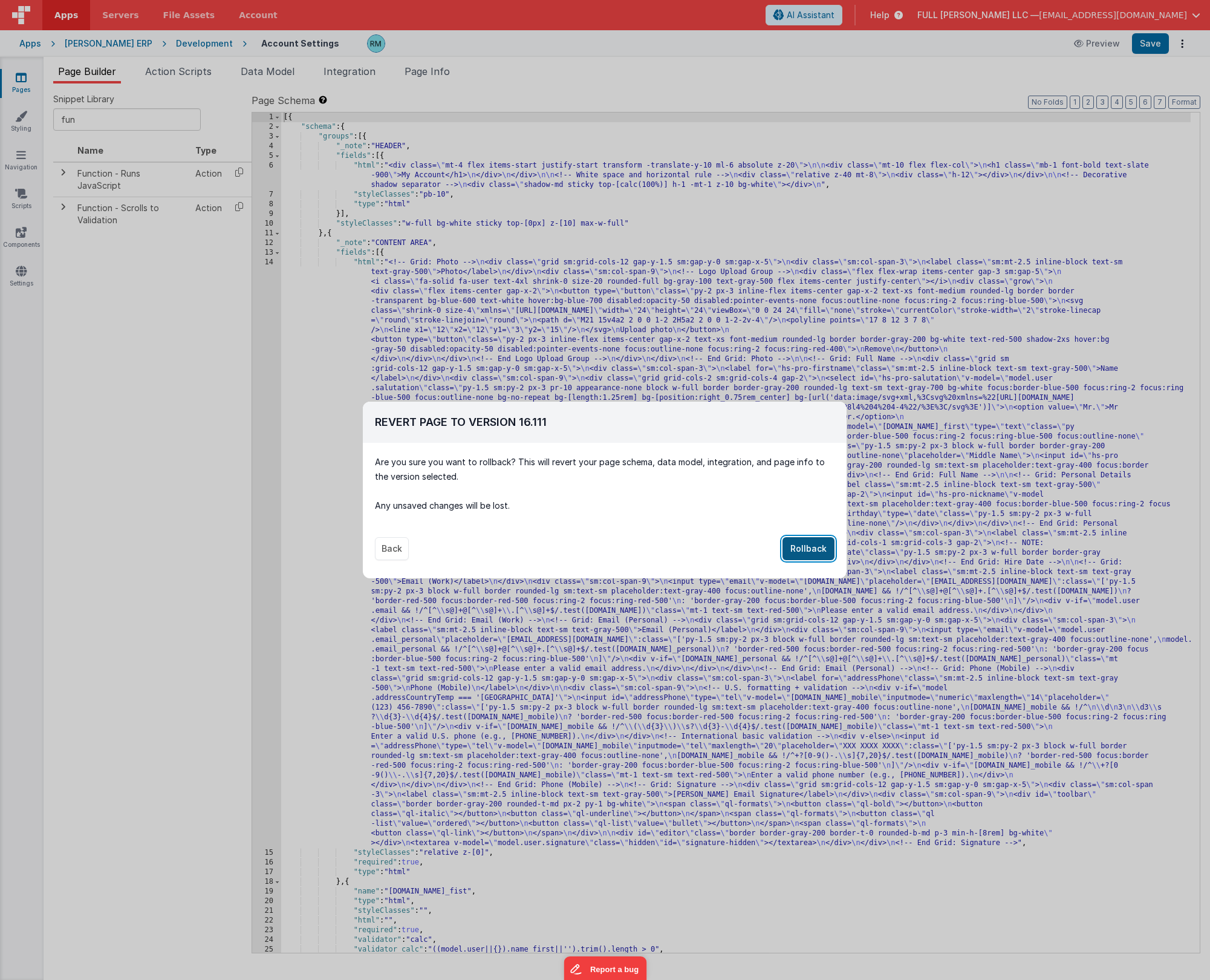
click at [701, 528] on button "Rollback" at bounding box center [808, 548] width 52 height 23
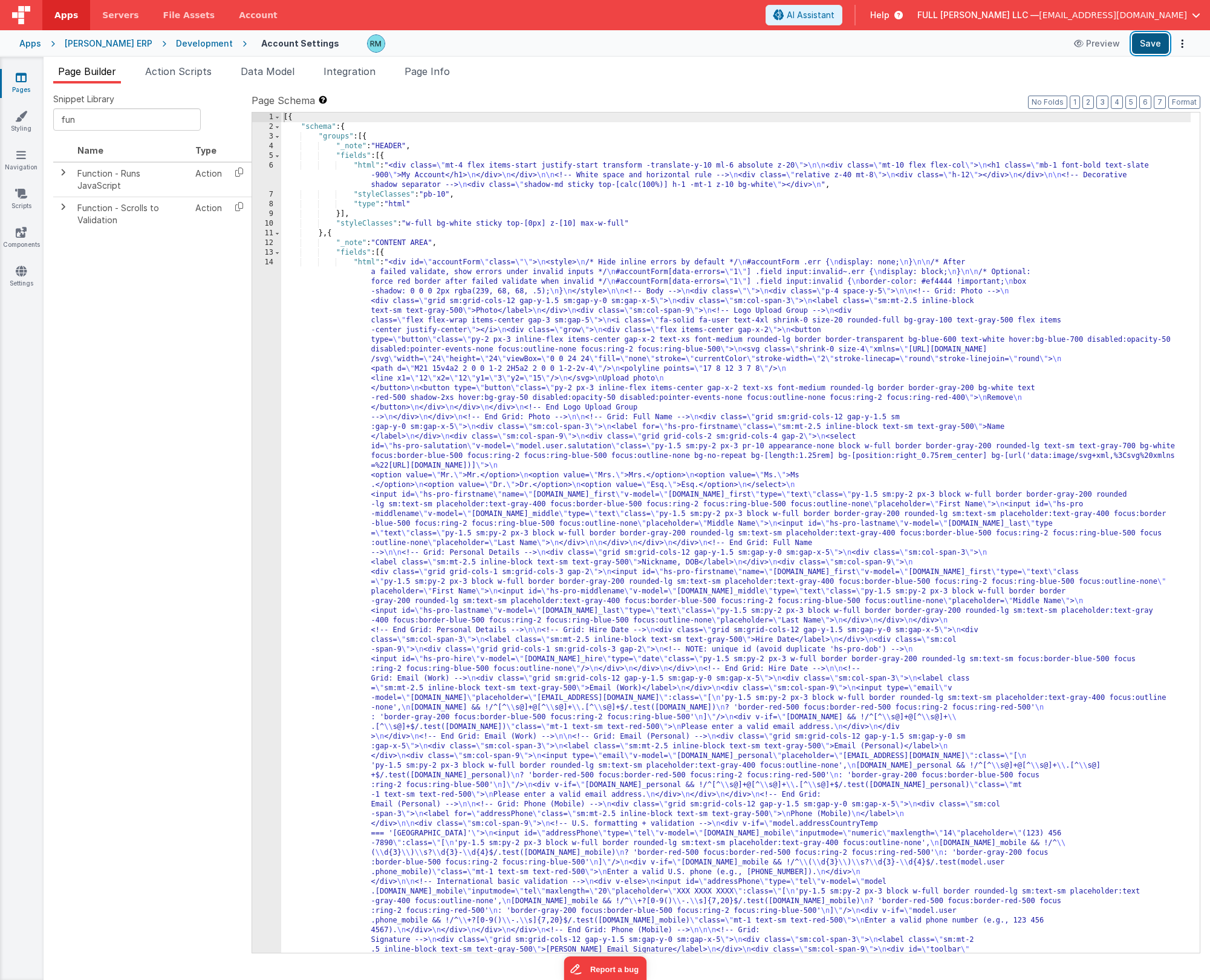
click at [701, 48] on button "Save" at bounding box center [1151, 44] width 37 height 21
click at [366, 263] on div "[{ "schema" : { "groups" : [{ "_note" : "HEADER" , "fields" : [{ "html" : "<div…" at bounding box center [736, 919] width 910 height 1614
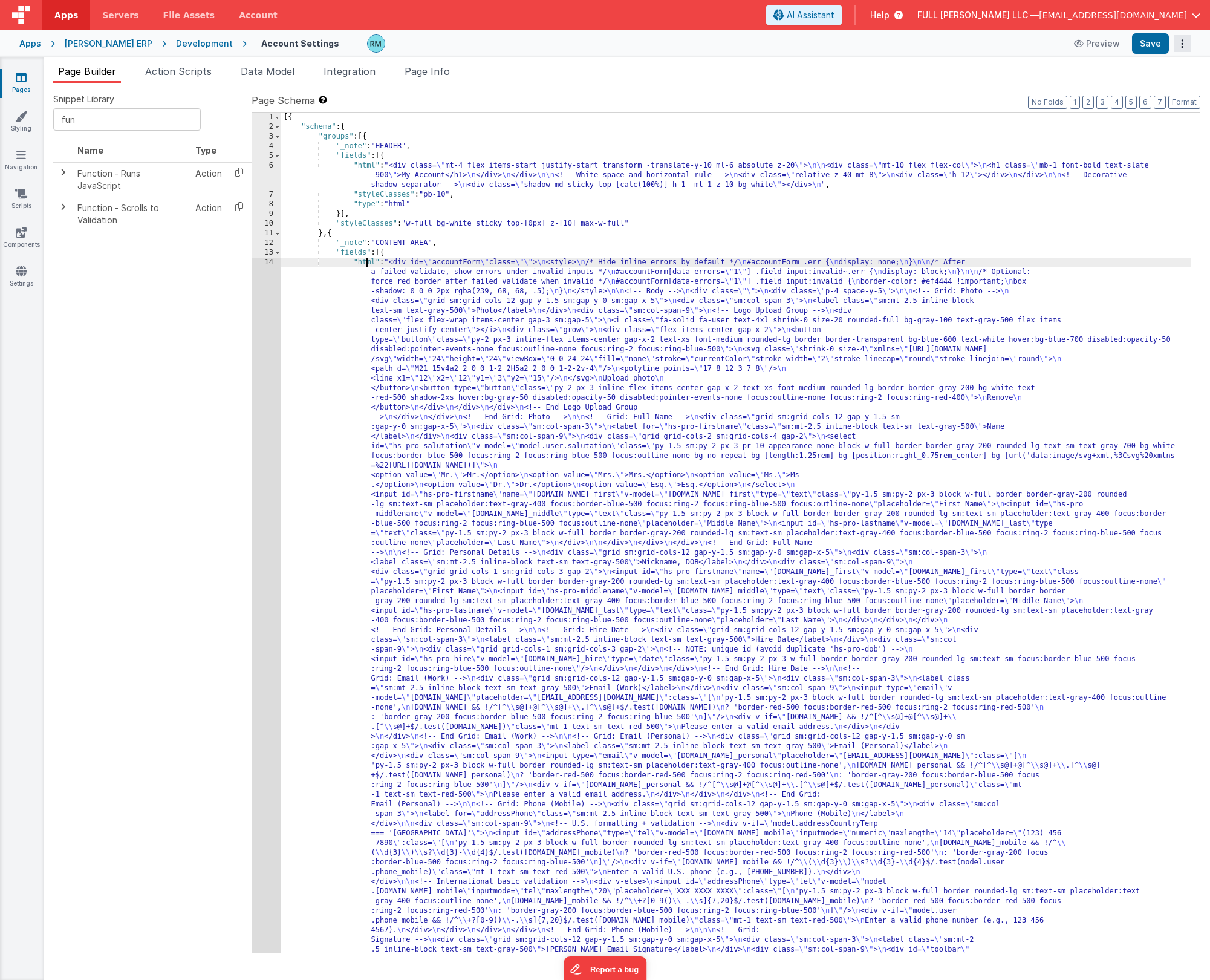
click at [701, 49] on button "Options" at bounding box center [1182, 43] width 17 height 17
click at [701, 86] on link "Rollback" at bounding box center [1137, 91] width 107 height 23
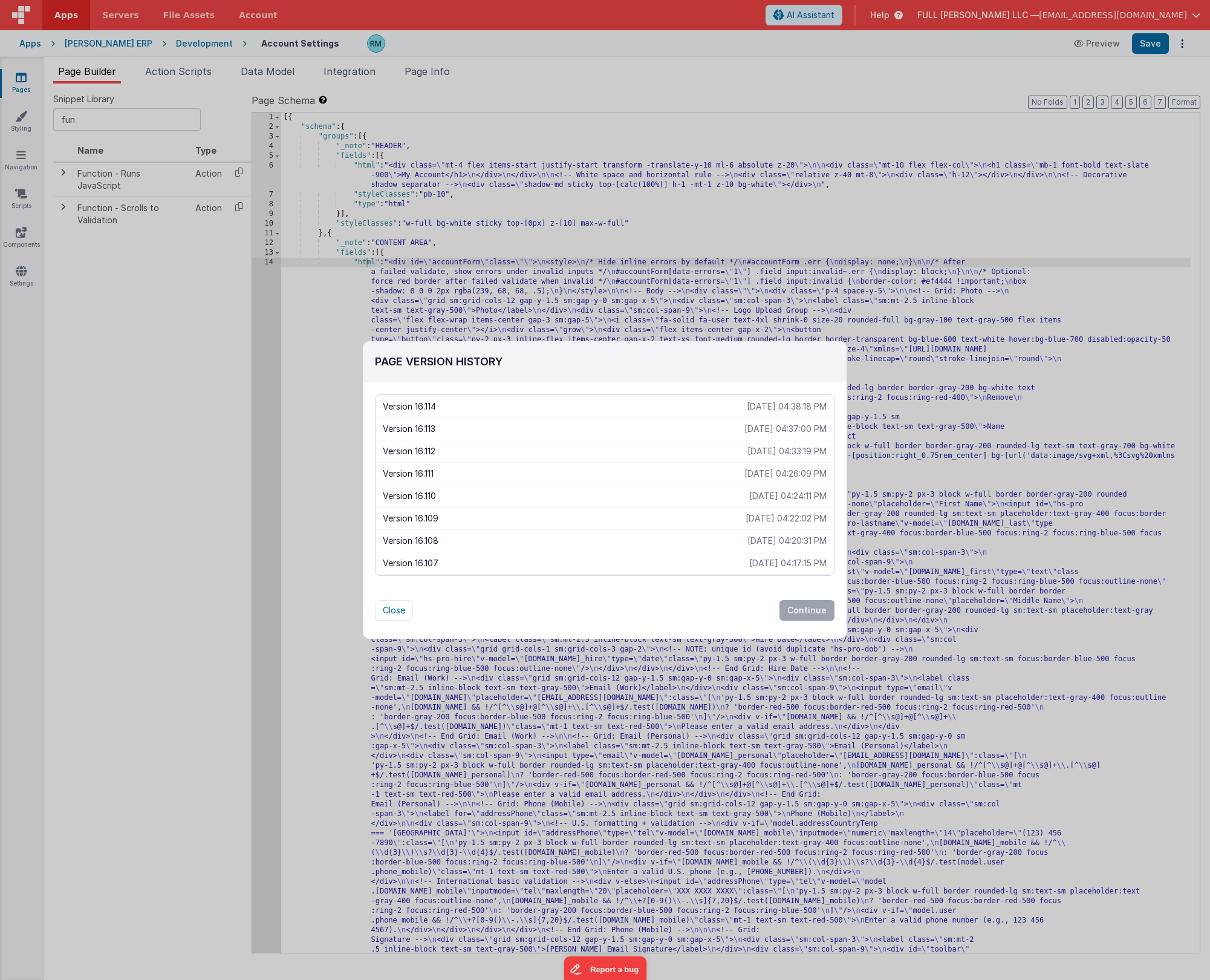
click at [514, 528] on p "Version 16.108" at bounding box center [565, 540] width 365 height 12
click at [701, 528] on button "Continue" at bounding box center [807, 611] width 55 height 21
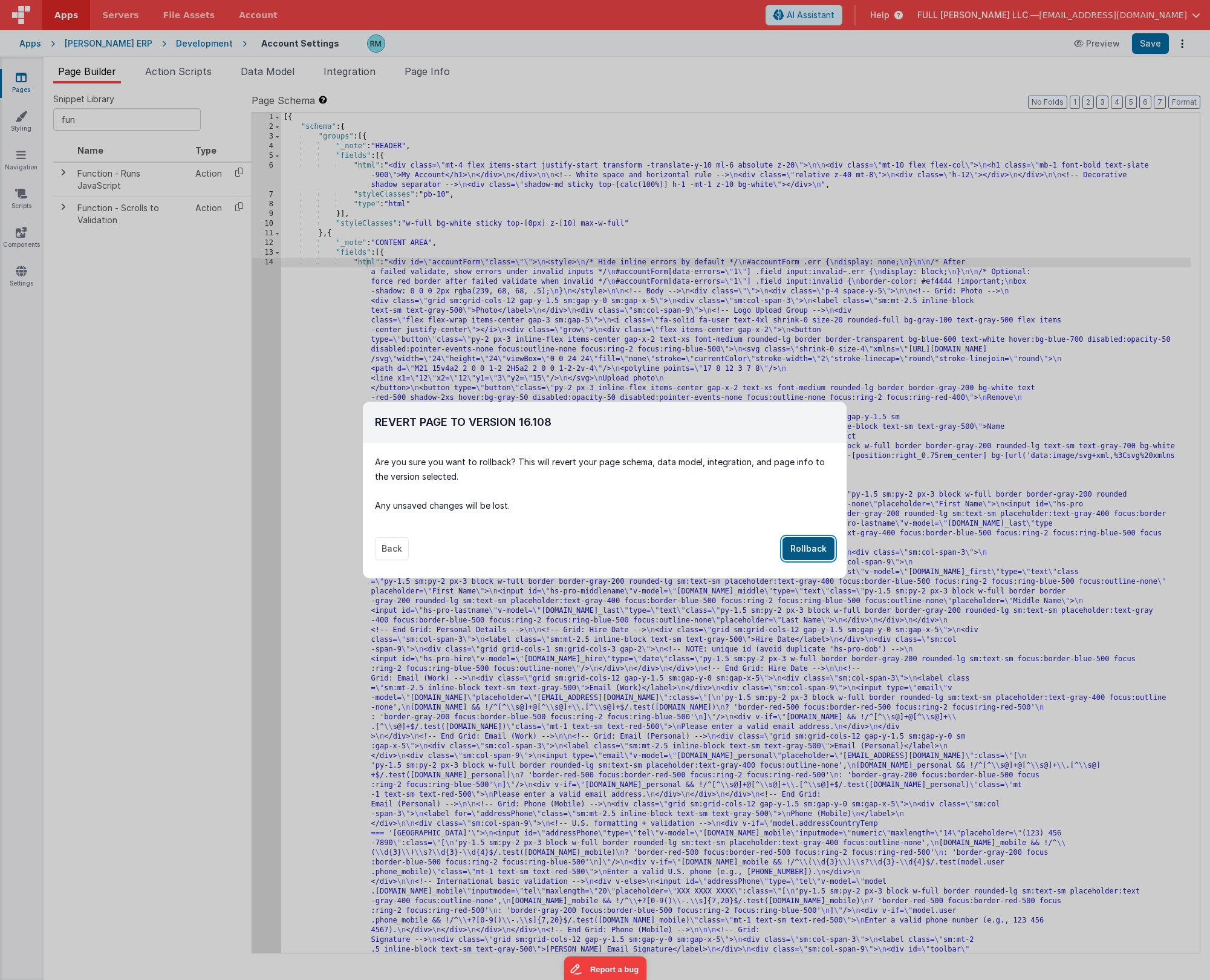
click at [701, 528] on button "Rollback" at bounding box center [808, 548] width 52 height 23
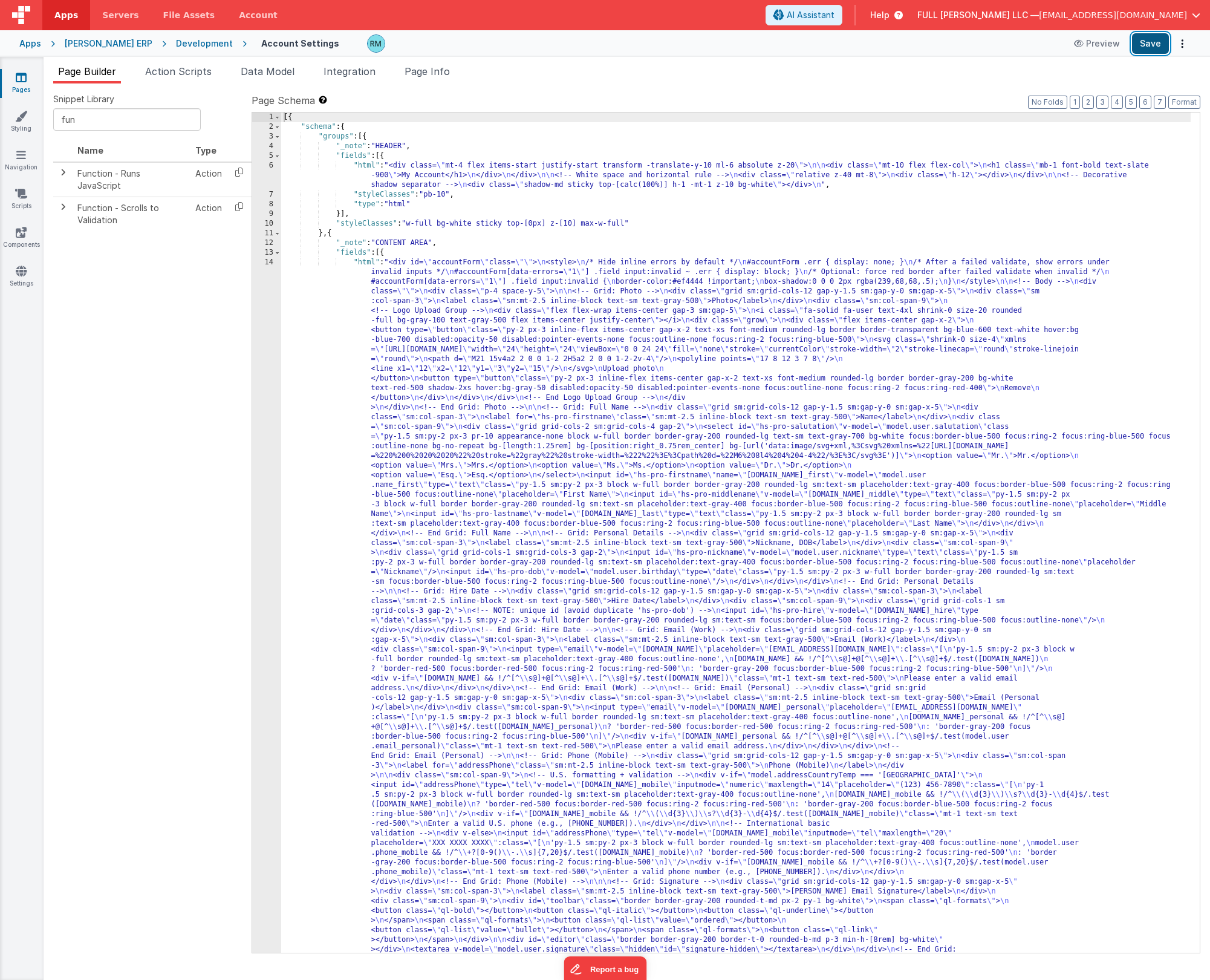
click at [701, 44] on button "Save" at bounding box center [1151, 44] width 37 height 21
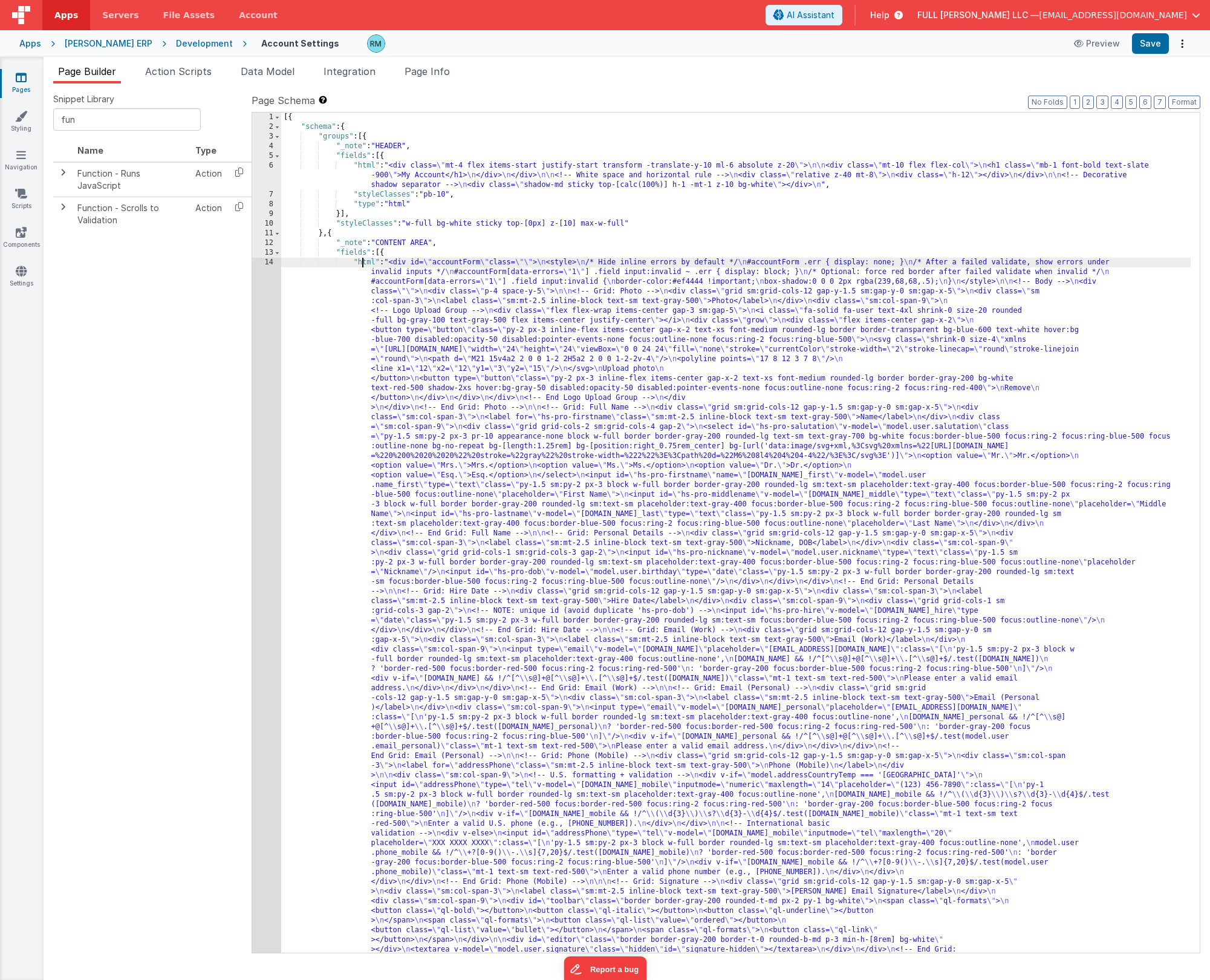
click at [363, 262] on div "[{ "schema" : { "groups" : [{ "_note" : "HEADER" , "fields" : [{ "html" : "<div…" at bounding box center [736, 890] width 910 height 1557
click at [269, 263] on div "14" at bounding box center [266, 611] width 29 height 706
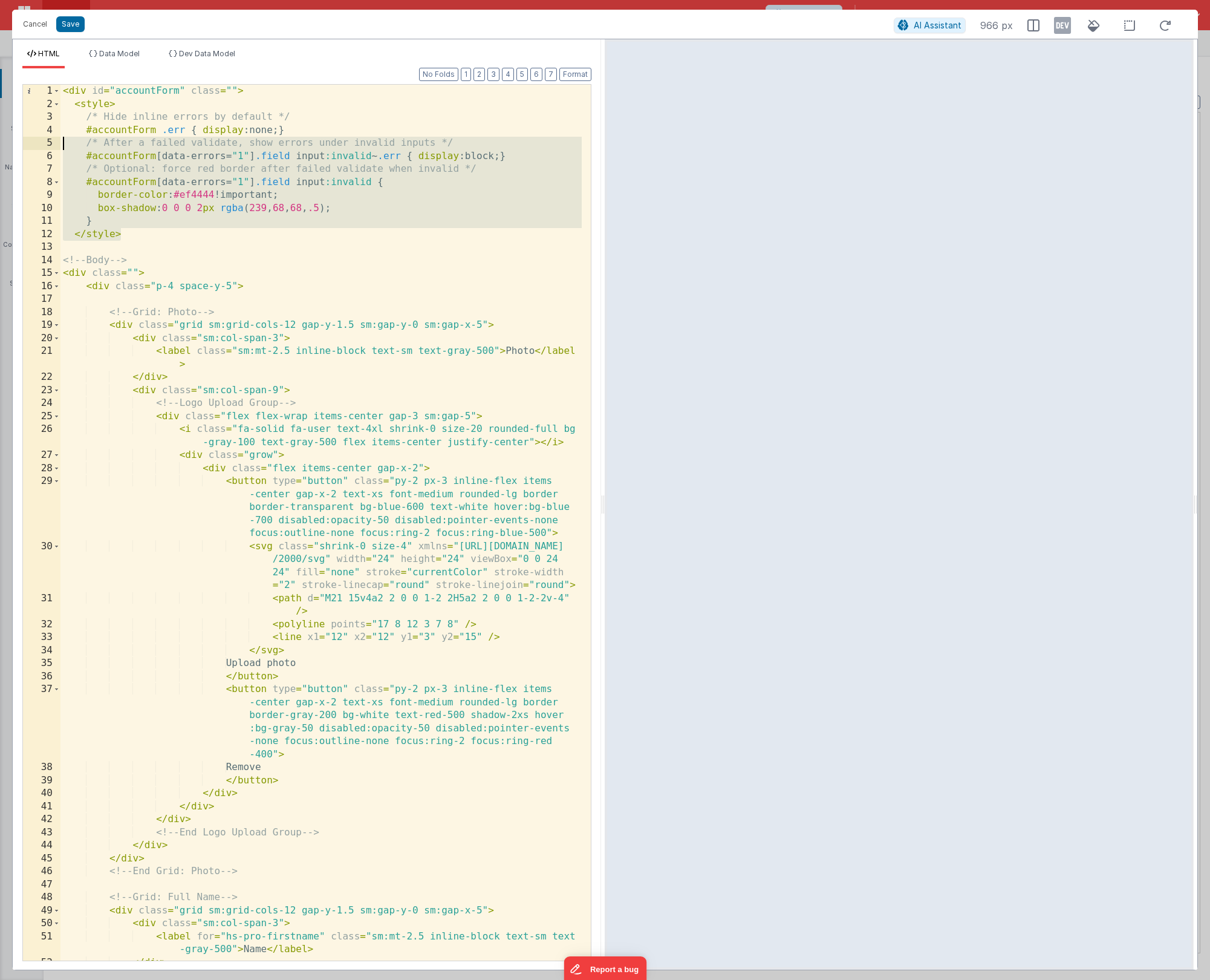
drag, startPoint x: 146, startPoint y: 228, endPoint x: 52, endPoint y: 144, distance: 126.1
click at [52, 144] on div "1 2 3 4 5 6 7 8 9 10 11 12 13 14 15 16 17 18 19 20 21 22 23 24 25 26 27 28 29 3…" at bounding box center [306, 523] width 569 height 877
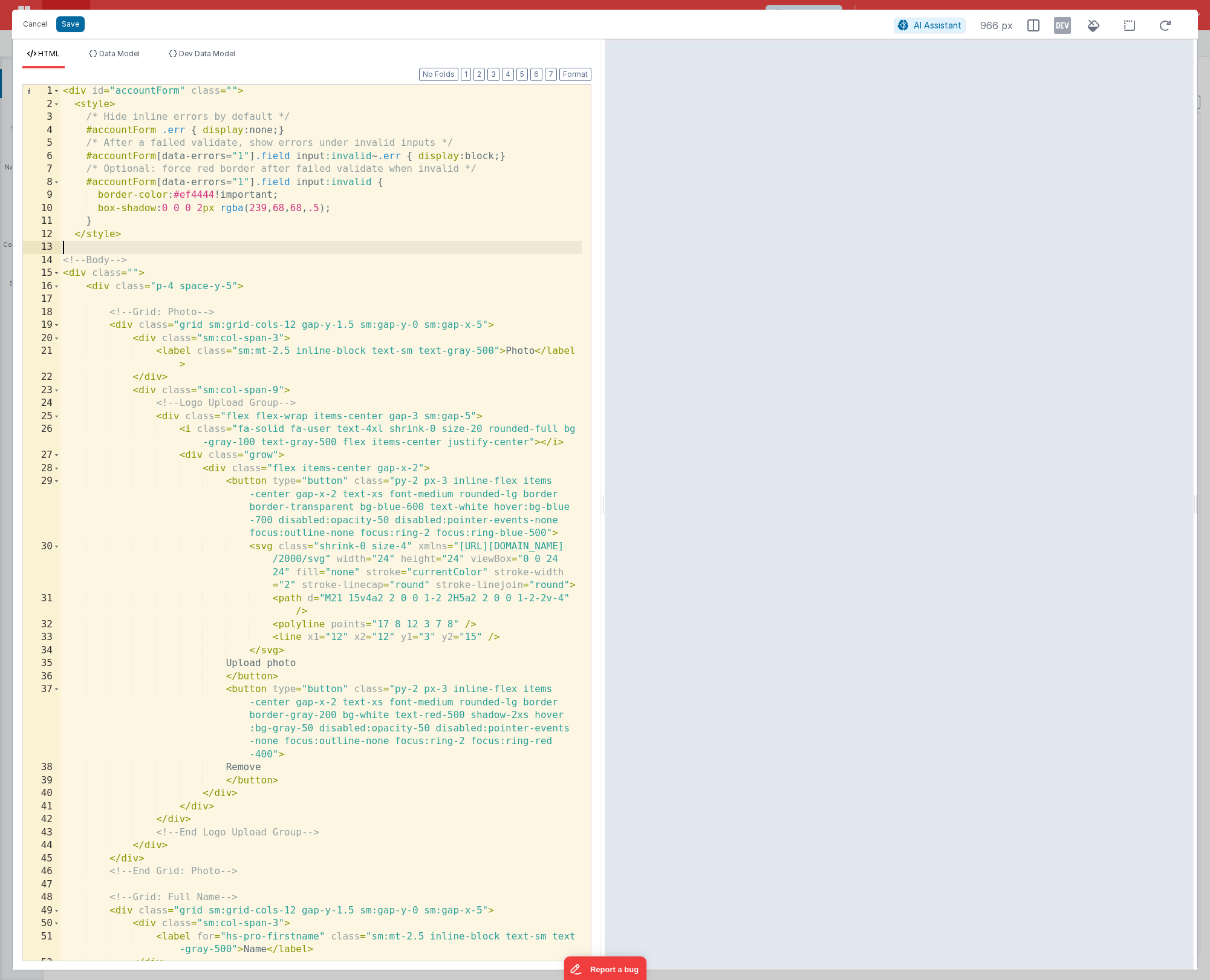
click at [150, 248] on div "< div id = "accountForm" class = "" > < style > /* Hide inline errors by defaul…" at bounding box center [321, 535] width 521 height 902
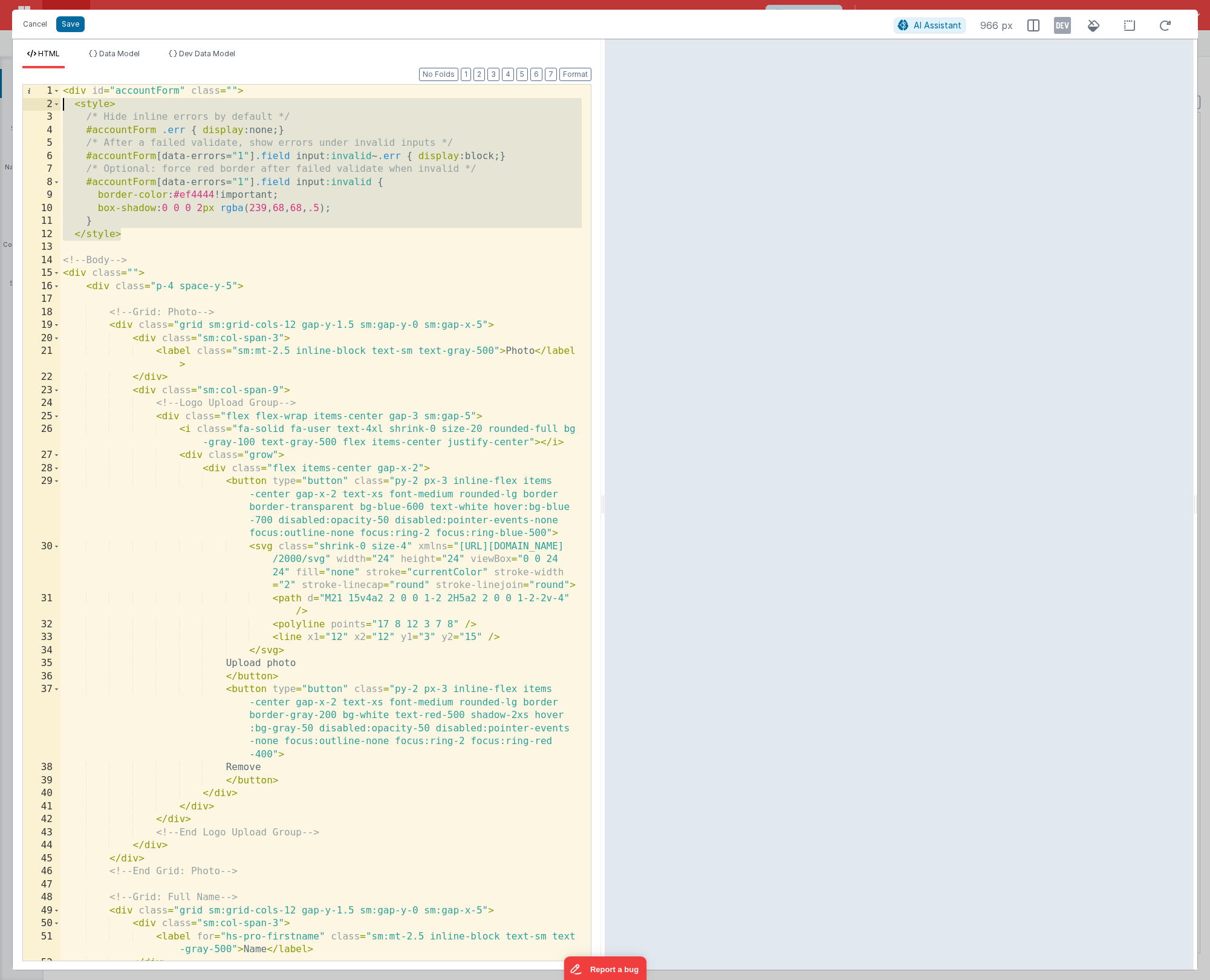
drag, startPoint x: 153, startPoint y: 237, endPoint x: 37, endPoint y: 107, distance: 174.2
click at [37, 107] on div "1 2 3 4 5 6 7 8 9 10 11 12 13 14 15 16 17 18 19 20 21 22 23 24 25 26 27 28 29 3…" at bounding box center [306, 523] width 569 height 877
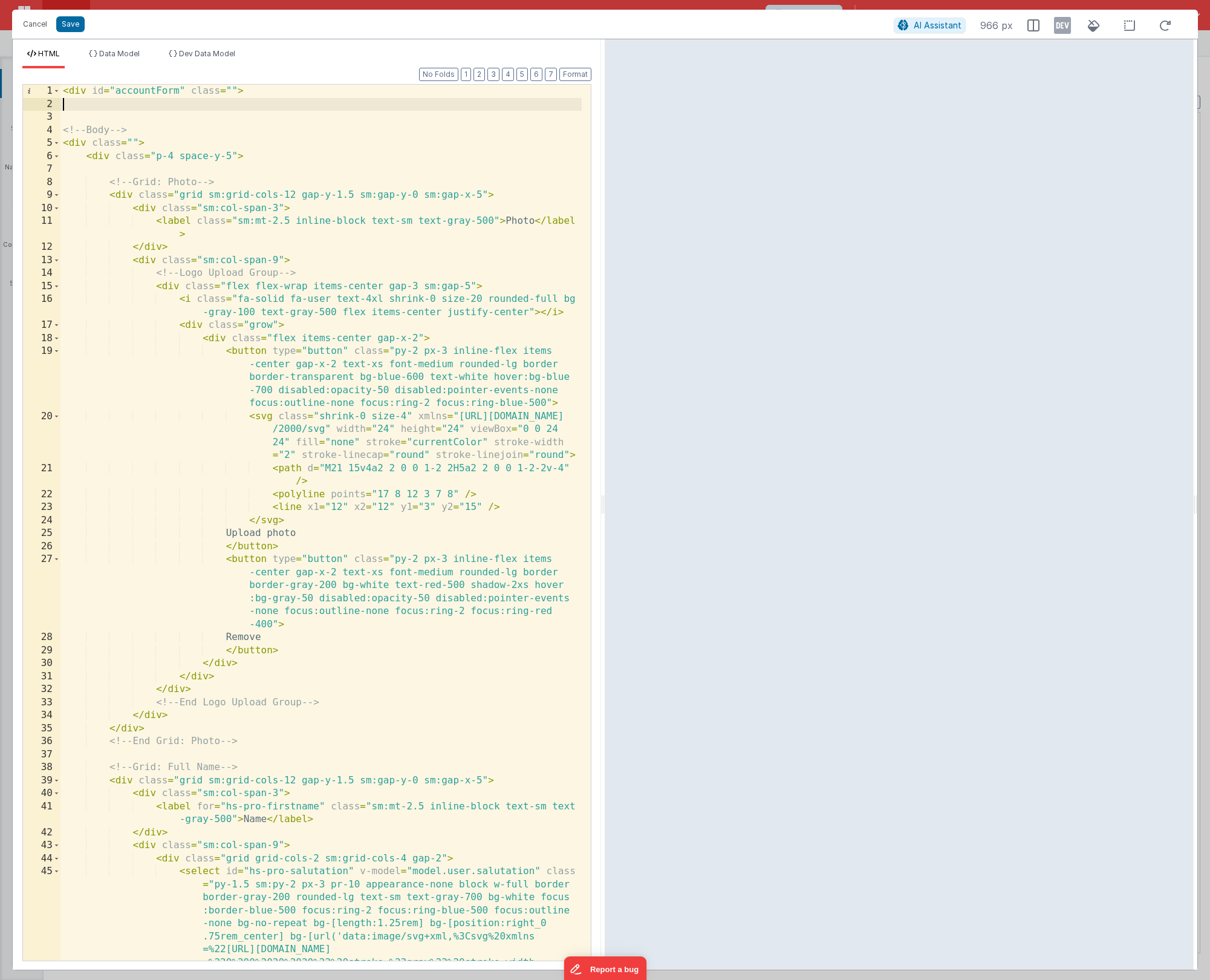
click at [64, 120] on div "< div id = "accountForm" class = "" > <!-- Body --> < div class = "" > < div cl…" at bounding box center [321, 594] width 521 height 1019
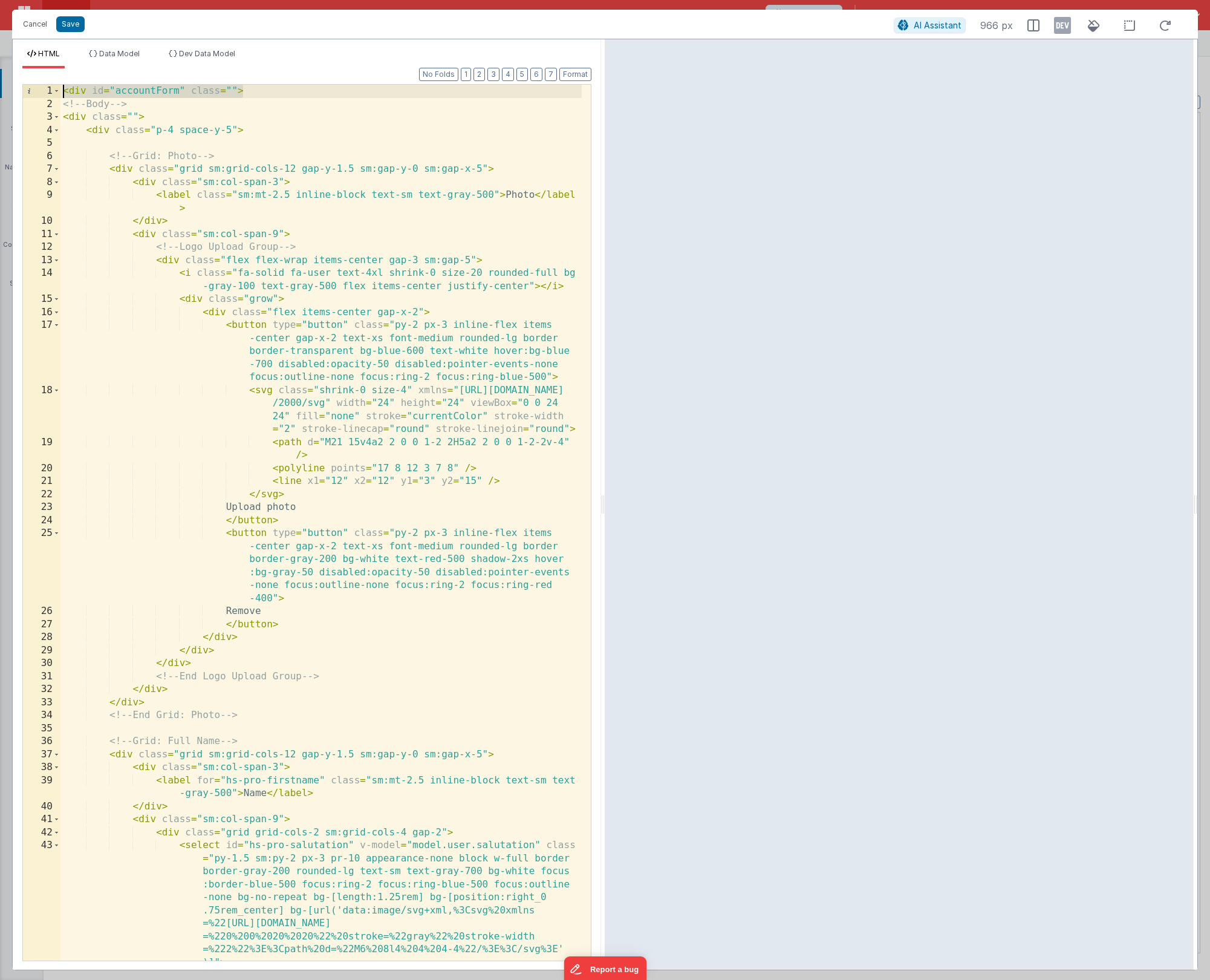
drag, startPoint x: 270, startPoint y: 90, endPoint x: 36, endPoint y: 82, distance: 234.1
click at [36, 83] on div "Format 7 6 5 4 3 2 1 No Folds 1 2 3 4 5 6 7 8 9 10 11 12 13 14 15 16 17 18 19 2…" at bounding box center [306, 521] width 569 height 877
click at [63, 107] on div "<!-- Body --> < div class = "" > < div class = "p-4 space-y-5" > <!-- Grid: Pho…" at bounding box center [321, 535] width 521 height 902
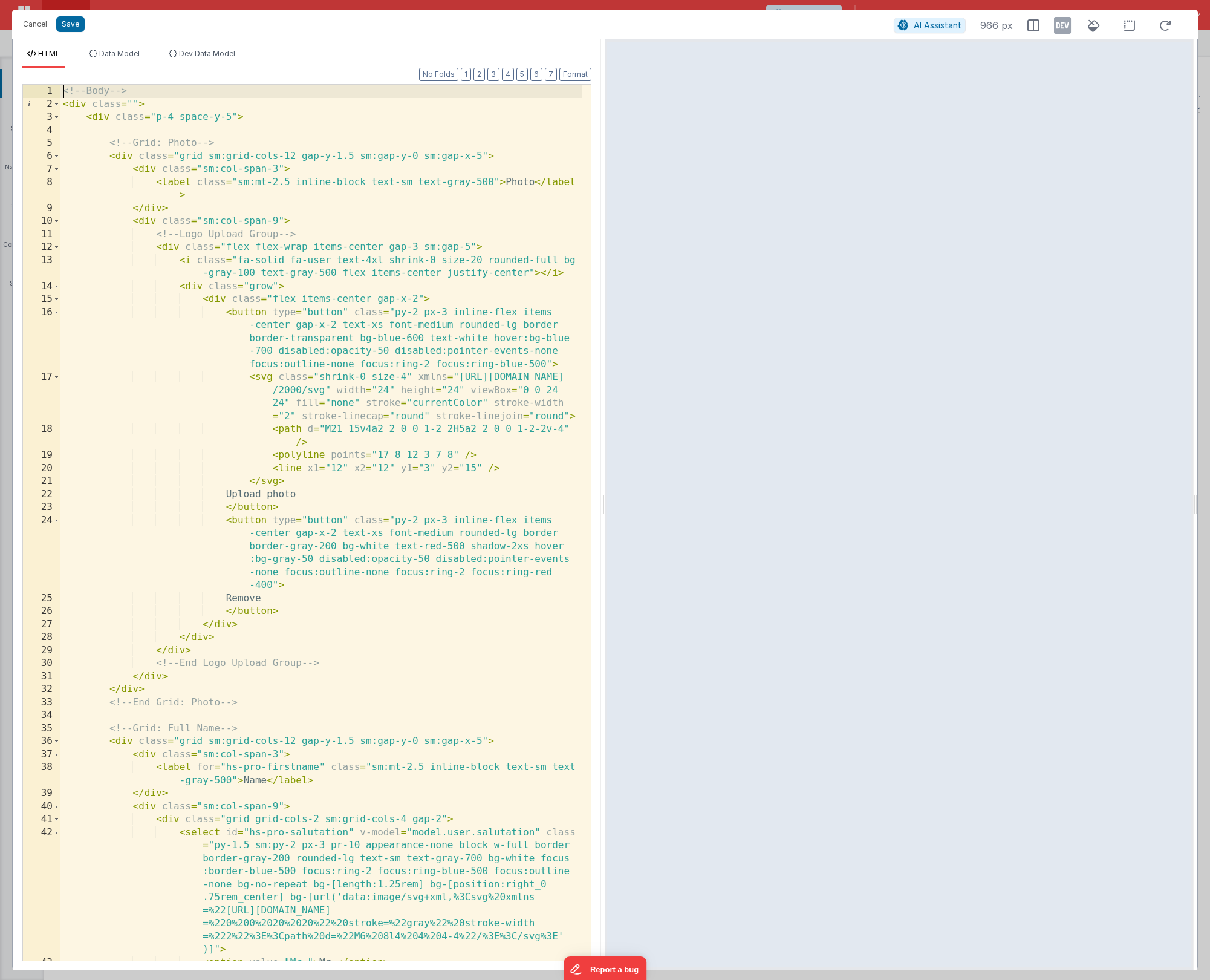
click at [182, 103] on div "<!-- Body --> < div class = "" > < div class = "p-4 space-y-5" > <!-- Grid: Pho…" at bounding box center [321, 535] width 521 height 902
click at [88, 105] on div "<!-- Body --> < div class = "" > < div class = "p-4 space-y-5" > <!-- Grid: Pho…" at bounding box center [321, 535] width 521 height 902
click at [266, 106] on div "<!-- Body --> < div id = "accountForm" class = "" > < div class = "p-4 space-y-…" at bounding box center [321, 535] width 521 height 902
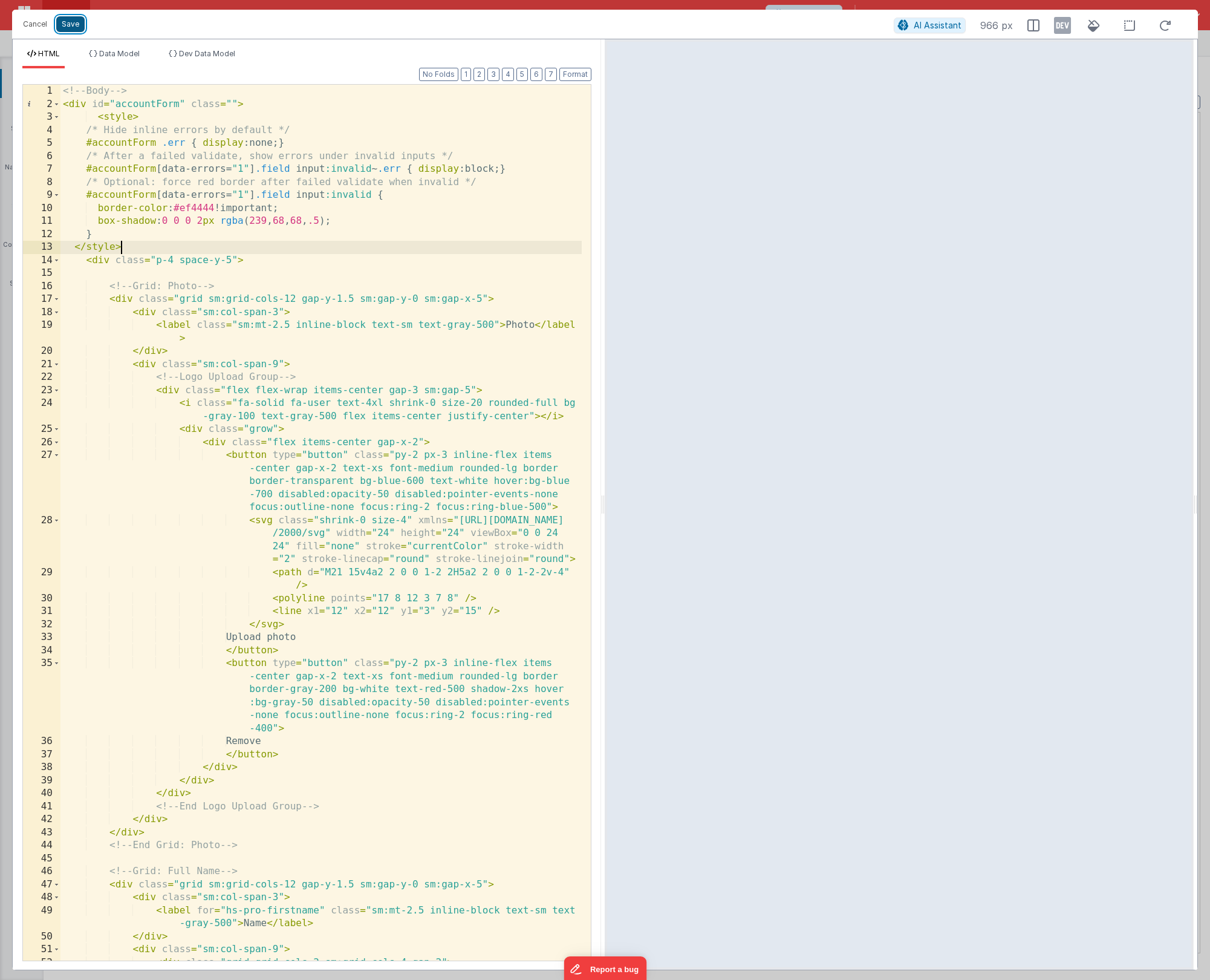
click at [71, 22] on button "Save" at bounding box center [70, 24] width 28 height 16
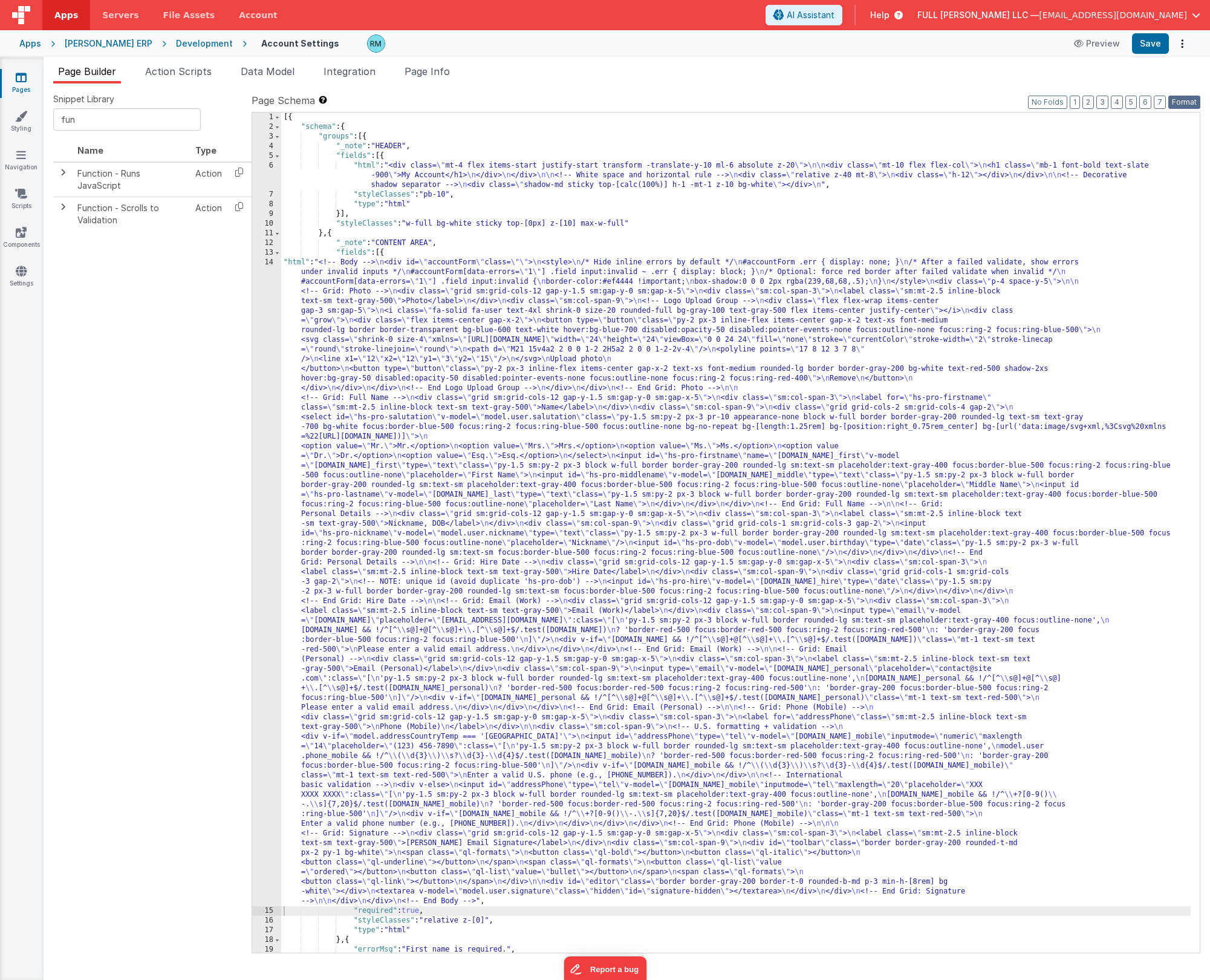
click at [701, 99] on button "Format" at bounding box center [1184, 102] width 32 height 13
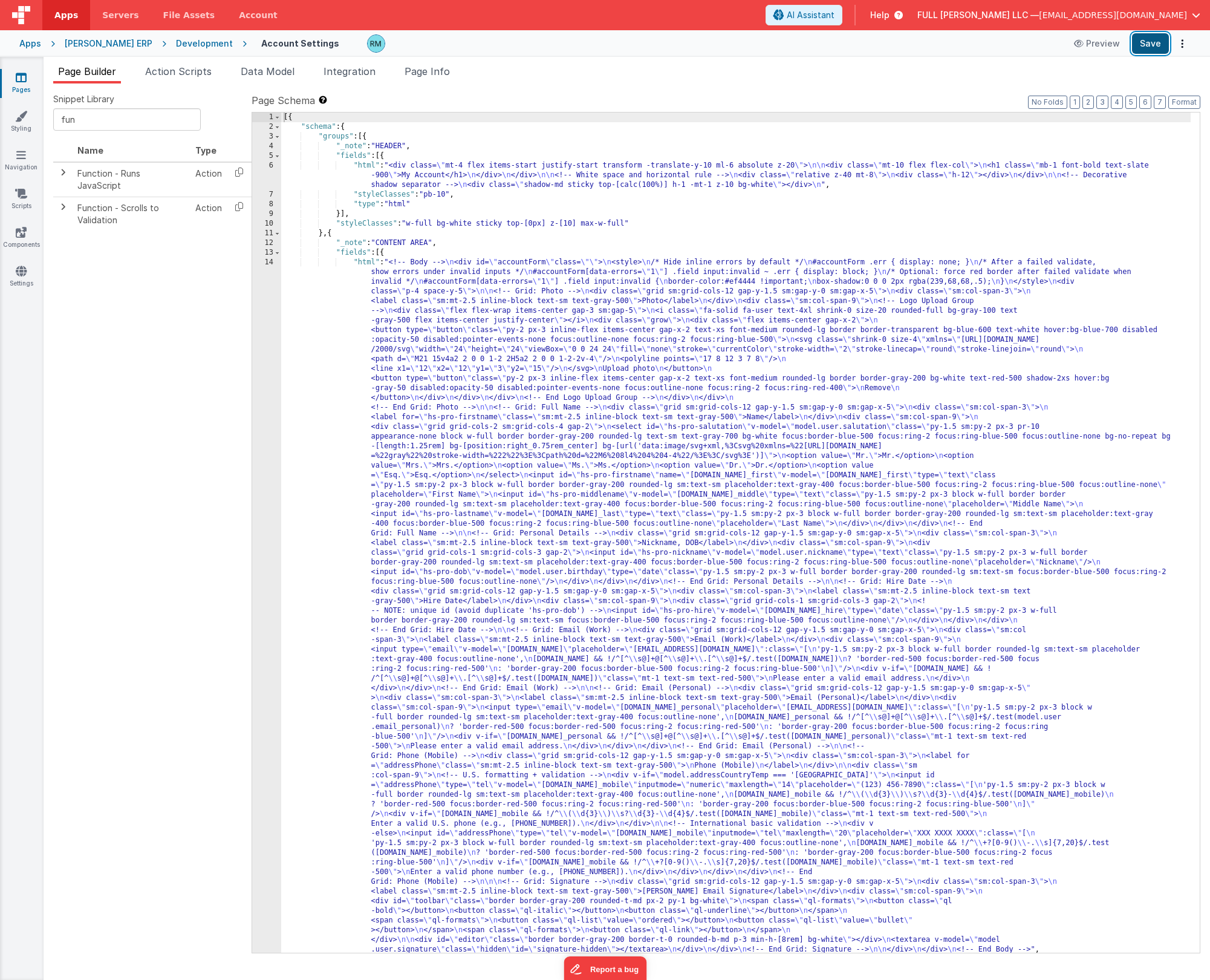
click at [701, 41] on button "Save" at bounding box center [1151, 44] width 37 height 21
click at [370, 261] on div "[{ "schema" : { "groups" : [{ "_note" : "HEADER" , "fields" : [{ "html" : "<div…" at bounding box center [736, 542] width 910 height 859
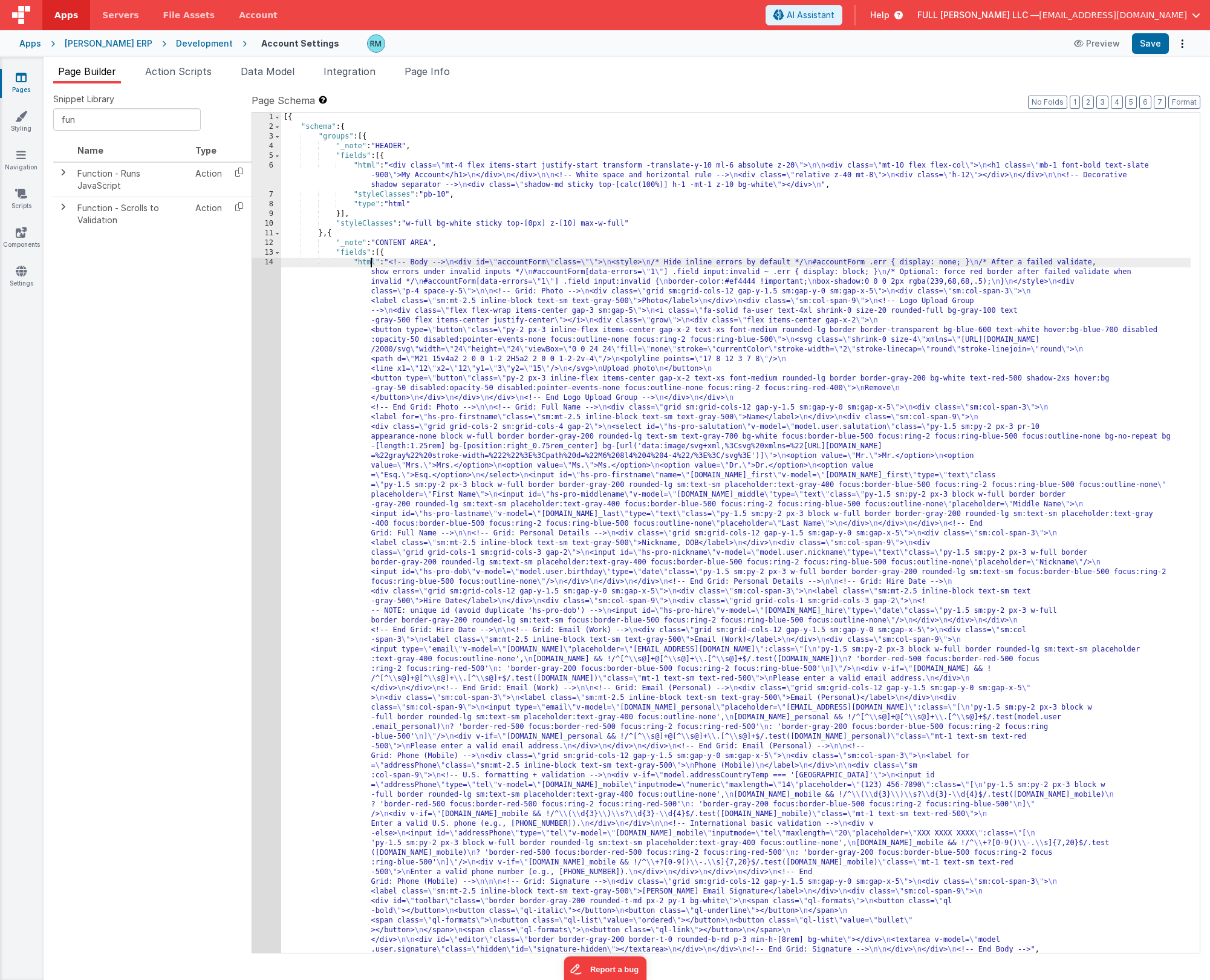
click at [269, 261] on div "14" at bounding box center [266, 605] width 29 height 697
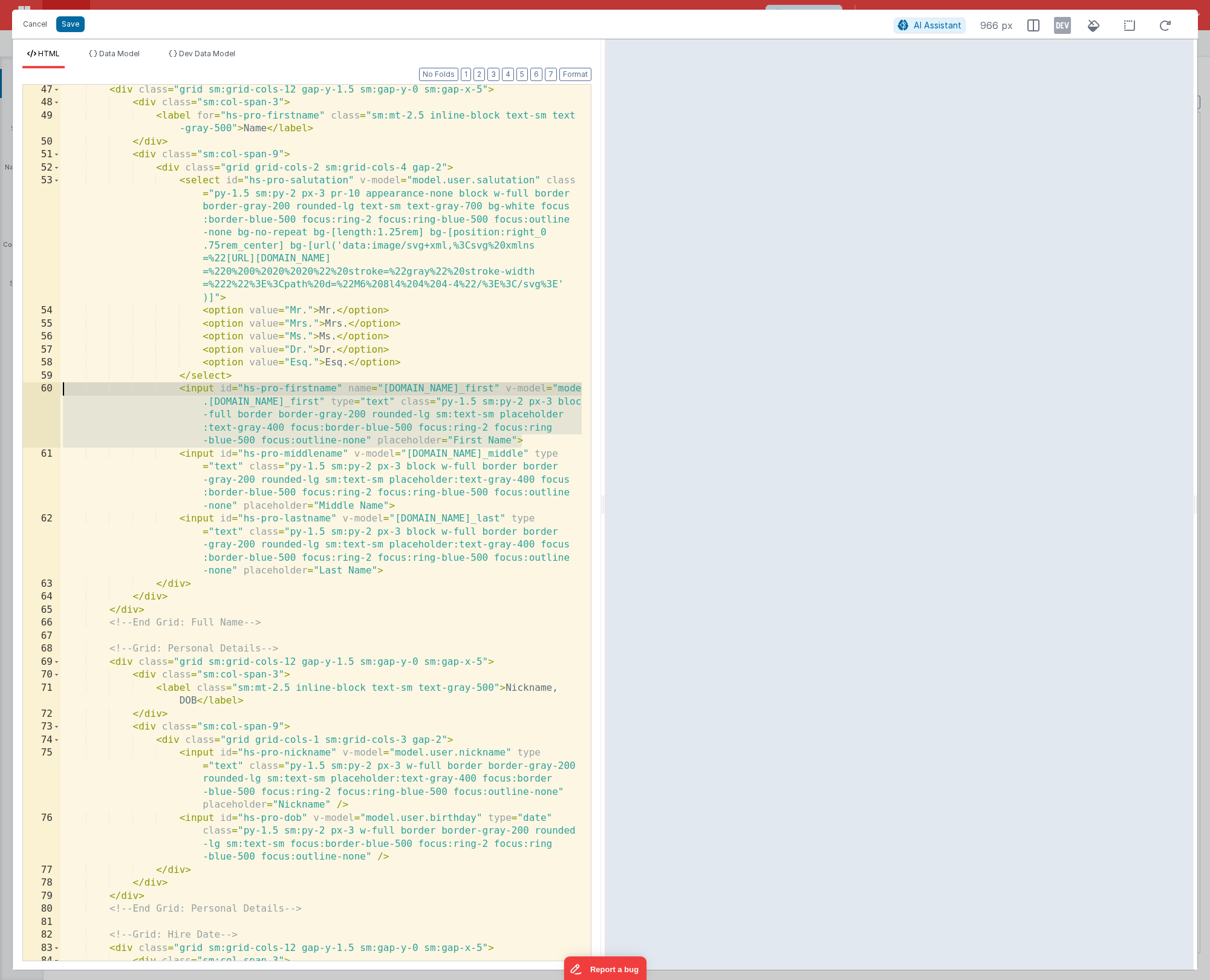
drag, startPoint x: 533, startPoint y: 442, endPoint x: 53, endPoint y: 393, distance: 482.5
click at [53, 393] on div "47 48 49 50 51 52 53 54 55 56 57 58 59 60 61 62 63 64 65 66 67 68 69 70 71 72 7…" at bounding box center [306, 523] width 569 height 877
drag, startPoint x: 548, startPoint y: 440, endPoint x: 19, endPoint y: 394, distance: 531.0
click at [19, 394] on div "Format 7 6 5 4 3 2 1 No Folds 47 48 49 50 51 52 53 54 55 56 57 58 59 60 61 62 6…" at bounding box center [306, 519] width 588 height 902
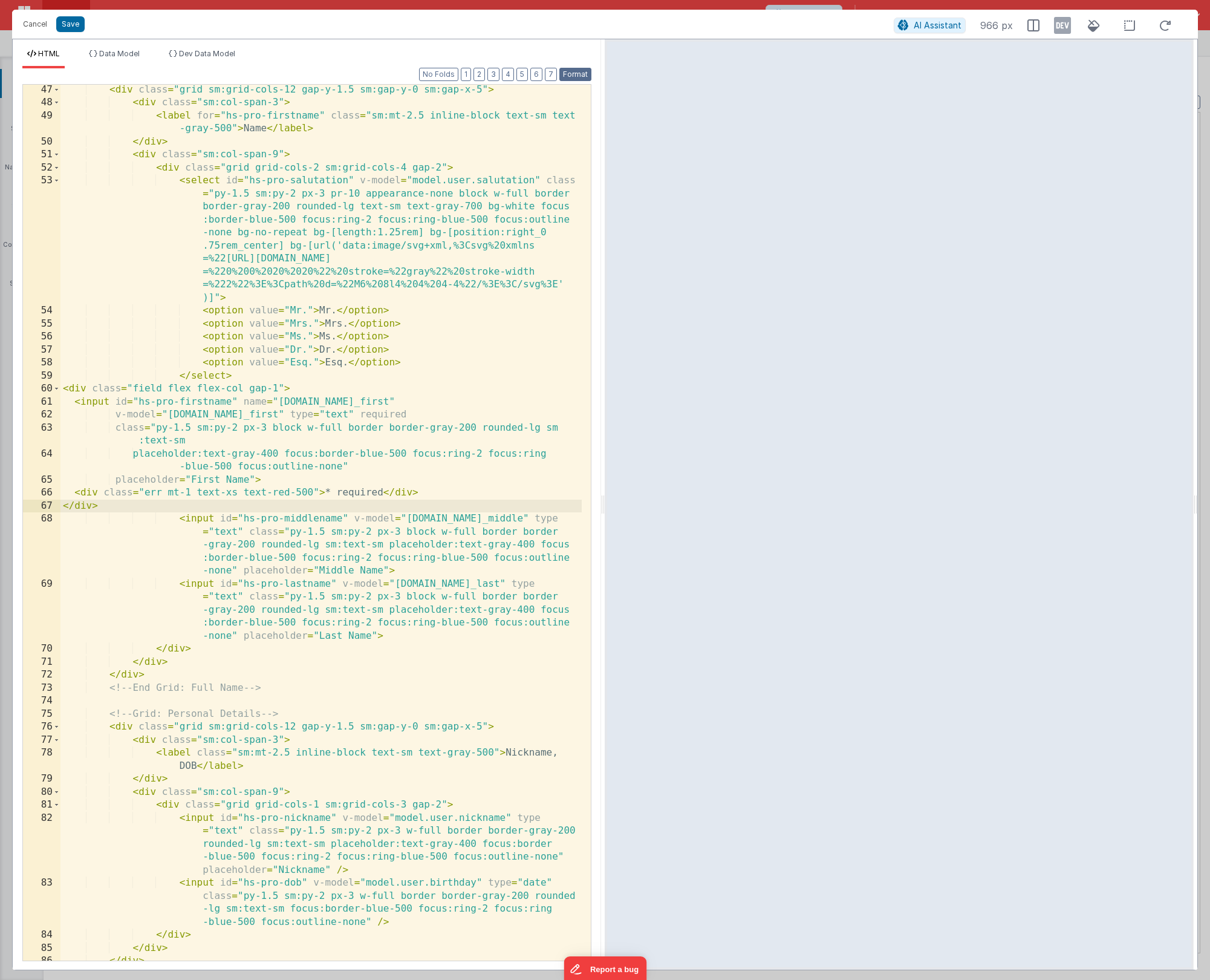
click at [579, 78] on button "Format" at bounding box center [575, 75] width 32 height 13
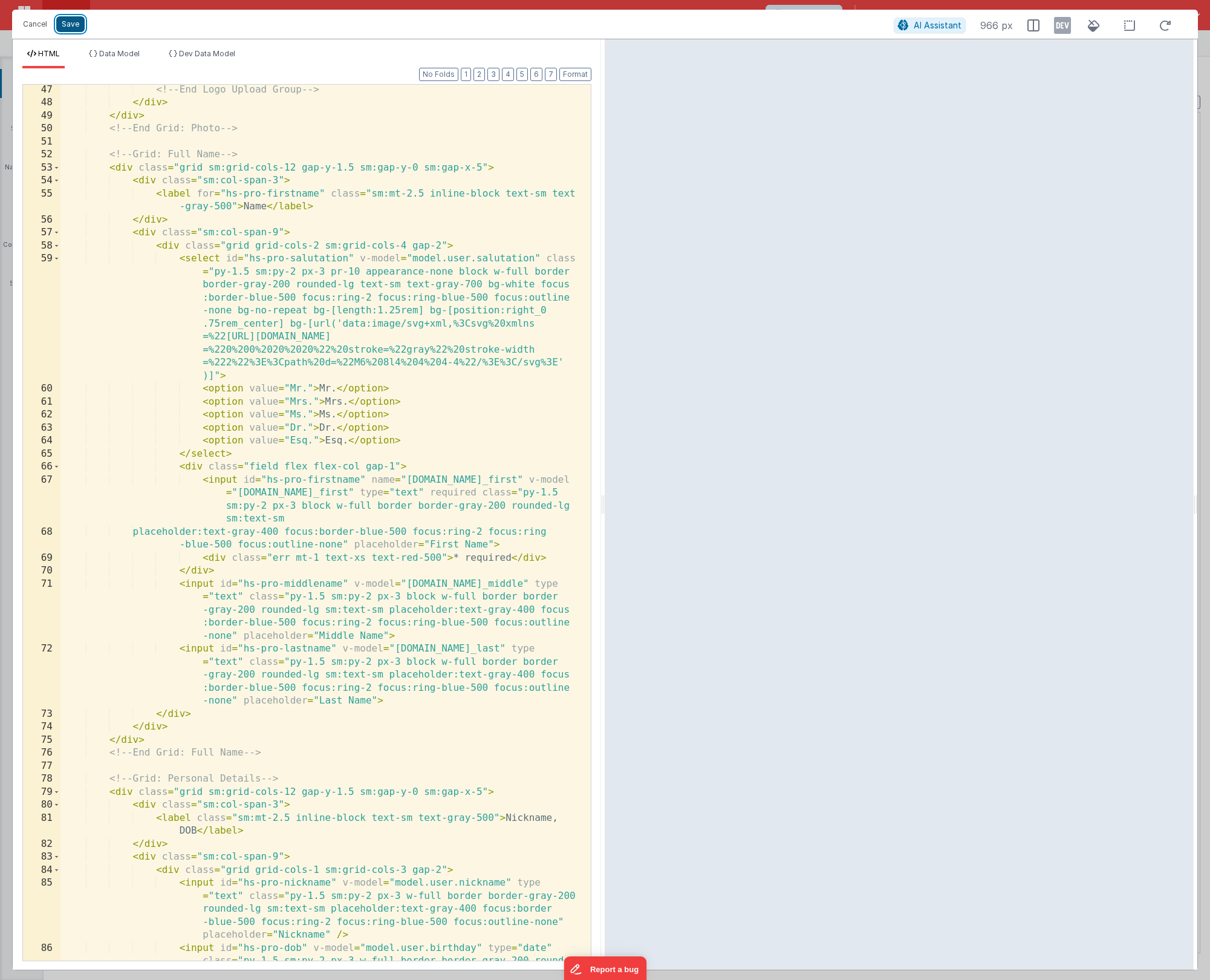
click at [68, 26] on button "Save" at bounding box center [70, 24] width 28 height 16
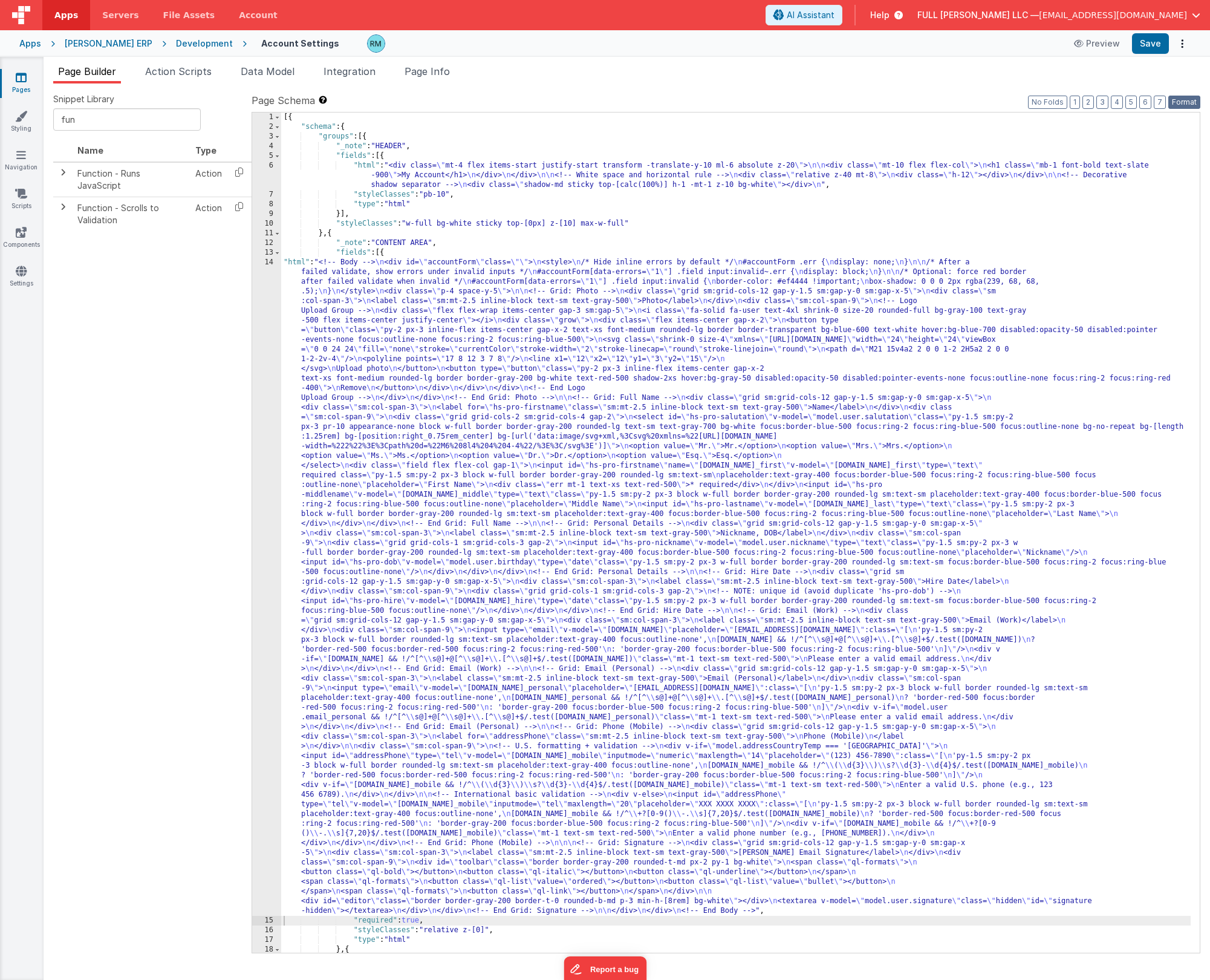
click at [1183, 101] on button "Format" at bounding box center [1184, 102] width 32 height 13
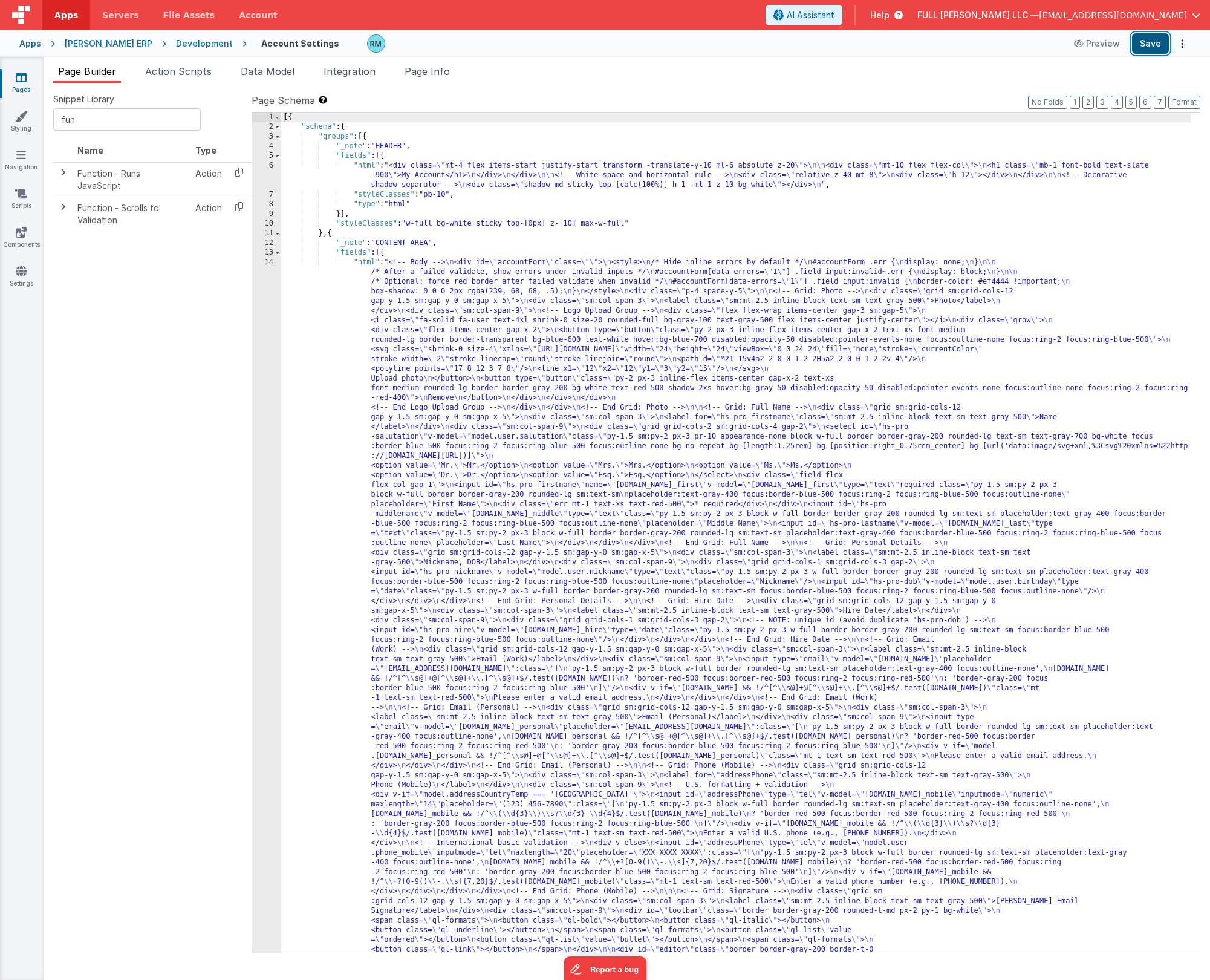
click at [1153, 48] on button "Save" at bounding box center [1151, 44] width 37 height 21
click at [431, 77] on span "Page Info" at bounding box center [427, 71] width 45 height 12
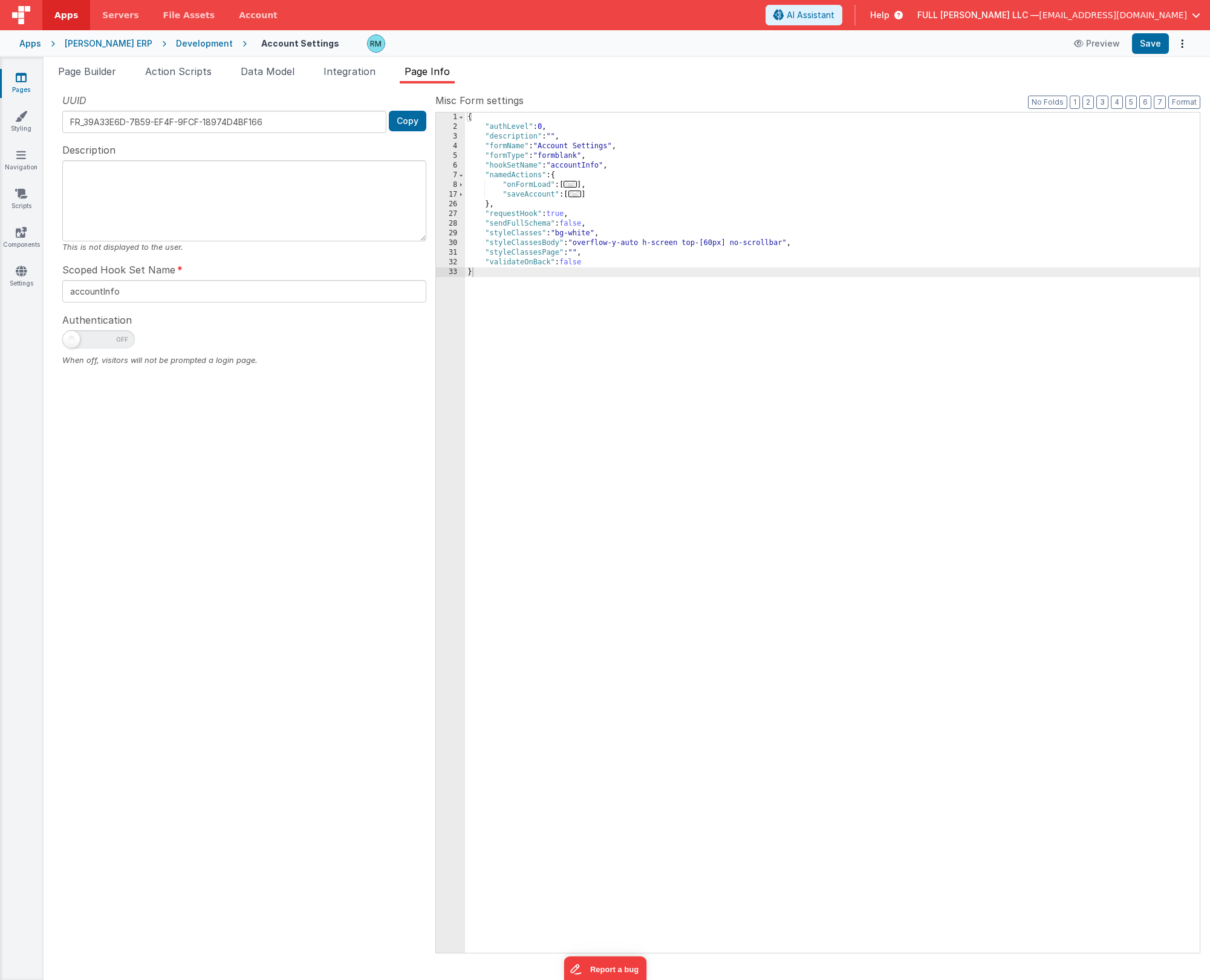
click at [577, 197] on span "..." at bounding box center [575, 193] width 13 height 7
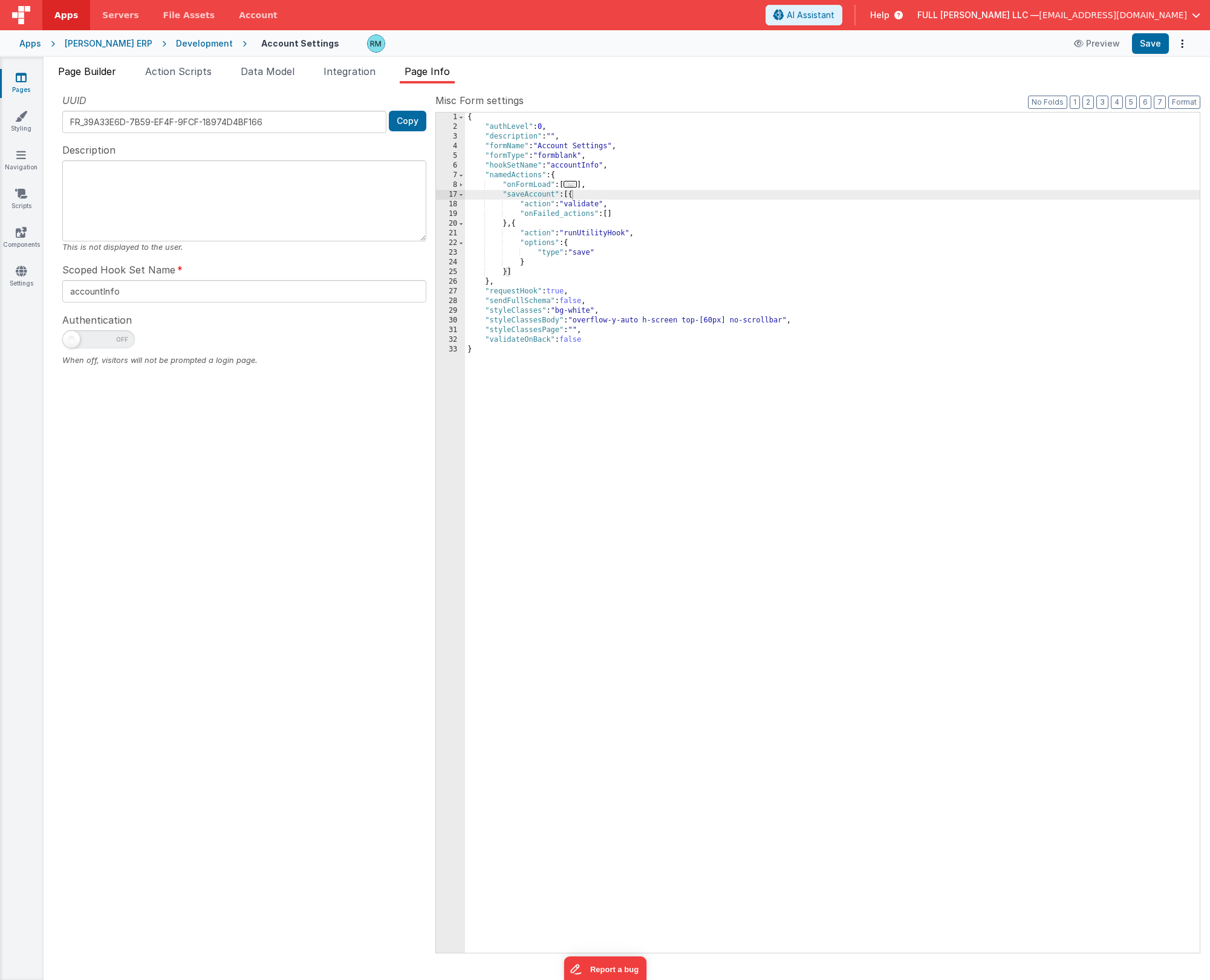
click at [66, 81] on li "Page Builder" at bounding box center [87, 74] width 68 height 19
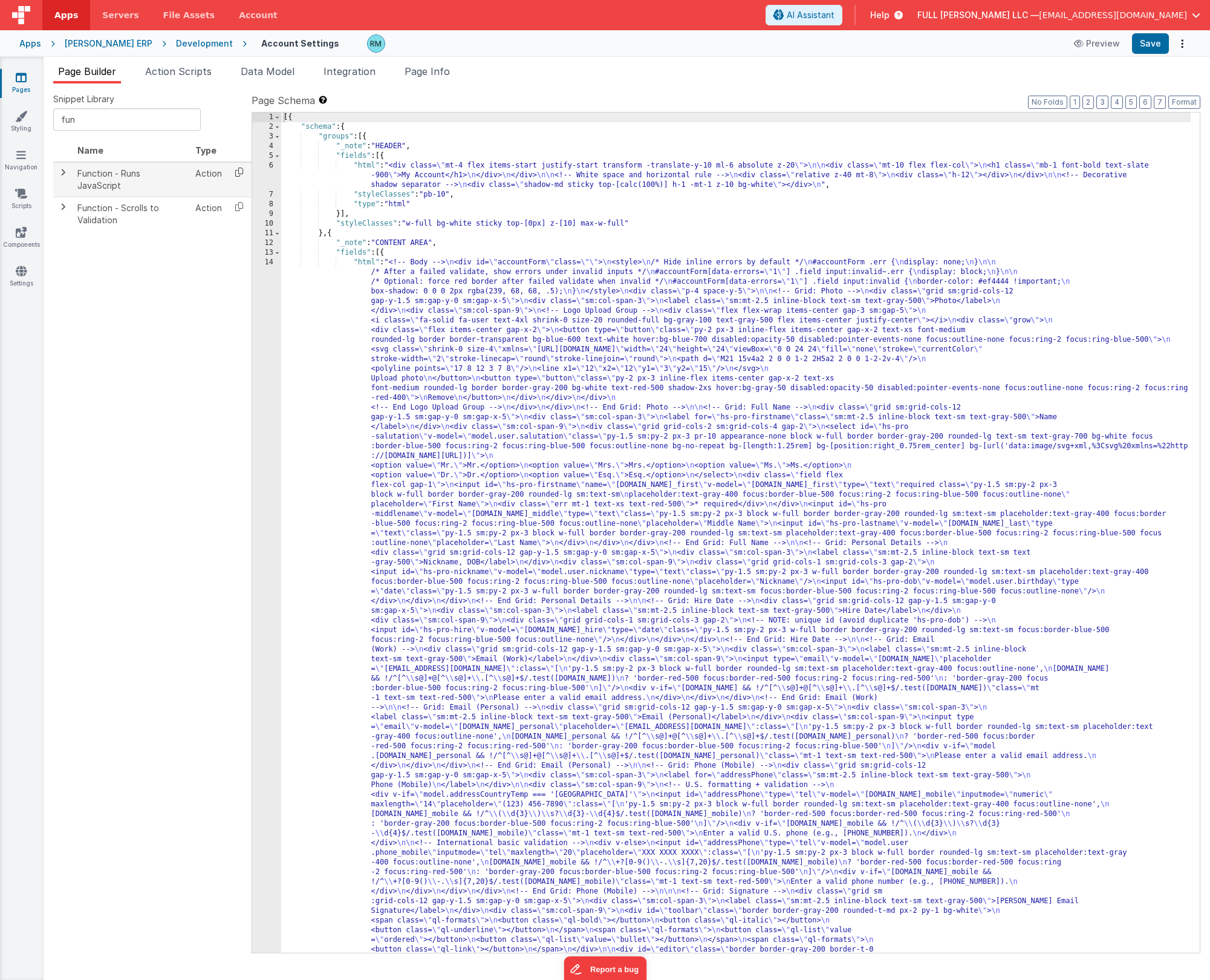
click at [235, 177] on icon at bounding box center [239, 172] width 25 height 19
click at [435, 73] on span "Page Info" at bounding box center [427, 71] width 45 height 12
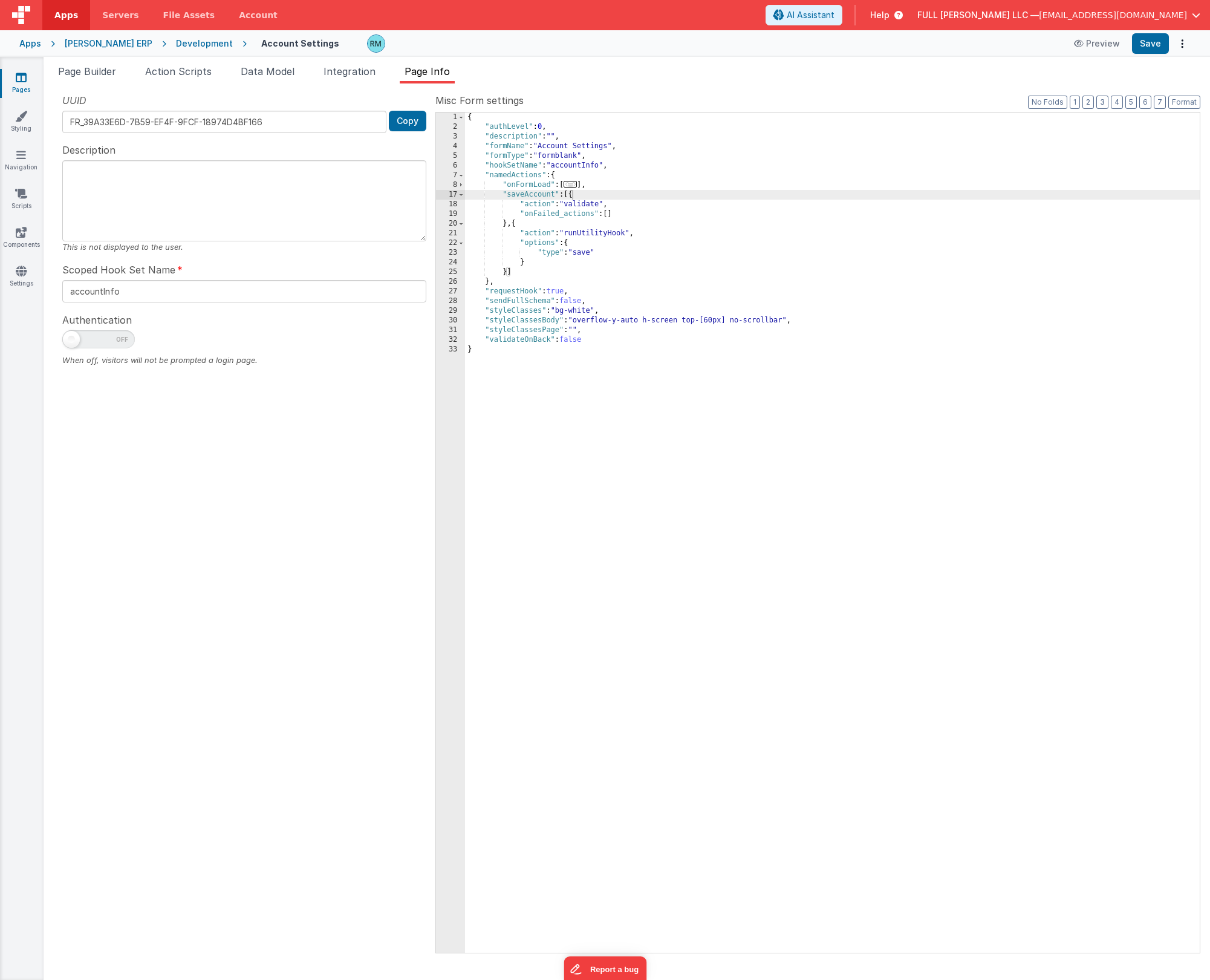
click at [611, 217] on div "{ "authLevel" : 0 , "description" : "" , "formName" : "Account Settings" , "for…" at bounding box center [832, 542] width 735 height 859
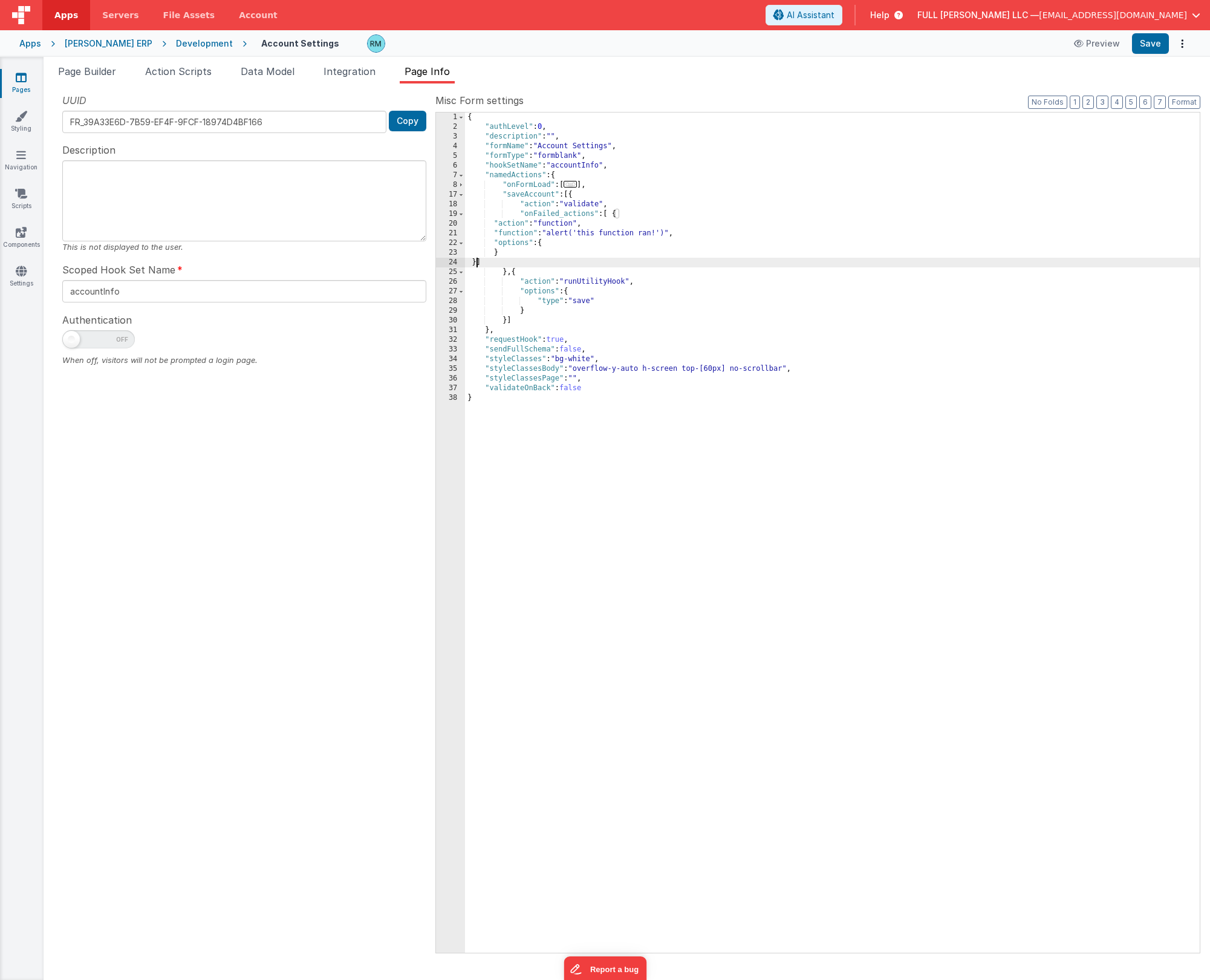
click at [508, 235] on div "{ "authLevel" : 0 , "description" : "" , "formName" : "Account Settings" , "for…" at bounding box center [832, 542] width 735 height 859
click at [453, 235] on div "21" at bounding box center [450, 233] width 29 height 10
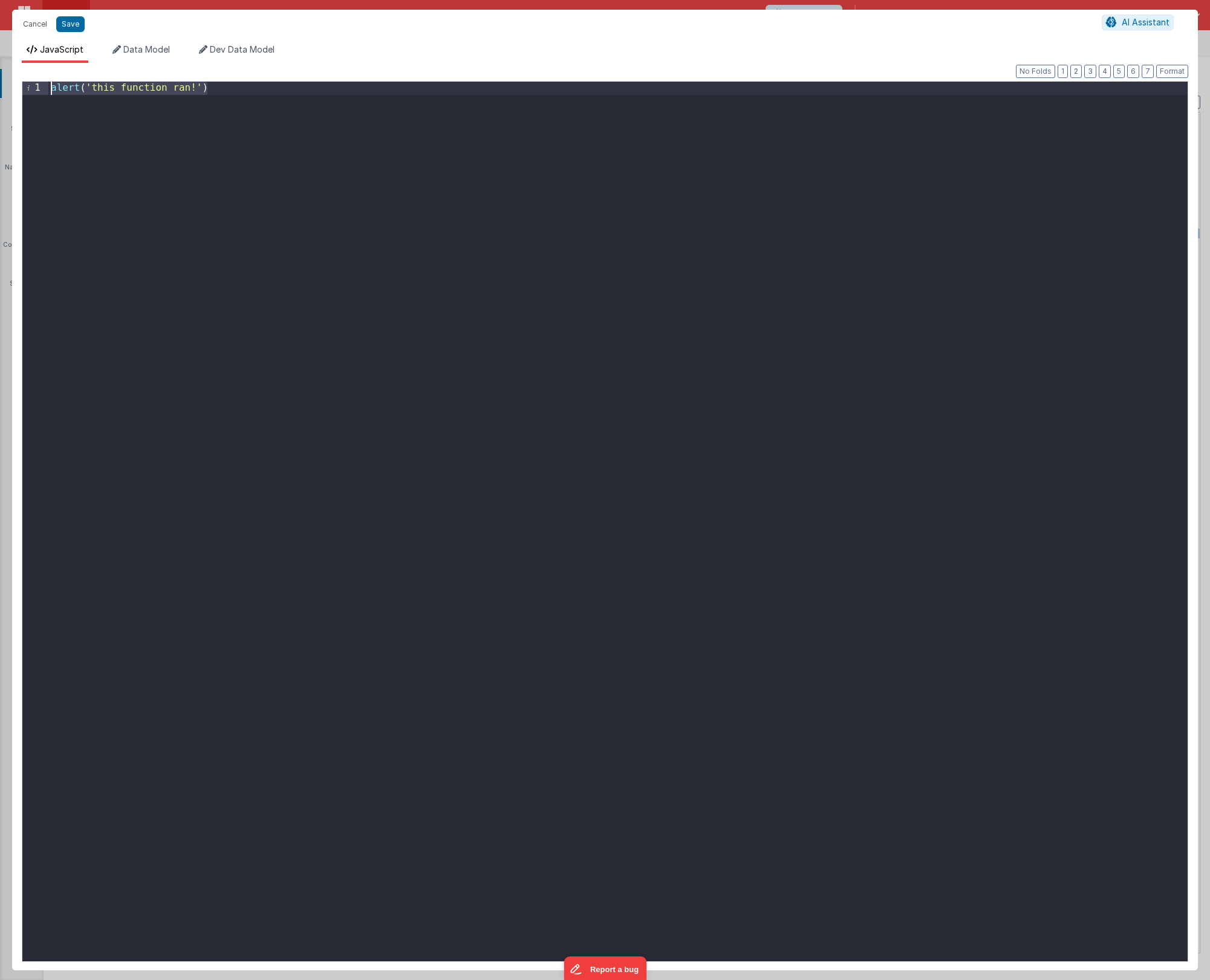
drag, startPoint x: 283, startPoint y: 94, endPoint x: -95, endPoint y: 51, distance: 380.4
click at [0, 51] on html "Cancel Save AI Assistant JavaScript Data Model Dev Data Model Format 7 6 5 4 3 …" at bounding box center [605, 490] width 1210 height 980
click at [65, 30] on button "Save" at bounding box center [70, 24] width 28 height 16
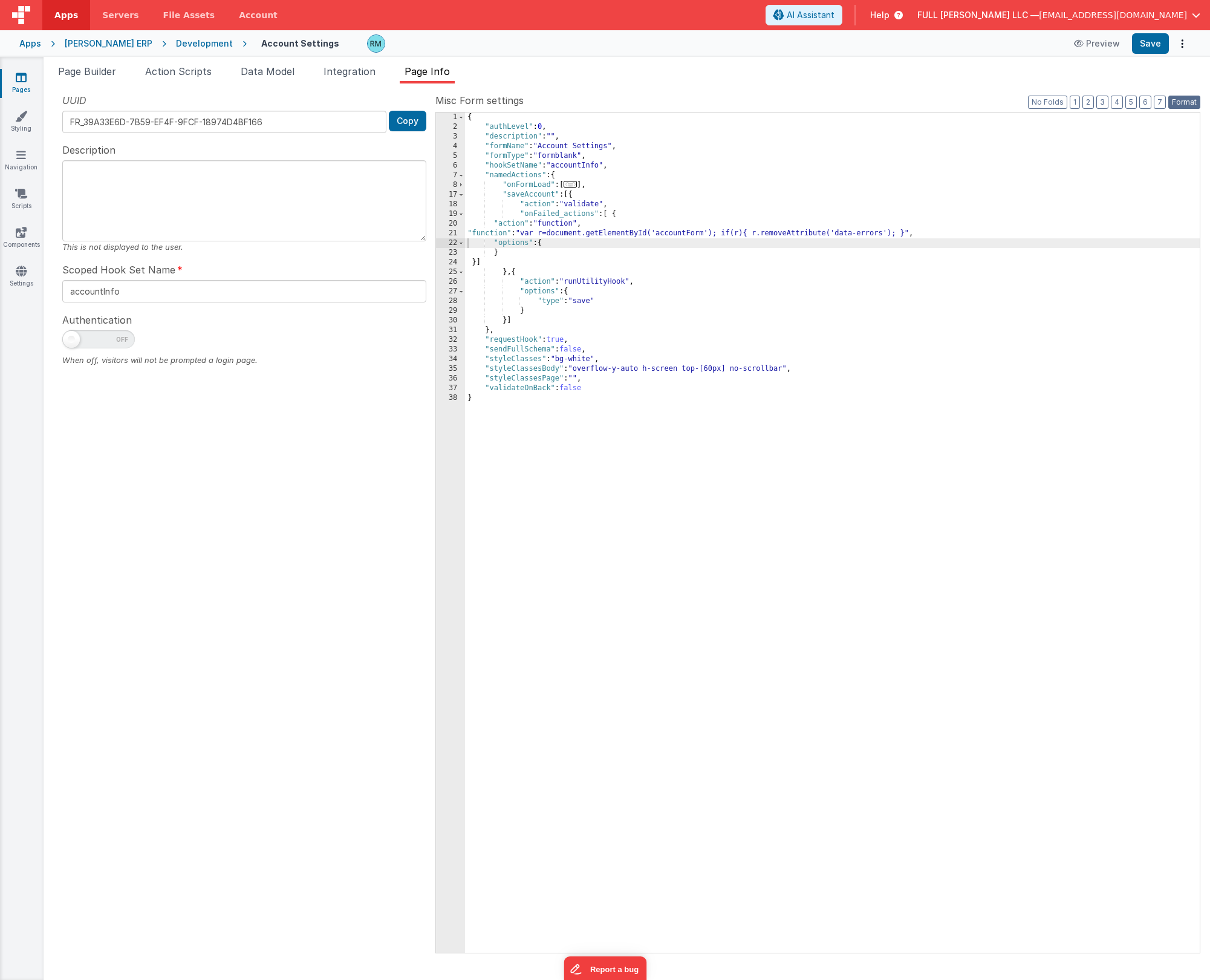
click at [1172, 105] on button "Format" at bounding box center [1184, 102] width 32 height 13
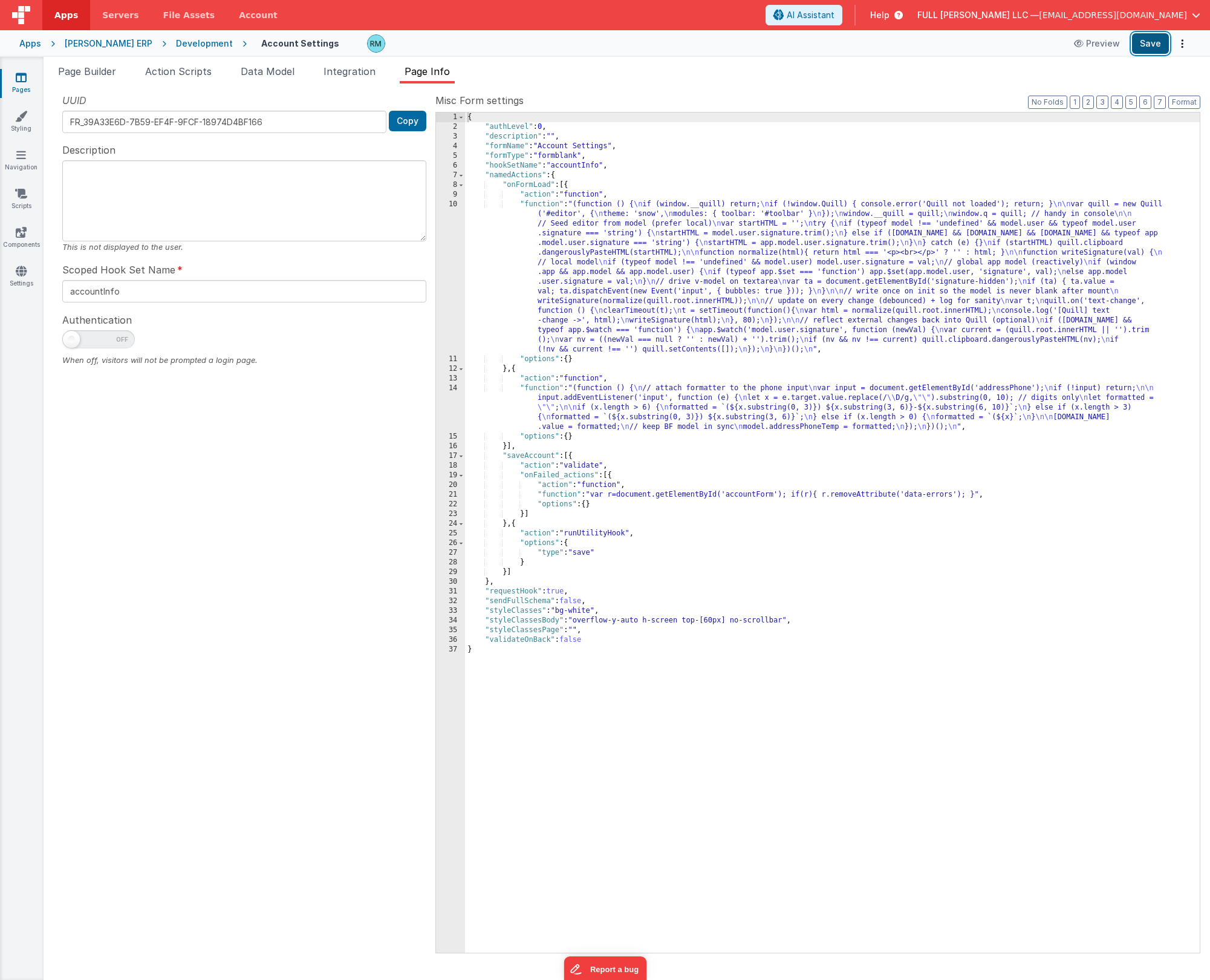
click at [1146, 47] on button "Save" at bounding box center [1151, 44] width 37 height 21
click at [94, 76] on span "Page Builder" at bounding box center [87, 71] width 58 height 12
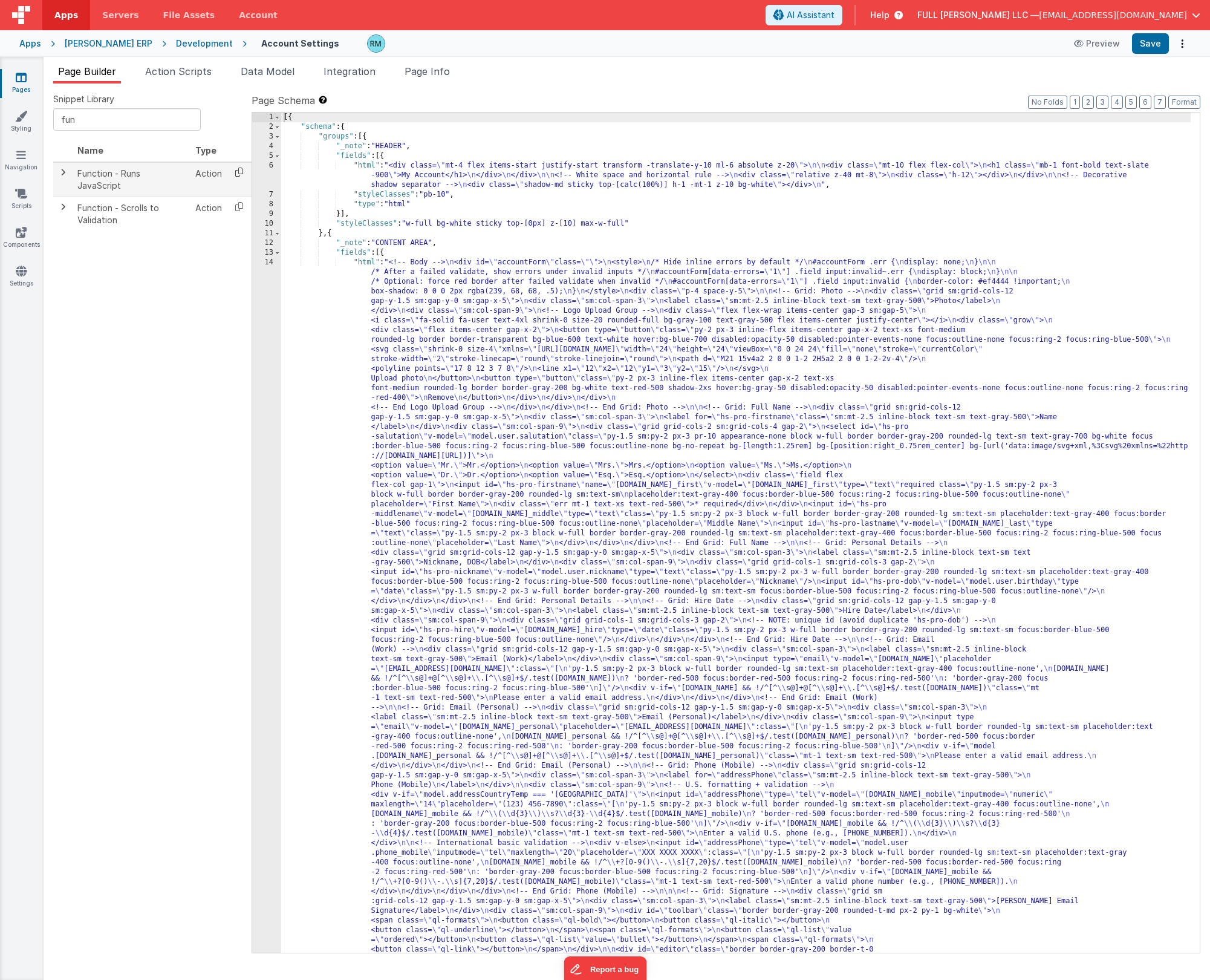
click at [236, 172] on icon at bounding box center [239, 172] width 25 height 19
click at [444, 74] on span "Page Info" at bounding box center [427, 71] width 45 height 12
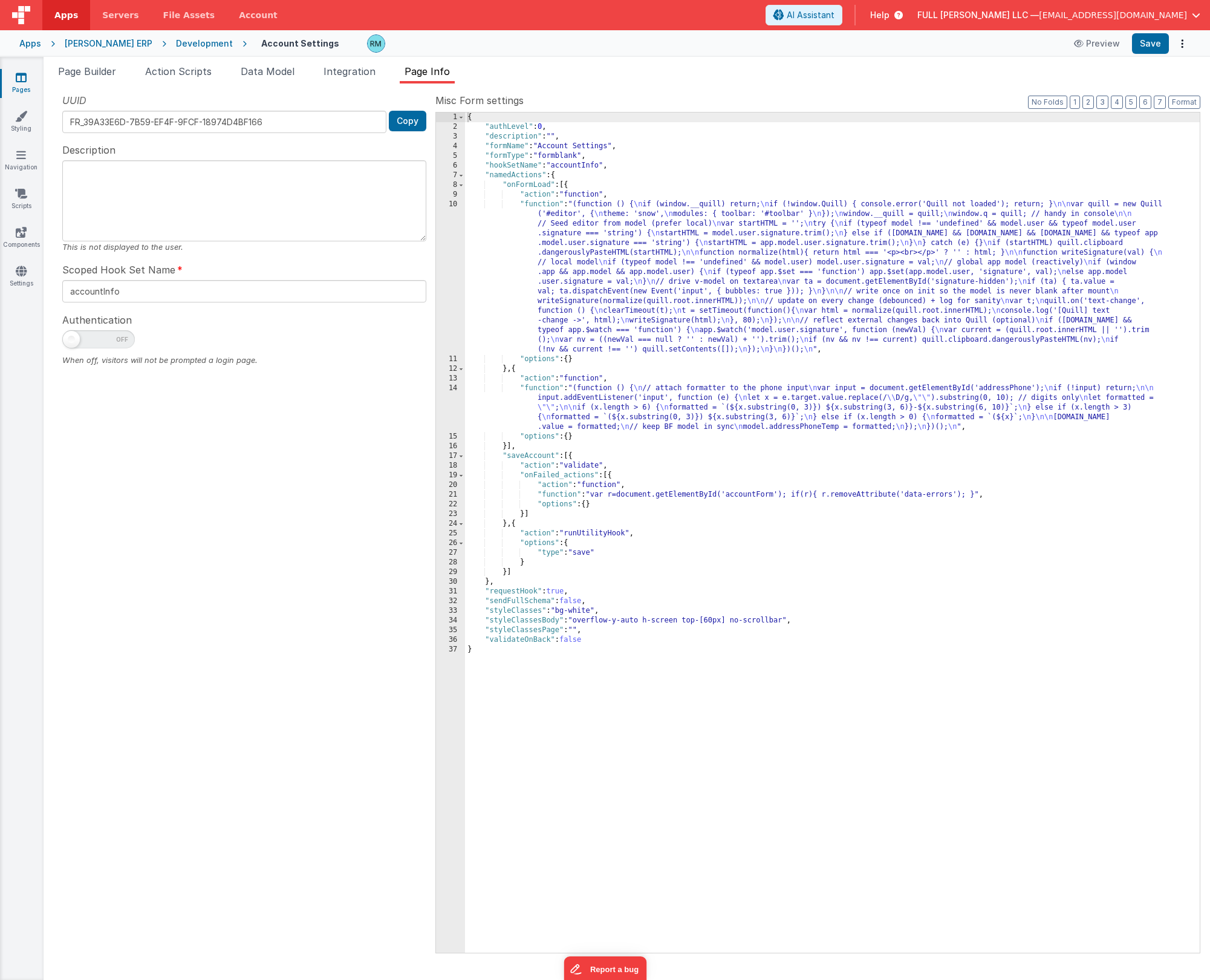
click at [822, 508] on div "{ "authLevel" : 0 , "description" : "" , "formName" : "Account Settings" , "for…" at bounding box center [832, 542] width 735 height 859
click at [821, 497] on div "{ "authLevel" : 0 , "description" : "" , "formName" : "Account Settings" , "for…" at bounding box center [832, 542] width 735 height 859
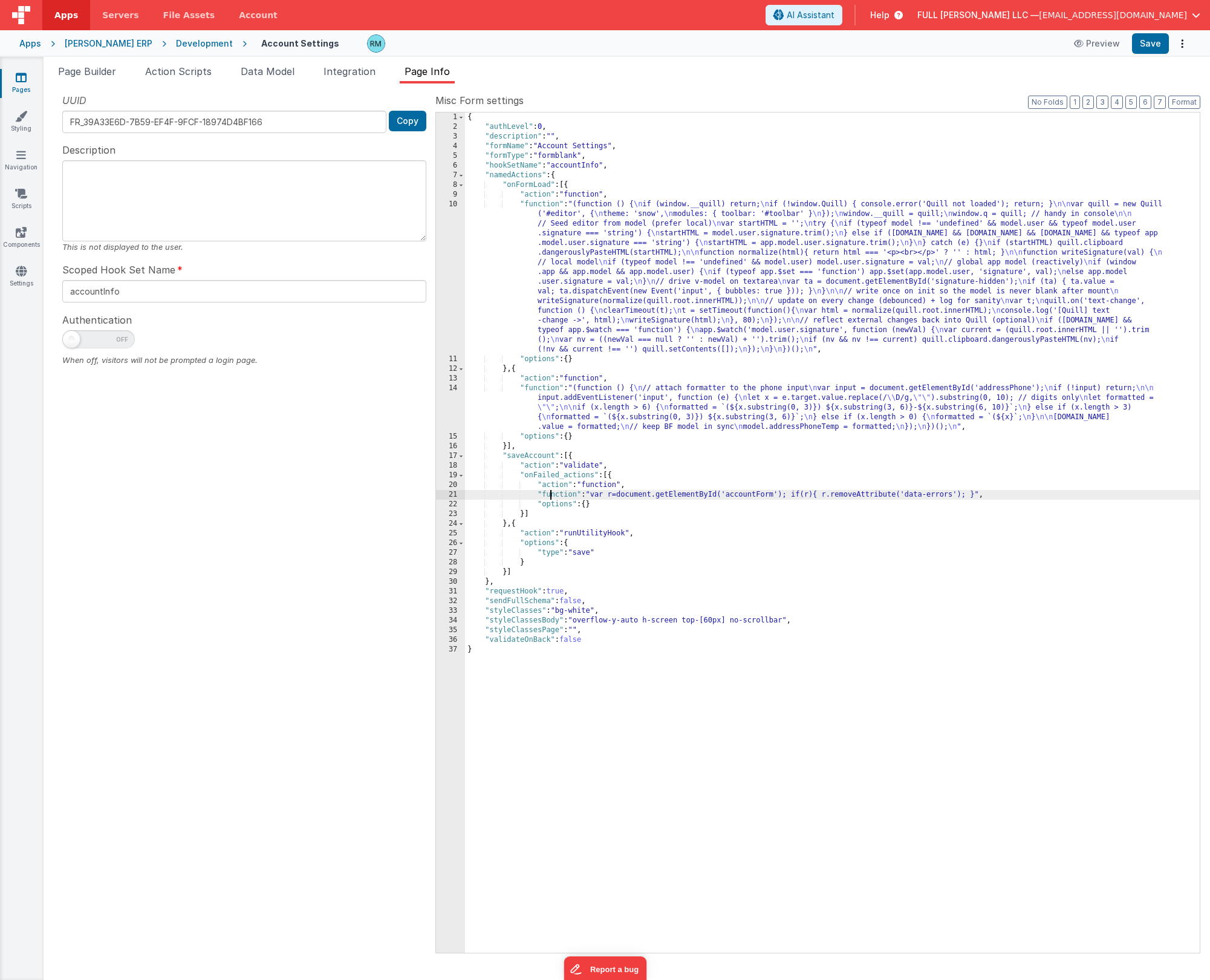
click at [549, 496] on div "{ "authLevel" : 0 , "description" : "" , "formName" : "Account Settings" , "for…" at bounding box center [832, 542] width 735 height 859
click at [455, 494] on div "21" at bounding box center [450, 494] width 29 height 10
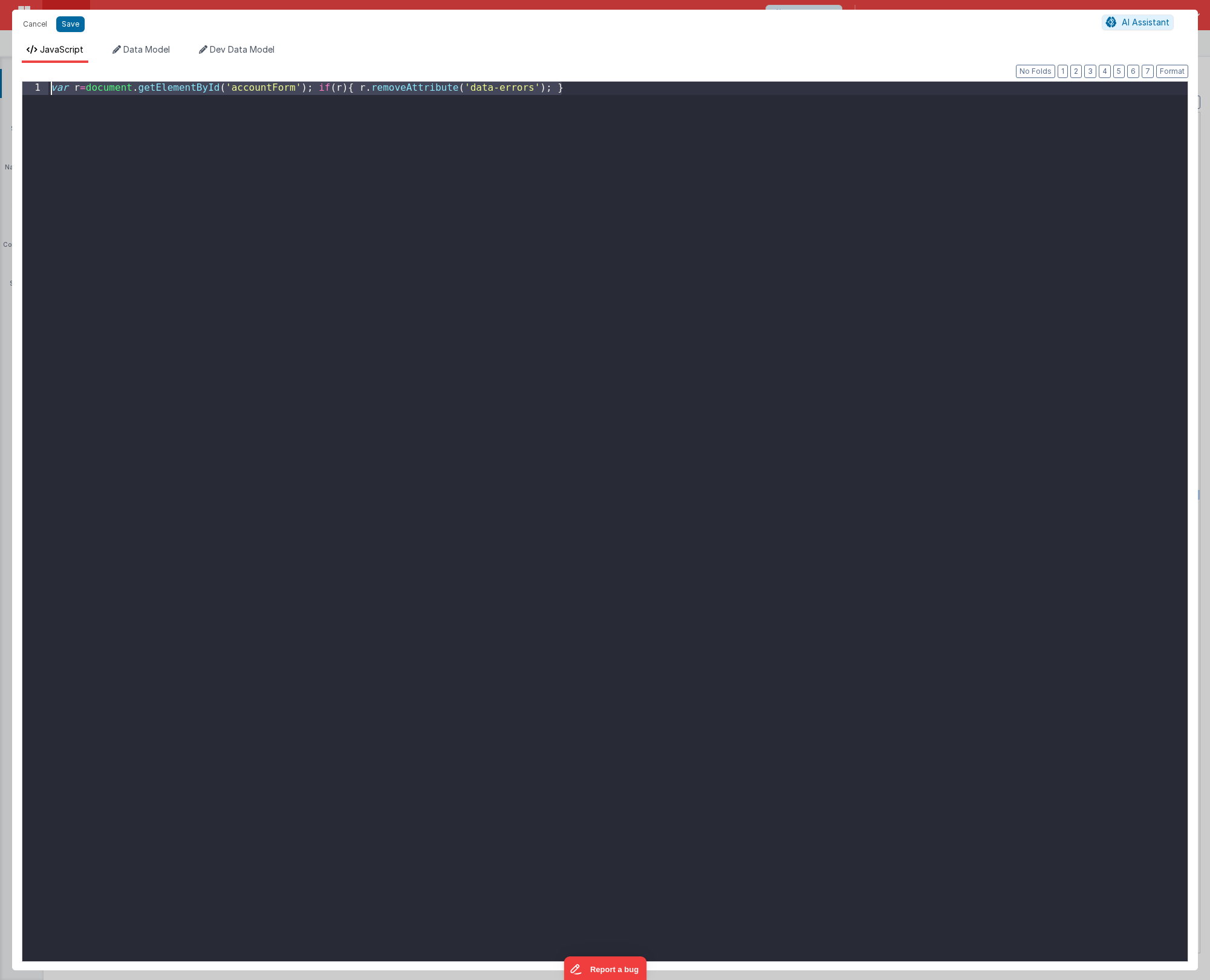
drag, startPoint x: 572, startPoint y: 90, endPoint x: -48, endPoint y: 86, distance: 620.0
click at [0, 86] on html "Cancel Save AI Assistant JavaScript Data Model Dev Data Model Format 7 6 5 4 3 …" at bounding box center [605, 490] width 1210 height 980
click at [72, 27] on button "Save" at bounding box center [70, 24] width 28 height 16
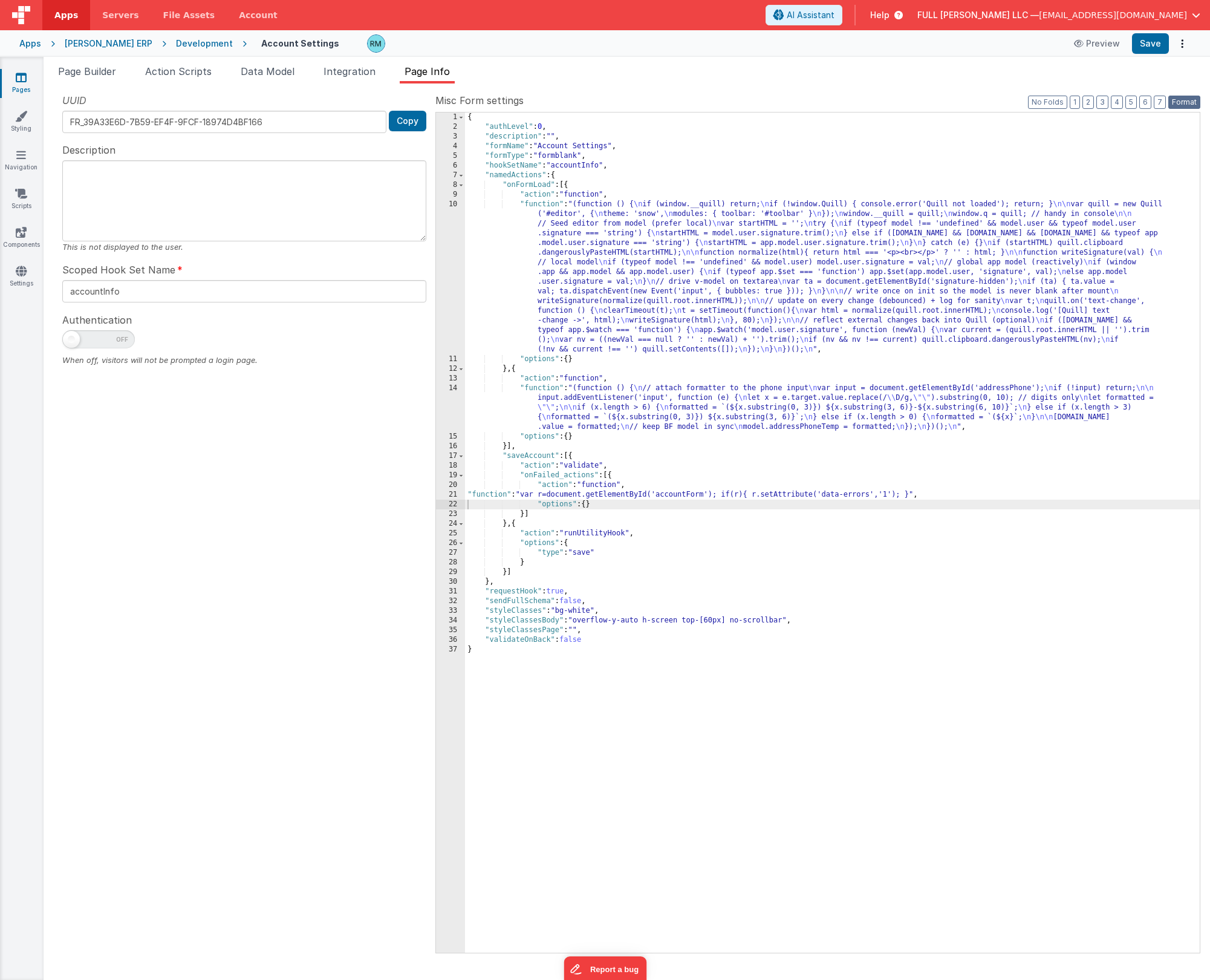
click at [1180, 104] on button "Format" at bounding box center [1184, 102] width 32 height 13
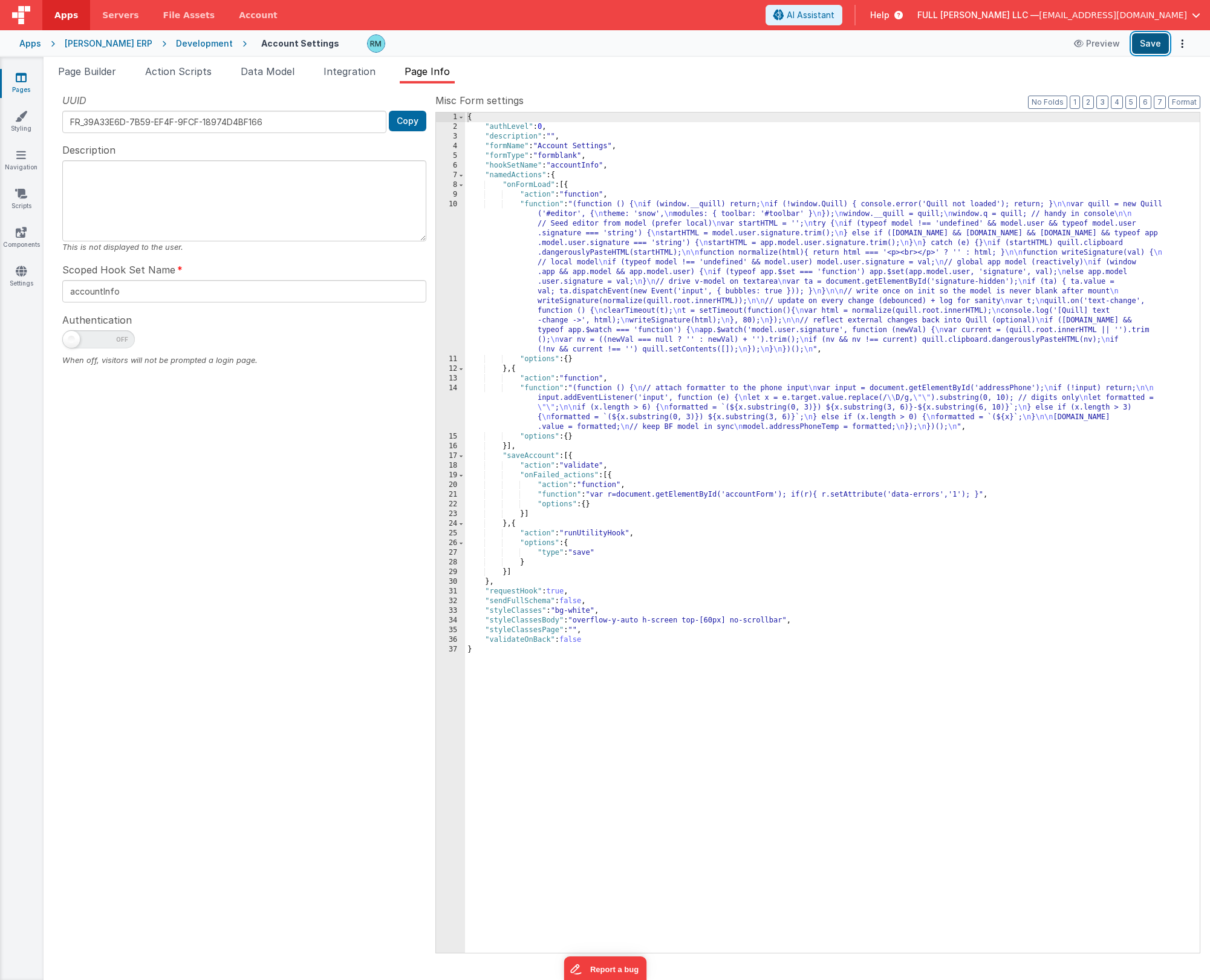
click at [1151, 50] on button "Save" at bounding box center [1151, 44] width 37 height 21
click at [83, 67] on span "Page Builder" at bounding box center [87, 71] width 58 height 12
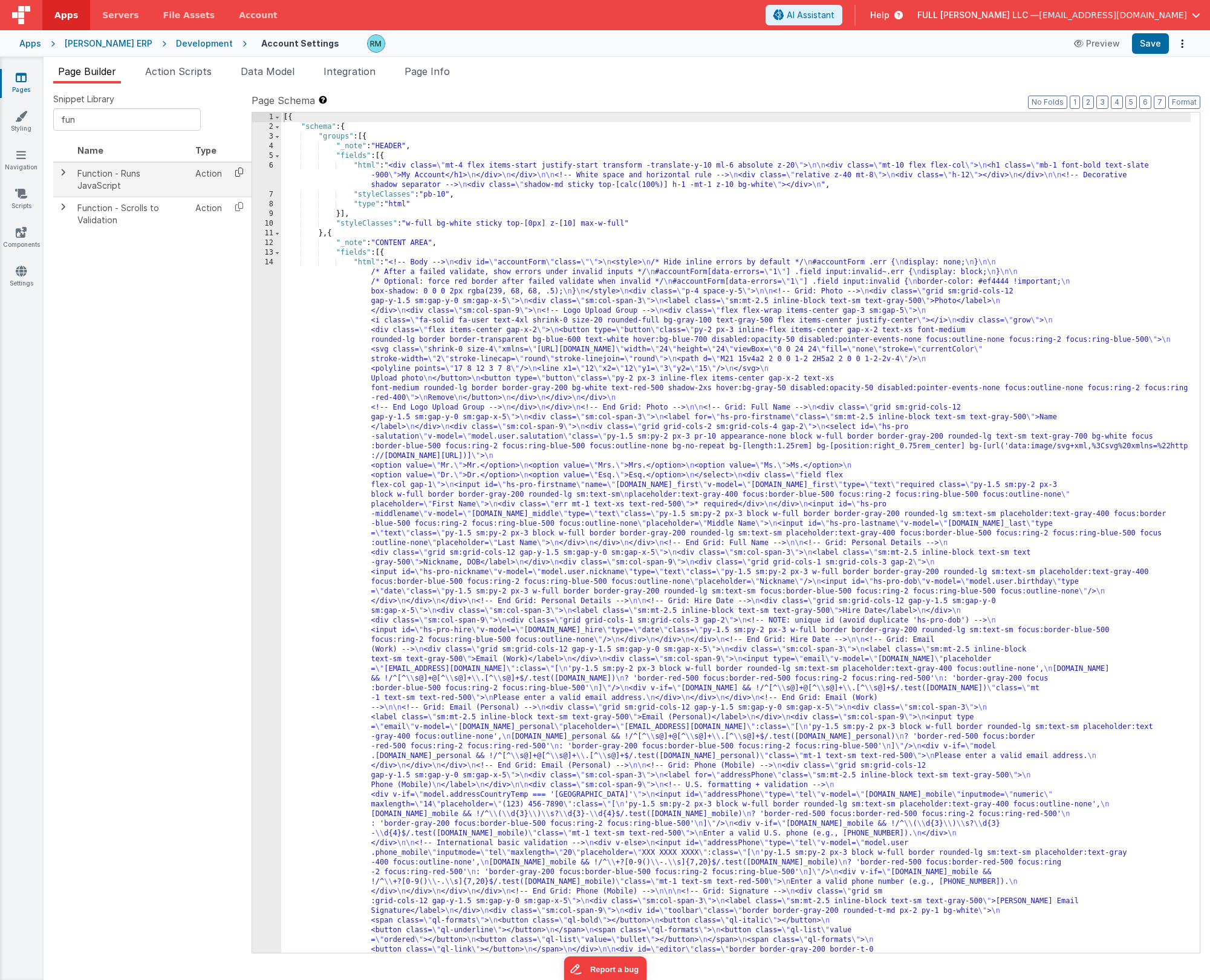
click at [236, 177] on icon at bounding box center [239, 172] width 25 height 19
click at [431, 75] on span "Page Info" at bounding box center [427, 71] width 45 height 12
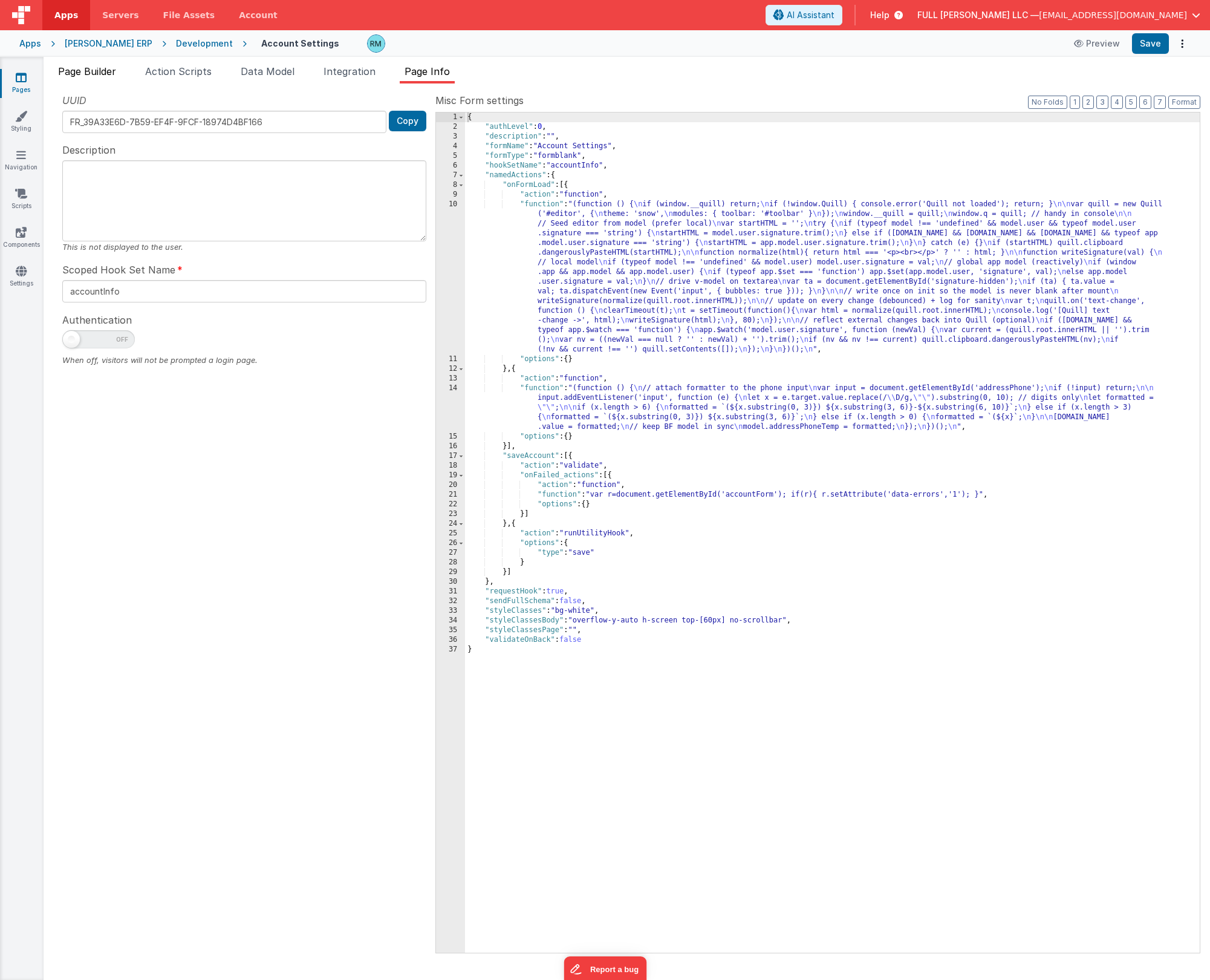
click at [91, 75] on span "Page Builder" at bounding box center [87, 71] width 58 height 12
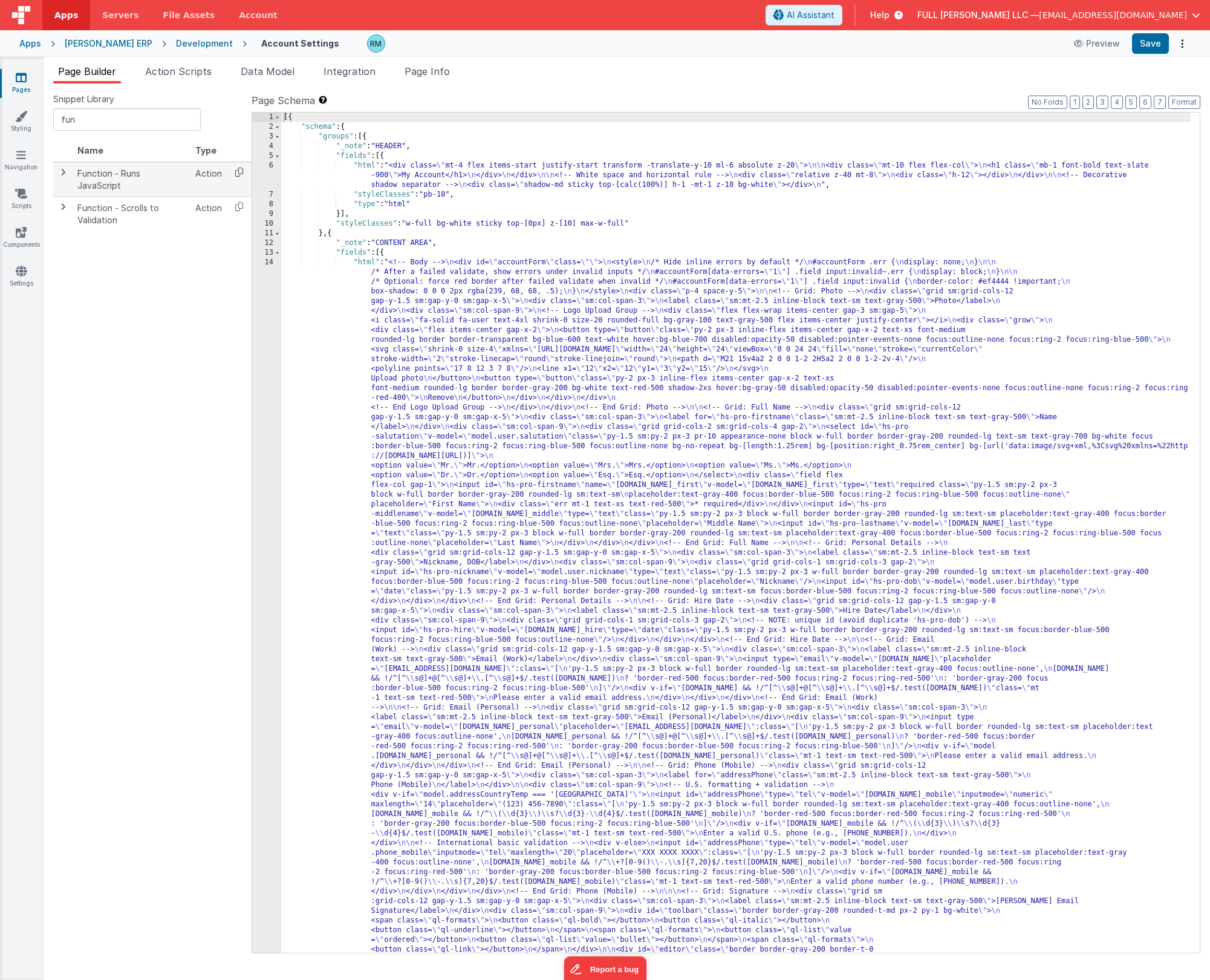
click at [235, 177] on icon at bounding box center [239, 172] width 25 height 19
click at [448, 76] on span "Page Info" at bounding box center [427, 71] width 45 height 12
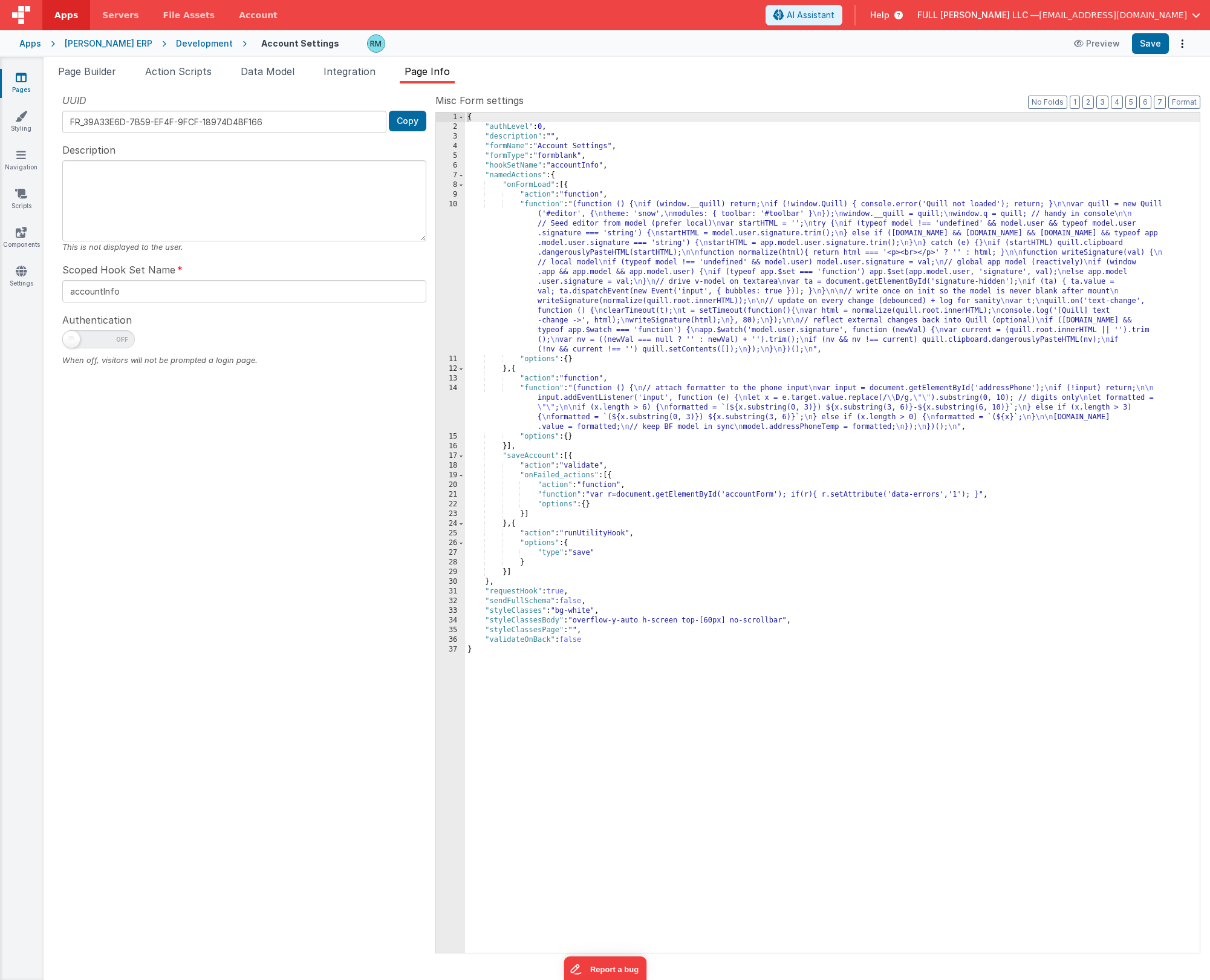
click at [570, 458] on div "{ "authLevel" : 0 , "description" : "" , "formName" : "Account Settings" , "for…" at bounding box center [832, 542] width 735 height 859
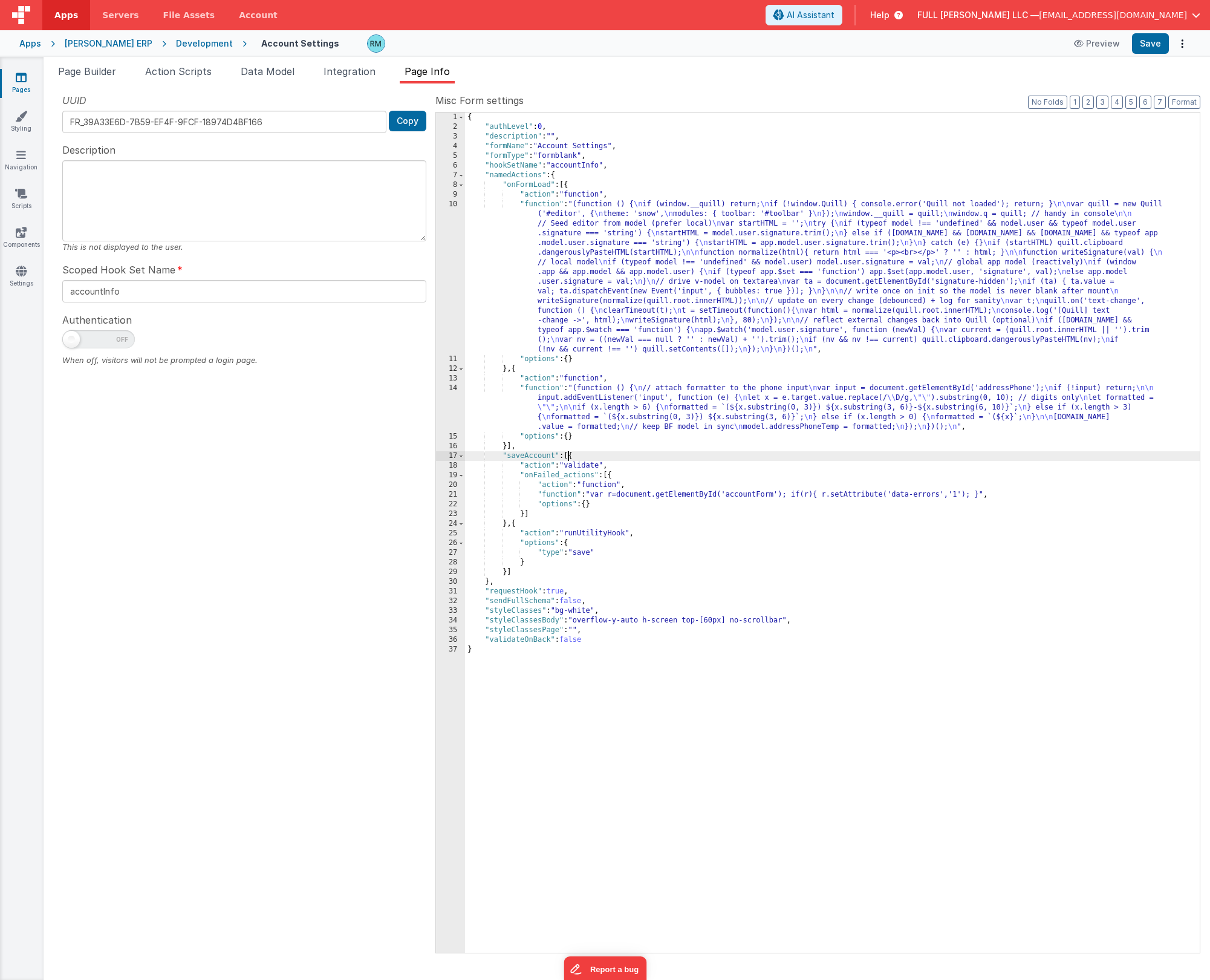
click at [571, 461] on div "{ "authLevel" : 0 , "description" : "" , "formName" : "Account Settings" , "for…" at bounding box center [832, 542] width 735 height 859
click at [571, 456] on div "{ "authLevel" : 0 , "description" : "" , "formName" : "Account Settings" , "for…" at bounding box center [832, 542] width 735 height 859
paste textarea
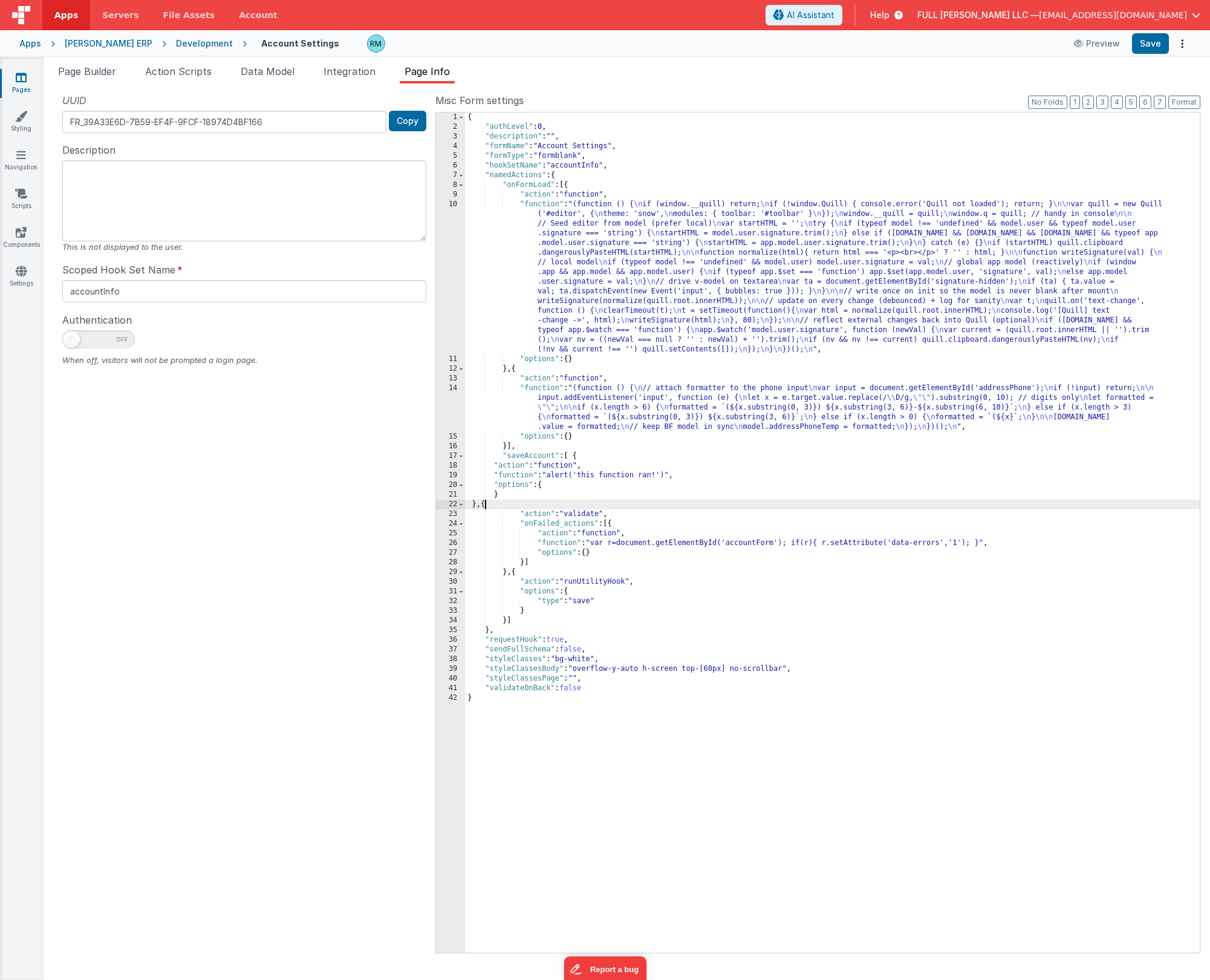
click at [593, 474] on div "{ "authLevel" : 0 , "description" : "" , "formName" : "Account Settings" , "for…" at bounding box center [832, 542] width 735 height 859
drag, startPoint x: 673, startPoint y: 474, endPoint x: 554, endPoint y: 475, distance: 119.0
click at [554, 475] on div "{ "authLevel" : 0 , "description" : "" , "formName" : "Account Settings" , "for…" at bounding box center [832, 542] width 735 height 859
click at [1160, 41] on button "Save" at bounding box center [1151, 44] width 37 height 21
click at [1152, 44] on button "Save" at bounding box center [1151, 44] width 37 height 21
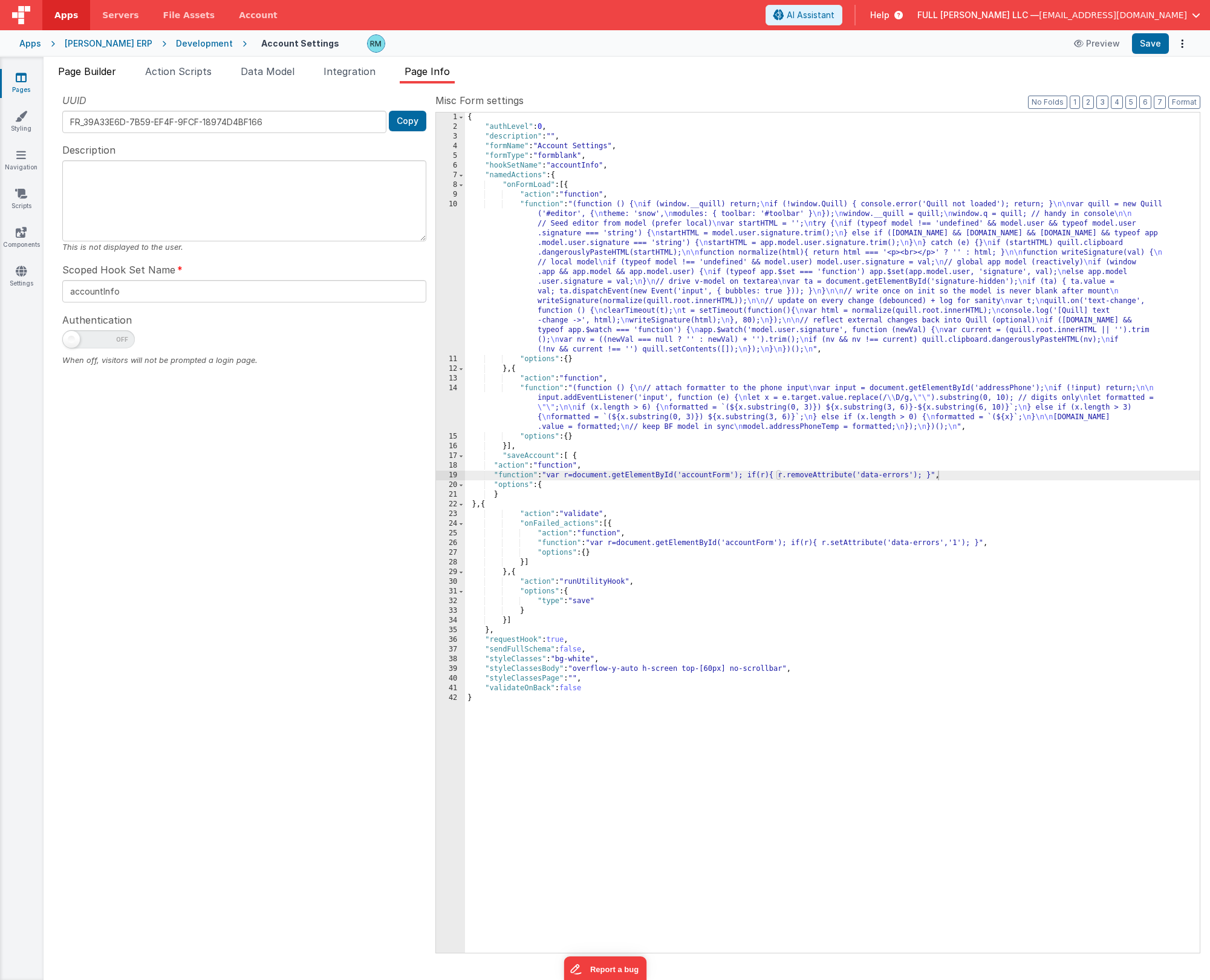
click at [112, 70] on span "Page Builder" at bounding box center [87, 71] width 58 height 12
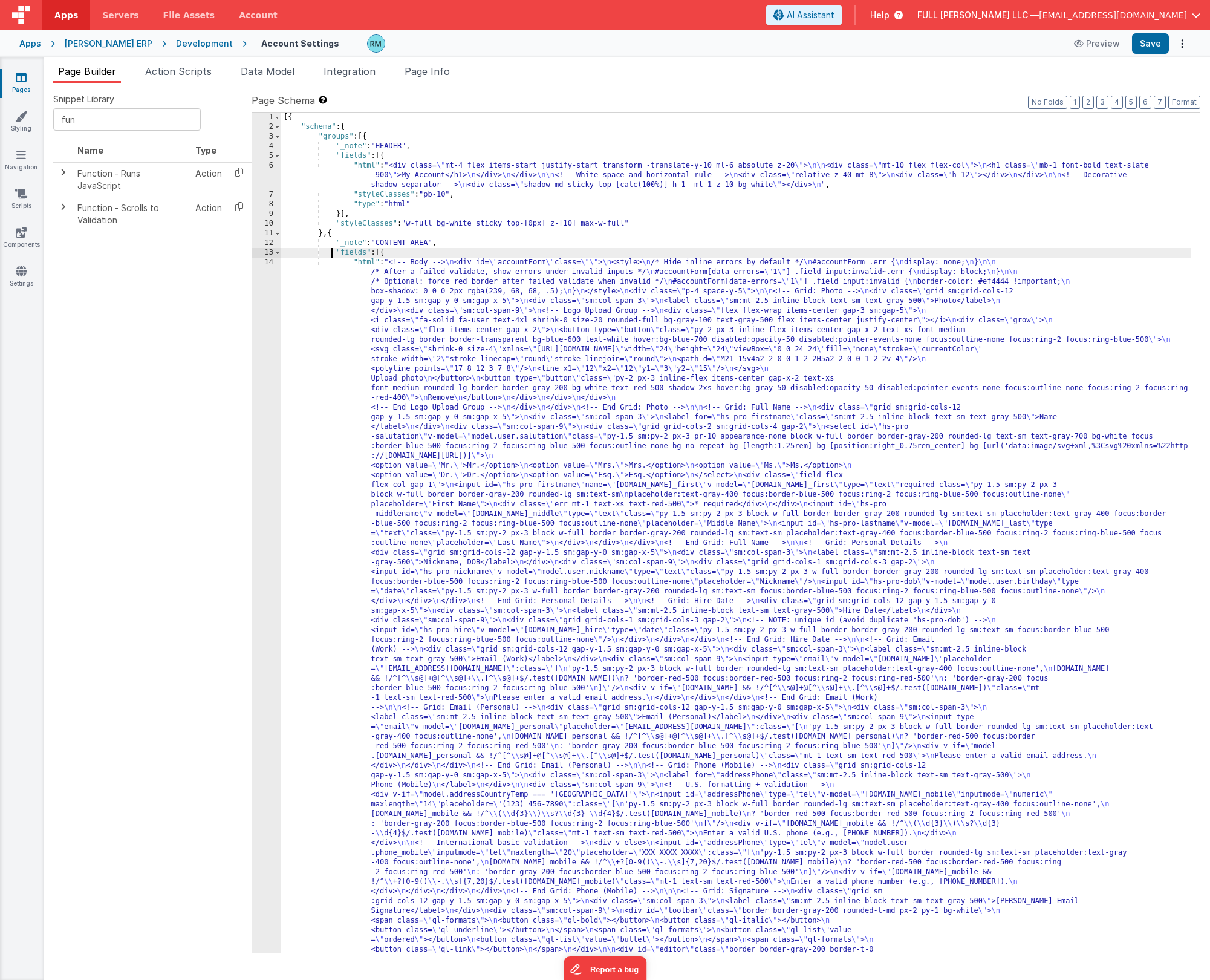
click at [333, 253] on div "[{ "schema" : { "groups" : [{ "_note" : "HEADER" , "fields" : [{ "html" : "<div…" at bounding box center [736, 896] width 910 height 1566
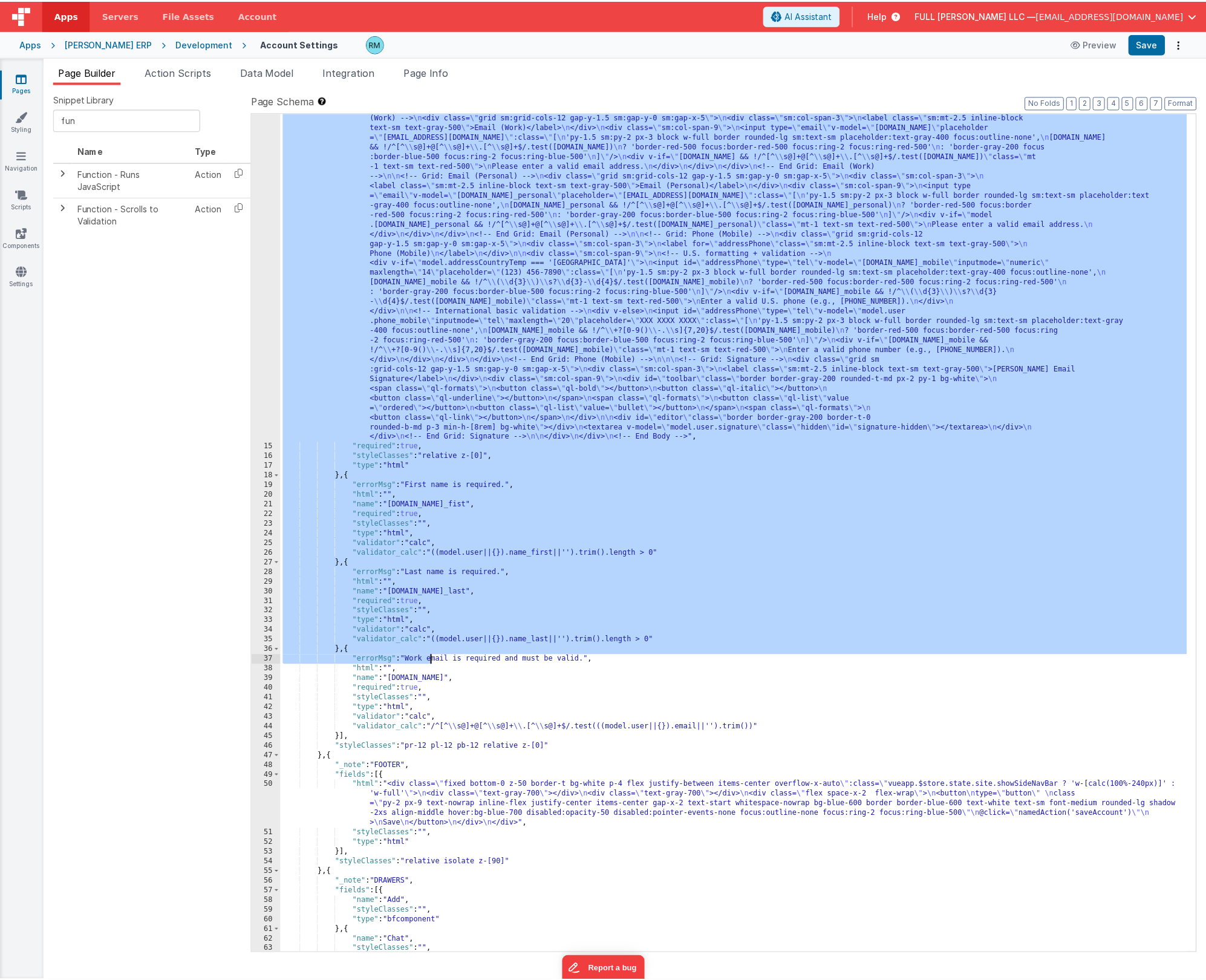
scroll to position [532, 0]
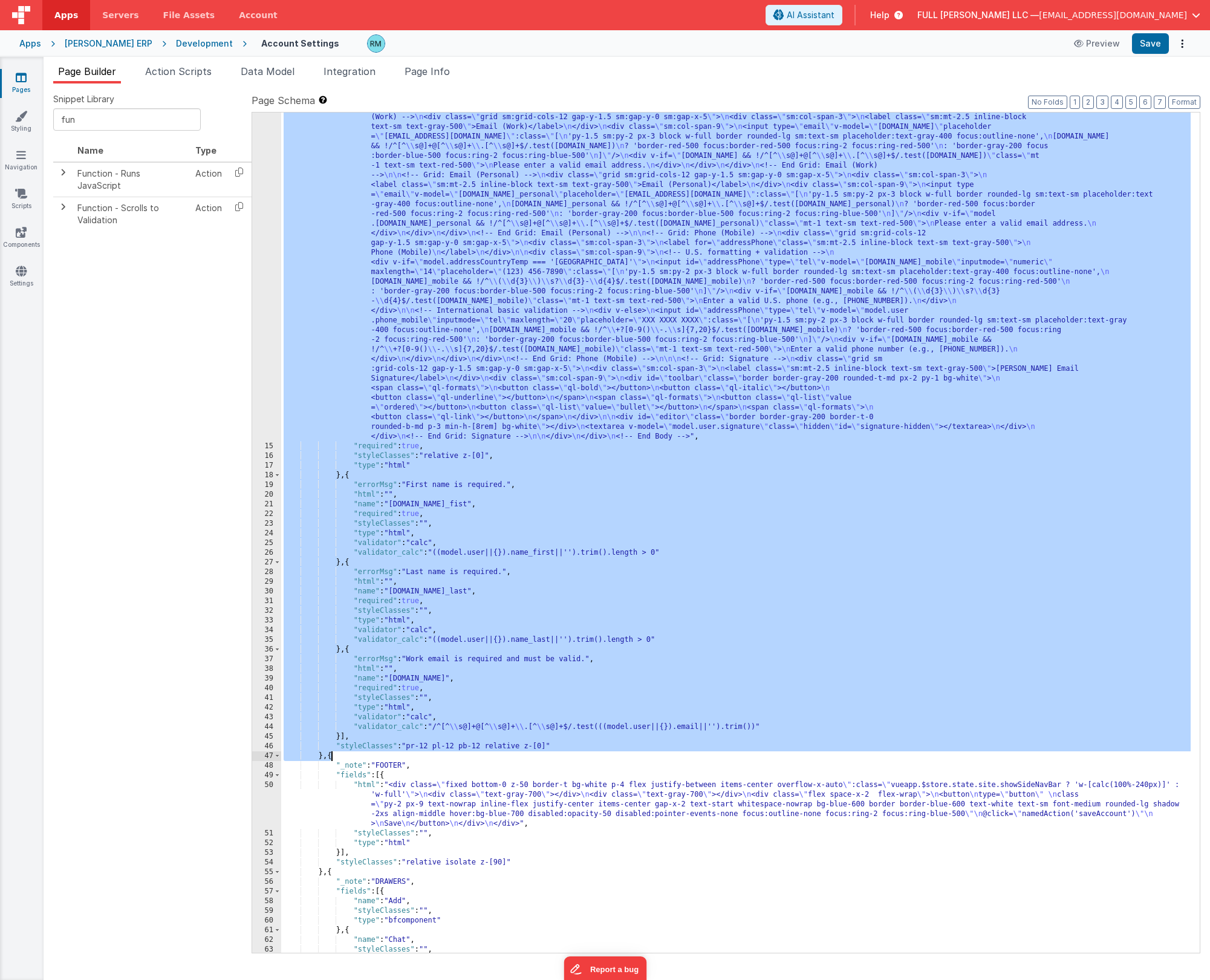
drag, startPoint x: 330, startPoint y: 235, endPoint x: 332, endPoint y: 755, distance: 520.0
click at [332, 755] on div ""html" : "<!-- Body --> \n <div id= \" accountForm \" class= \"\" > \n <style> …" at bounding box center [736, 509] width 910 height 1566
click at [439, 70] on span "Page Info" at bounding box center [427, 71] width 45 height 12
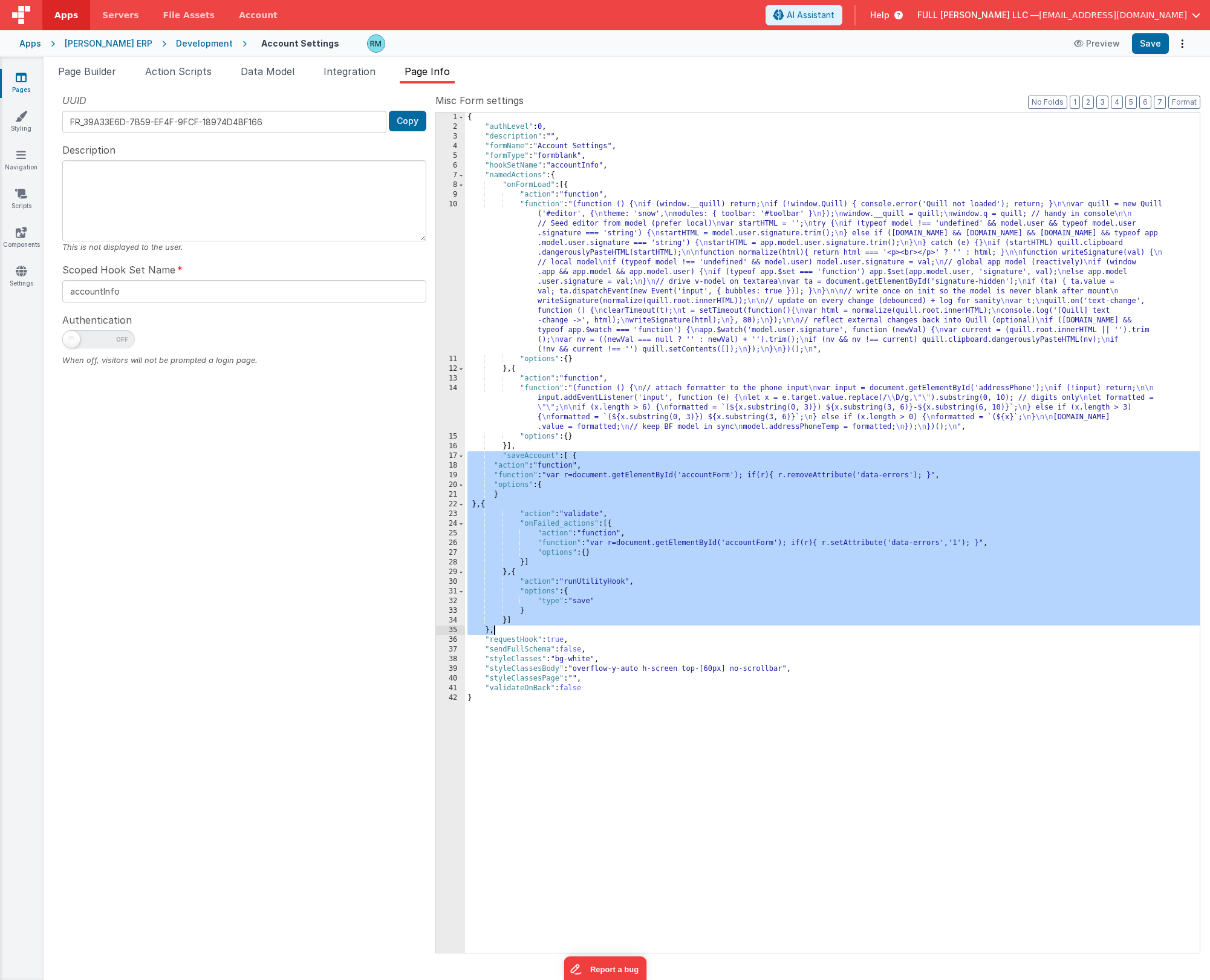
drag, startPoint x: 469, startPoint y: 454, endPoint x: 511, endPoint y: 628, distance: 179.0
click at [511, 628] on div "{ "authLevel" : 0 , "description" : "" , "formName" : "Account Settings" , "for…" at bounding box center [832, 542] width 735 height 859
click at [112, 74] on span "Page Builder" at bounding box center [87, 71] width 58 height 12
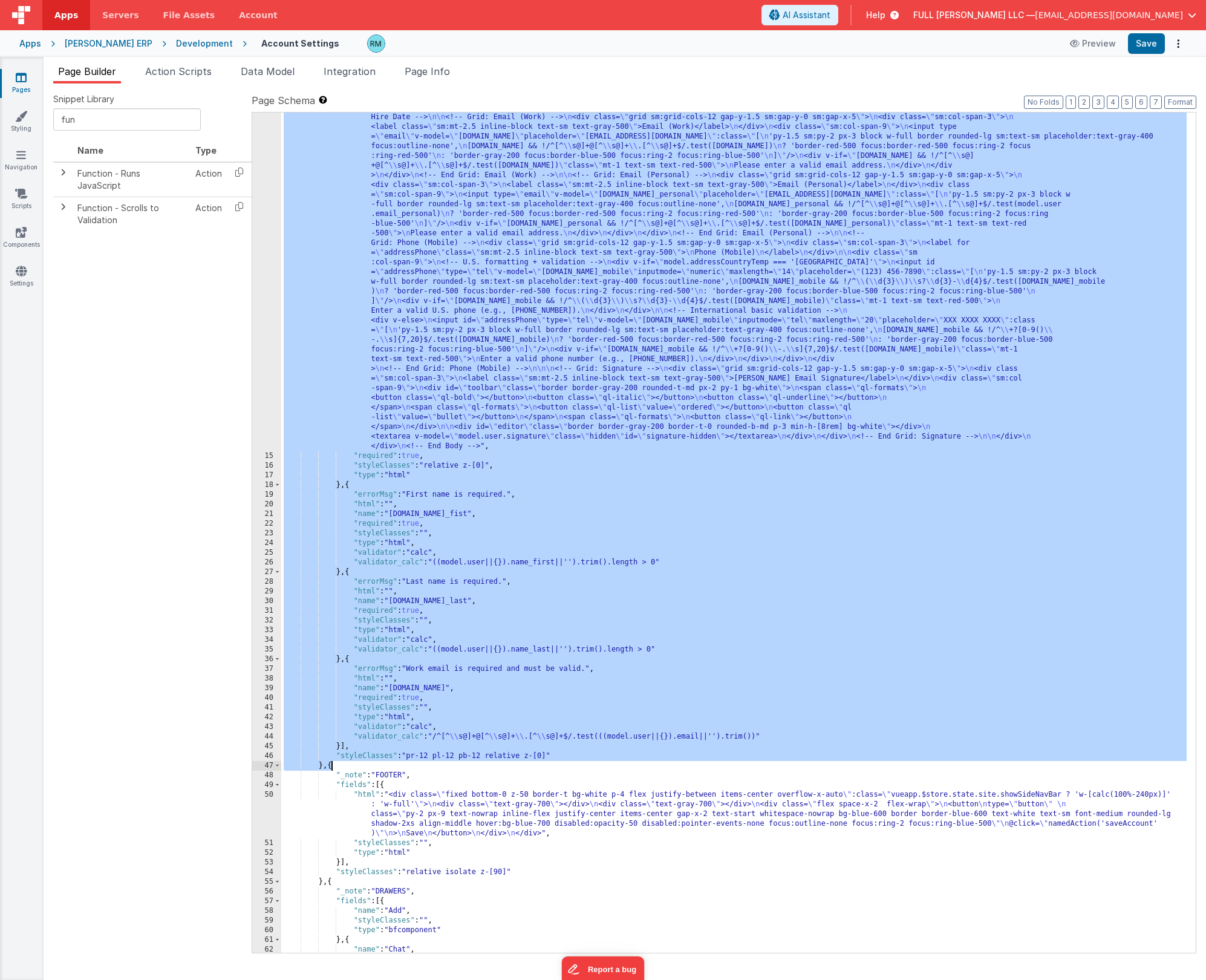
click at [549, 537] on div ""html" : "<!-- Body --> \n <div id= \" accountForm \" class= \"\" > \n <style> …" at bounding box center [734, 513] width 905 height 1576
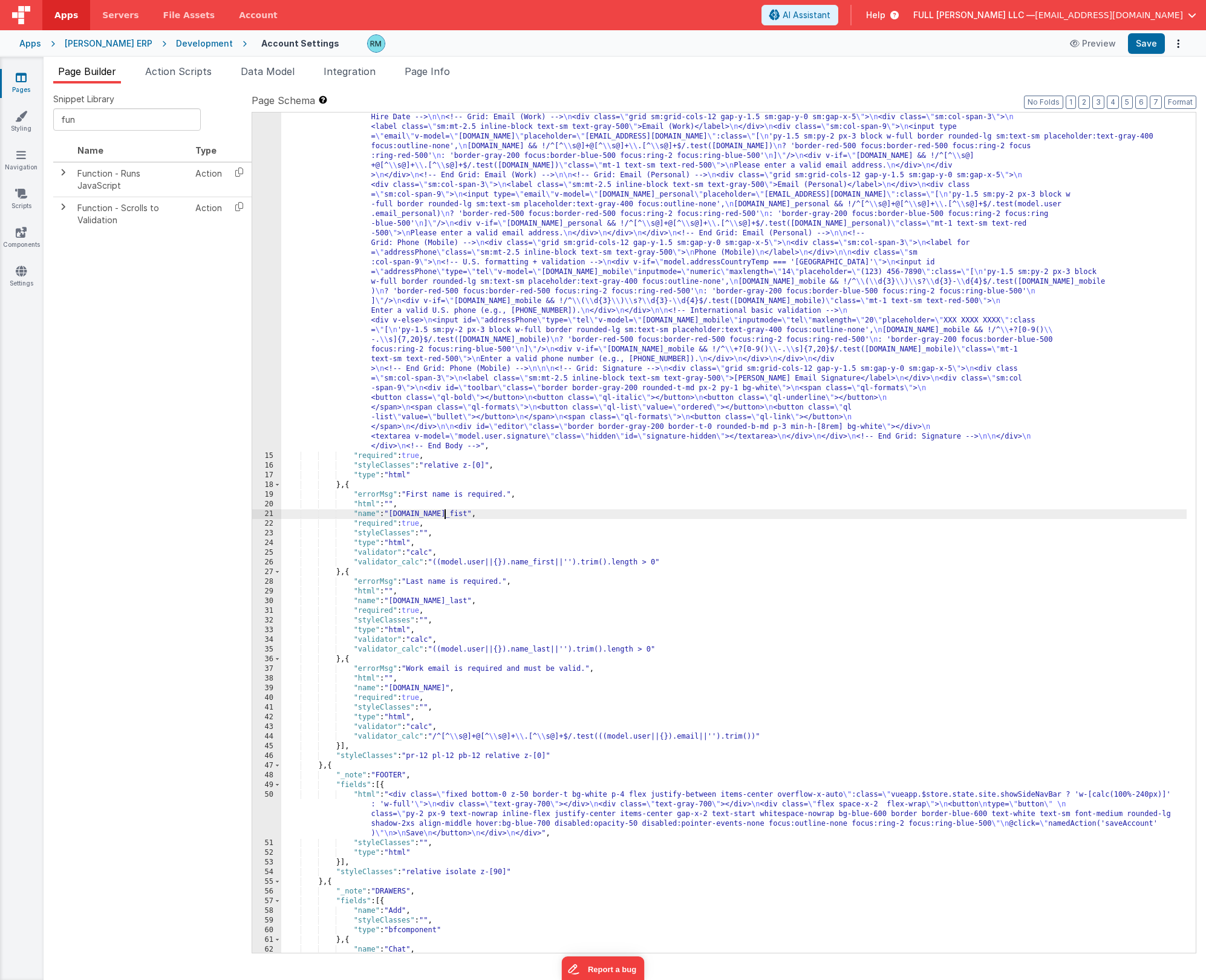
click at [446, 516] on div ""html" : "<!-- Body --> \n <div id= \" accountForm \" class= \"\" > \n <style> …" at bounding box center [734, 513] width 905 height 1576
click at [549, 530] on div ""html" : "<!-- Body --> \n <div id= \" accountForm \" class= \"\" > \n <style> …" at bounding box center [734, 513] width 905 height 1576
click at [1148, 39] on button "Save" at bounding box center [1147, 44] width 37 height 21
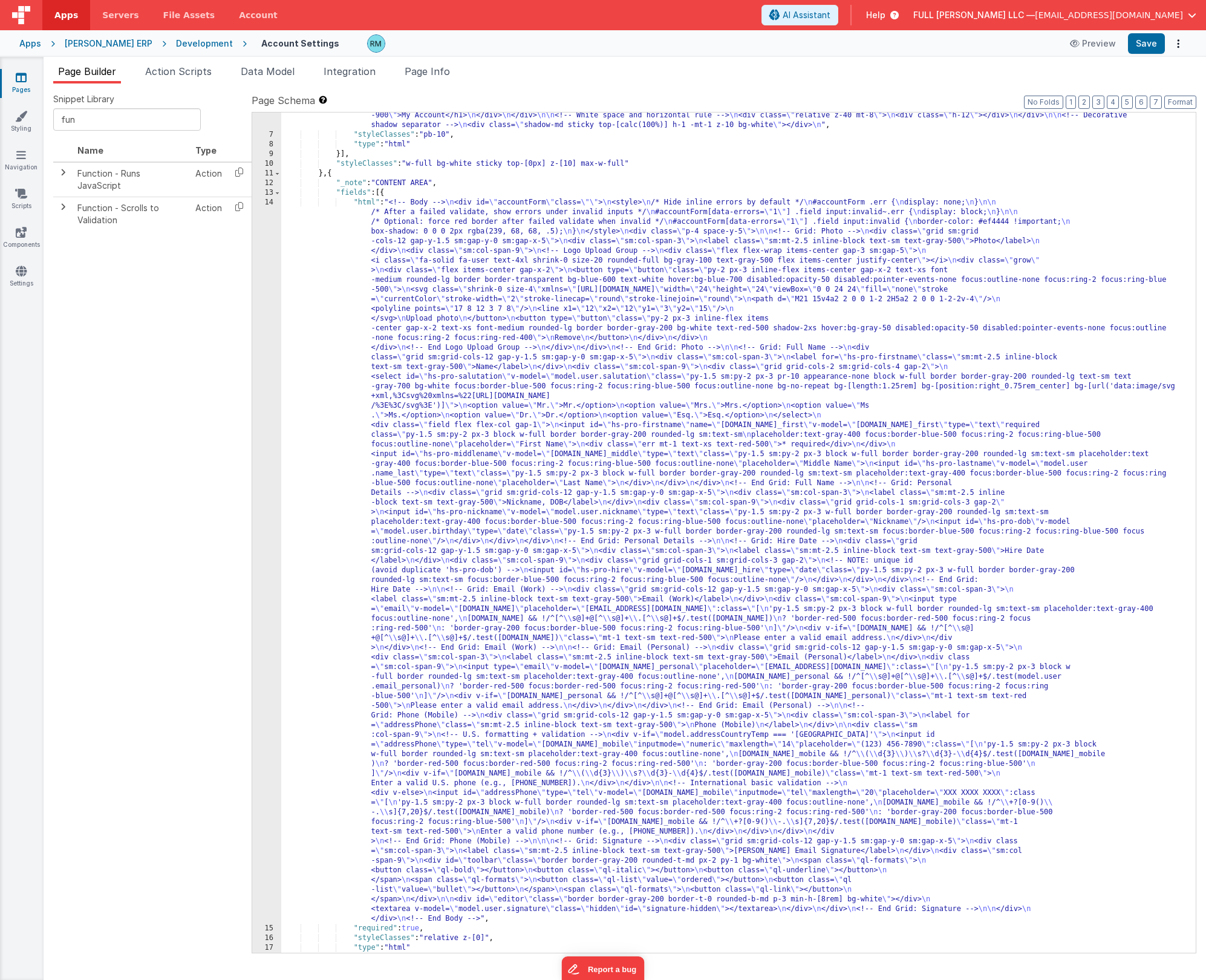
scroll to position [60, 0]
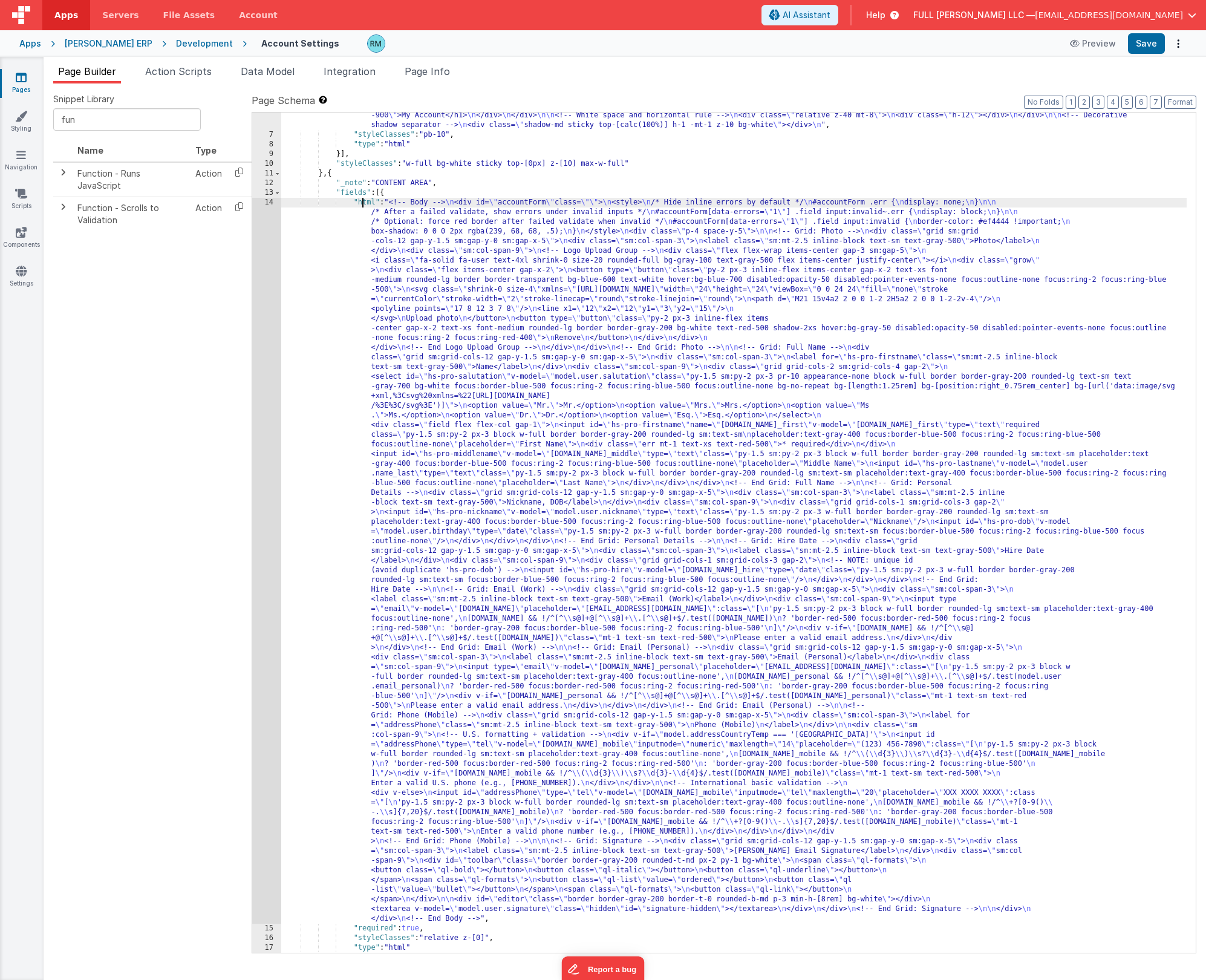
click at [364, 205] on div ""html" : "<div class= \" mt-4 flex items-start justify-start transform -transla…" at bounding box center [734, 540] width 905 height 879
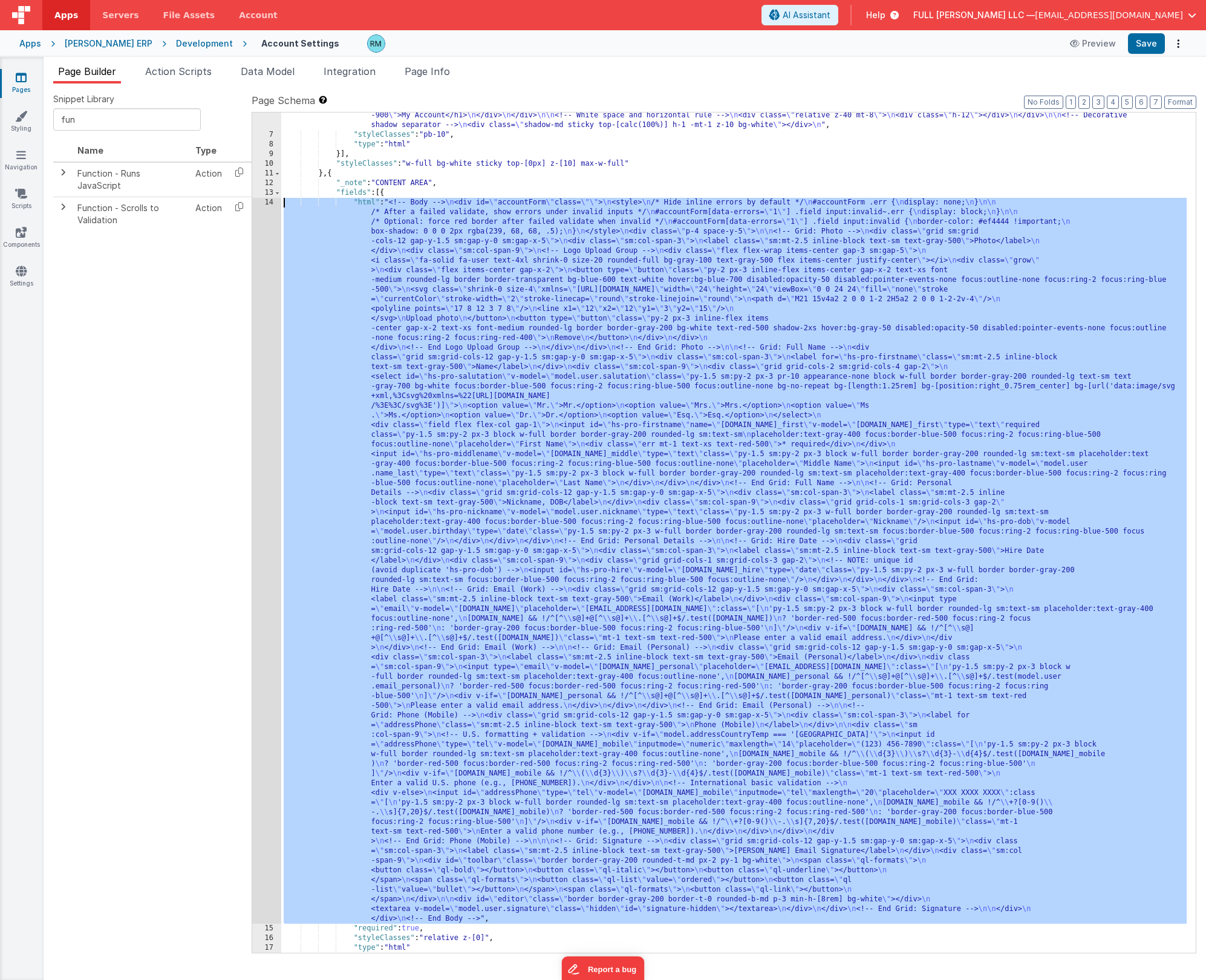
click at [267, 204] on div "14" at bounding box center [267, 560] width 29 height 726
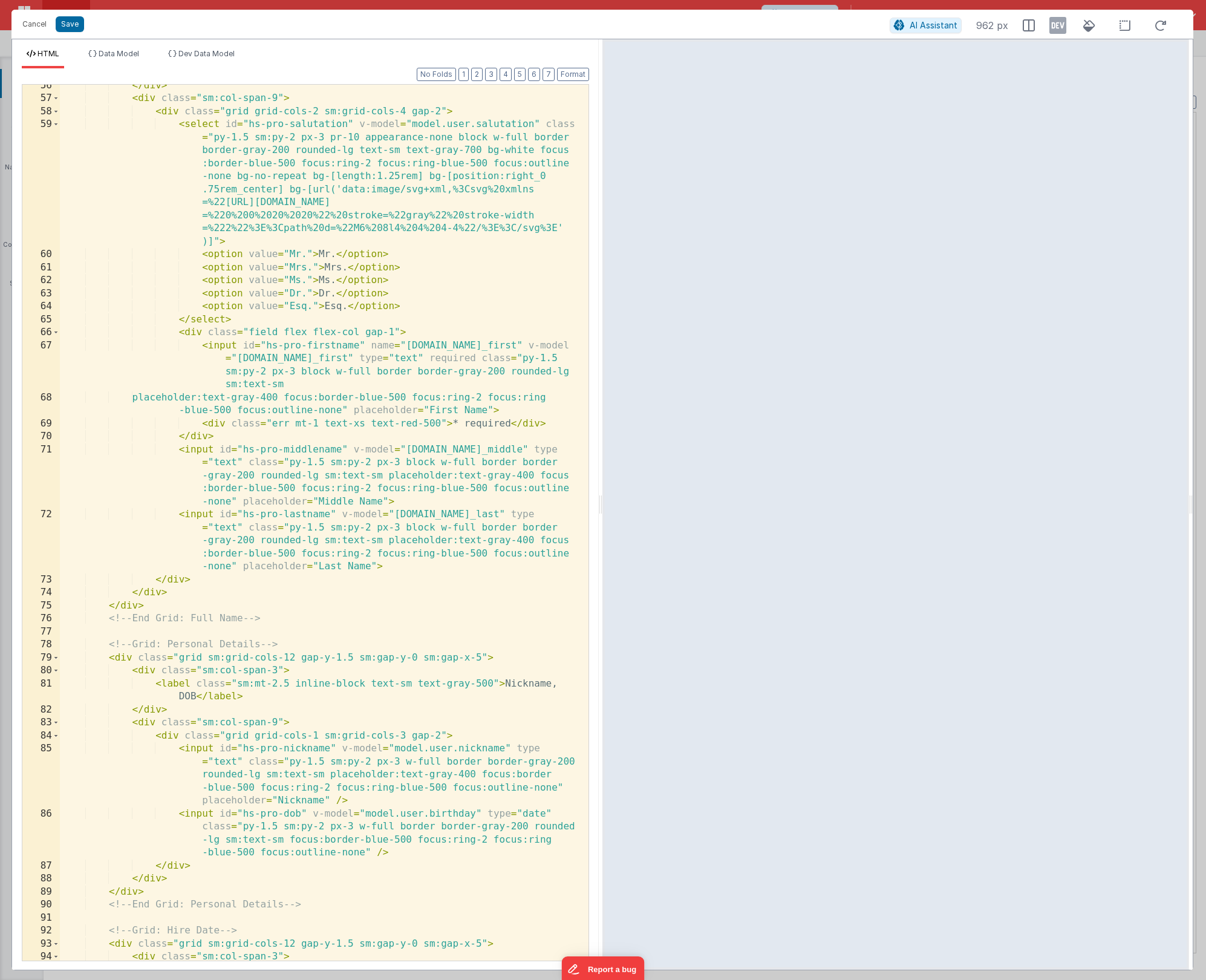
scroll to position [906, 0]
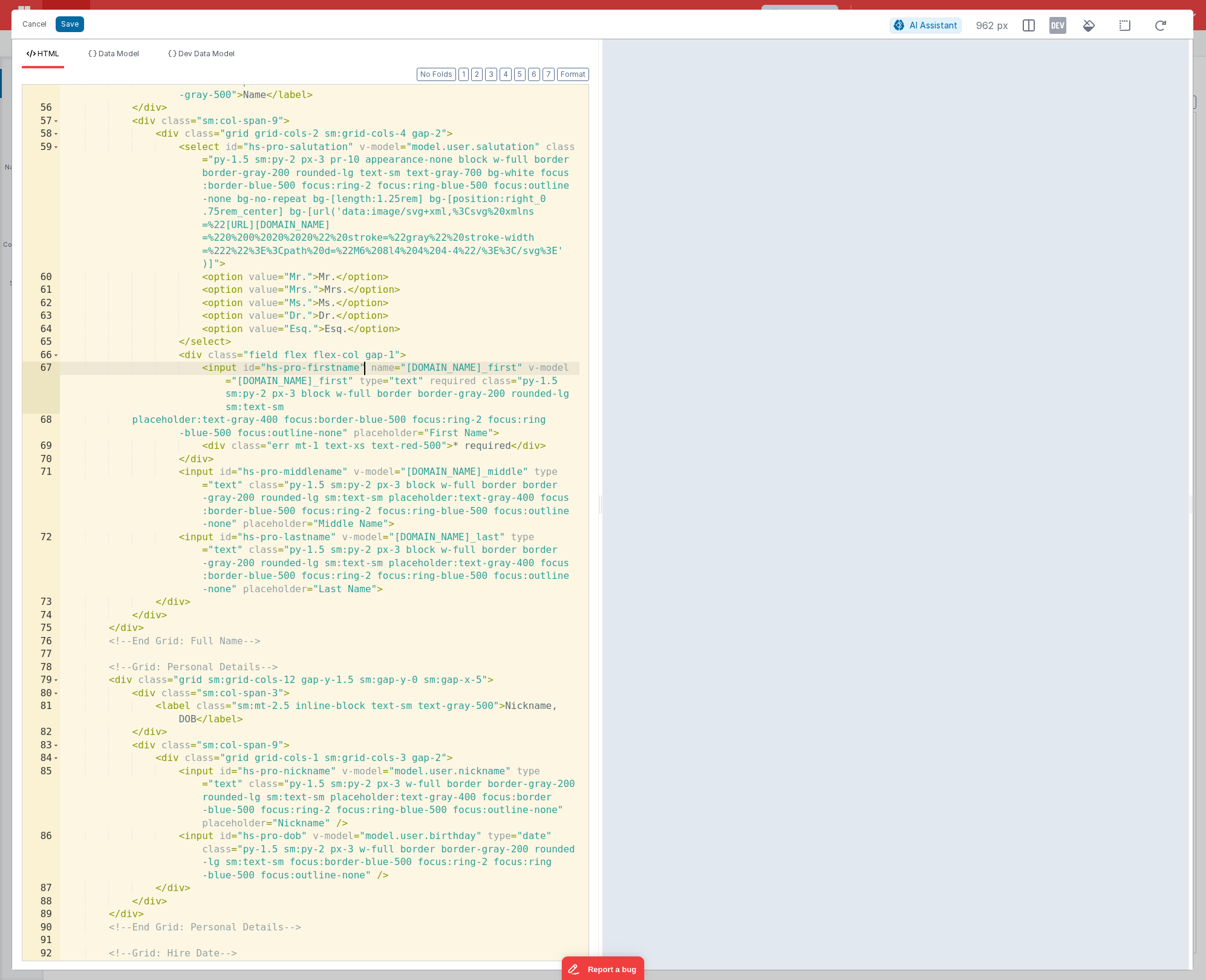
click at [367, 368] on div "< label for = "hs-pro-firstname" class = "sm:mt-2.5 inline-block text-sm text -…" at bounding box center [320, 533] width 520 height 915
click at [335, 383] on div "< label for = "hs-pro-firstname" class = "sm:mt-2.5 inline-block text-sm text -…" at bounding box center [320, 533] width 520 height 915
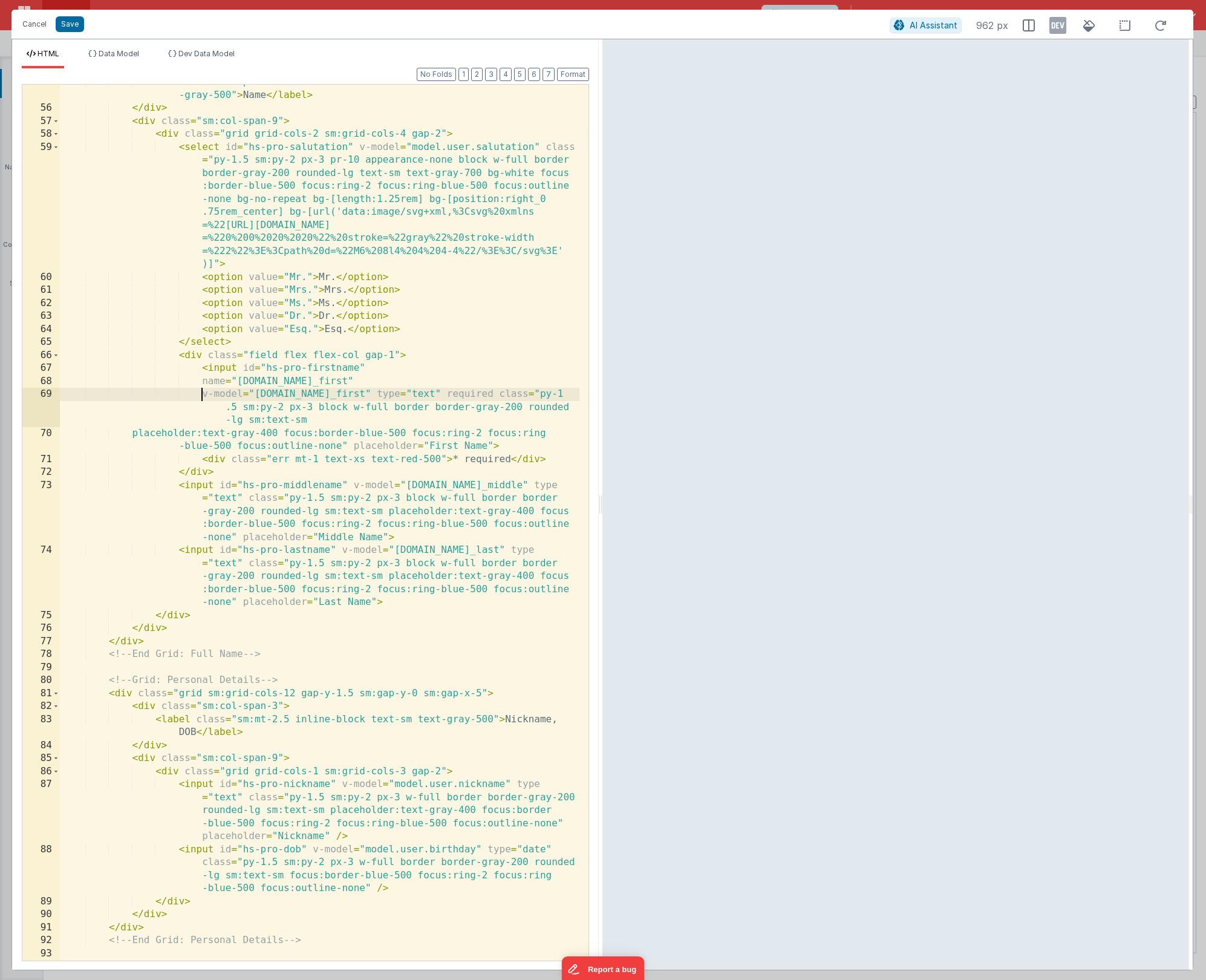
click at [386, 393] on div "< label for = "hs-pro-firstname" class = "sm:mt-2.5 inline-block text-sm text -…" at bounding box center [320, 533] width 520 height 915
click at [326, 408] on div "< label for = "hs-pro-firstname" class = "sm:mt-2.5 inline-block text-sm text -…" at bounding box center [320, 533] width 520 height 915
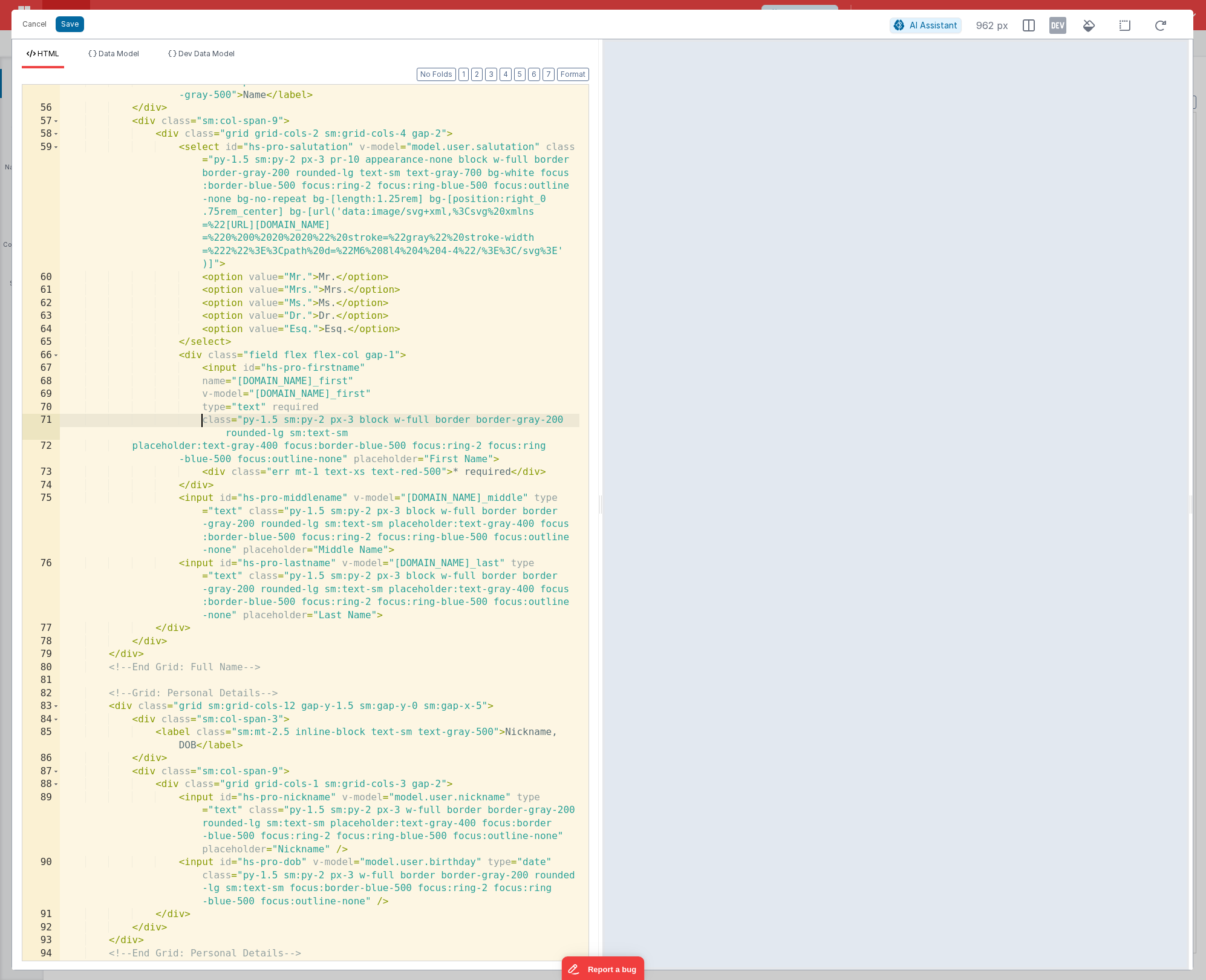
click at [269, 406] on div "< label for = "hs-pro-firstname" class = "sm:mt-2.5 inline-block text-sm text -…" at bounding box center [320, 533] width 520 height 915
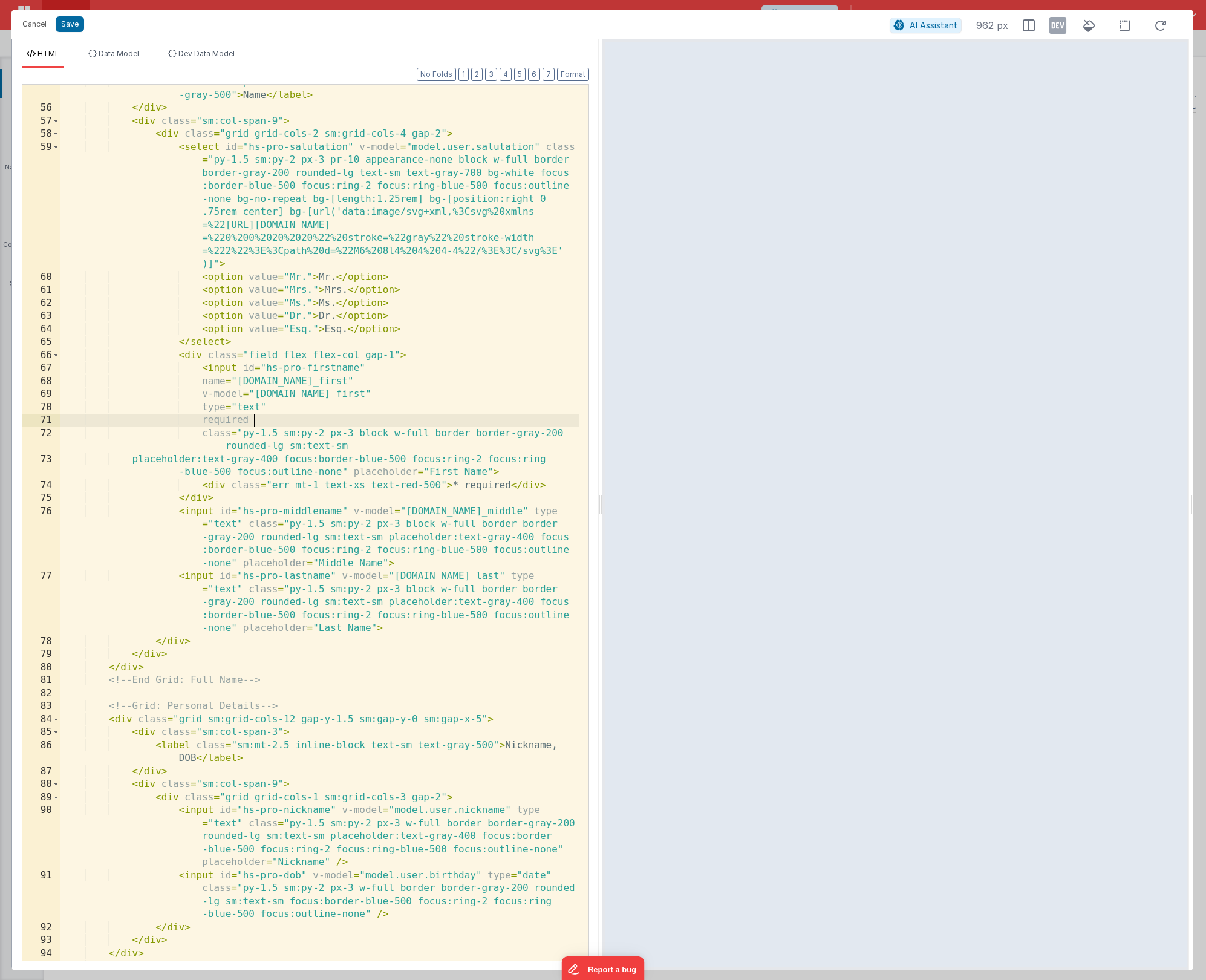
click at [262, 417] on div "< label for = "hs-pro-firstname" class = "sm:mt-2.5 inline-block text-sm text -…" at bounding box center [320, 533] width 520 height 915
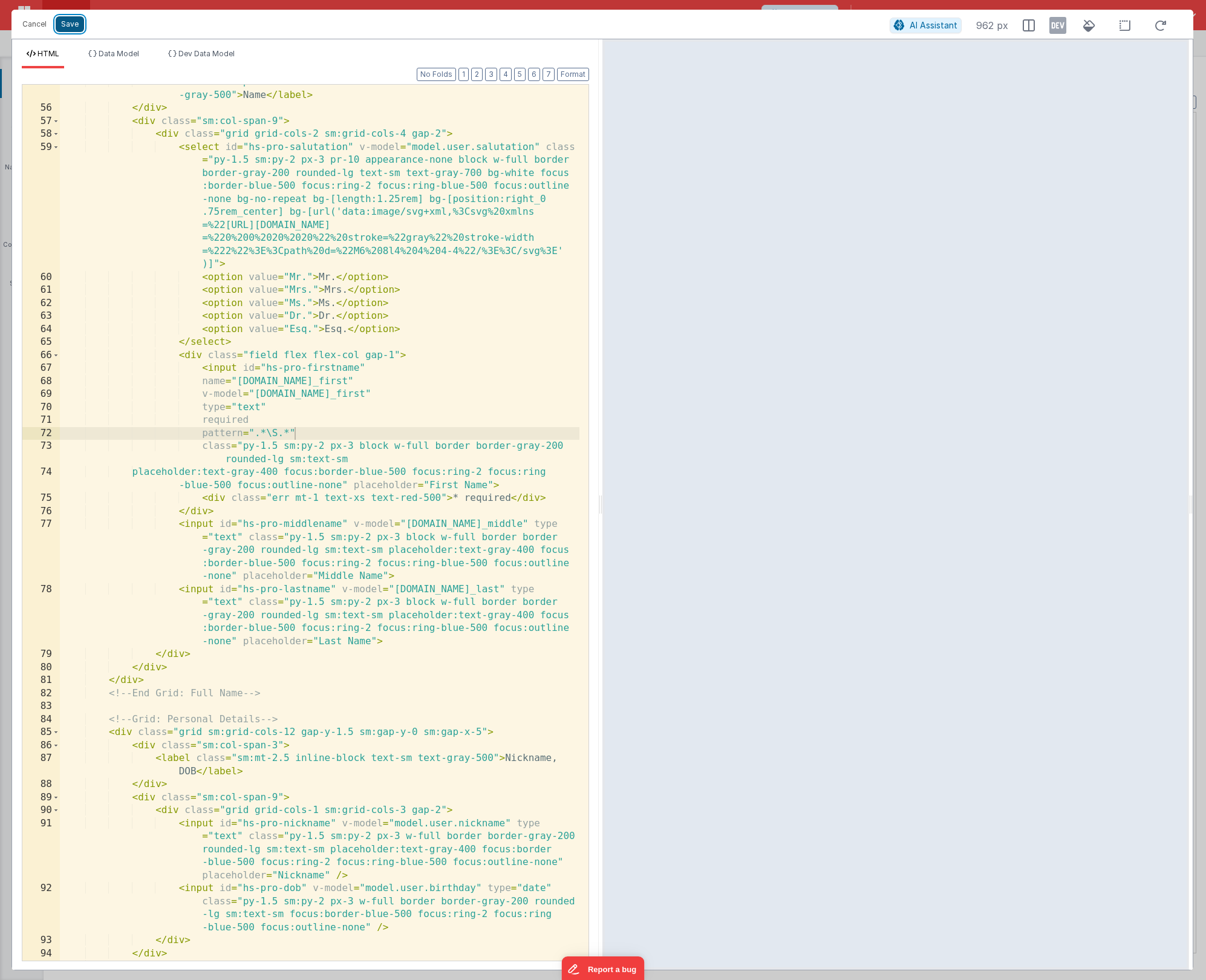
click at [67, 28] on button "Save" at bounding box center [70, 24] width 28 height 16
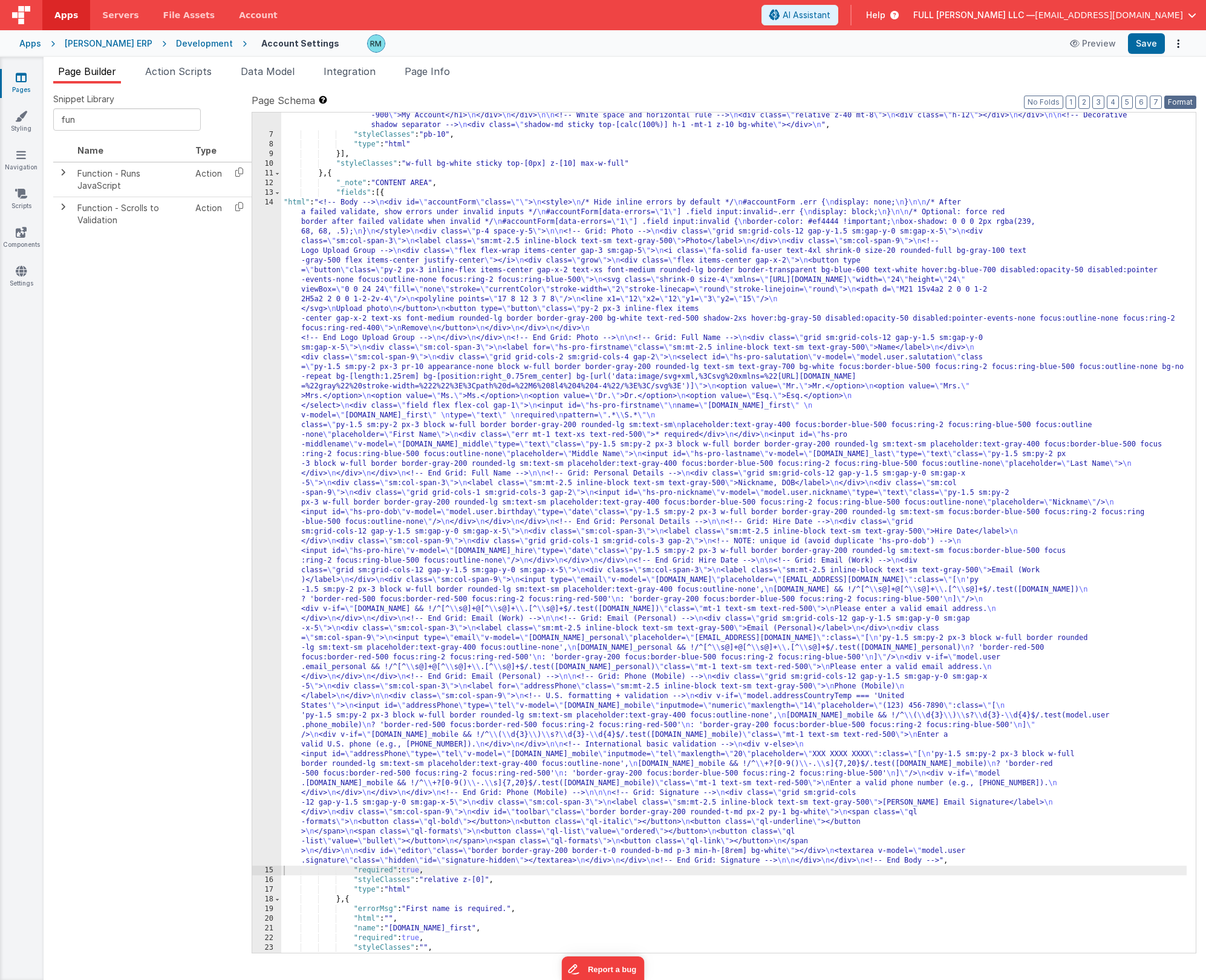
click at [1171, 104] on button "Format" at bounding box center [1180, 102] width 32 height 13
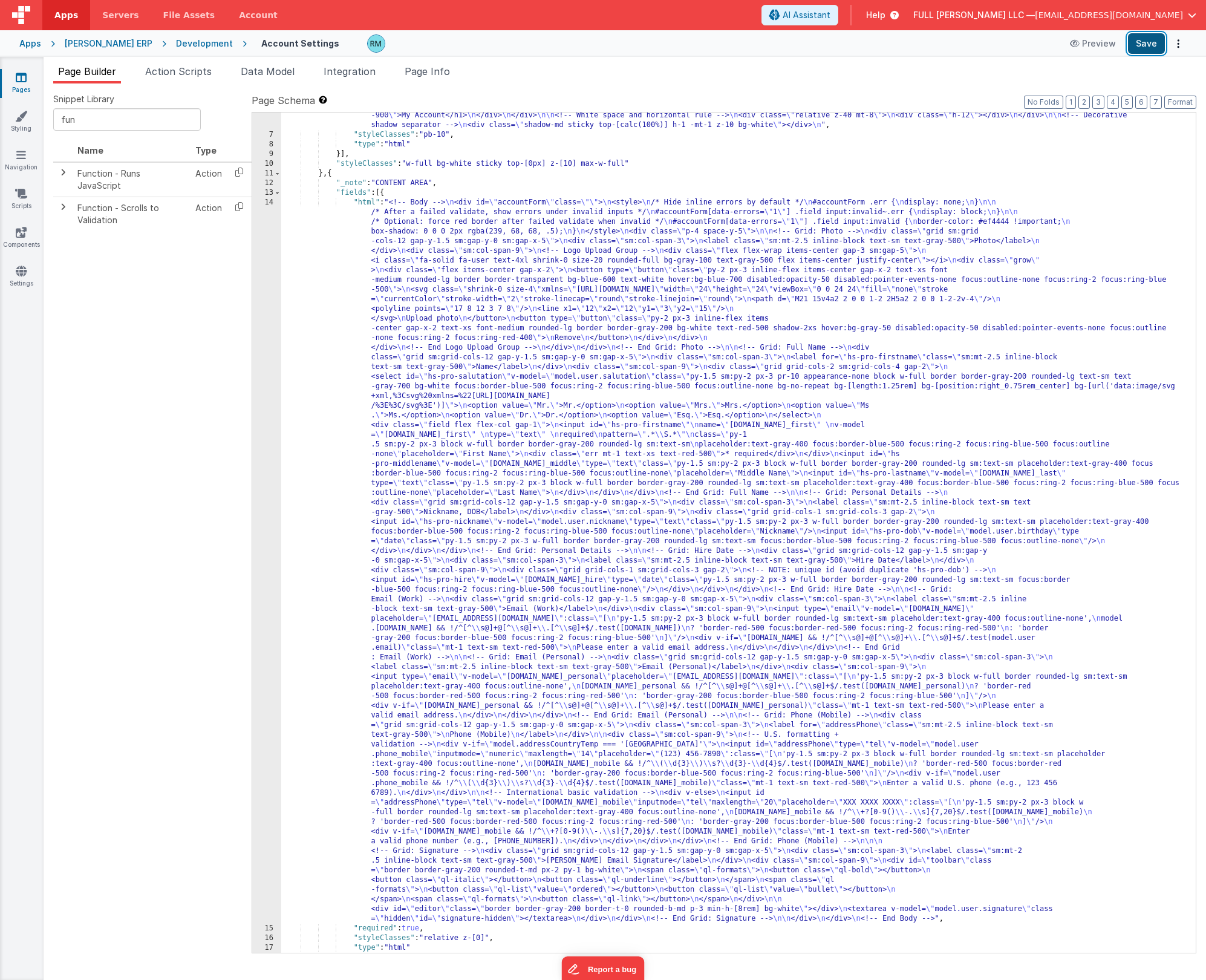
click at [1146, 45] on button "Save" at bounding box center [1147, 44] width 37 height 21
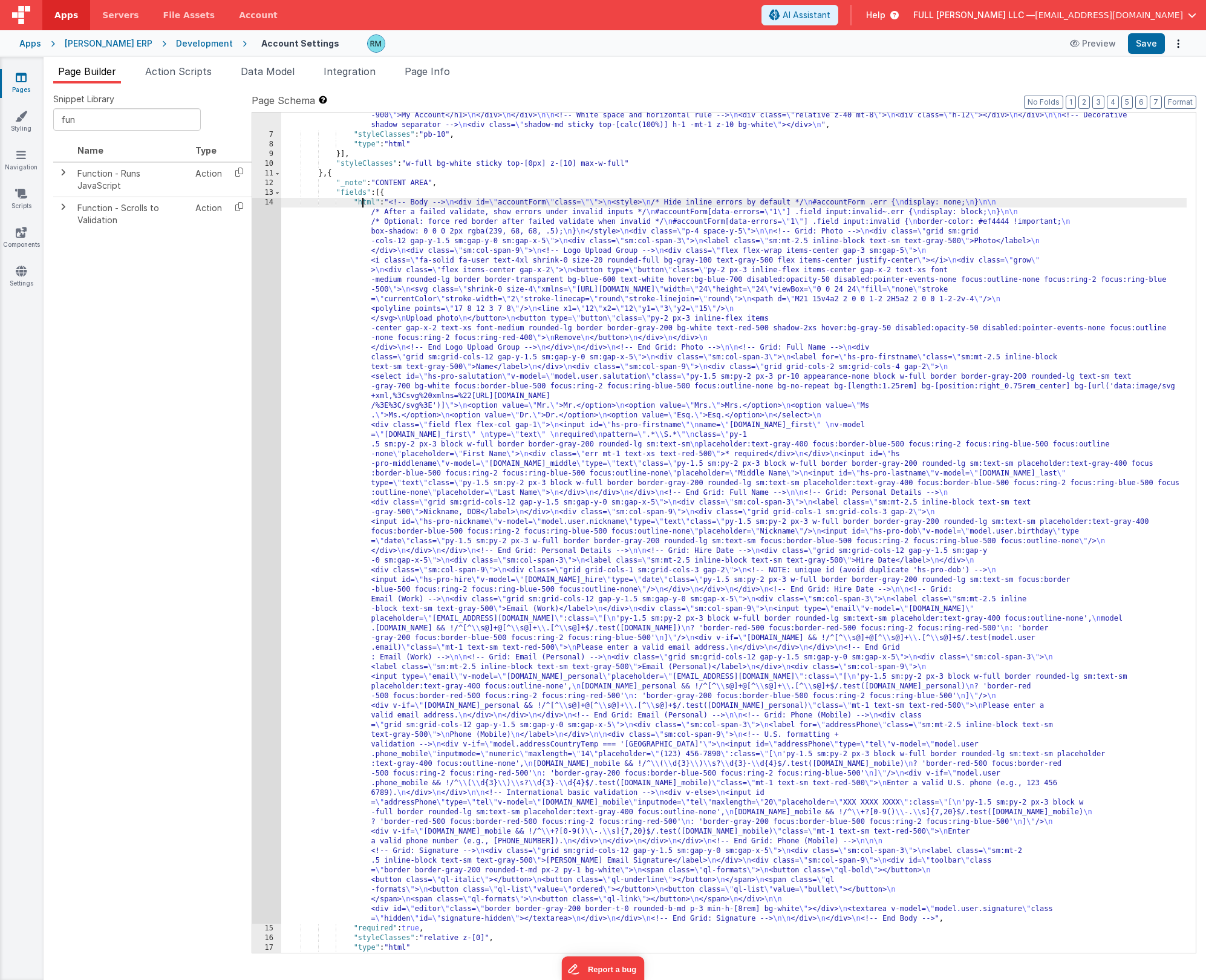
click at [362, 204] on div ""html" : "<div class= \" mt-4 flex items-start justify-start transform -transla…" at bounding box center [734, 540] width 905 height 879
click at [267, 204] on div "14" at bounding box center [267, 560] width 29 height 726
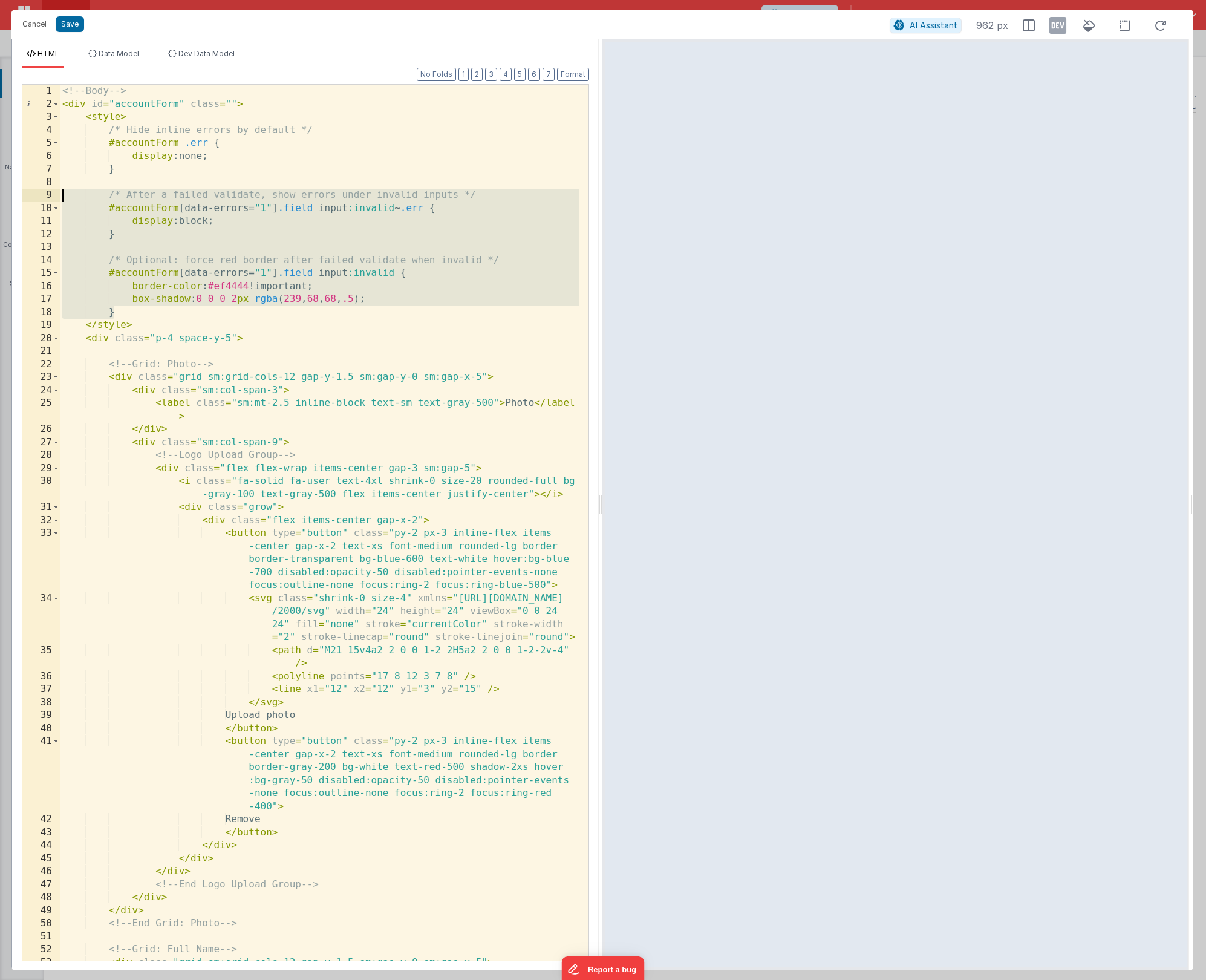
drag, startPoint x: 121, startPoint y: 310, endPoint x: 53, endPoint y: 184, distance: 143.2
click at [53, 184] on div "1 2 3 4 5 6 7 8 9 10 11 12 13 14 15 16 17 18 19 20 21 22 23 24 25 26 27 28 29 3…" at bounding box center [305, 523] width 568 height 877
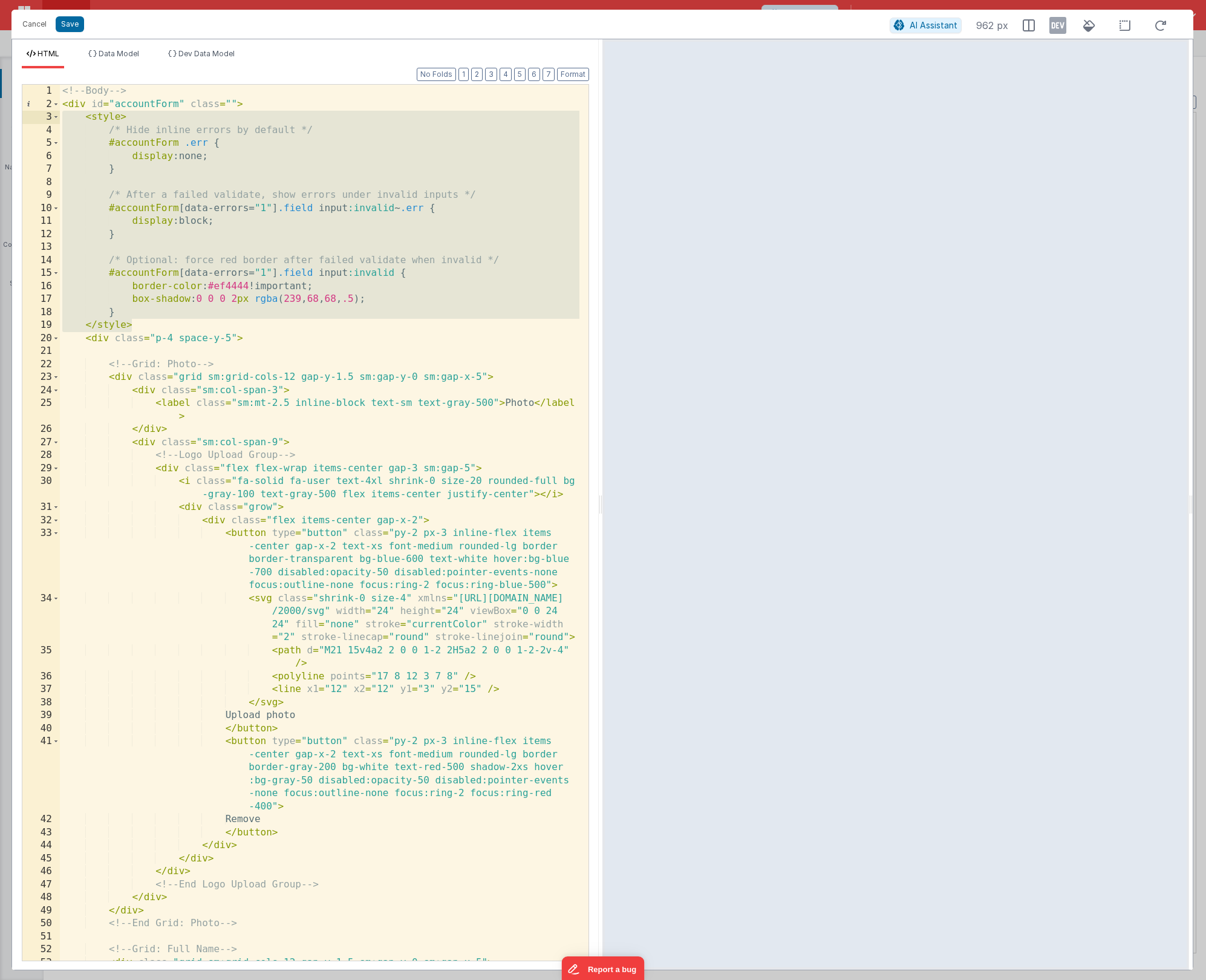
drag, startPoint x: 137, startPoint y: 325, endPoint x: 50, endPoint y: 113, distance: 229.2
click at [50, 113] on div "1 2 3 4 5 6 7 8 9 10 11 12 13 14 15 16 17 18 19 20 21 22 23 24 25 26 27 28 29 3…" at bounding box center [305, 523] width 568 height 877
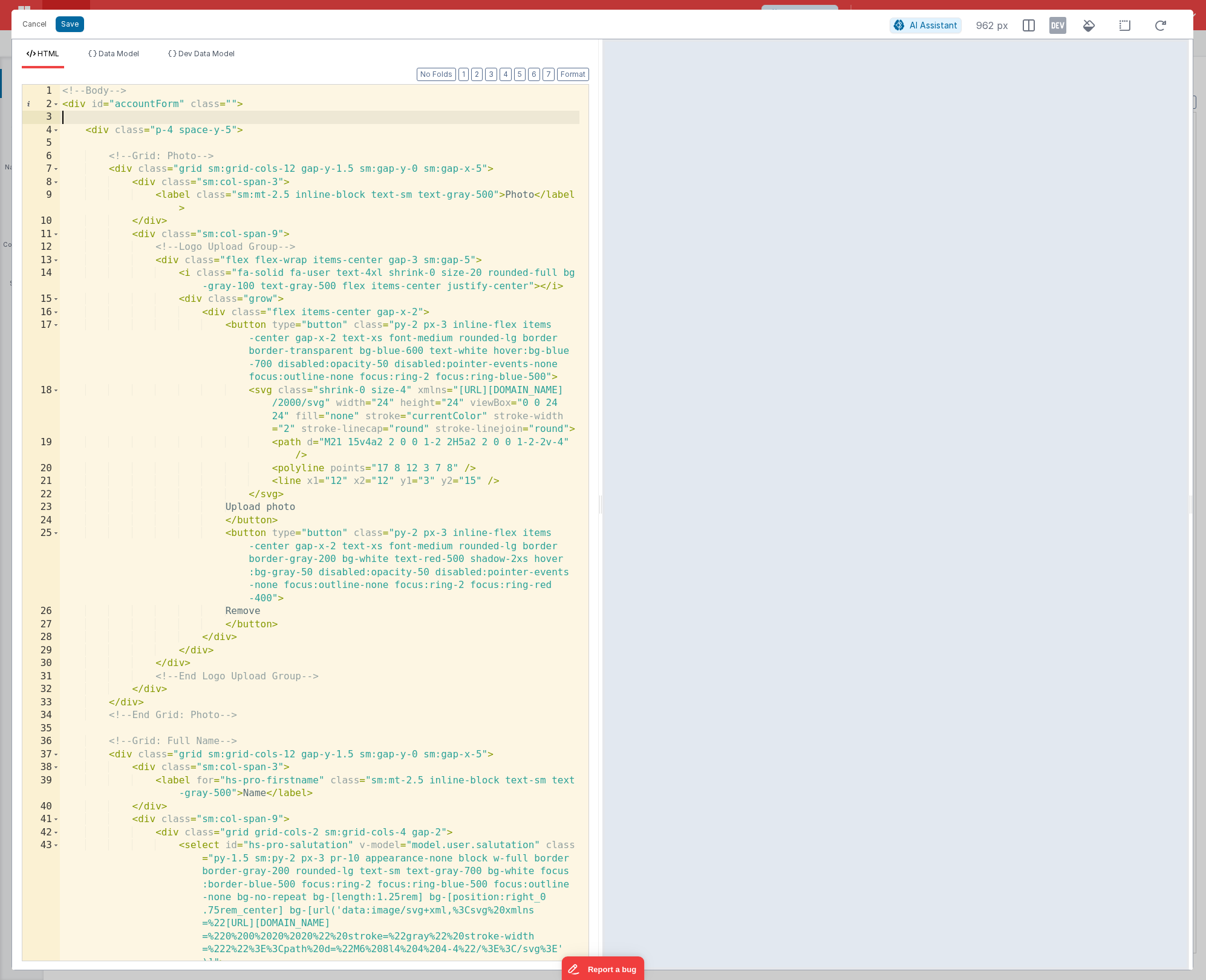
click at [76, 121] on div "<!-- Body --> < div id = "accountForm" class = "" > < div class = "p-4 space-y-…" at bounding box center [320, 535] width 520 height 902
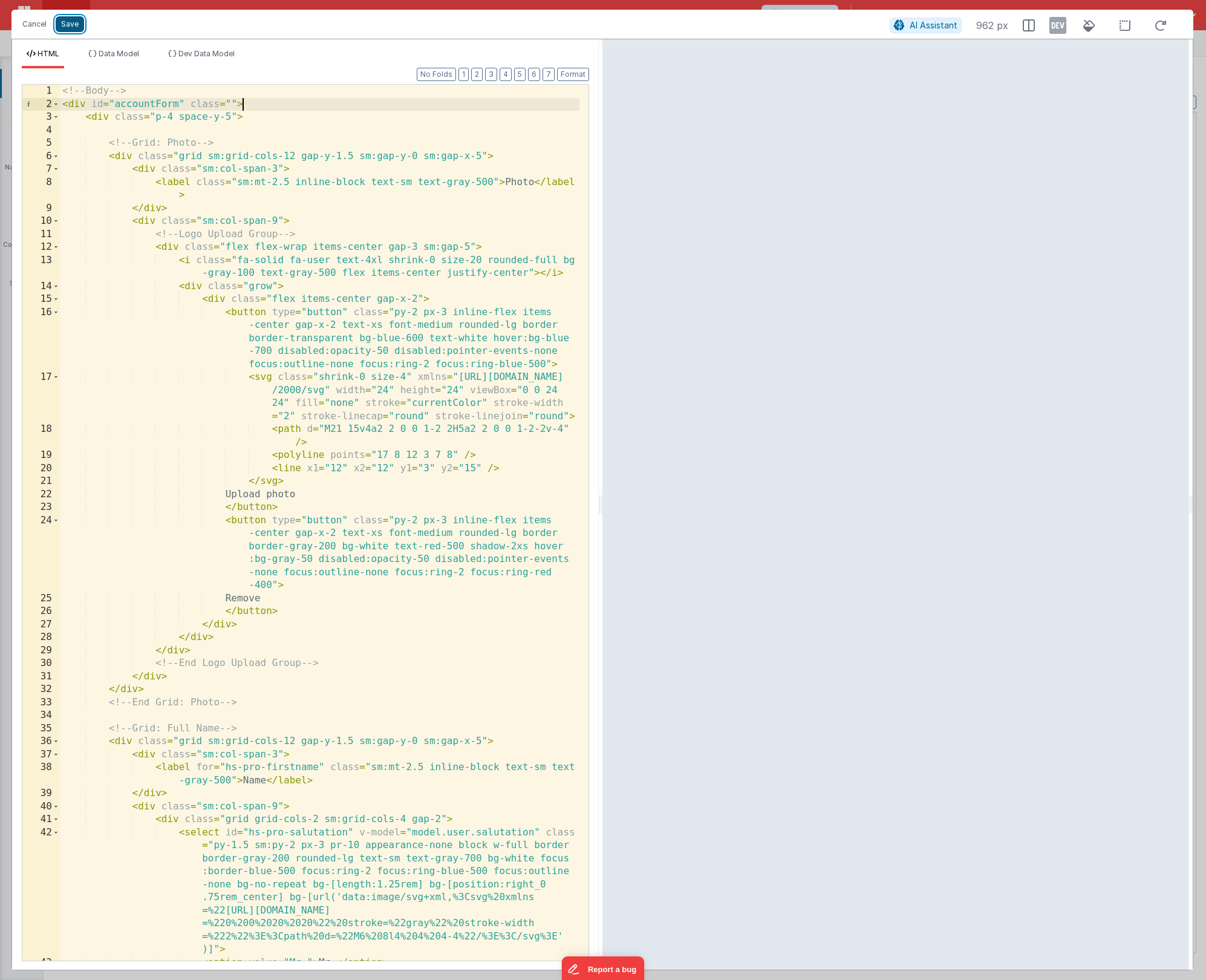
click at [73, 28] on button "Save" at bounding box center [70, 24] width 28 height 16
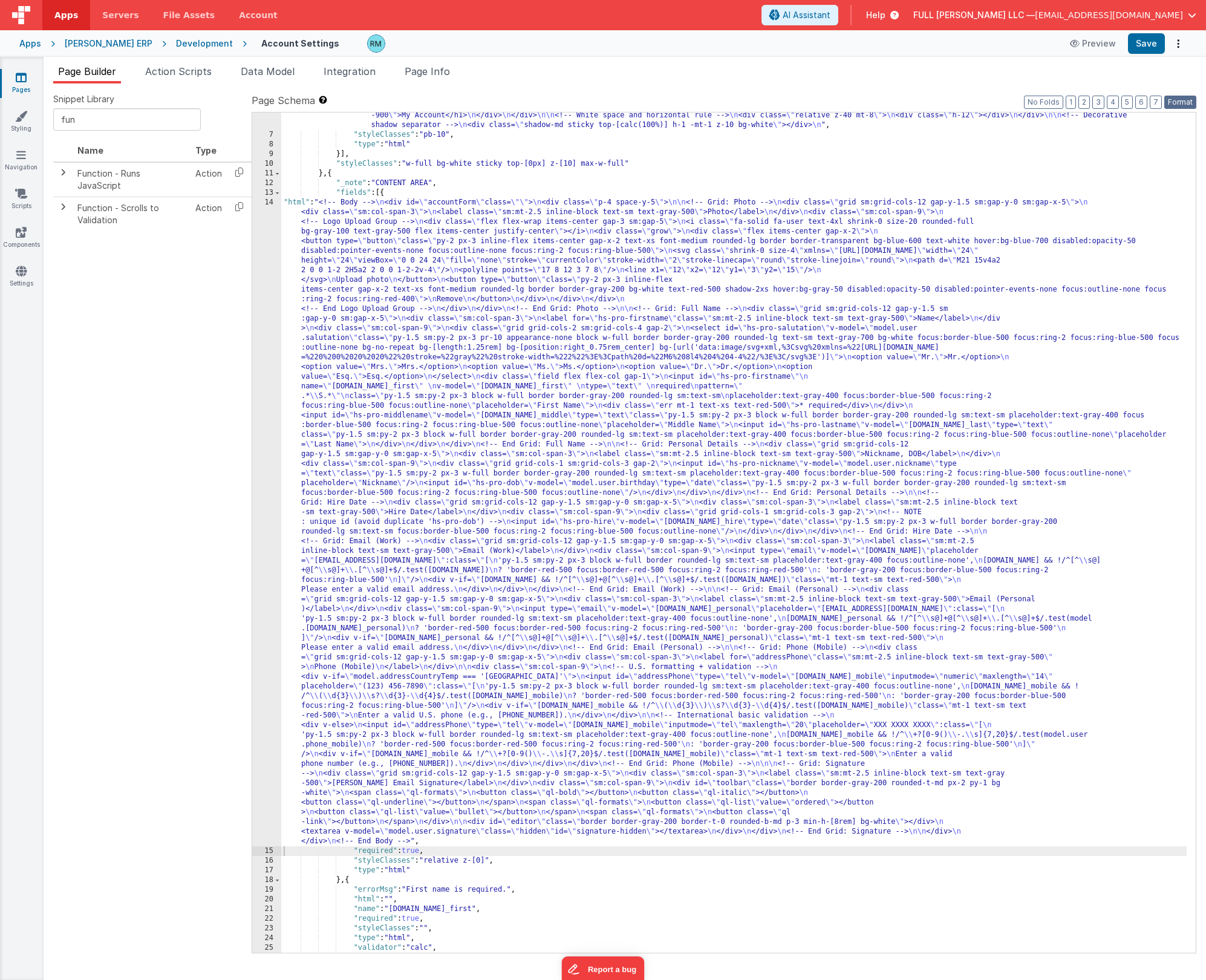
click at [1191, 101] on button "Format" at bounding box center [1180, 102] width 32 height 13
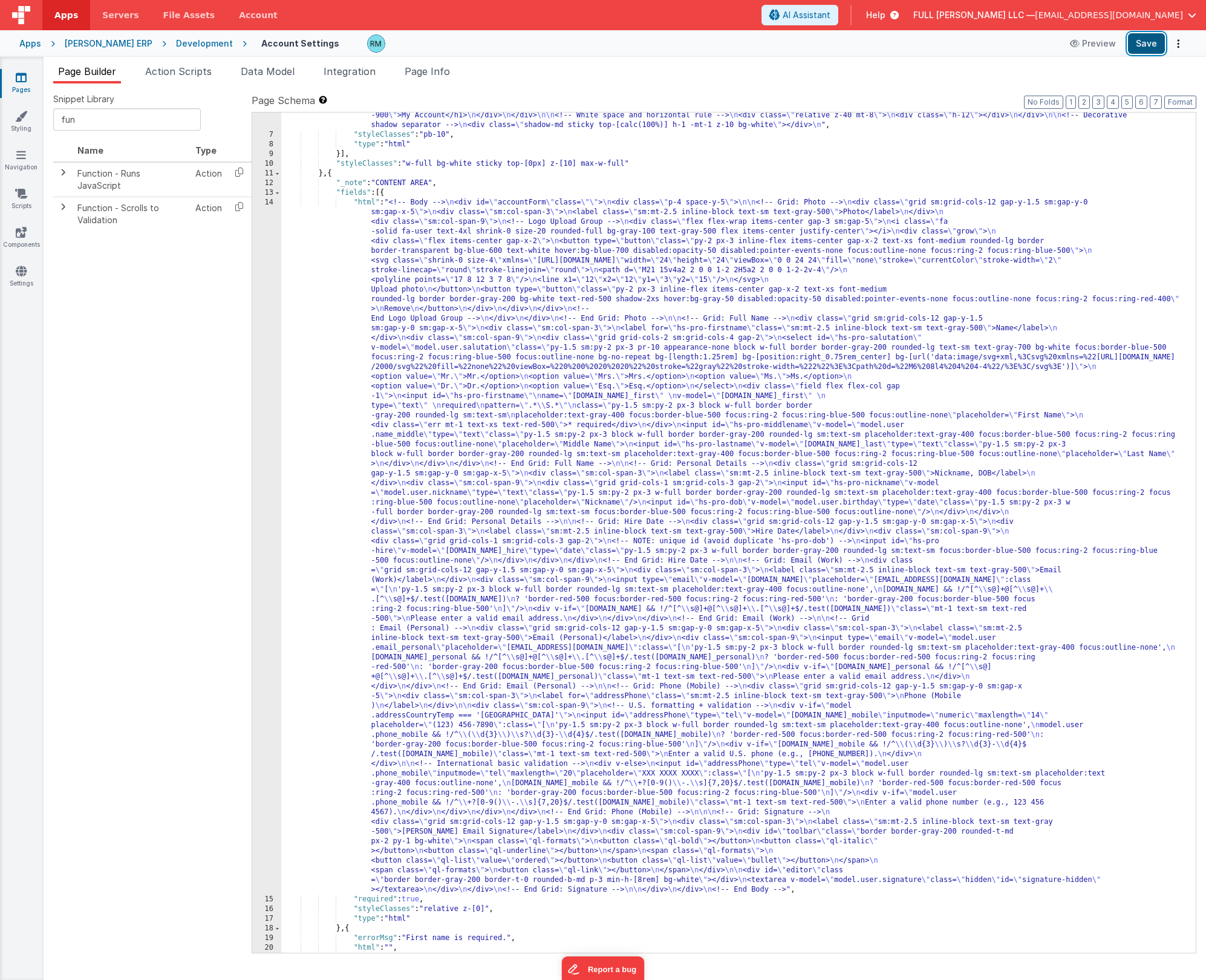
click at [1144, 41] on button "Save" at bounding box center [1147, 44] width 37 height 21
click at [24, 125] on link "Styling" at bounding box center [21, 122] width 44 height 24
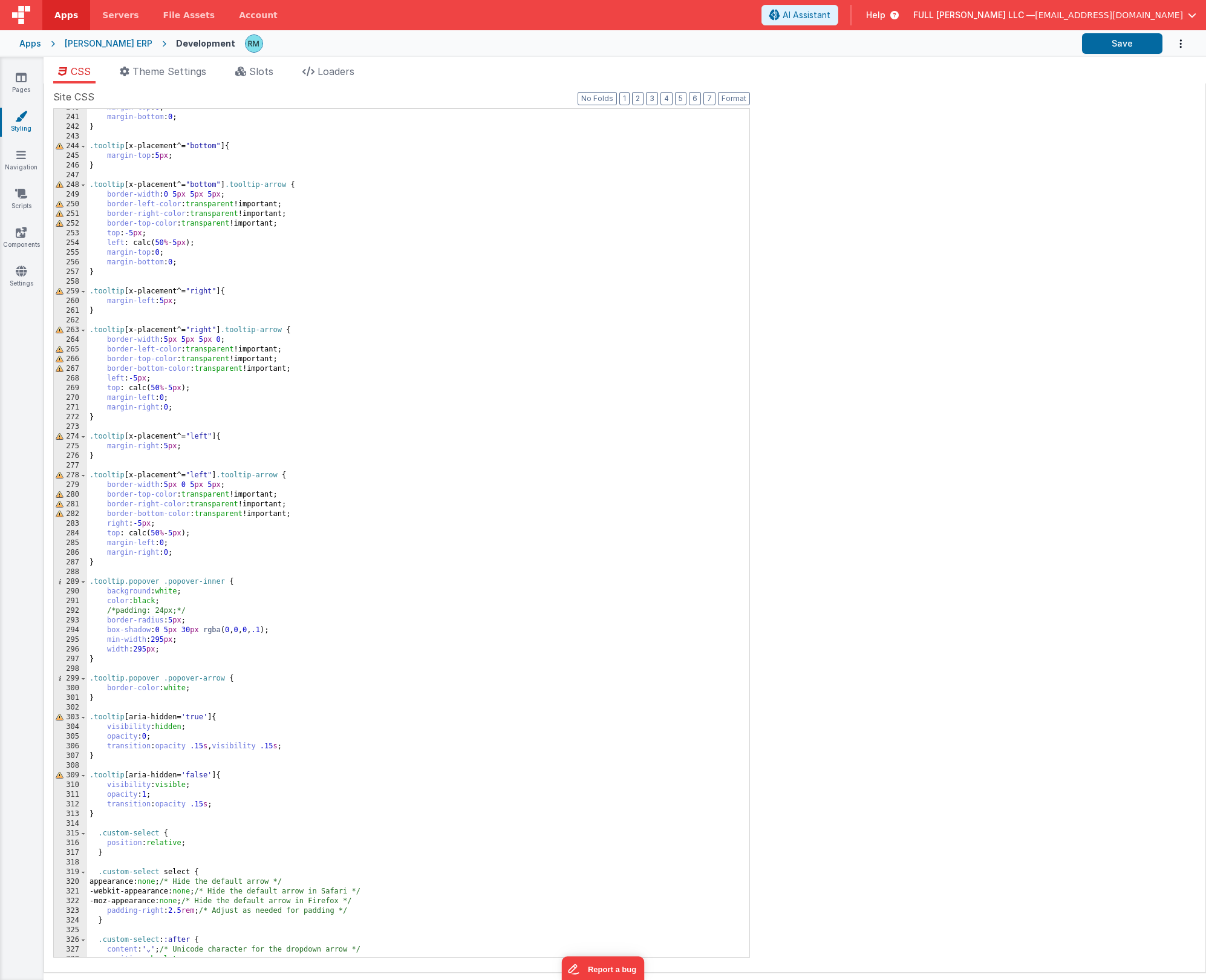
scroll to position [2897, 0]
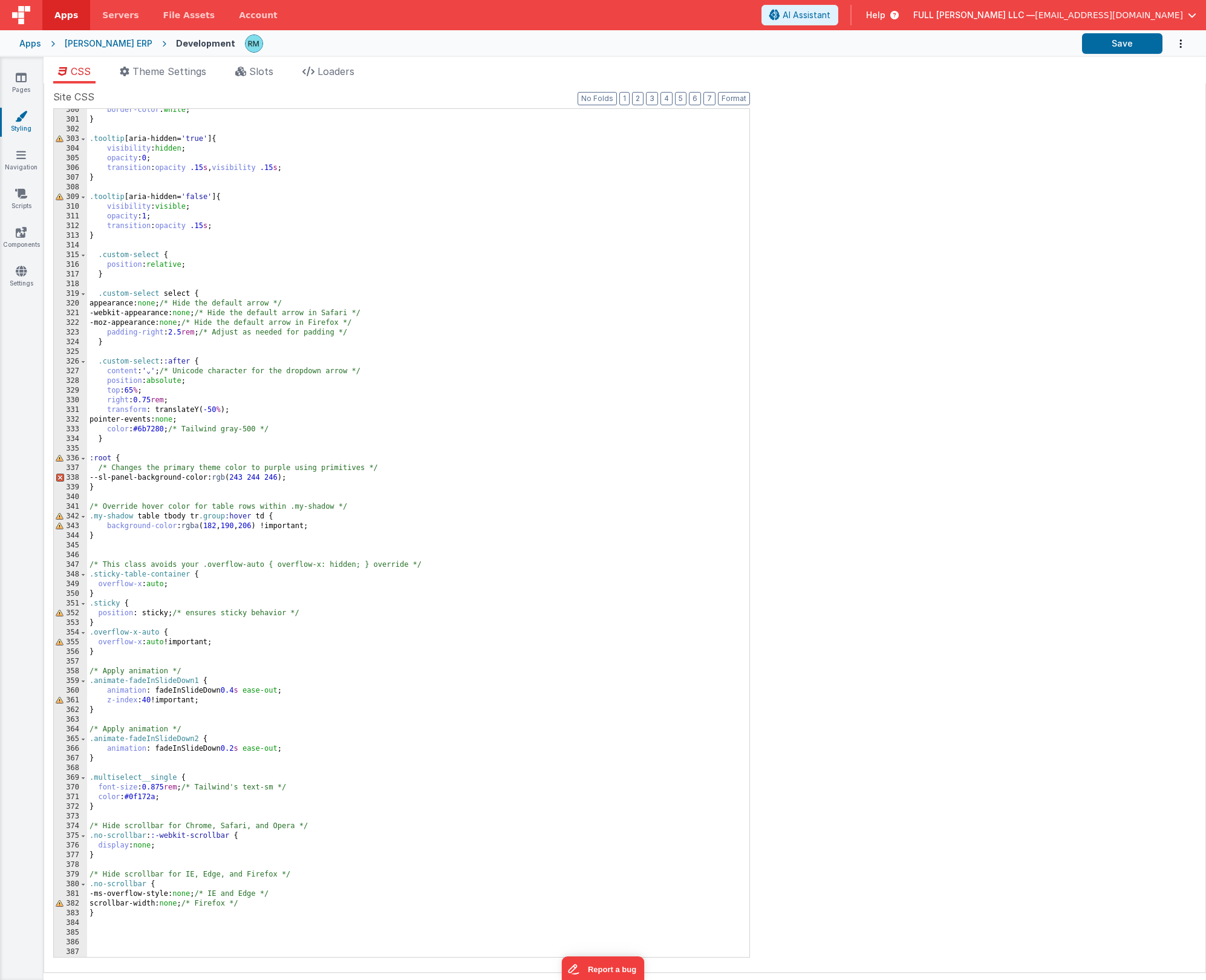
click at [101, 918] on div "border-color : white ; } .tooltip [ aria-hidden = ' true ' ] { visibility : hid…" at bounding box center [414, 539] width 654 height 867
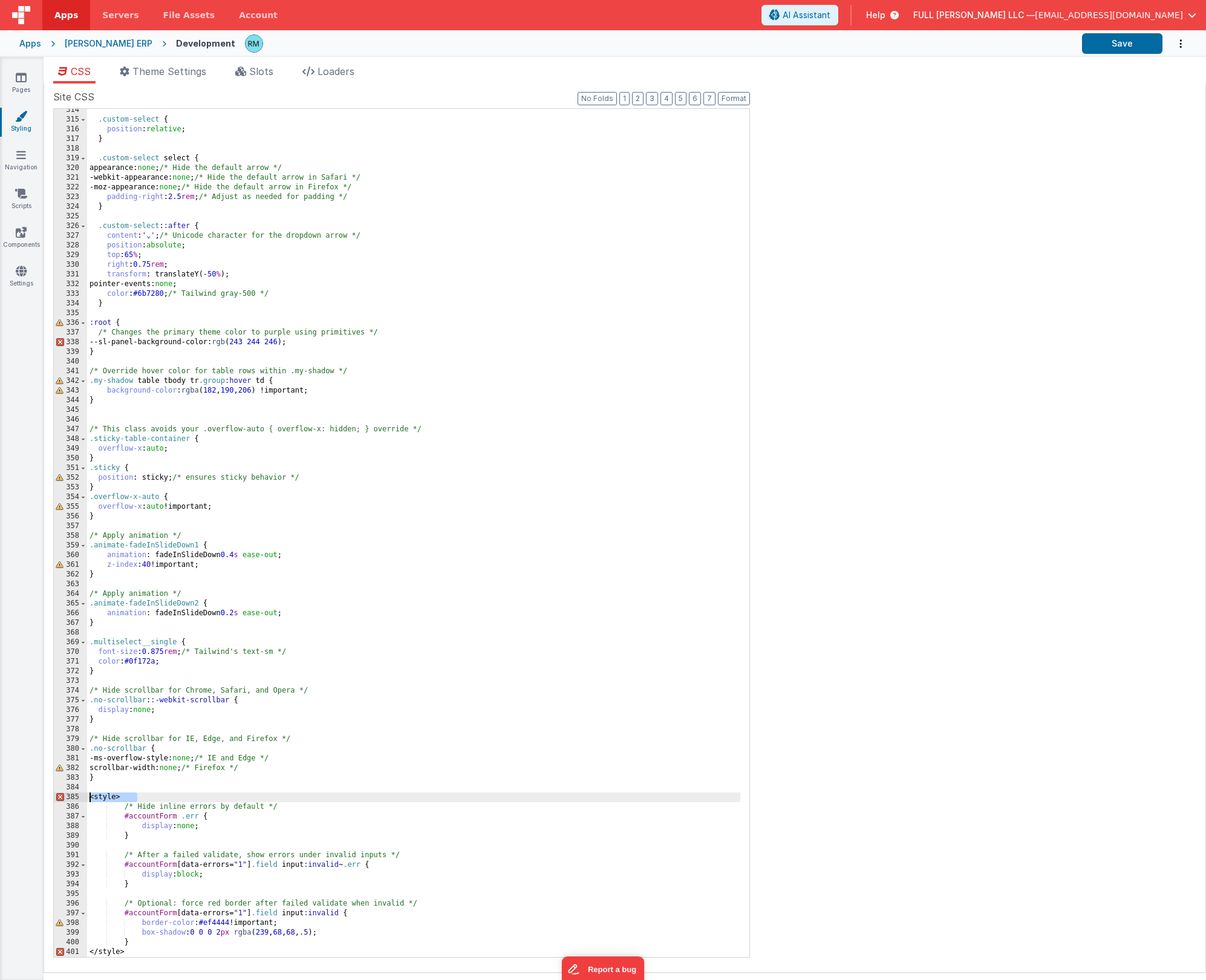
drag, startPoint x: 155, startPoint y: 799, endPoint x: 23, endPoint y: 793, distance: 132.1
click at [23, 793] on section "Pages Styling Navigation Scripts Components Settings CSS Theme Settings Slots L…" at bounding box center [603, 518] width 1206 height 923
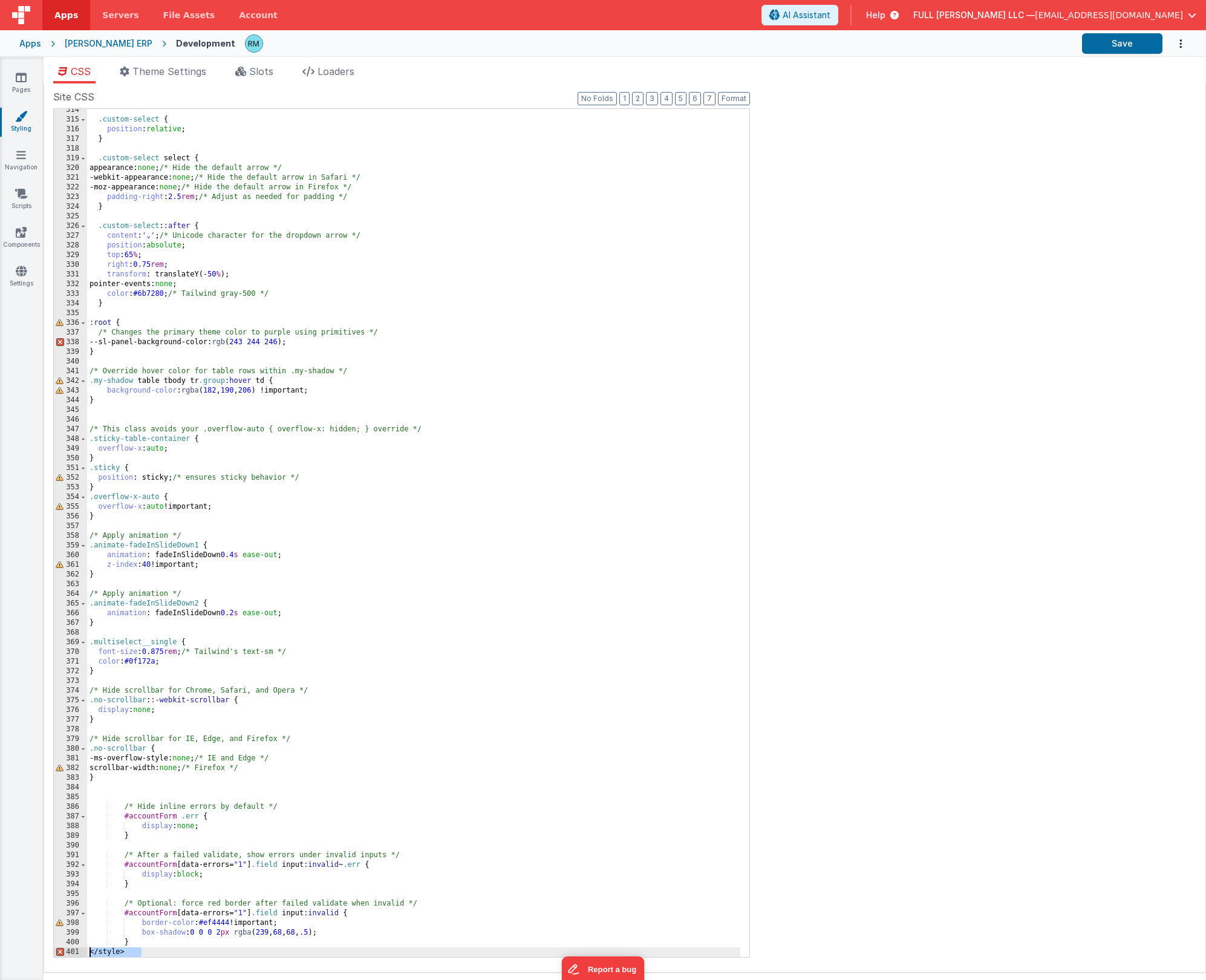
drag, startPoint x: 151, startPoint y: 951, endPoint x: 67, endPoint y: 951, distance: 84.0
click at [67, 951] on div "314 315 316 317 318 319 320 321 322 323 324 325 326 327 328 329 330 331 332 333…" at bounding box center [401, 532] width 697 height 849
click at [464, 887] on div ".custom-select { position : relative ; } .custom-select select { appearance: no…" at bounding box center [414, 539] width 654 height 867
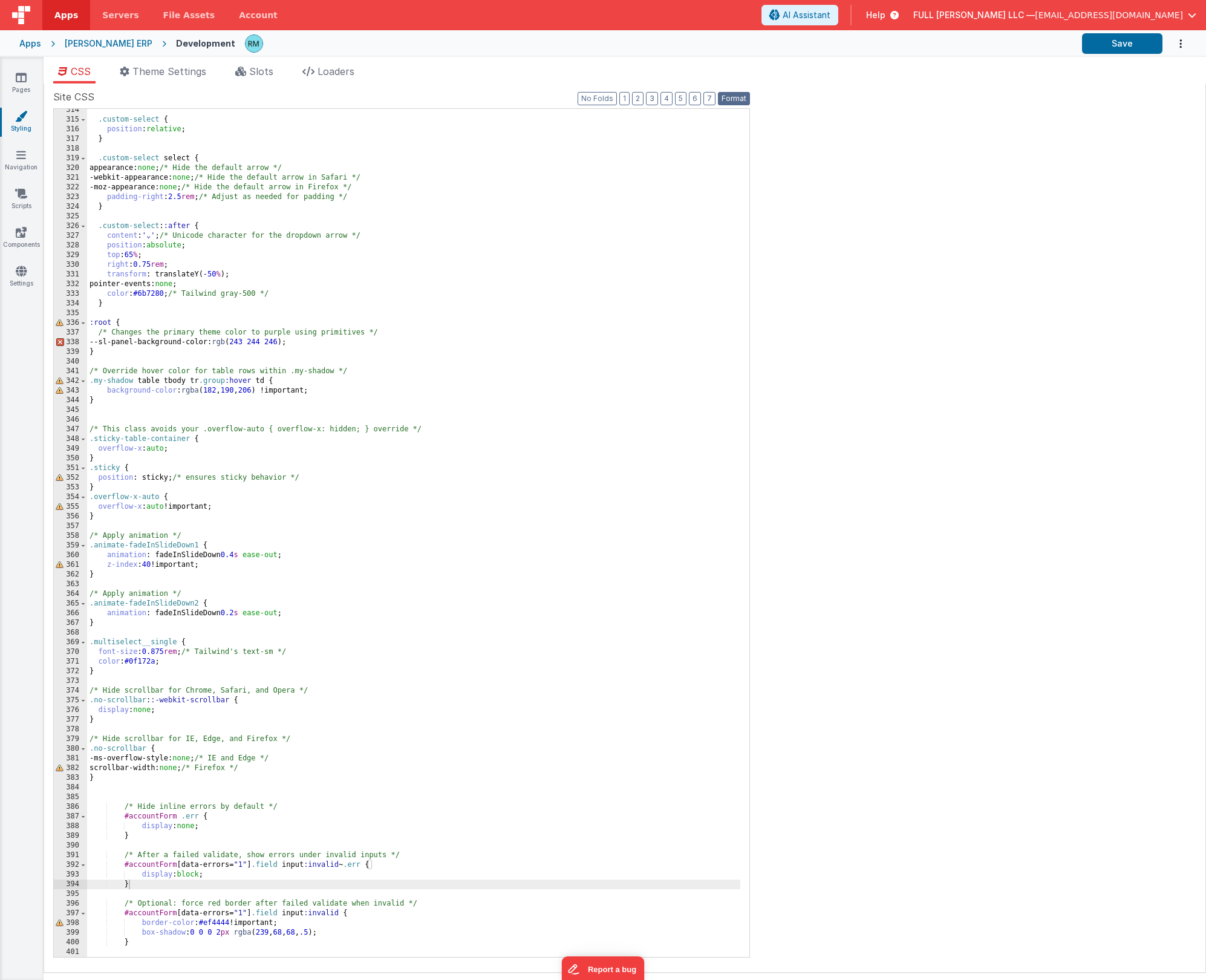
click at [742, 102] on button "Format" at bounding box center [734, 98] width 32 height 13
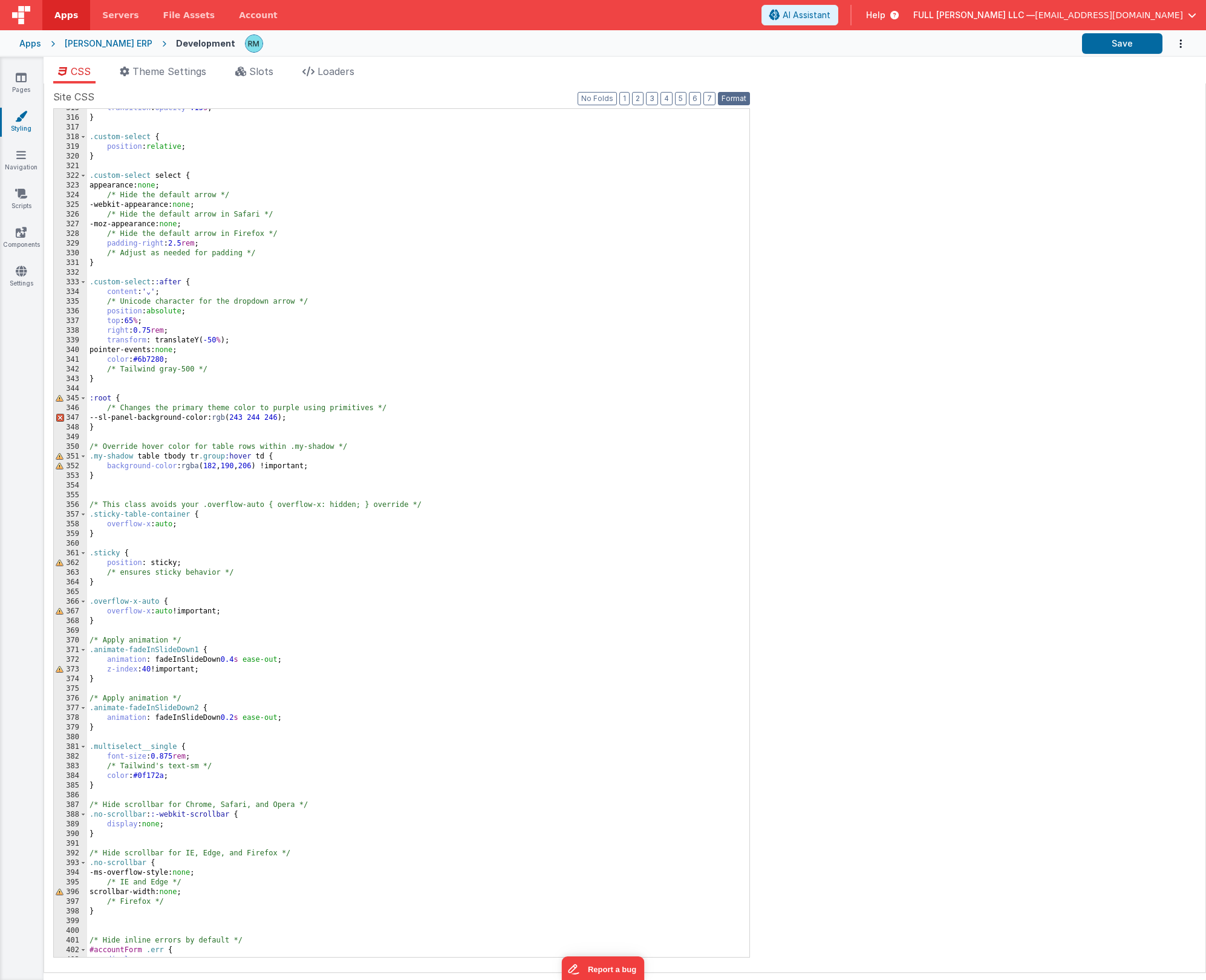
scroll to position [3168, 0]
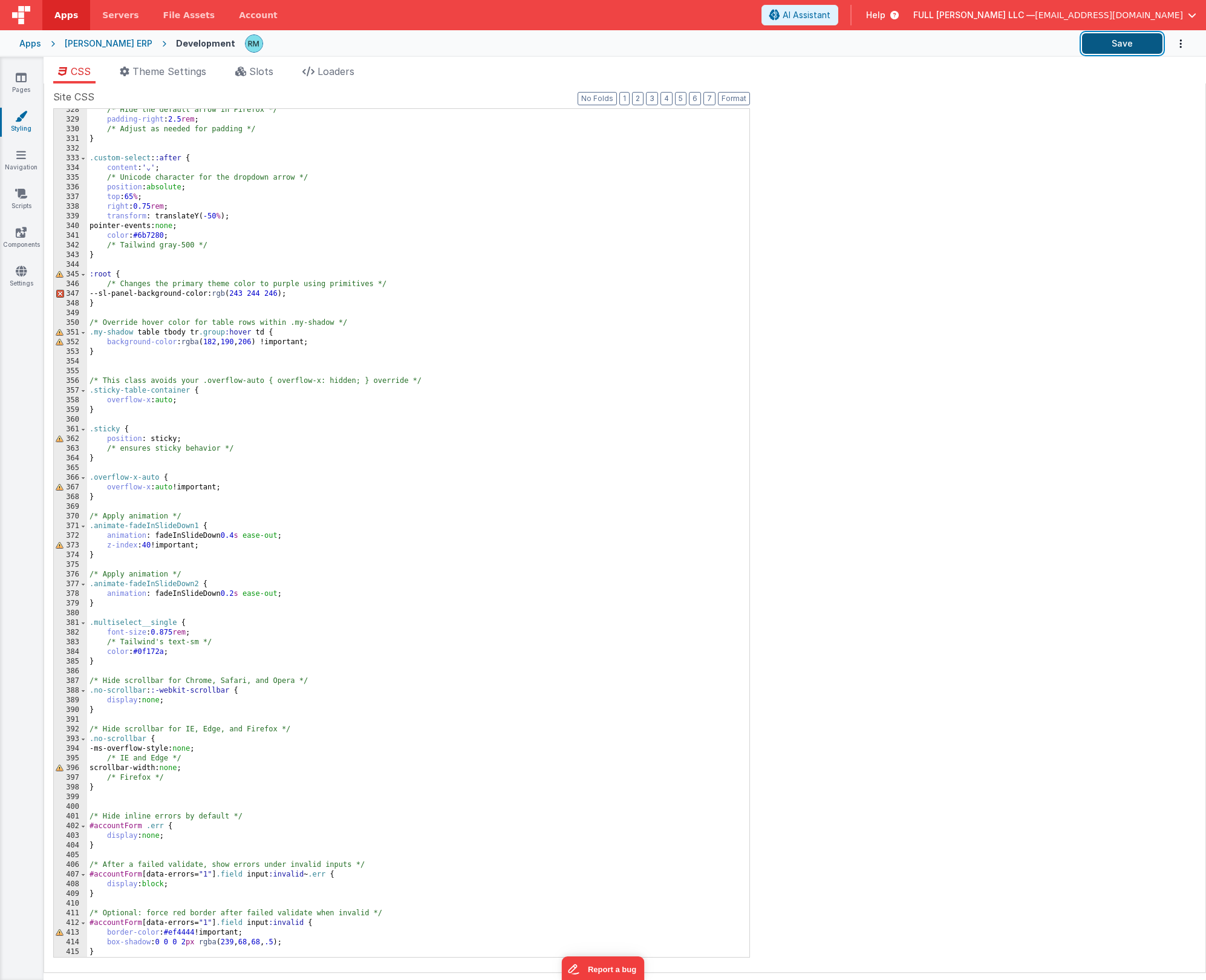
click at [1102, 43] on button "Save" at bounding box center [1122, 44] width 81 height 21
click at [25, 79] on icon at bounding box center [21, 77] width 11 height 12
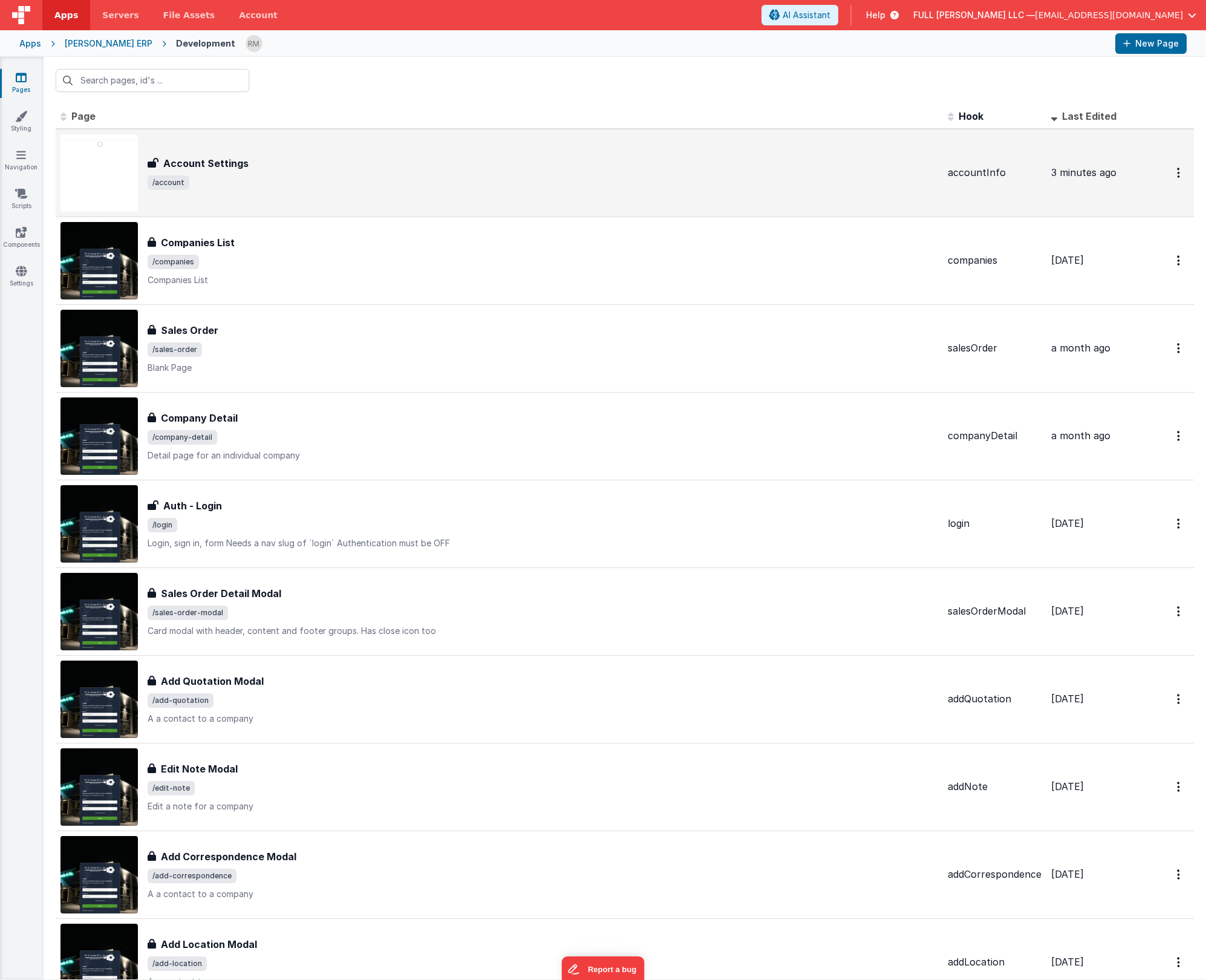
click at [326, 164] on div "Account Settings" at bounding box center [543, 164] width 791 height 15
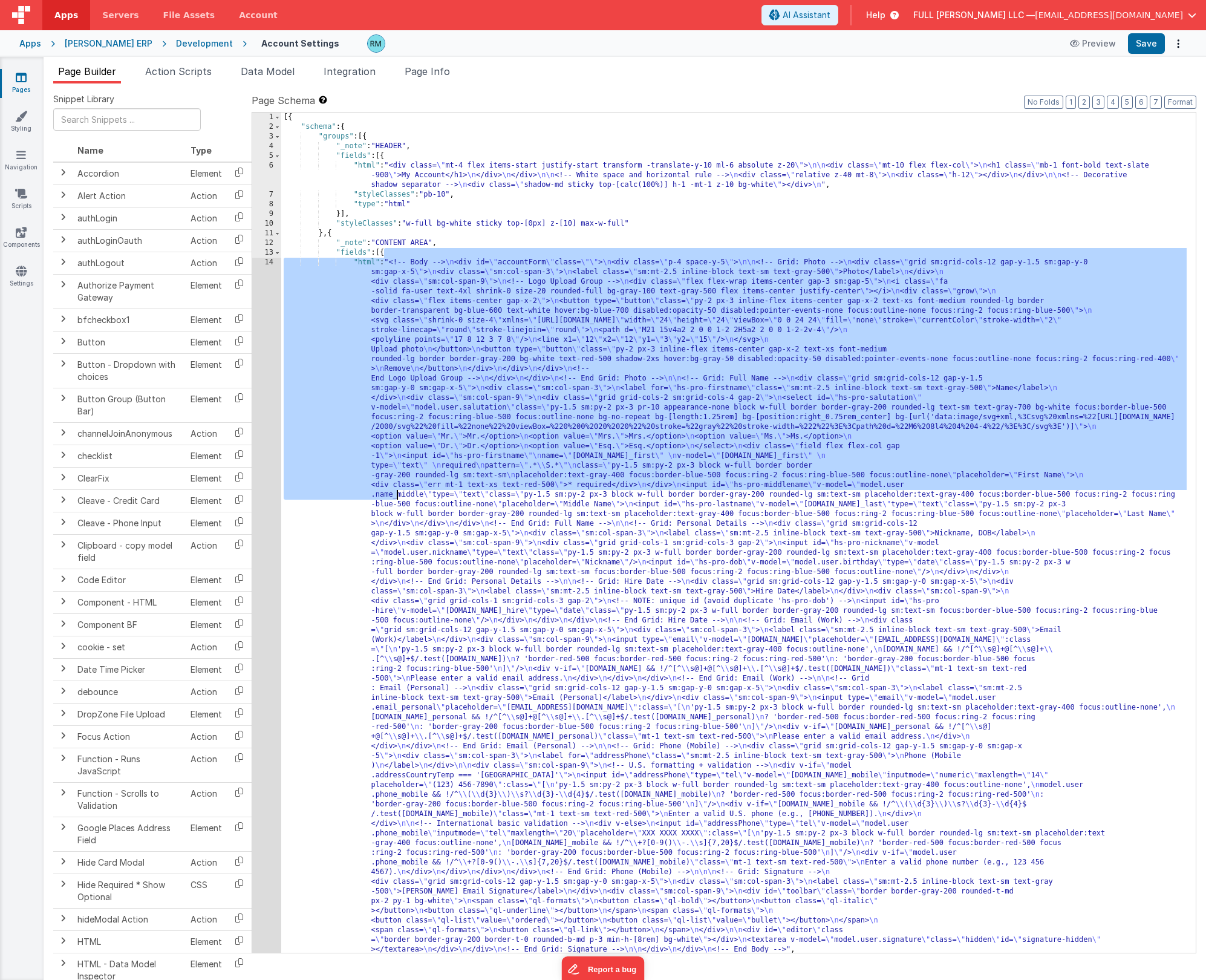
drag, startPoint x: 383, startPoint y: 253, endPoint x: 395, endPoint y: 483, distance: 230.3
click at [394, 488] on div "[{ "schema" : { "groups" : [{ "_note" : "HEADER" , "fields" : [{ "html" : "<div…" at bounding box center [734, 542] width 905 height 859
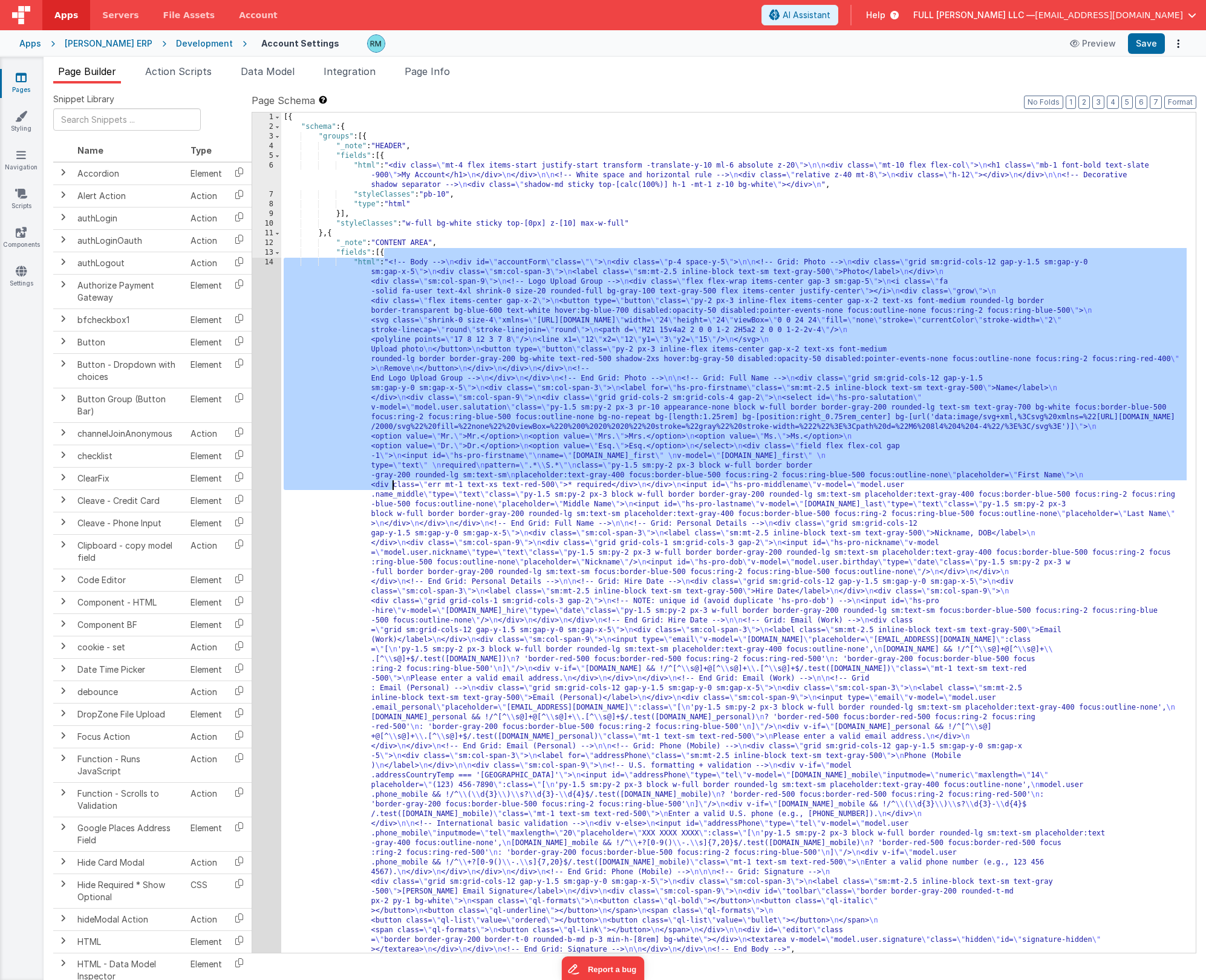
click at [364, 263] on div "[{ "schema" : { "groups" : [{ "_note" : "HEADER" , "fields" : [{ "html" : "<div…" at bounding box center [734, 542] width 905 height 859
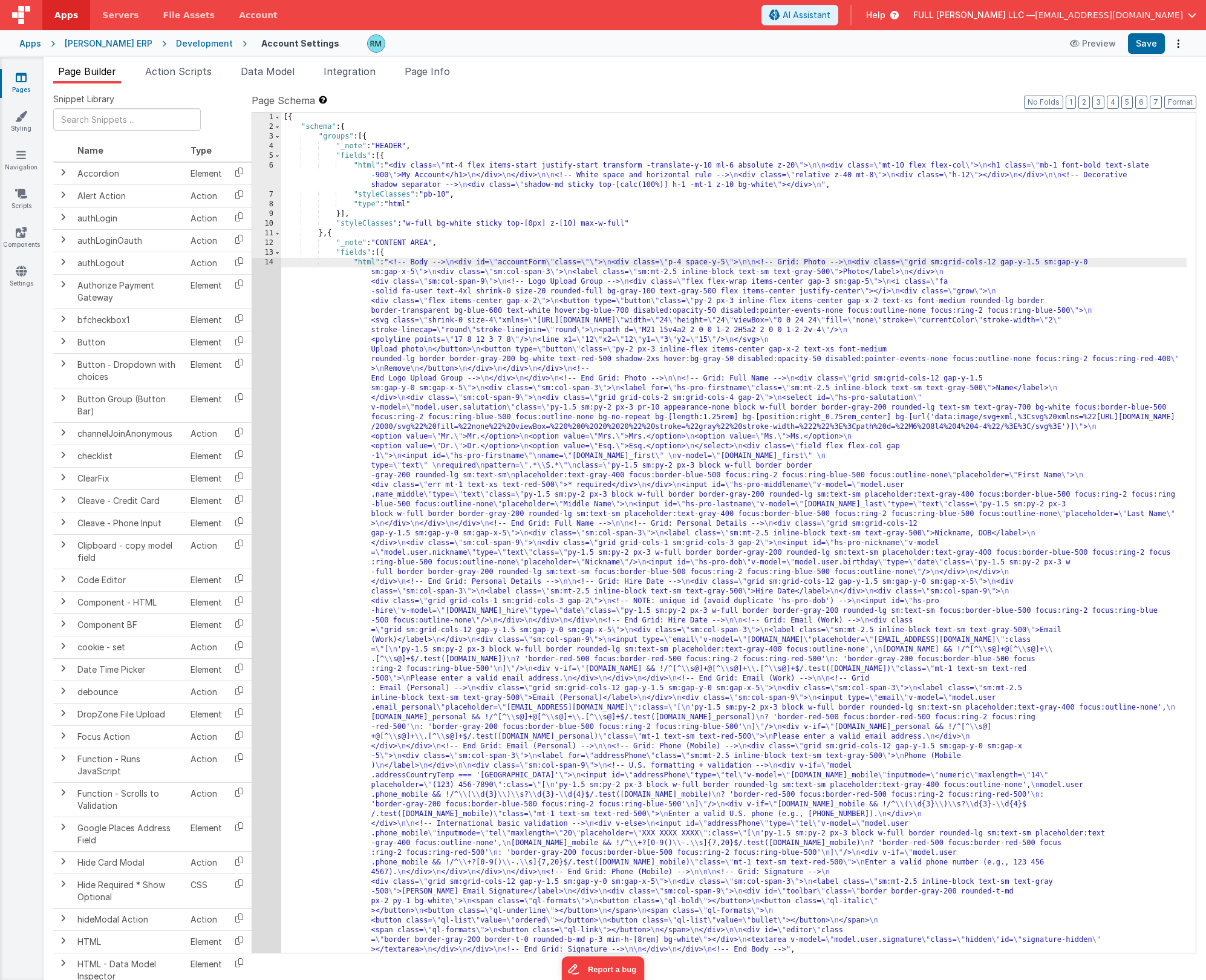
click at [271, 260] on div "14" at bounding box center [267, 605] width 29 height 697
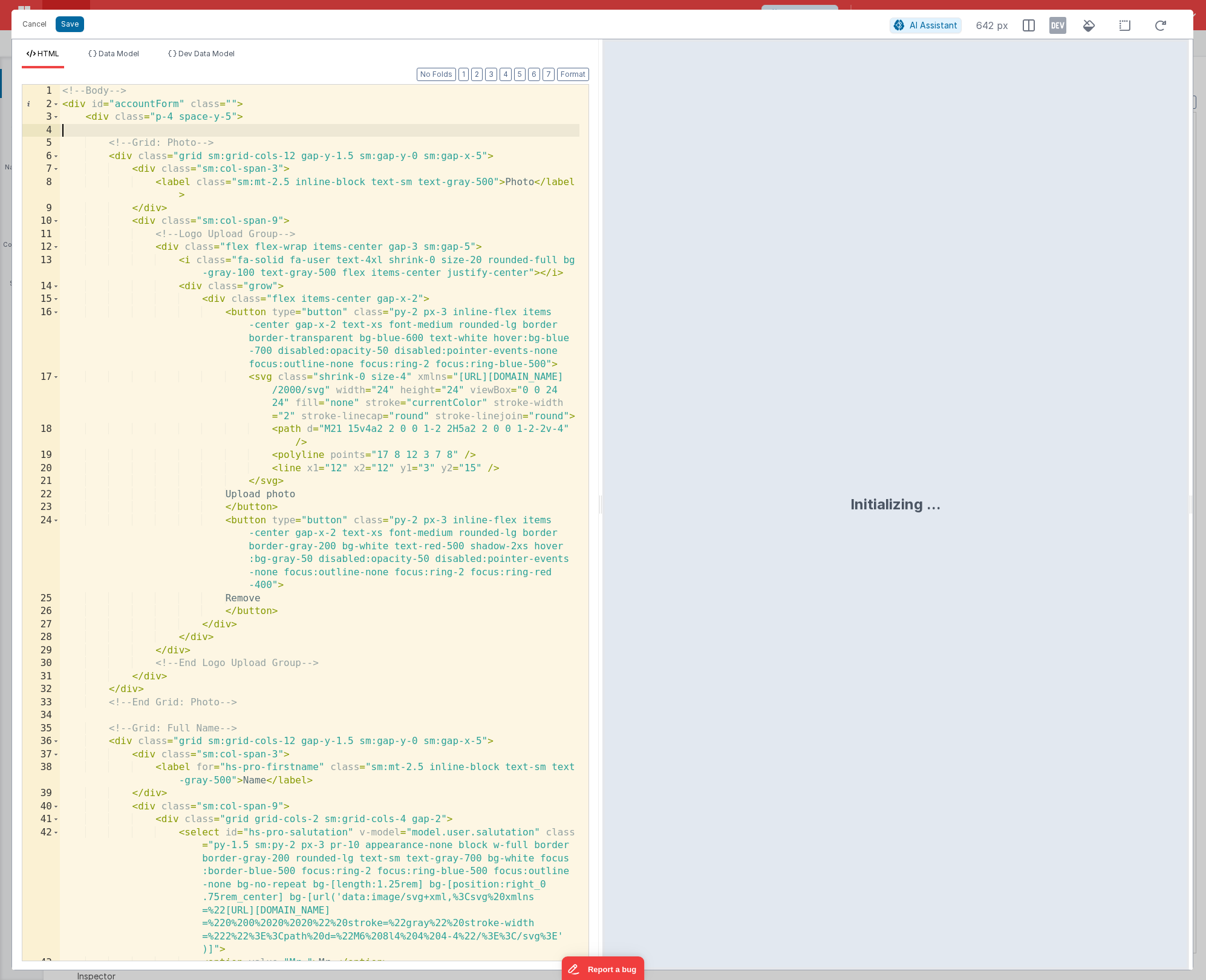
click at [154, 130] on div "<!-- Body --> < div id = "accountForm" class = "" > < div class = "p-4 space-y-…" at bounding box center [320, 535] width 520 height 902
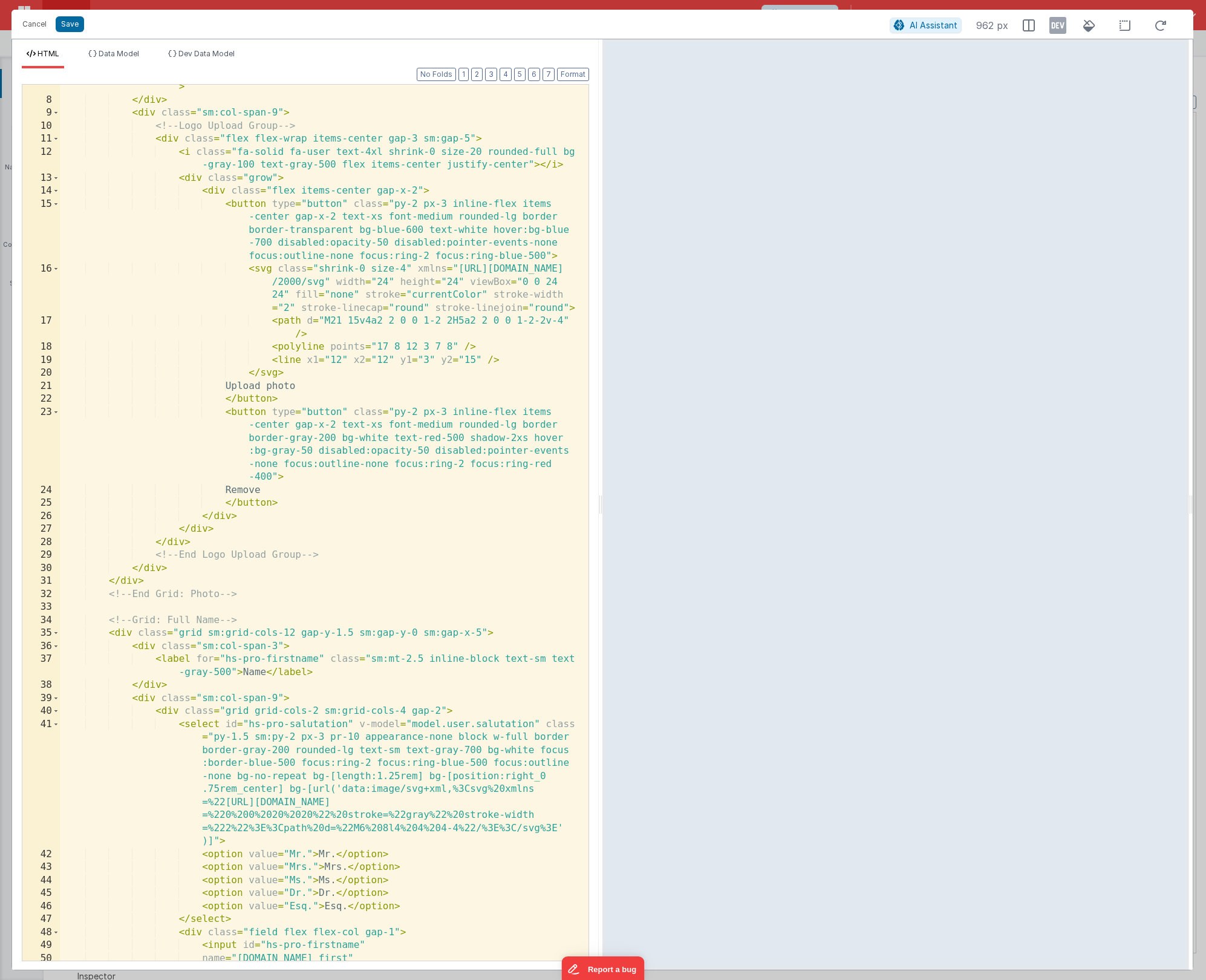
scroll to position [95, 0]
click at [272, 445] on div "< label class = "sm:mt-2.5 inline-block text-sm text-gray-500" > Photo </ label…" at bounding box center [320, 526] width 520 height 915
